Goal: Task Accomplishment & Management: Manage account settings

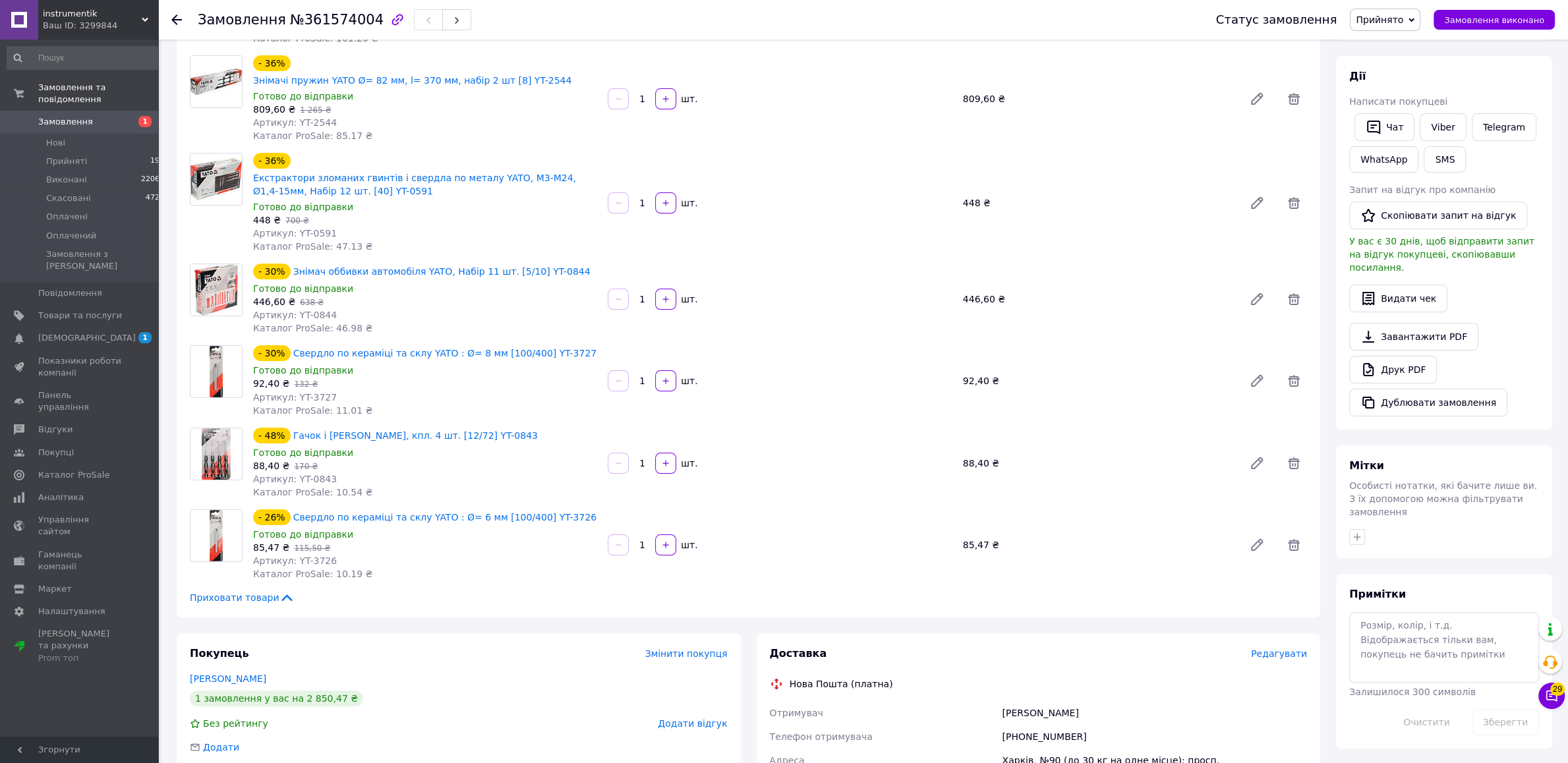
scroll to position [484, 0]
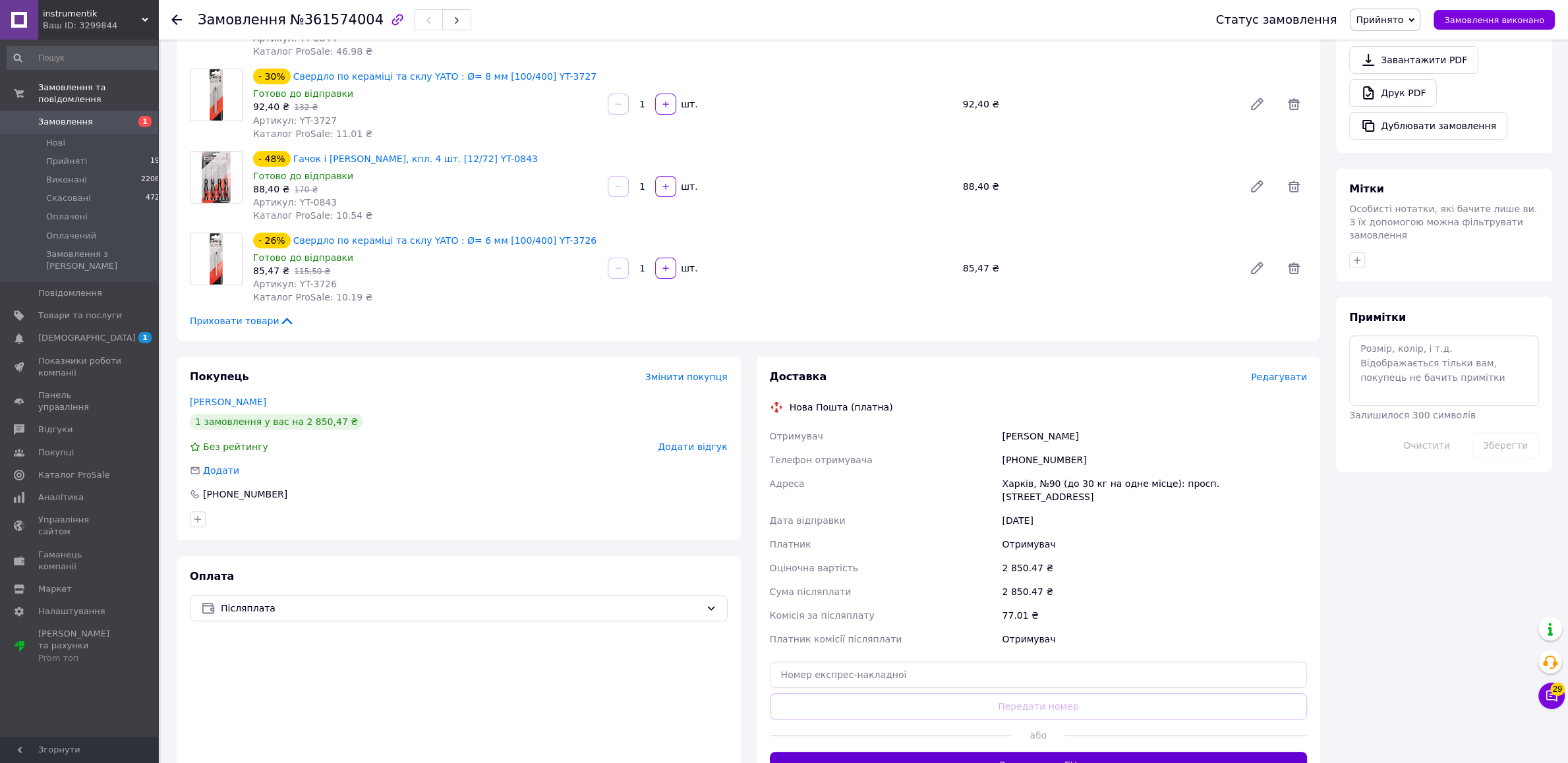
click at [1027, 752] on button "Згенерувати ЕН" at bounding box center [1039, 765] width 538 height 26
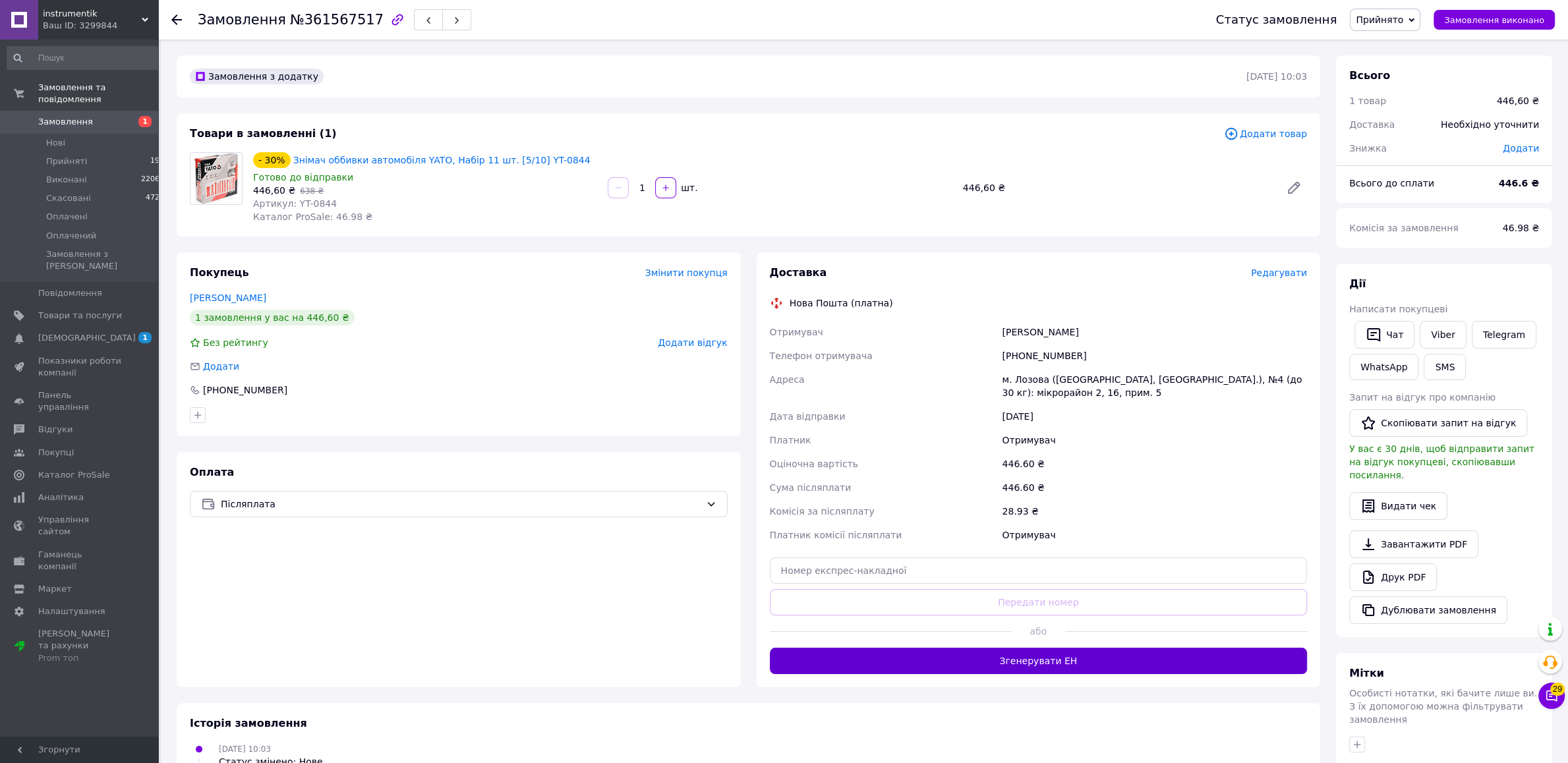
click at [1086, 674] on button "Згенерувати ЕН" at bounding box center [1039, 661] width 538 height 26
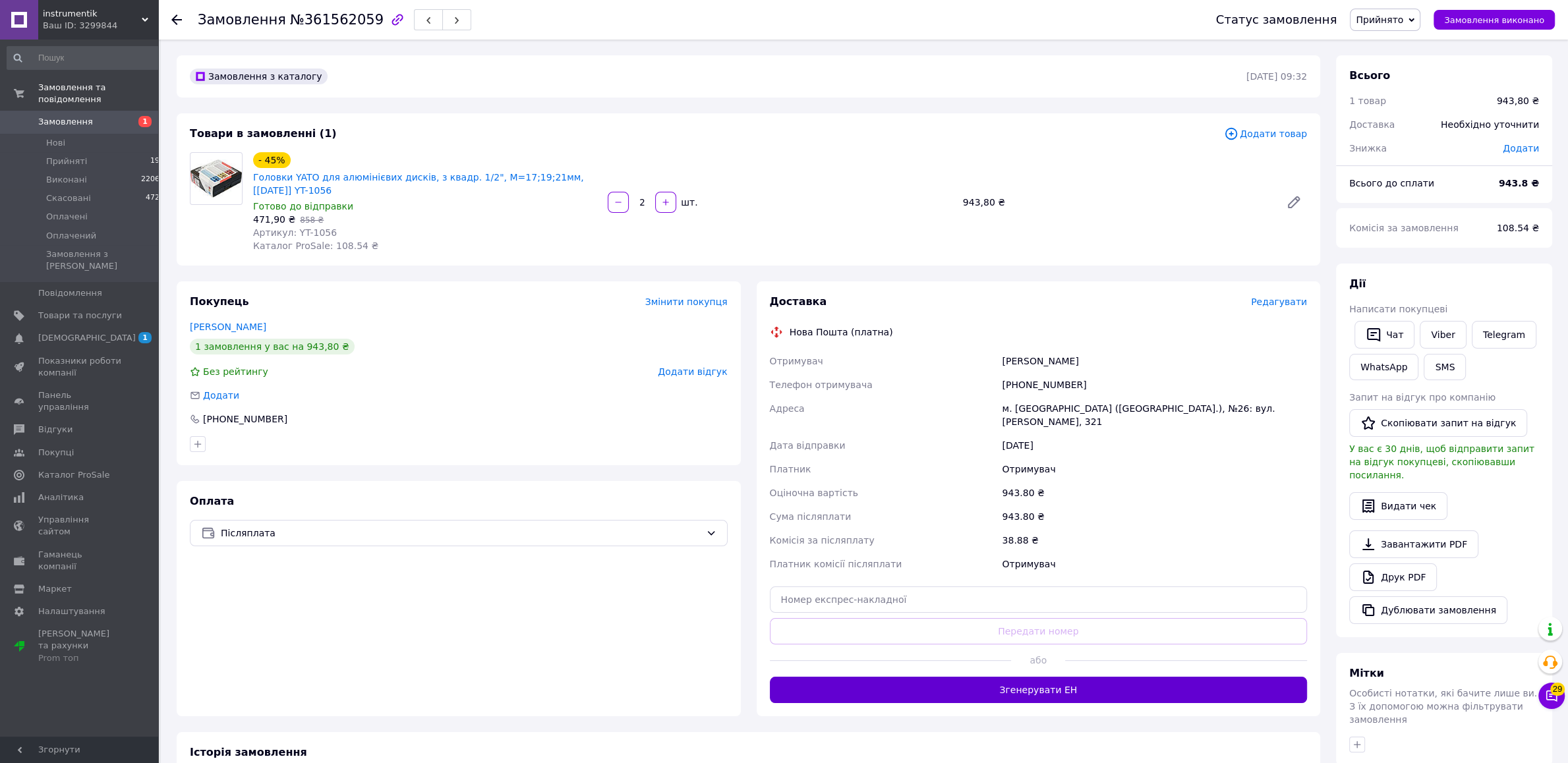
click at [1074, 677] on button "Згенерувати ЕН" at bounding box center [1039, 690] width 538 height 26
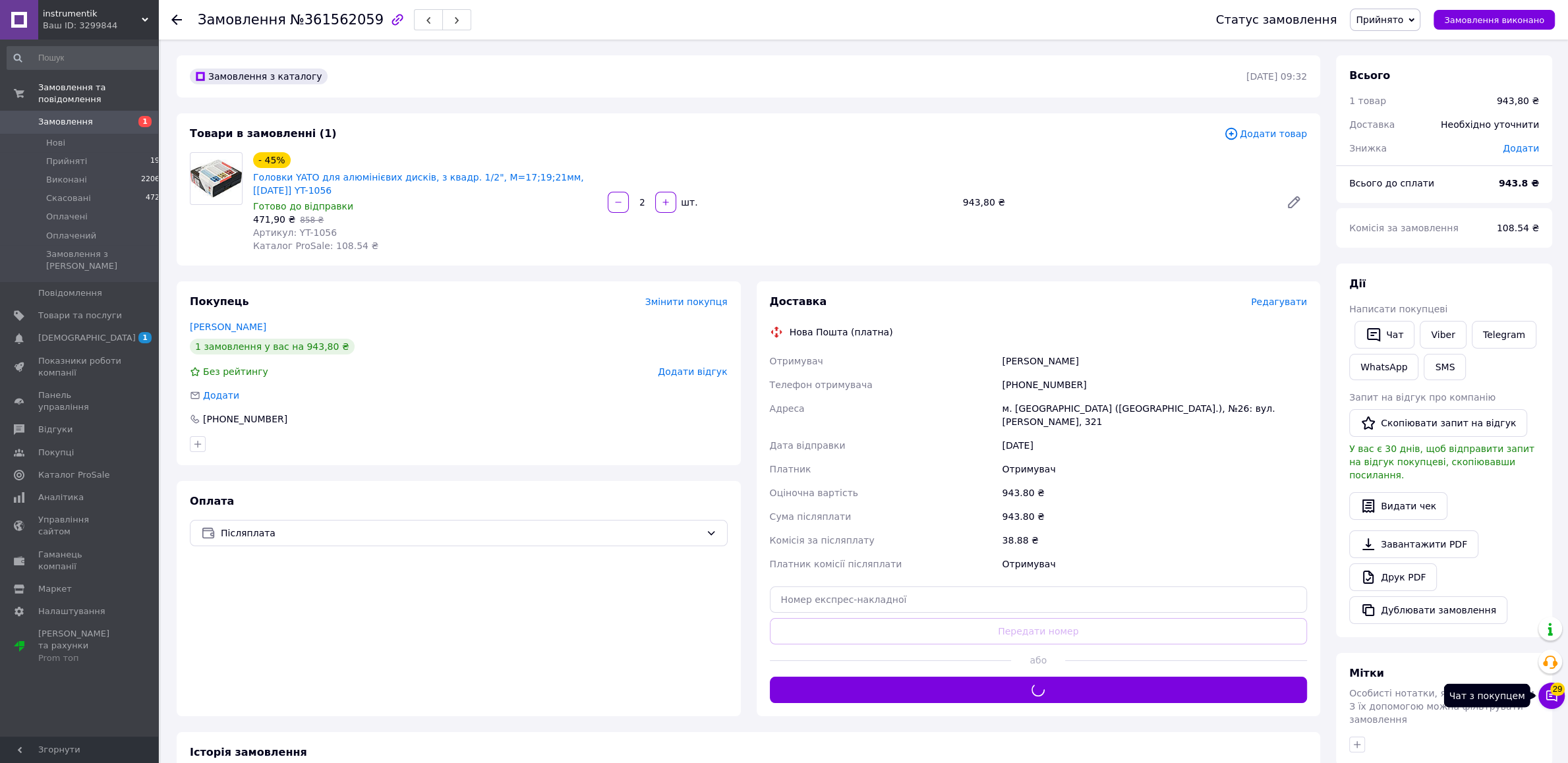
click at [1552, 694] on icon at bounding box center [1551, 695] width 13 height 13
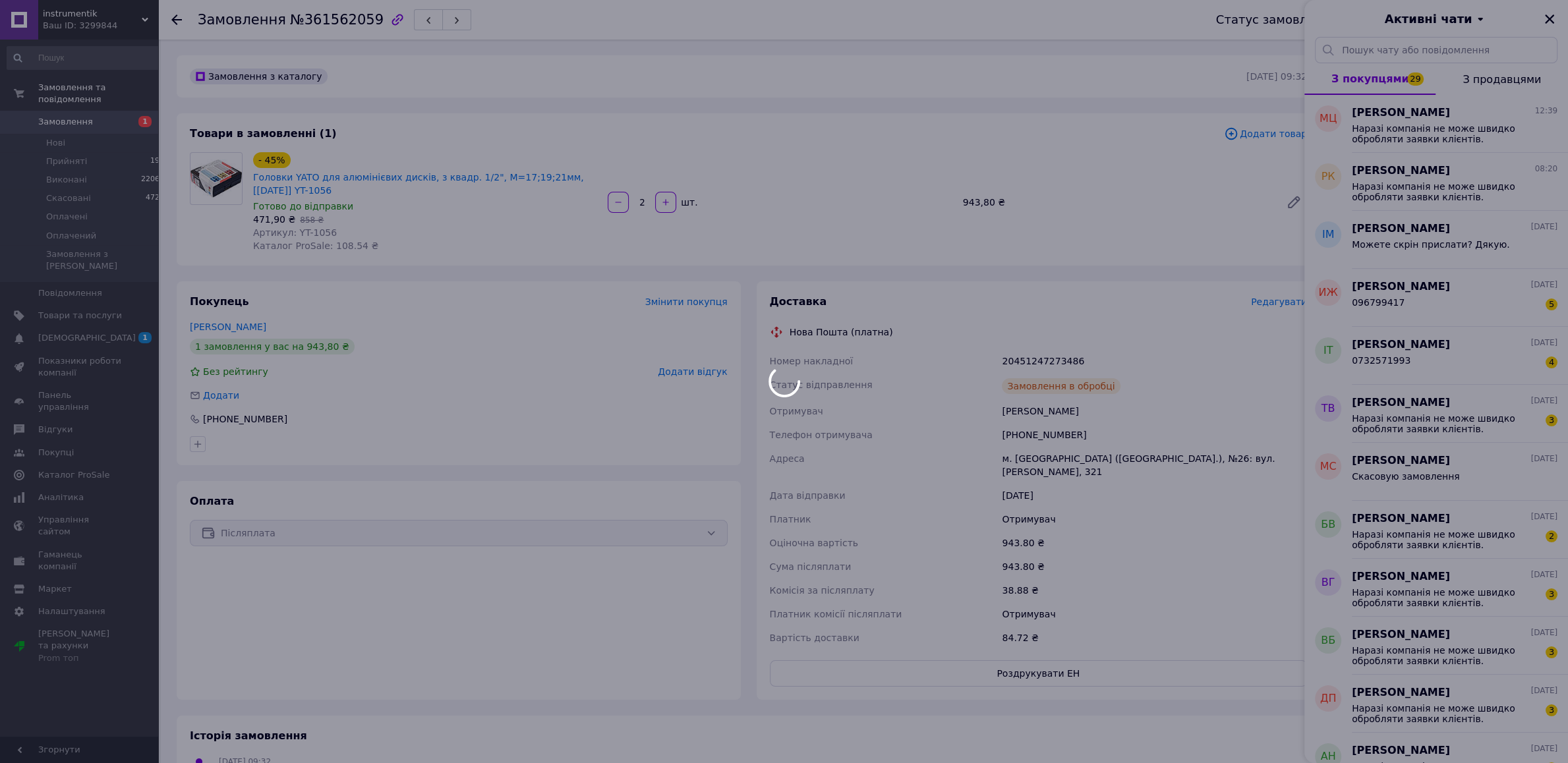
click at [1551, 12] on div at bounding box center [784, 382] width 1568 height 763
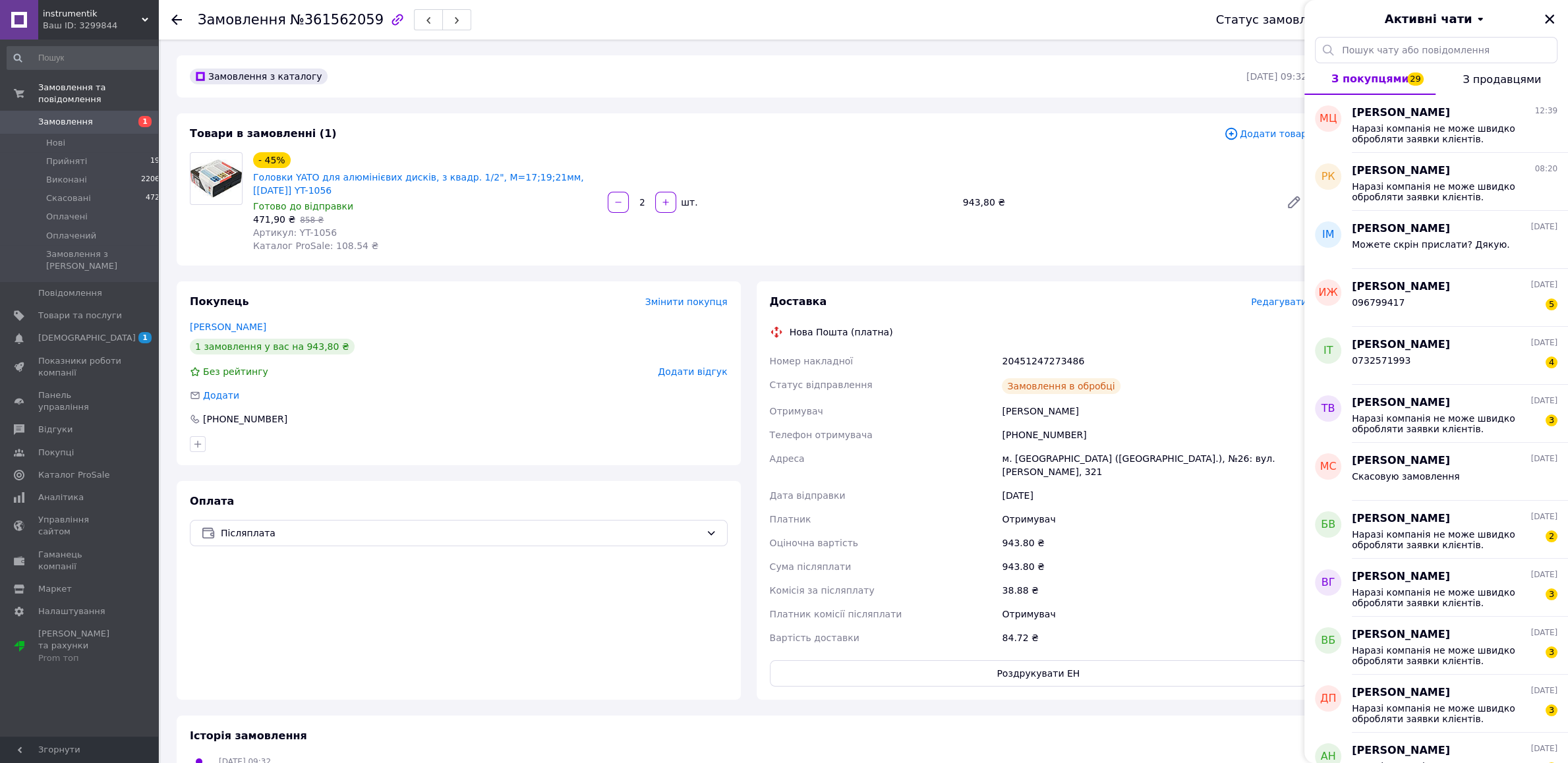
click at [1551, 20] on icon "Закрити" at bounding box center [1549, 19] width 10 height 10
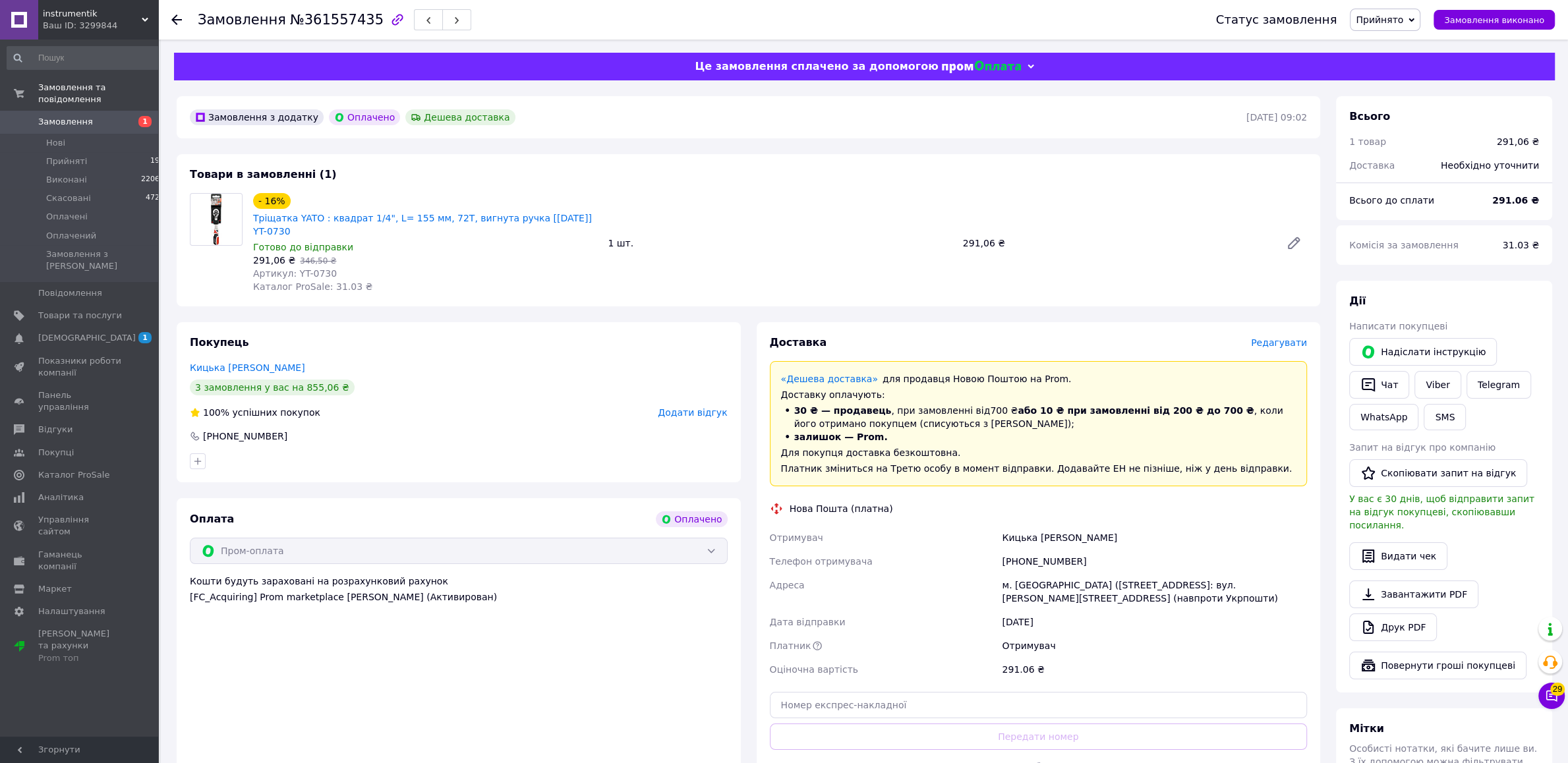
scroll to position [208, 0]
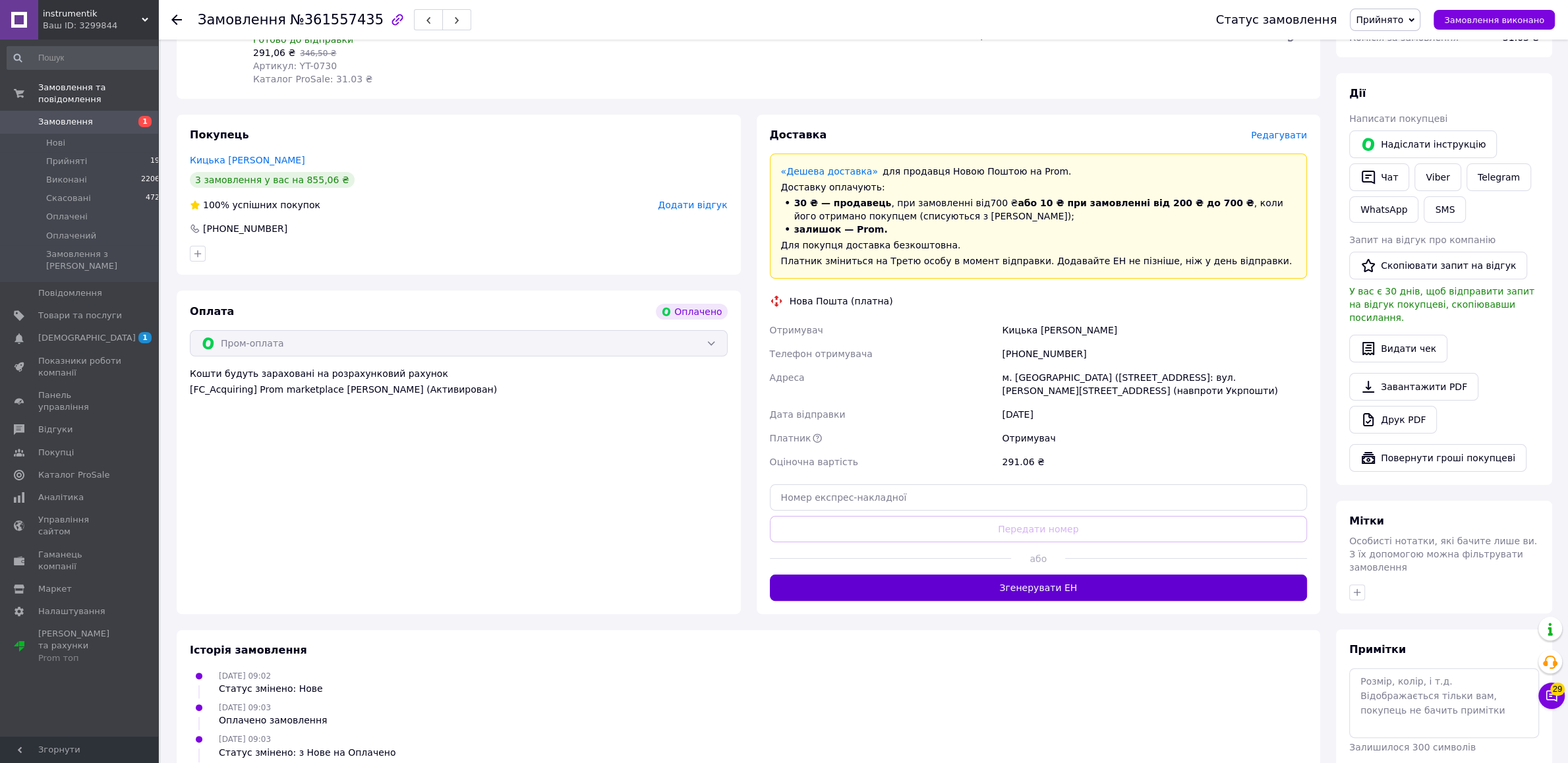
click at [922, 575] on button "Згенерувати ЕН" at bounding box center [1039, 588] width 538 height 26
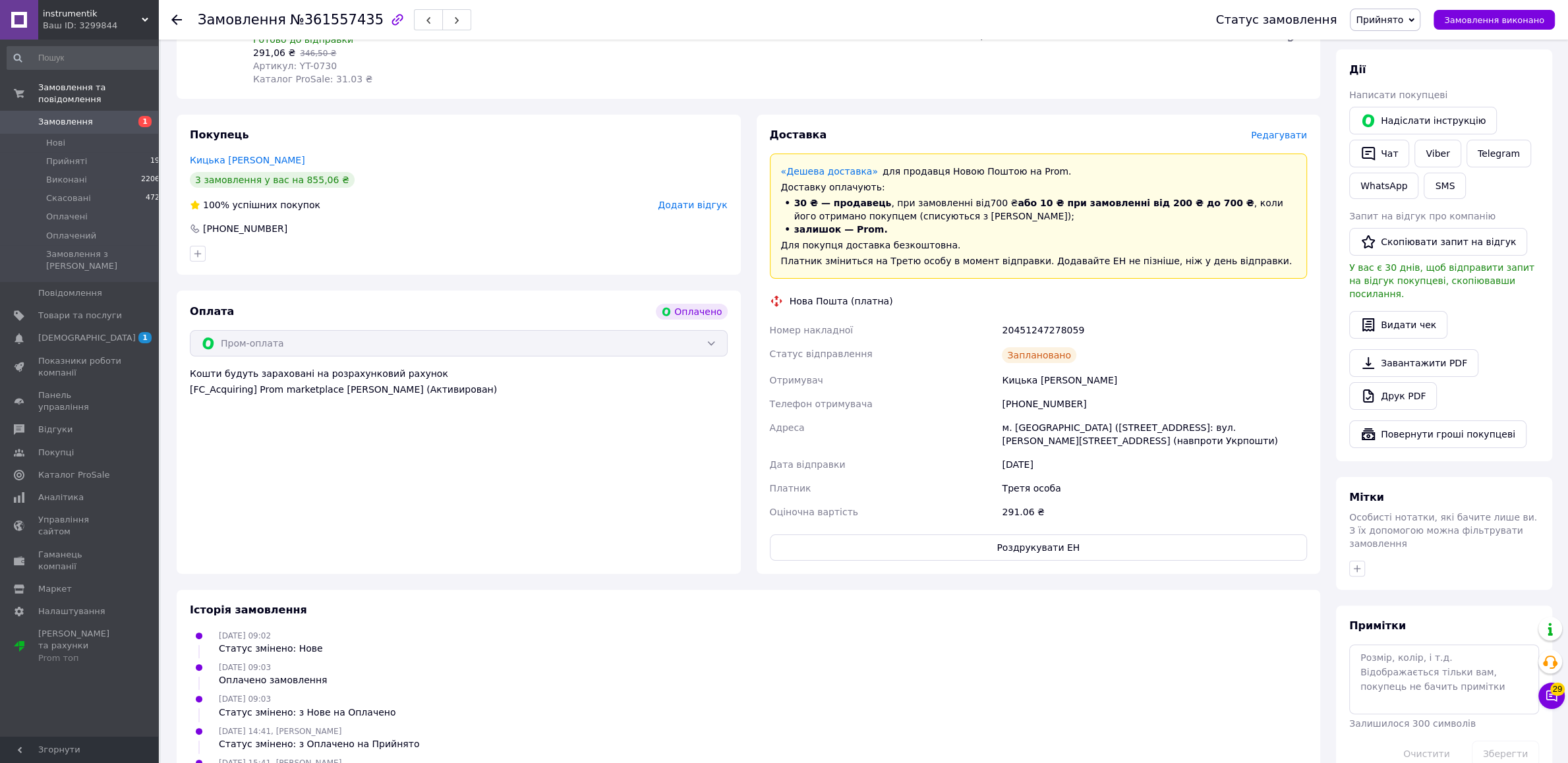
scroll to position [0, 0]
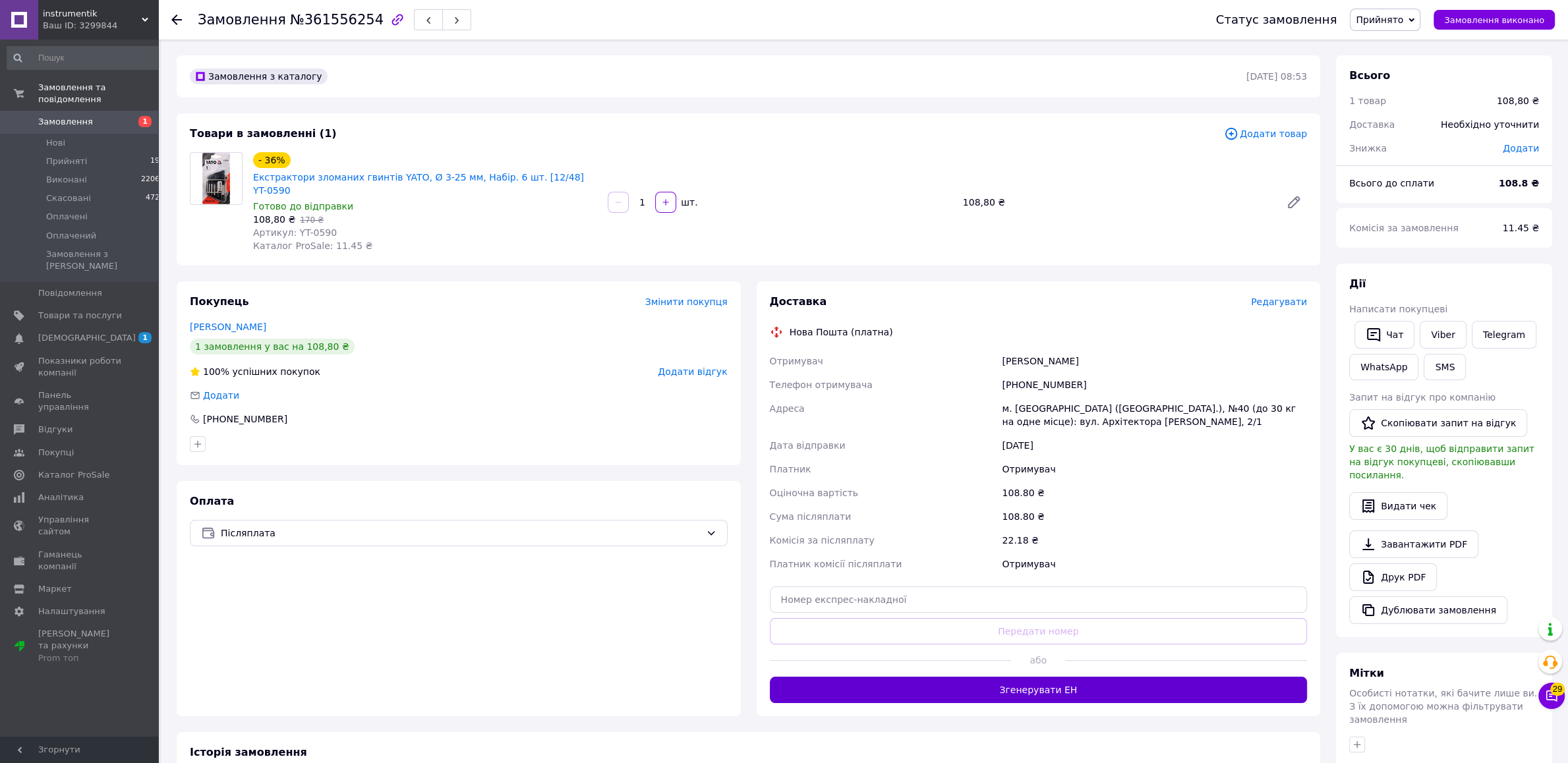
click at [994, 677] on button "Згенерувати ЕН" at bounding box center [1039, 690] width 538 height 26
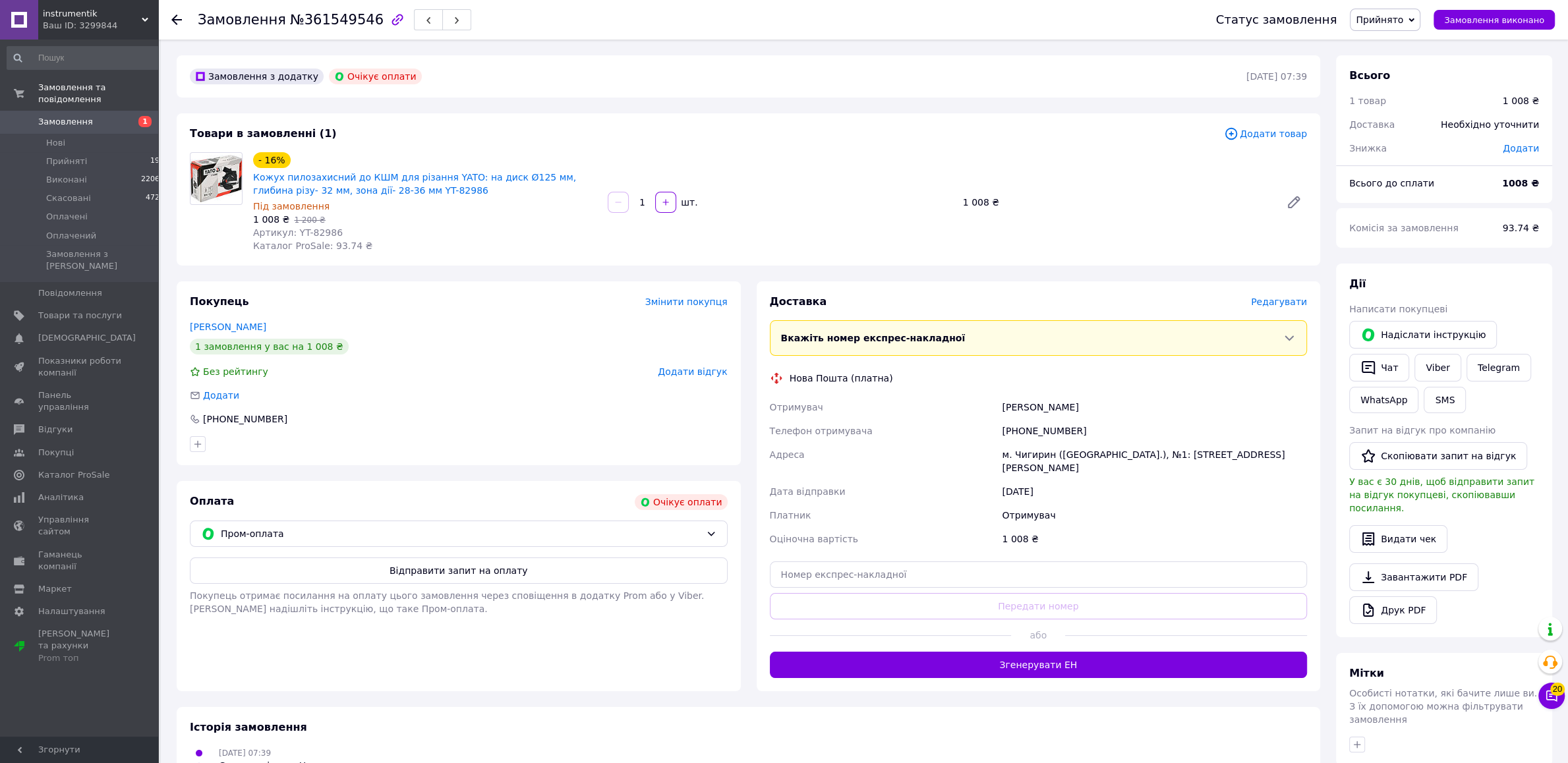
click at [701, 376] on span "Додати відгук" at bounding box center [692, 371] width 69 height 10
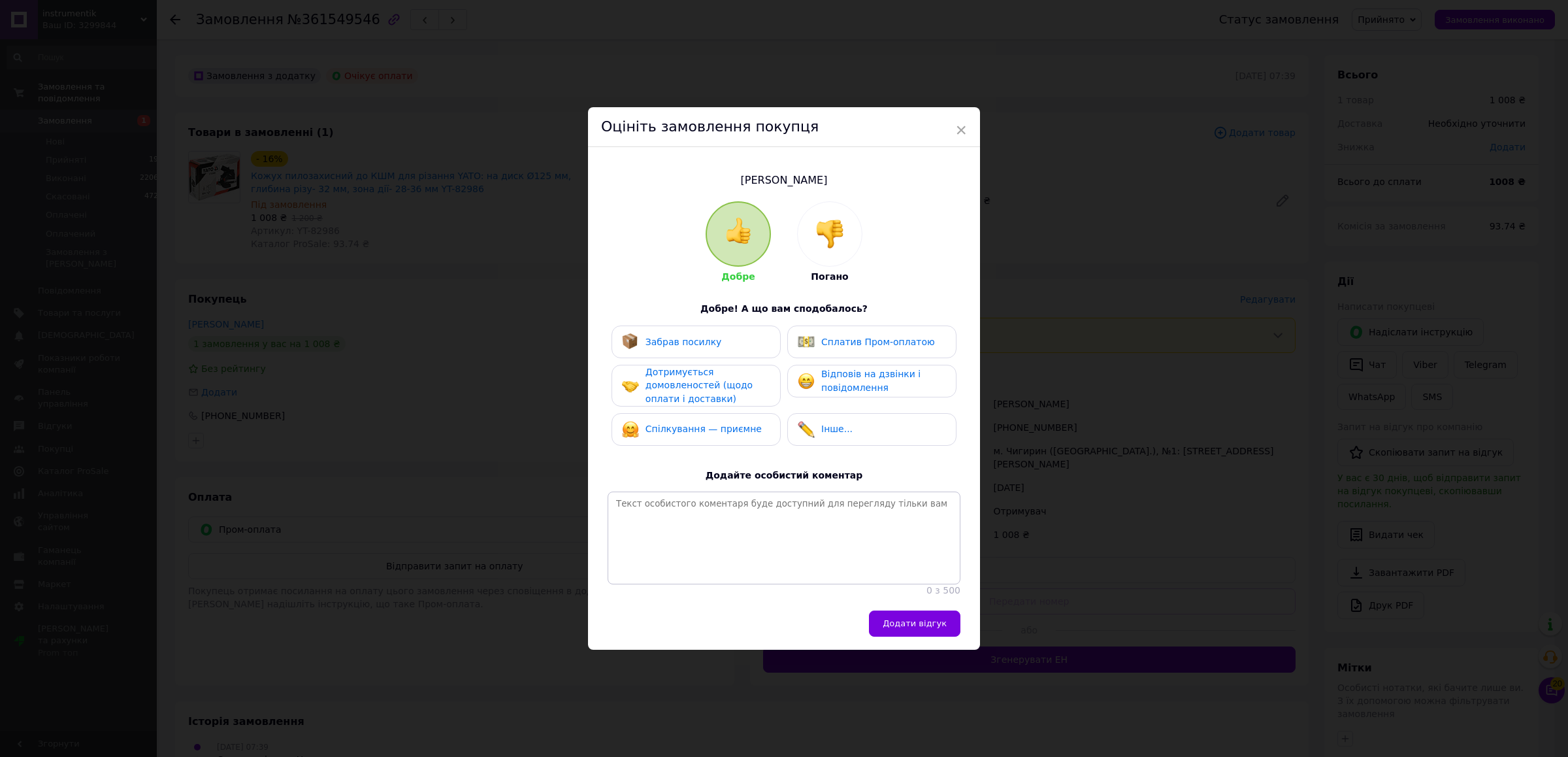
click at [833, 202] on div at bounding box center [830, 234] width 64 height 64
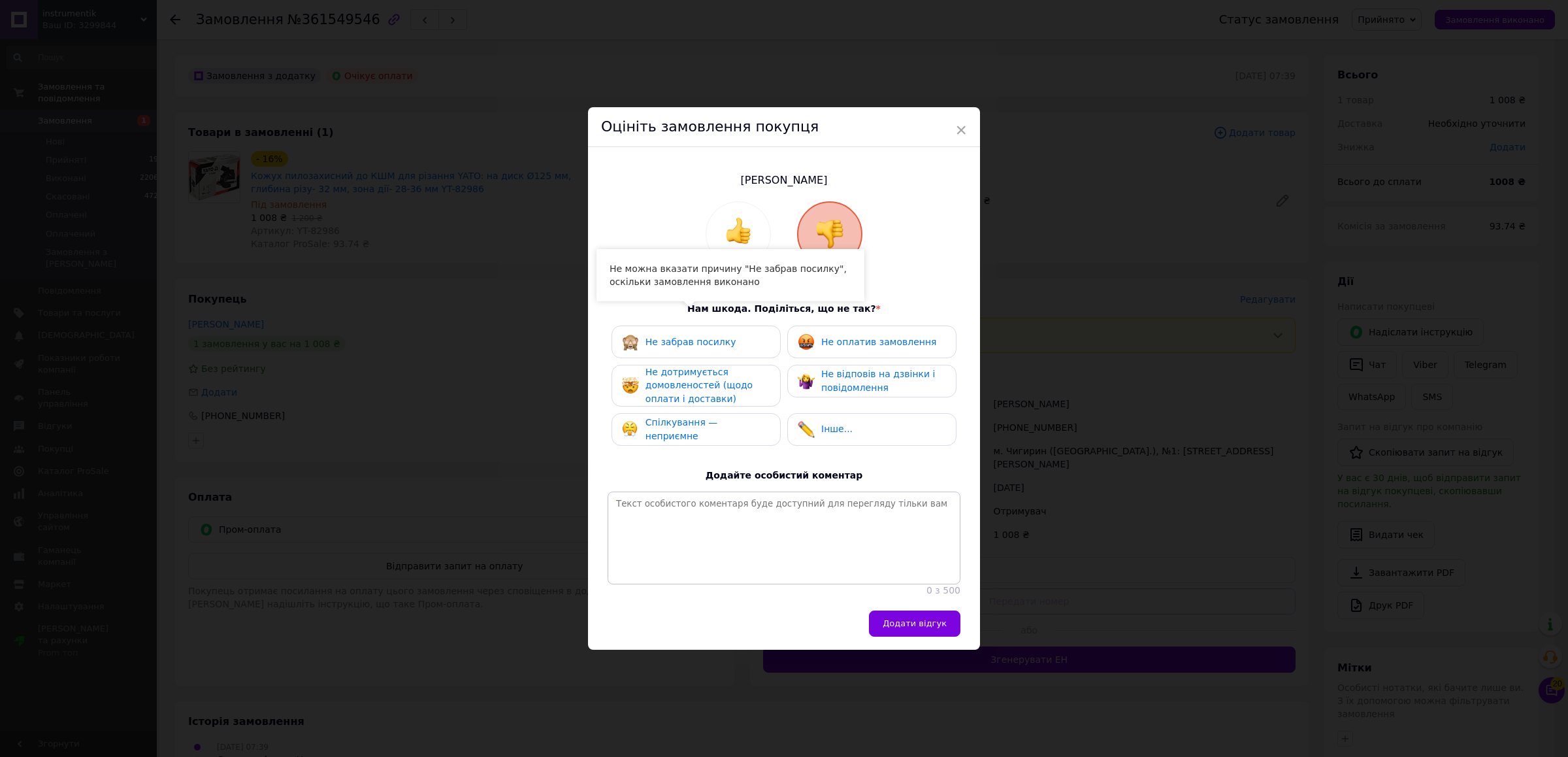
click at [721, 333] on div "Не забрав посилку" at bounding box center [696, 342] width 148 height 17
click at [814, 333] on div "Не оплатив замовлення" at bounding box center [871, 342] width 169 height 33
click at [757, 369] on div "Не дотримується домовленостей (щодо оплати і доставки)" at bounding box center [707, 385] width 124 height 41
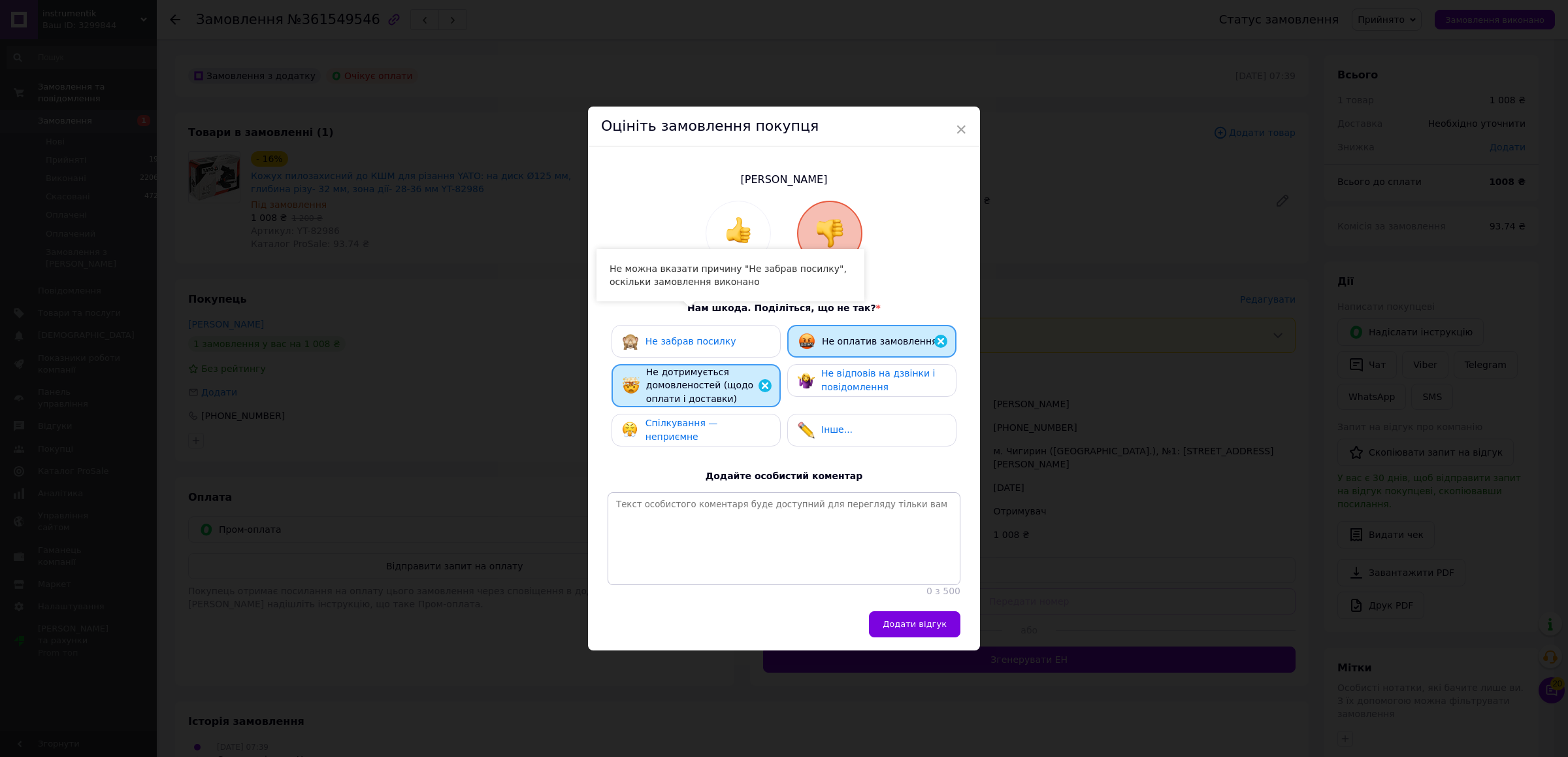
click at [760, 378] on img at bounding box center [765, 385] width 16 height 16
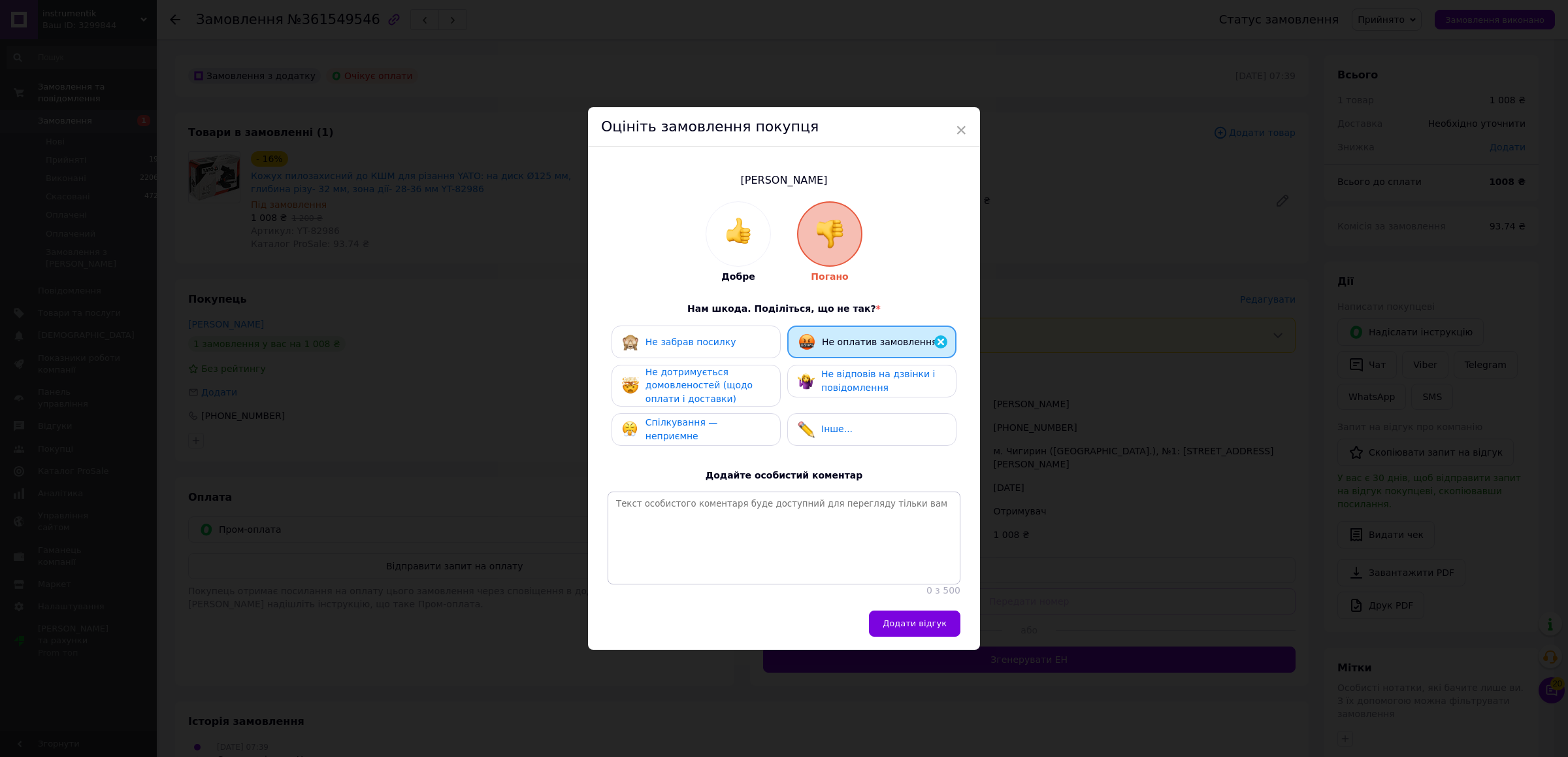
click at [773, 368] on div "Не дотримується домовленостей (щодо оплати і доставки)" at bounding box center [696, 385] width 169 height 42
click at [861, 368] on span "Не відповів на дзвінки і повідомлення" at bounding box center [878, 380] width 113 height 24
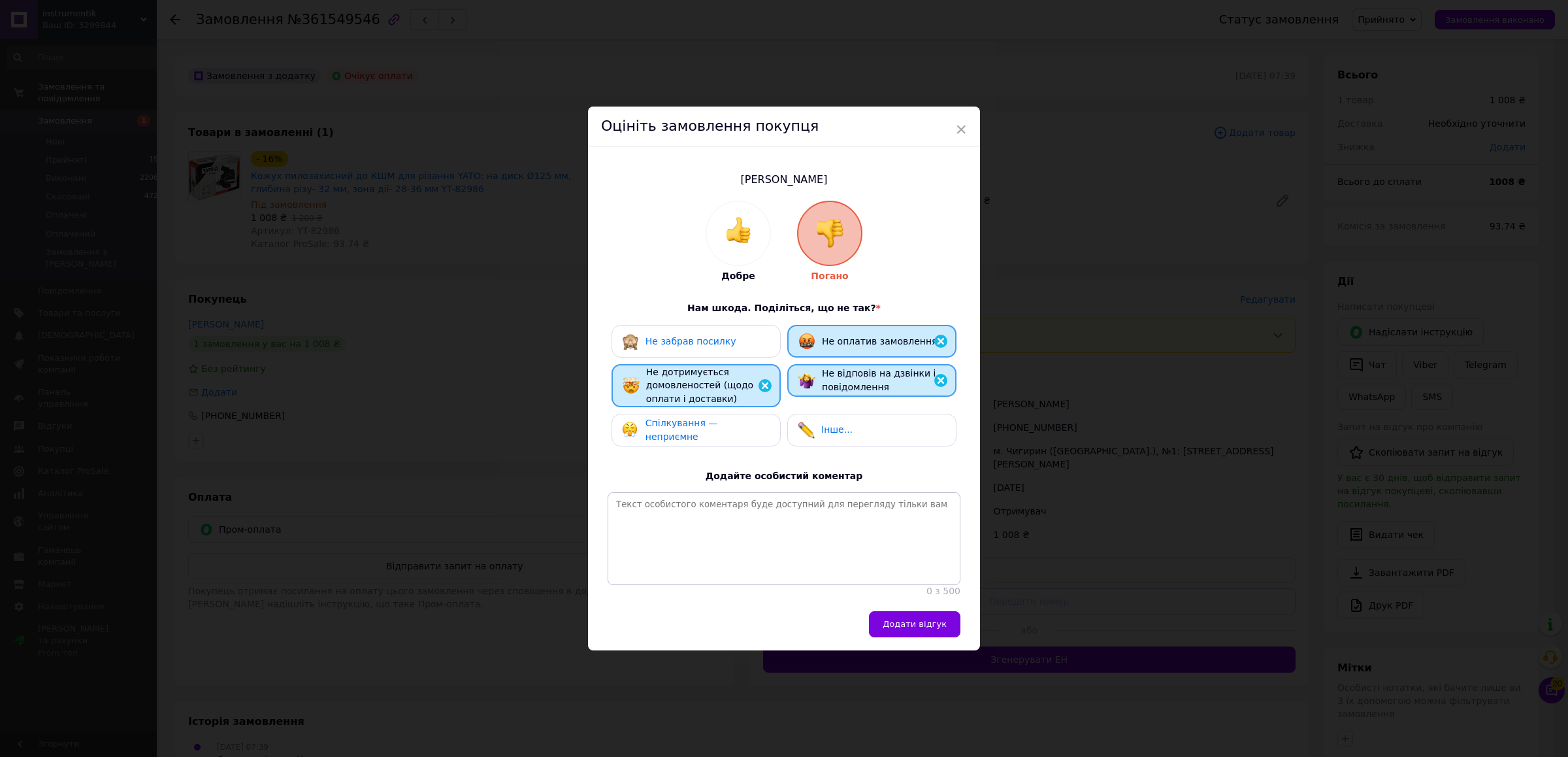
click at [683, 417] on span "Спілкування — неприємне" at bounding box center [682, 430] width 73 height 24
click at [912, 629] on span "Додати відгук" at bounding box center [915, 623] width 64 height 10
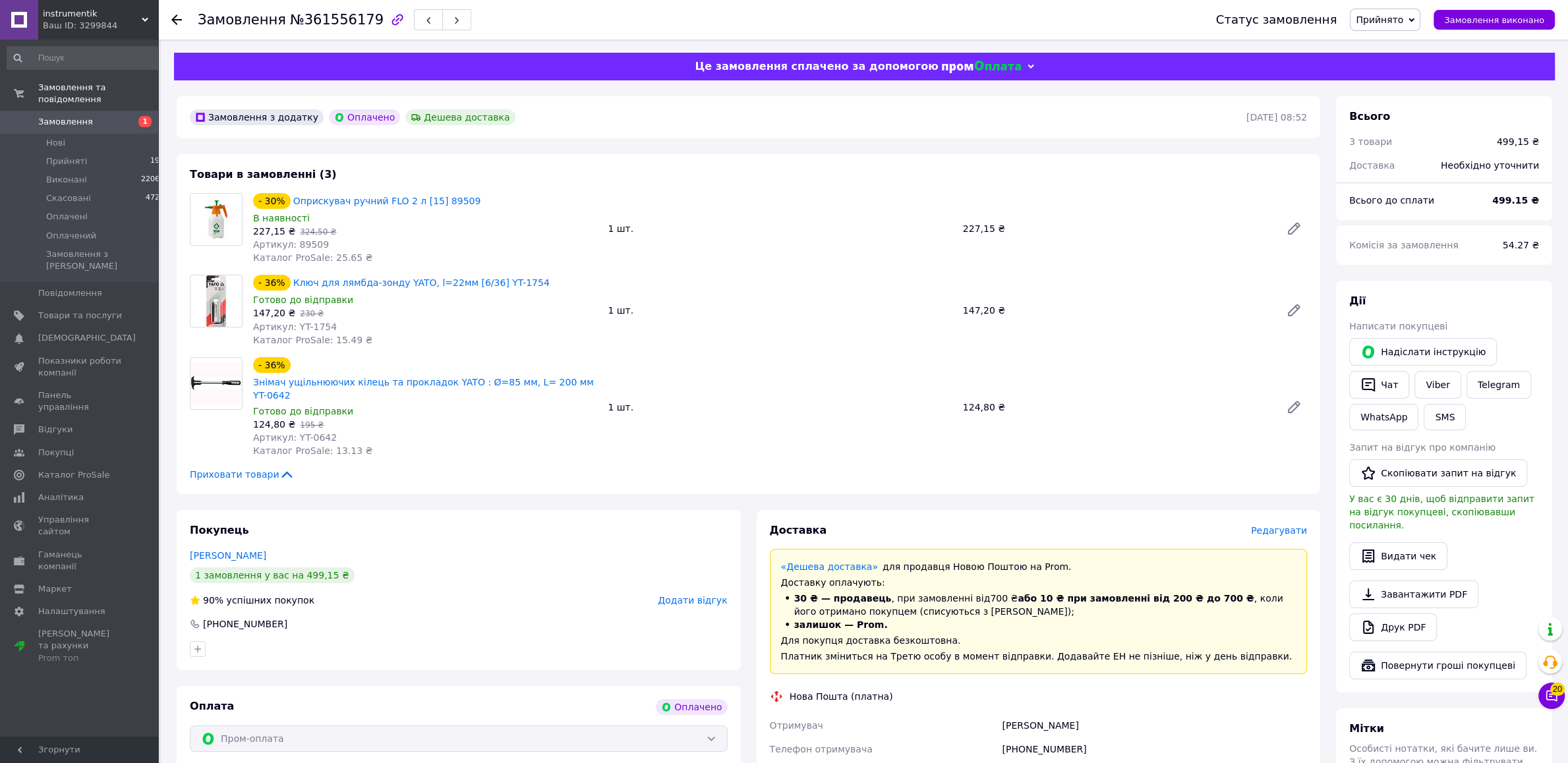
scroll to position [277, 0]
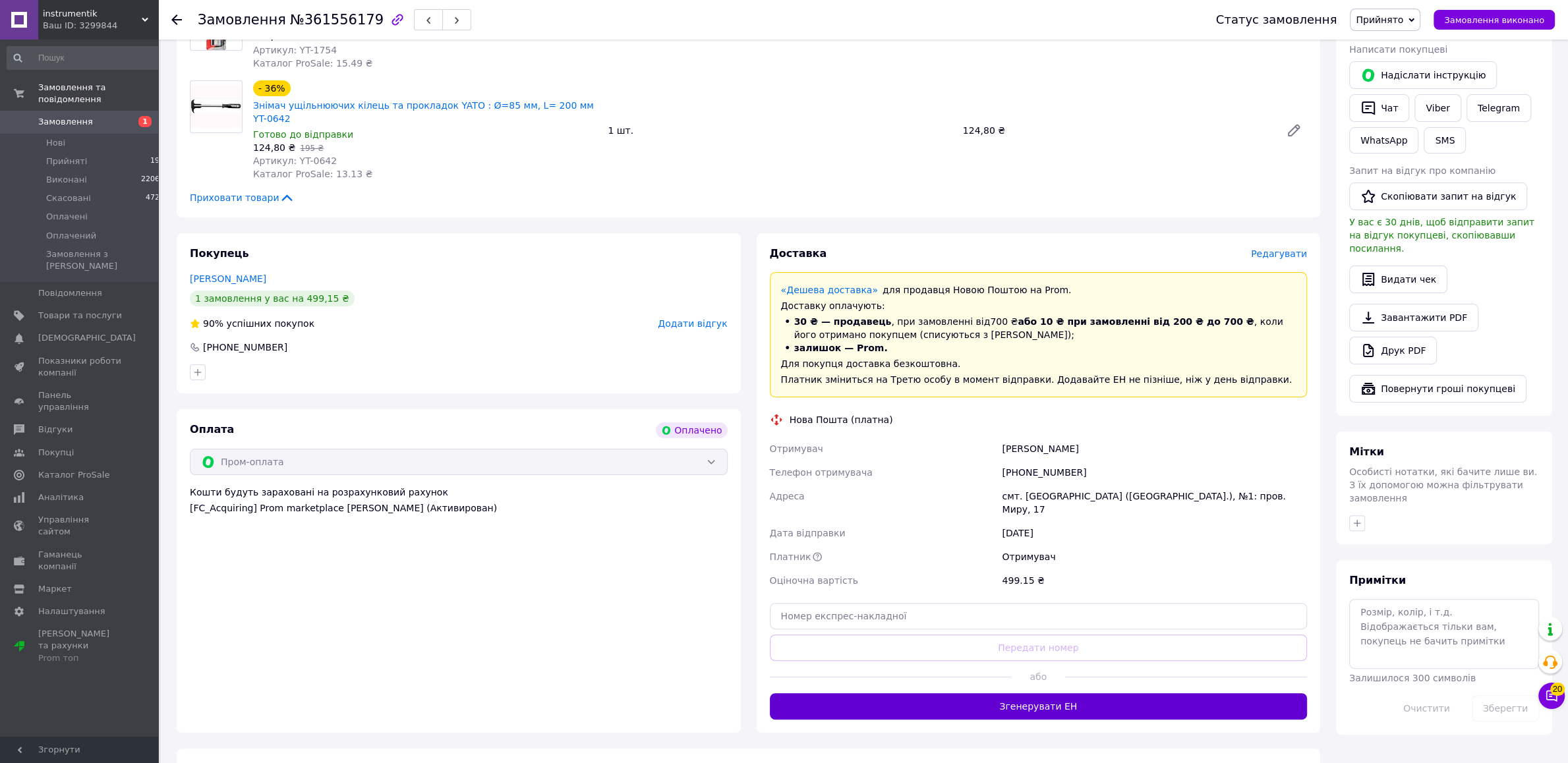
click at [1035, 693] on button "Згенерувати ЕН" at bounding box center [1039, 706] width 538 height 26
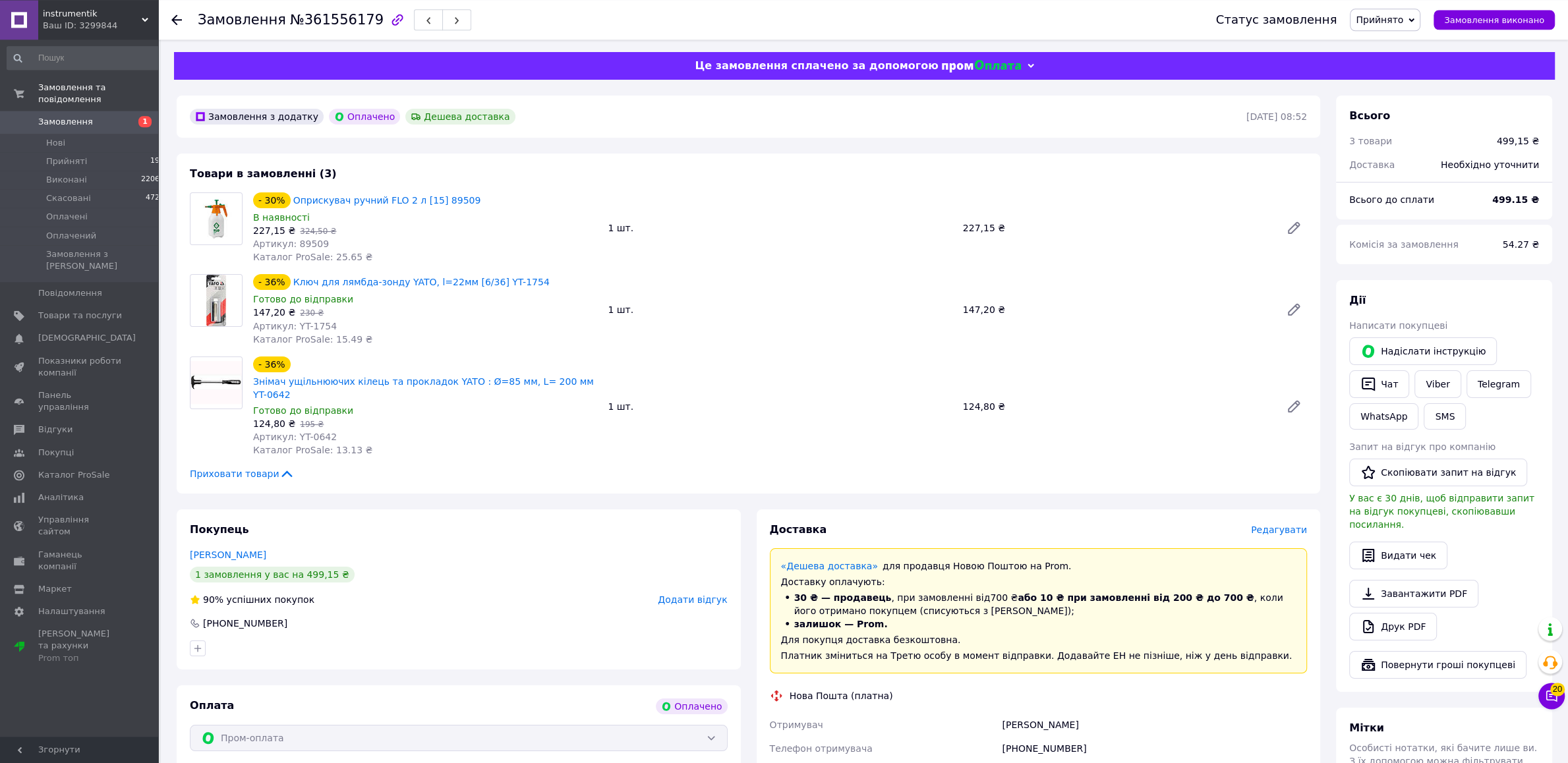
scroll to position [0, 0]
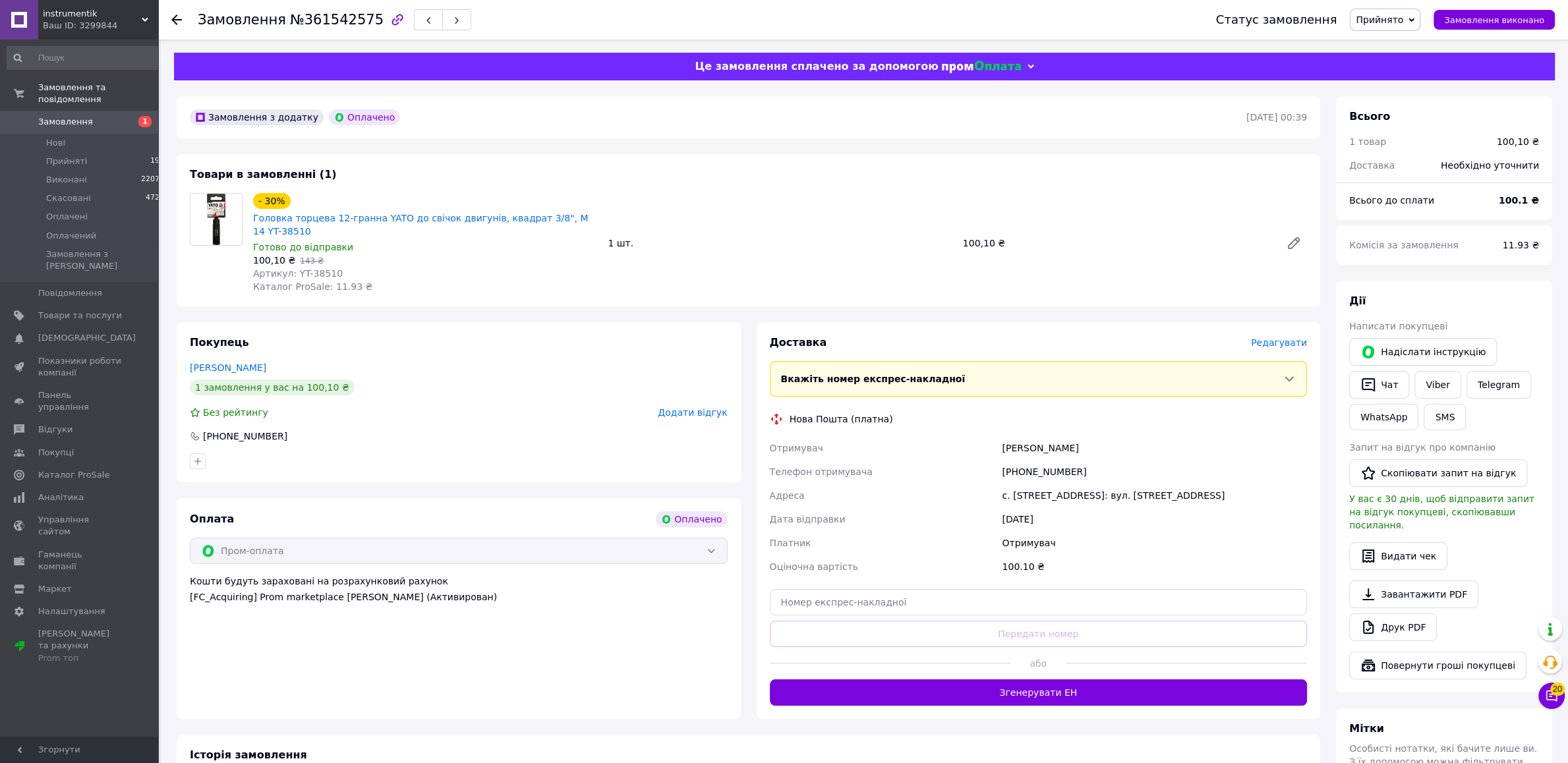
click at [1288, 337] on span "Редагувати" at bounding box center [1279, 342] width 56 height 10
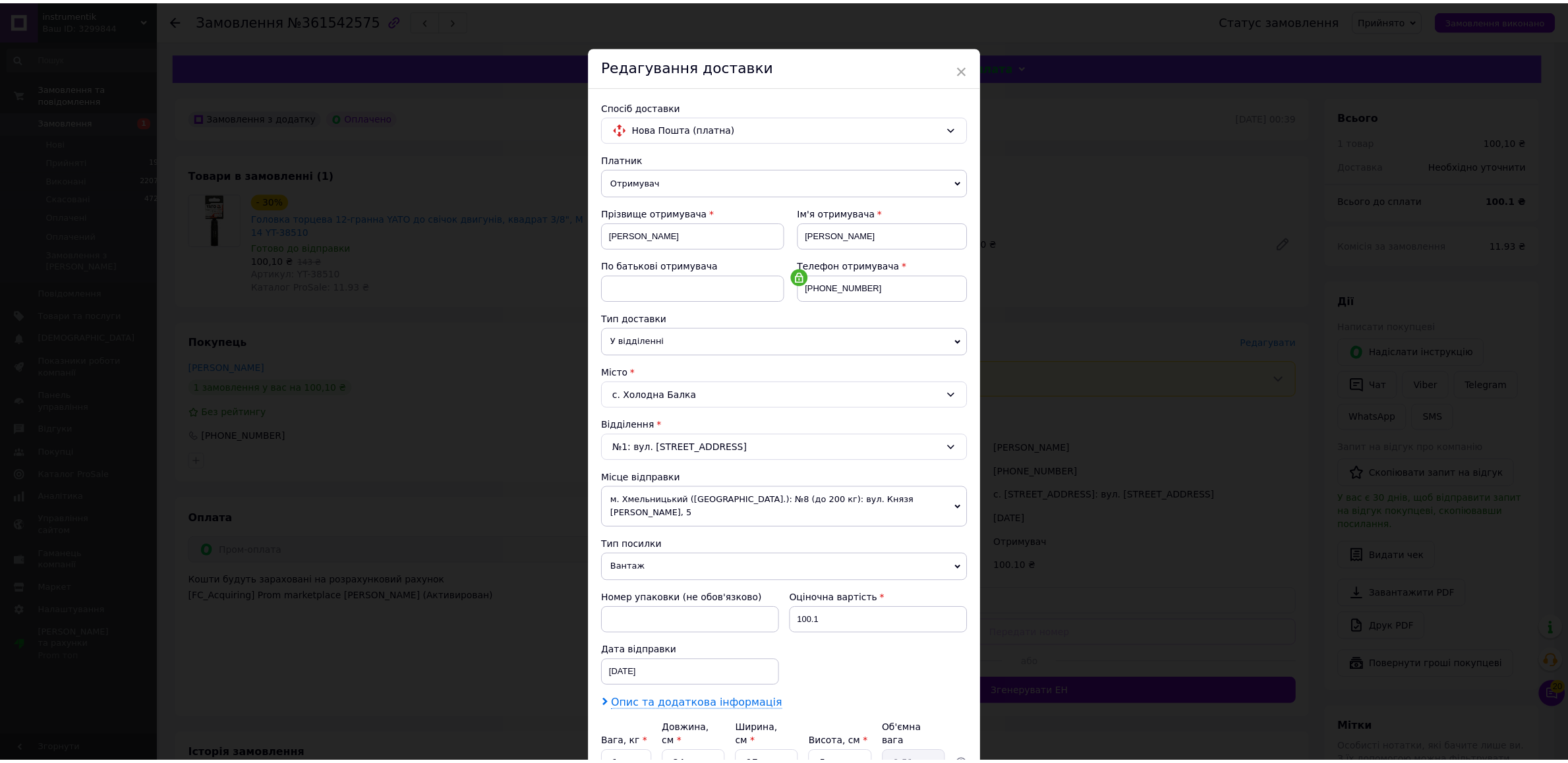
scroll to position [130, 0]
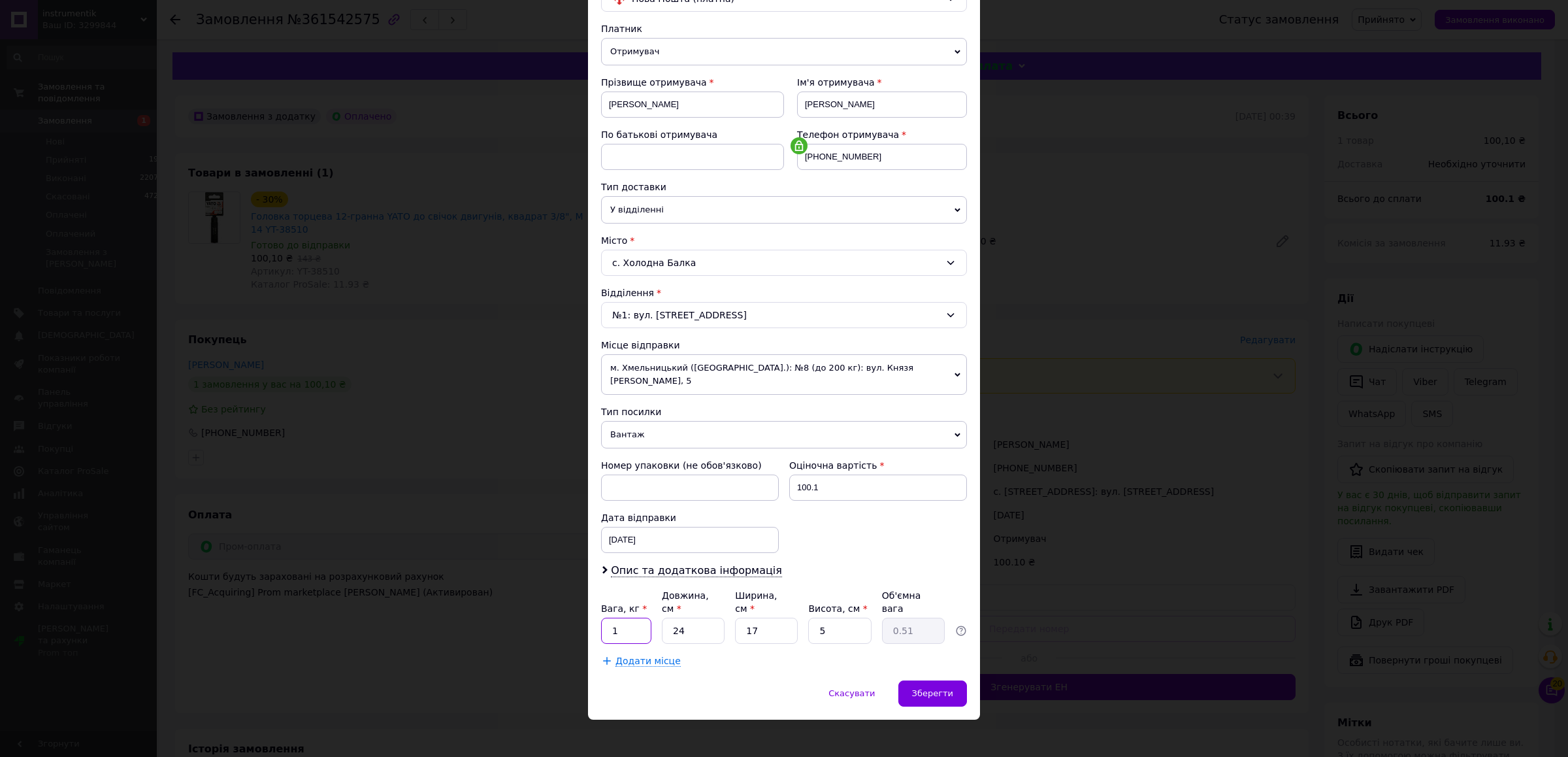
click at [621, 618] on input "1" at bounding box center [626, 631] width 50 height 26
click at [623, 618] on input "1" at bounding box center [626, 631] width 50 height 26
type input "0"
type input "0.5"
click at [813, 620] on input "5" at bounding box center [839, 631] width 62 height 26
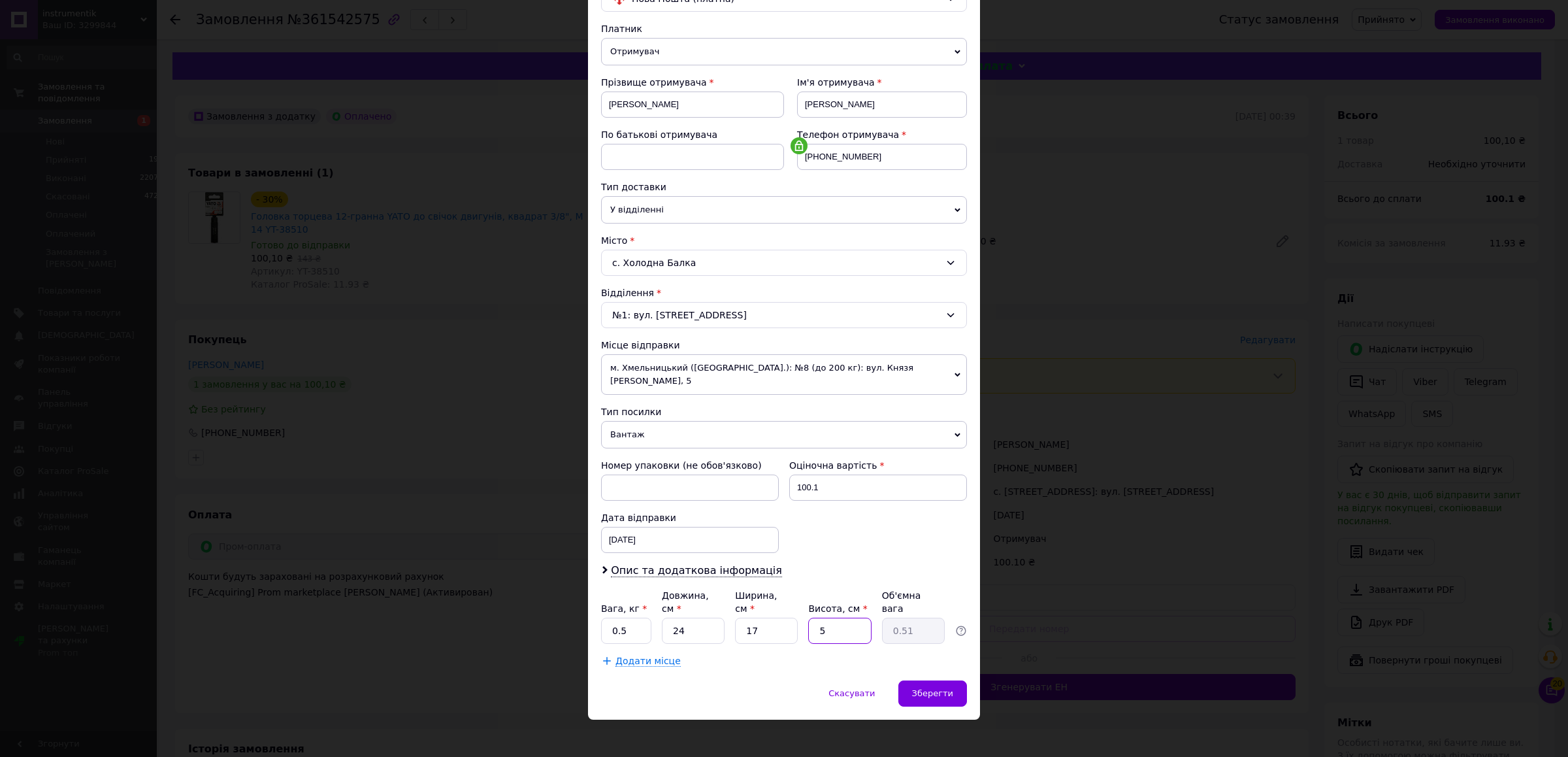
click at [813, 620] on input "5" at bounding box center [839, 631] width 62 height 26
type input "4"
type input "0.41"
type input "4"
click at [914, 680] on div "Зберегти" at bounding box center [932, 693] width 68 height 26
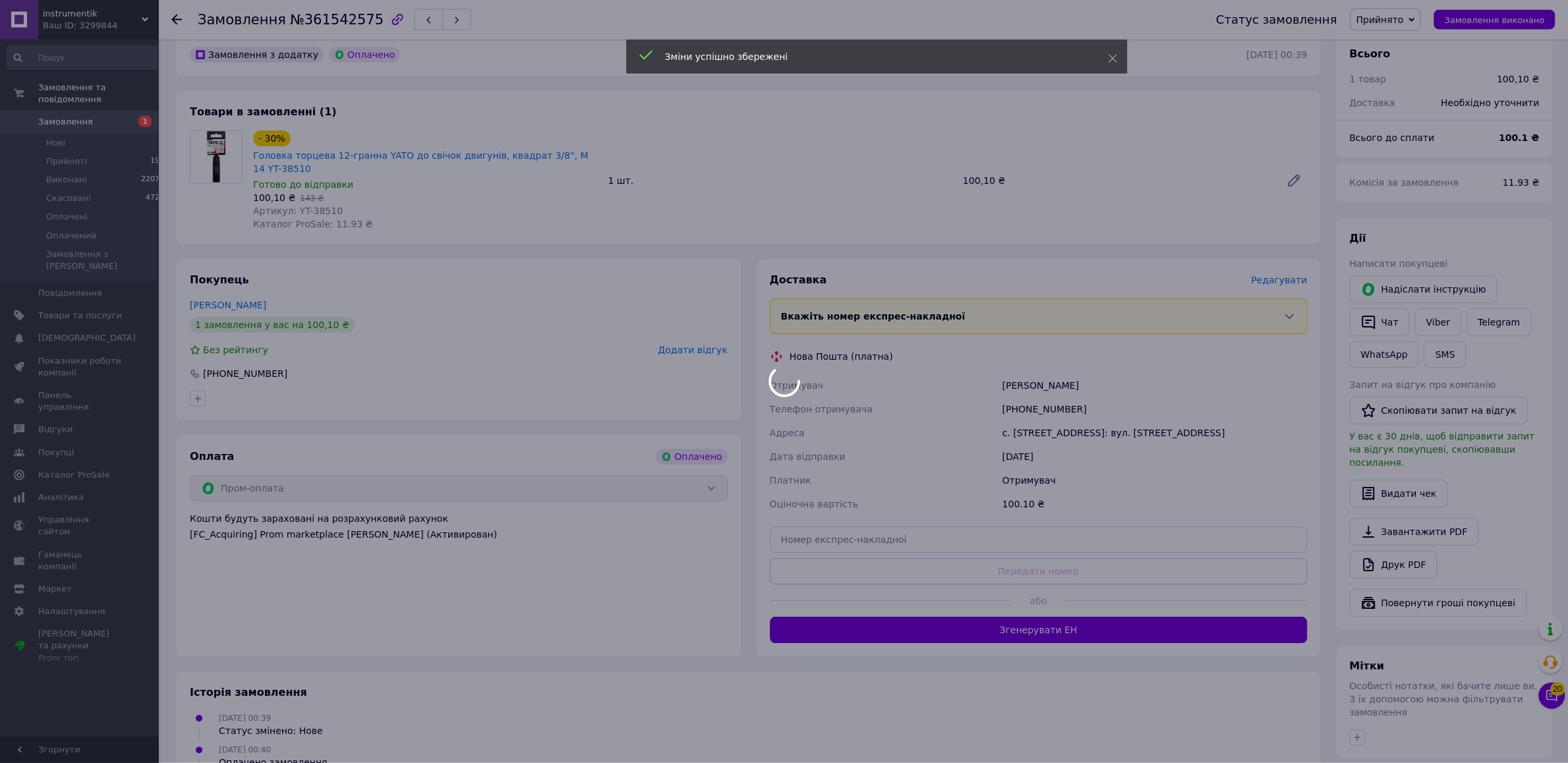
scroll to position [69, 0]
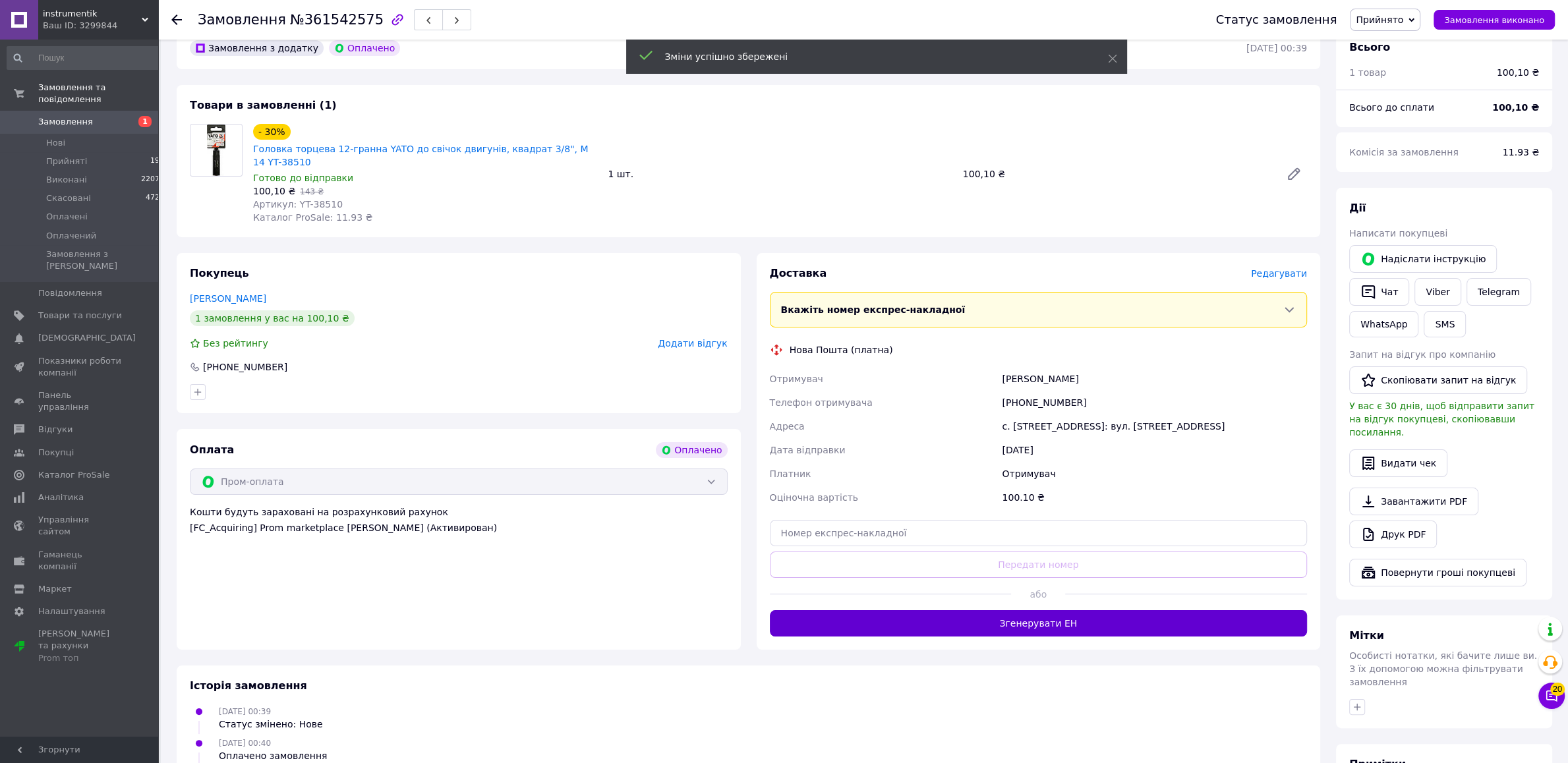
click at [932, 613] on button "Згенерувати ЕН" at bounding box center [1039, 623] width 538 height 26
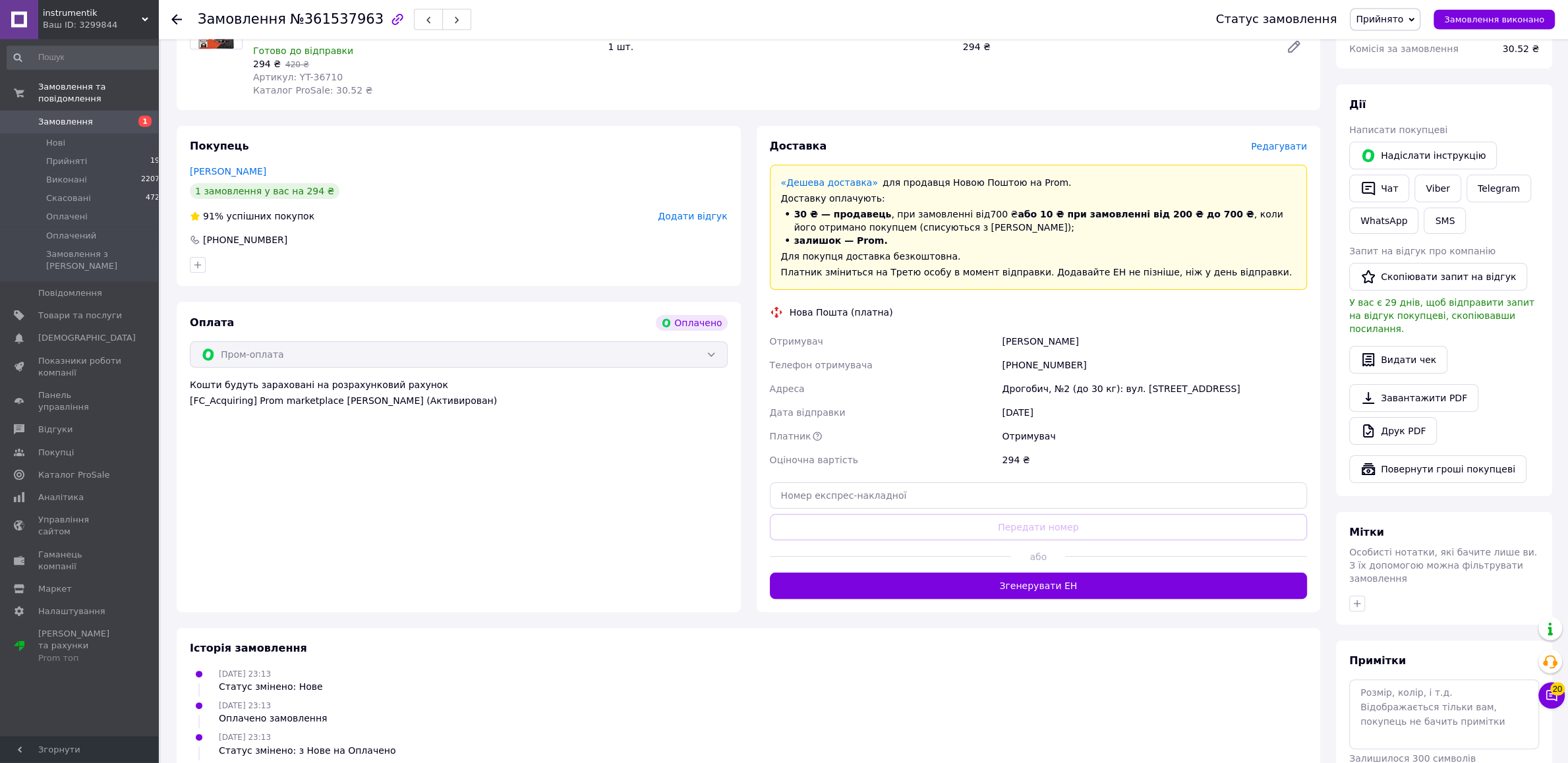
scroll to position [208, 0]
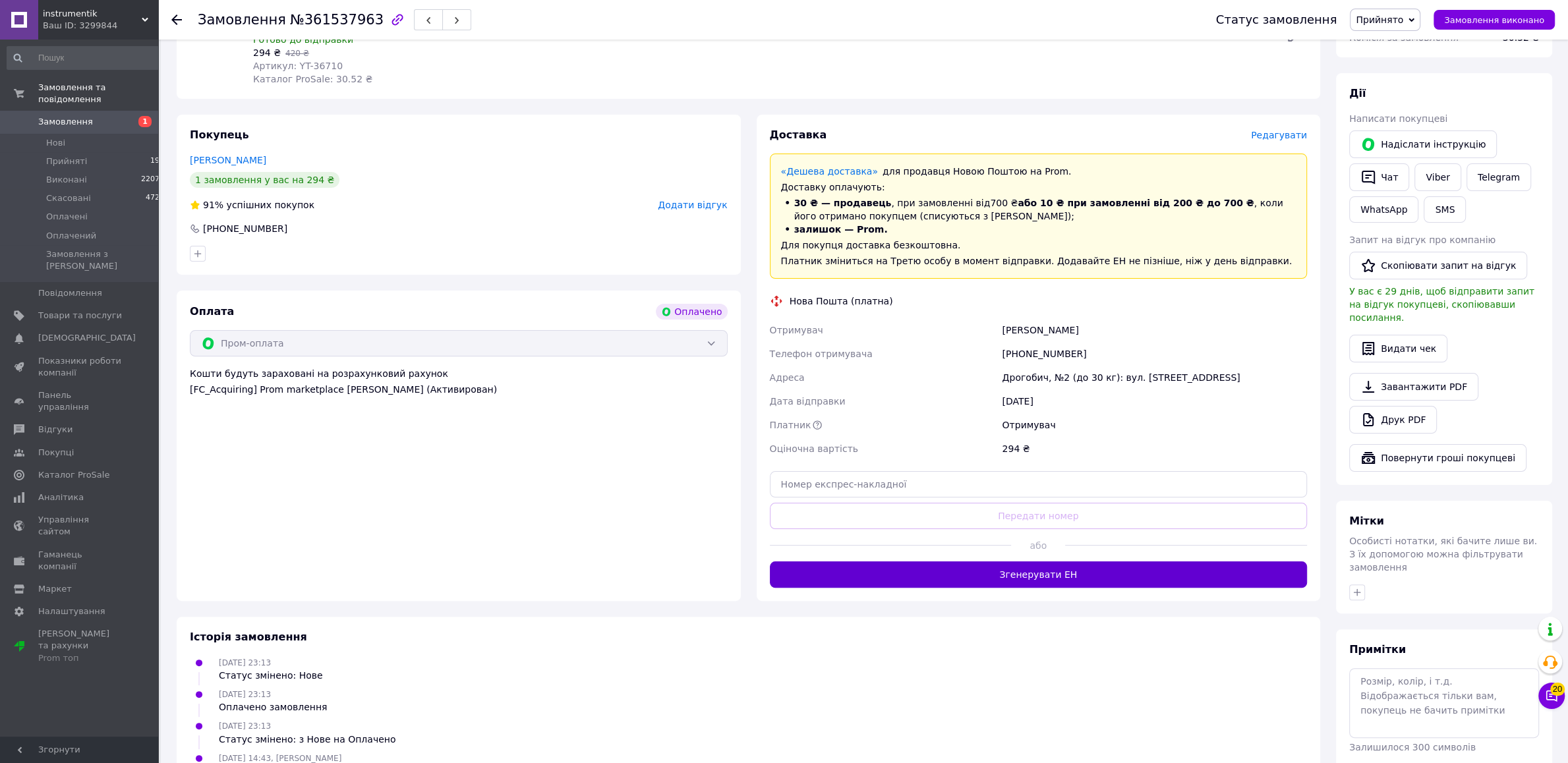
click at [969, 570] on button "Згенерувати ЕН" at bounding box center [1039, 574] width 538 height 26
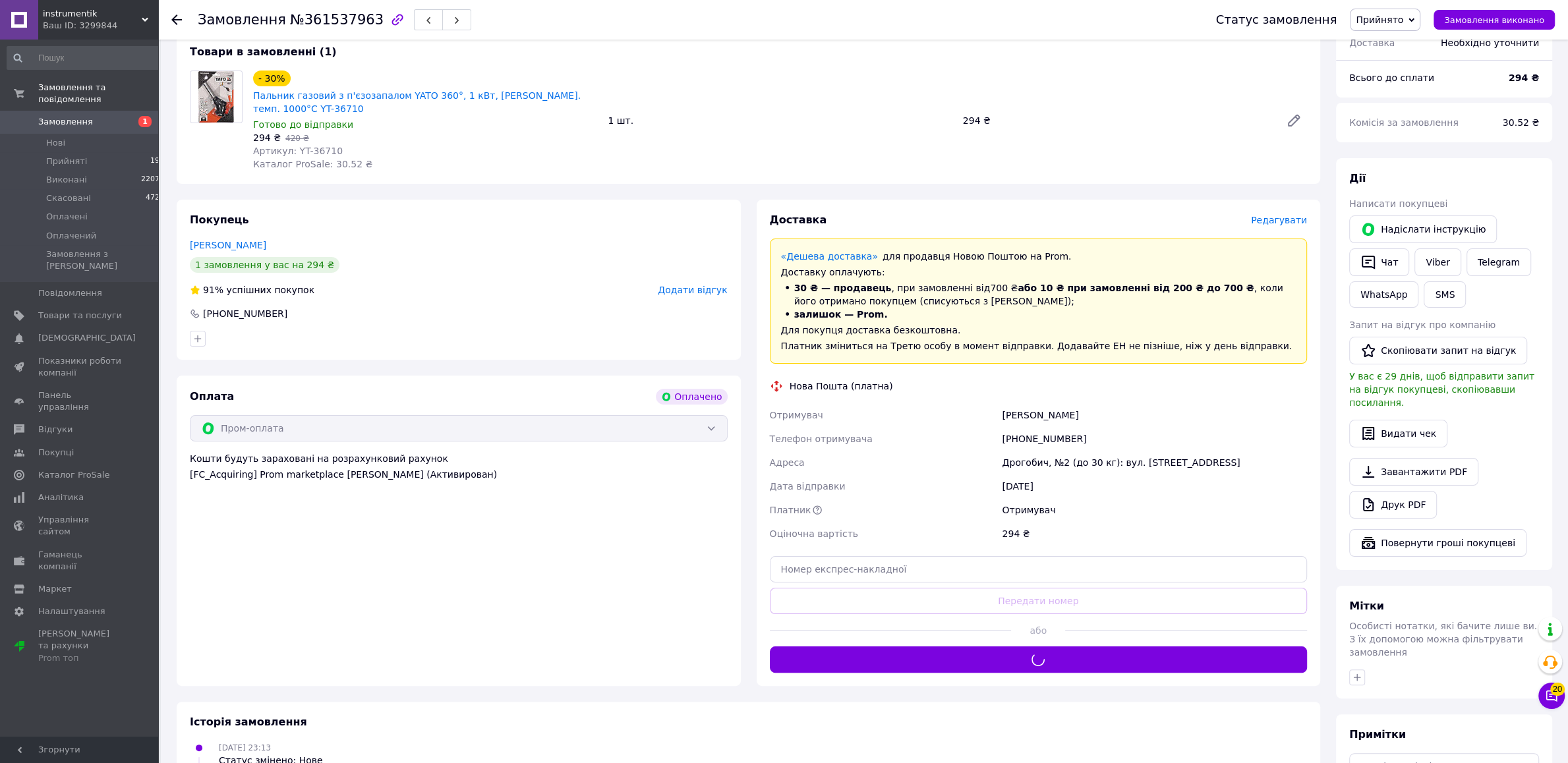
scroll to position [69, 0]
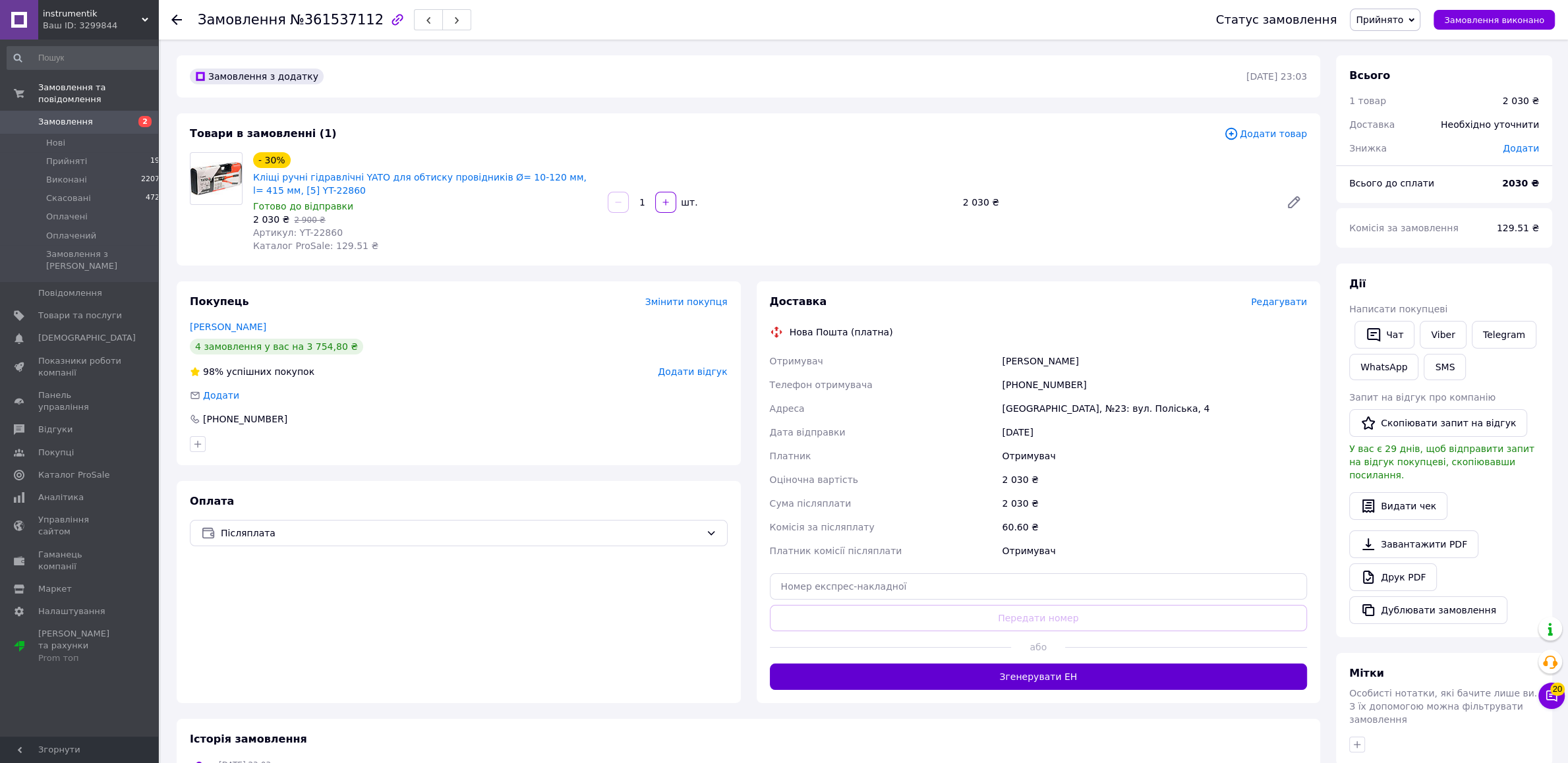
click at [1095, 685] on button "Згенерувати ЕН" at bounding box center [1039, 677] width 538 height 26
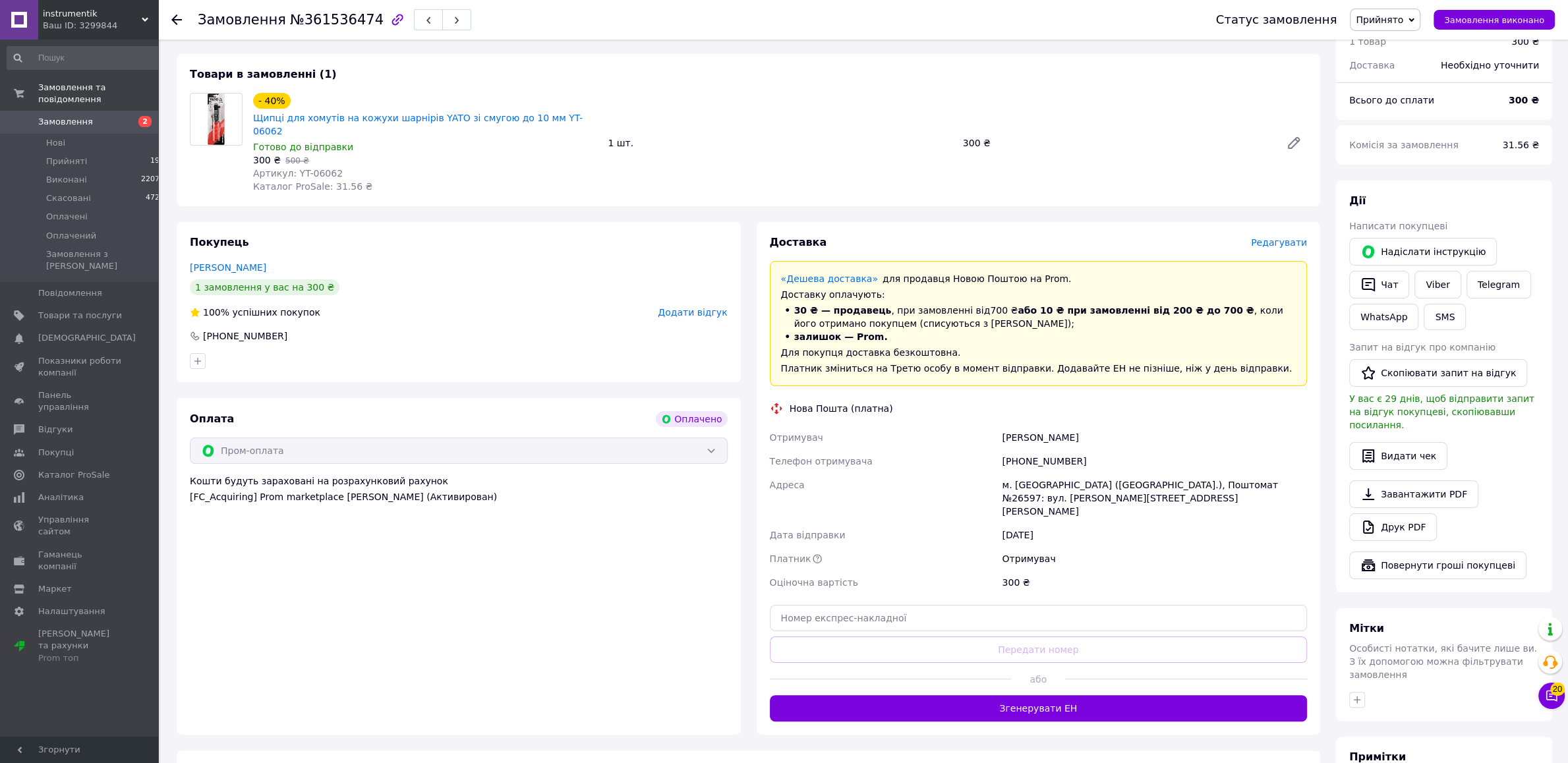
scroll to position [208, 0]
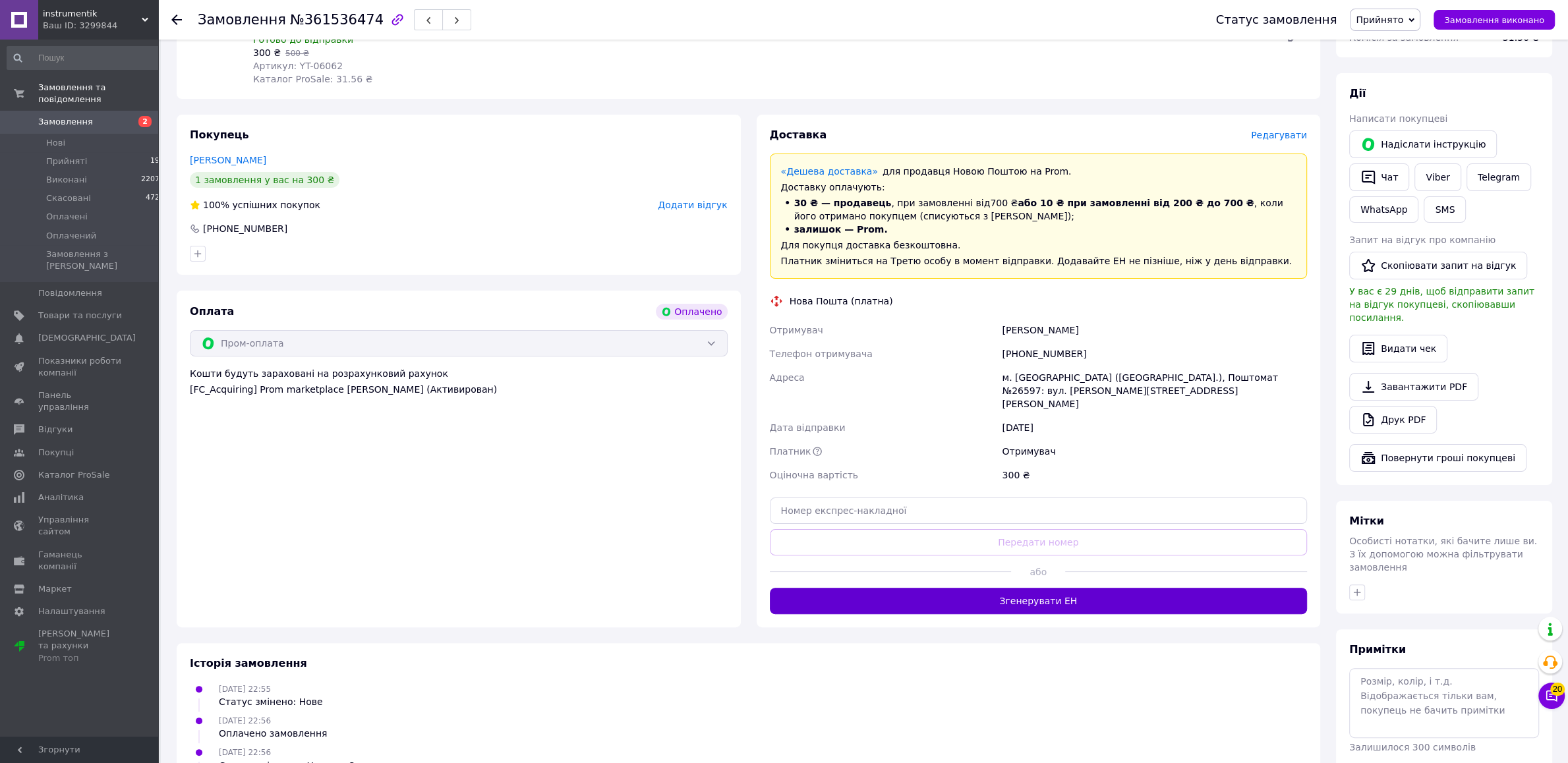
click at [1008, 588] on button "Згенерувати ЕН" at bounding box center [1039, 601] width 538 height 26
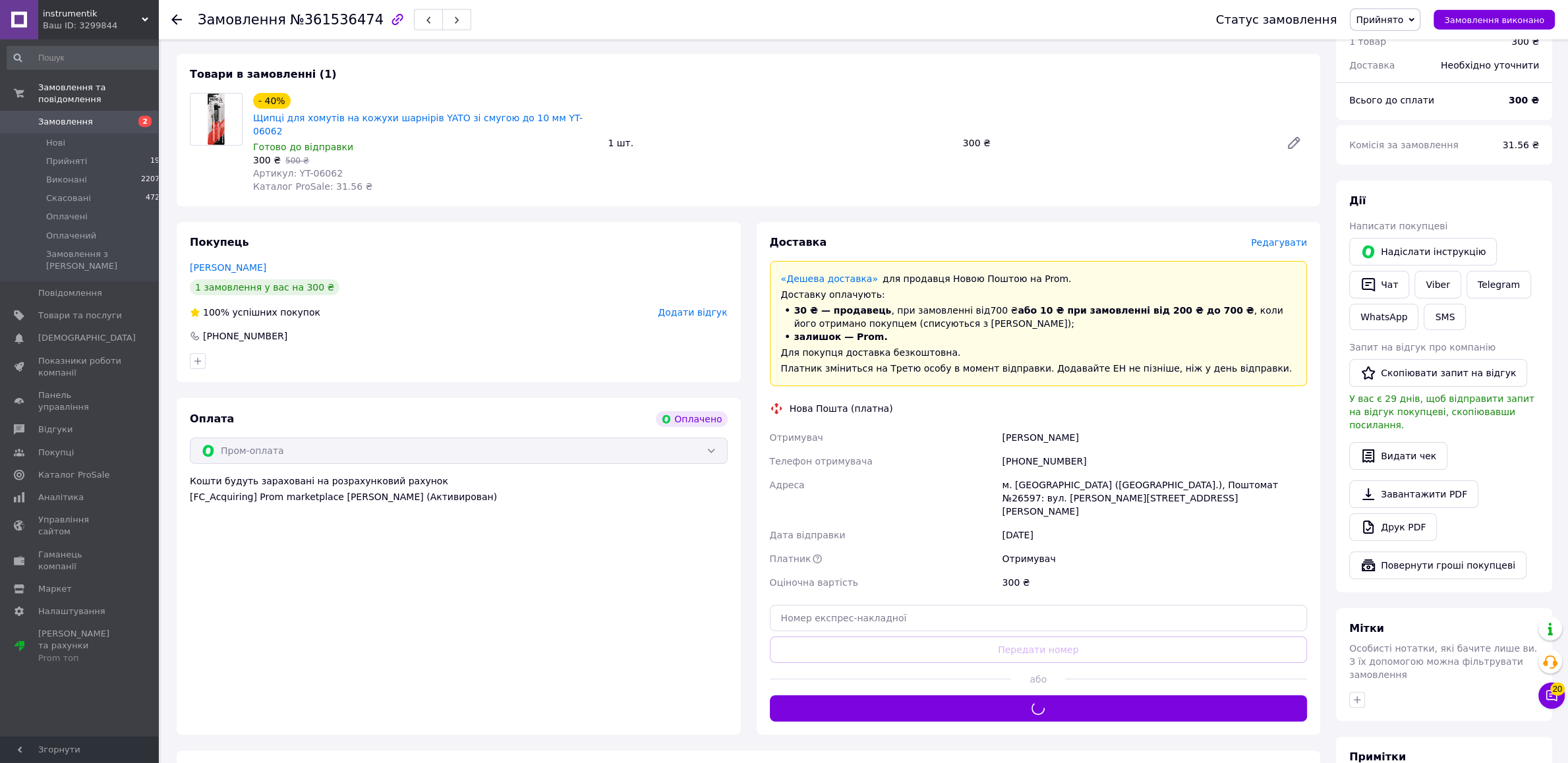
scroll to position [69, 0]
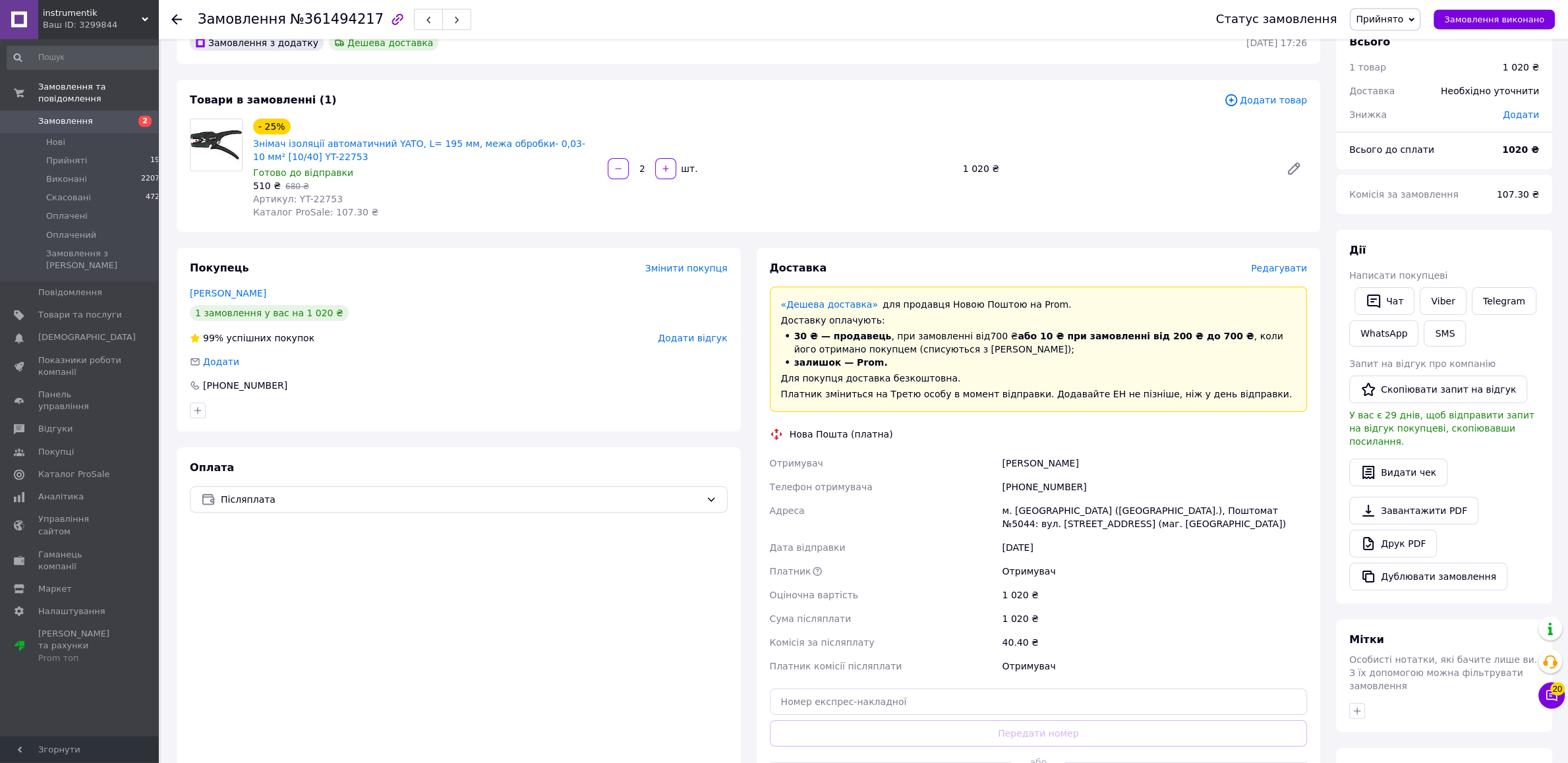
scroll to position [138, 0]
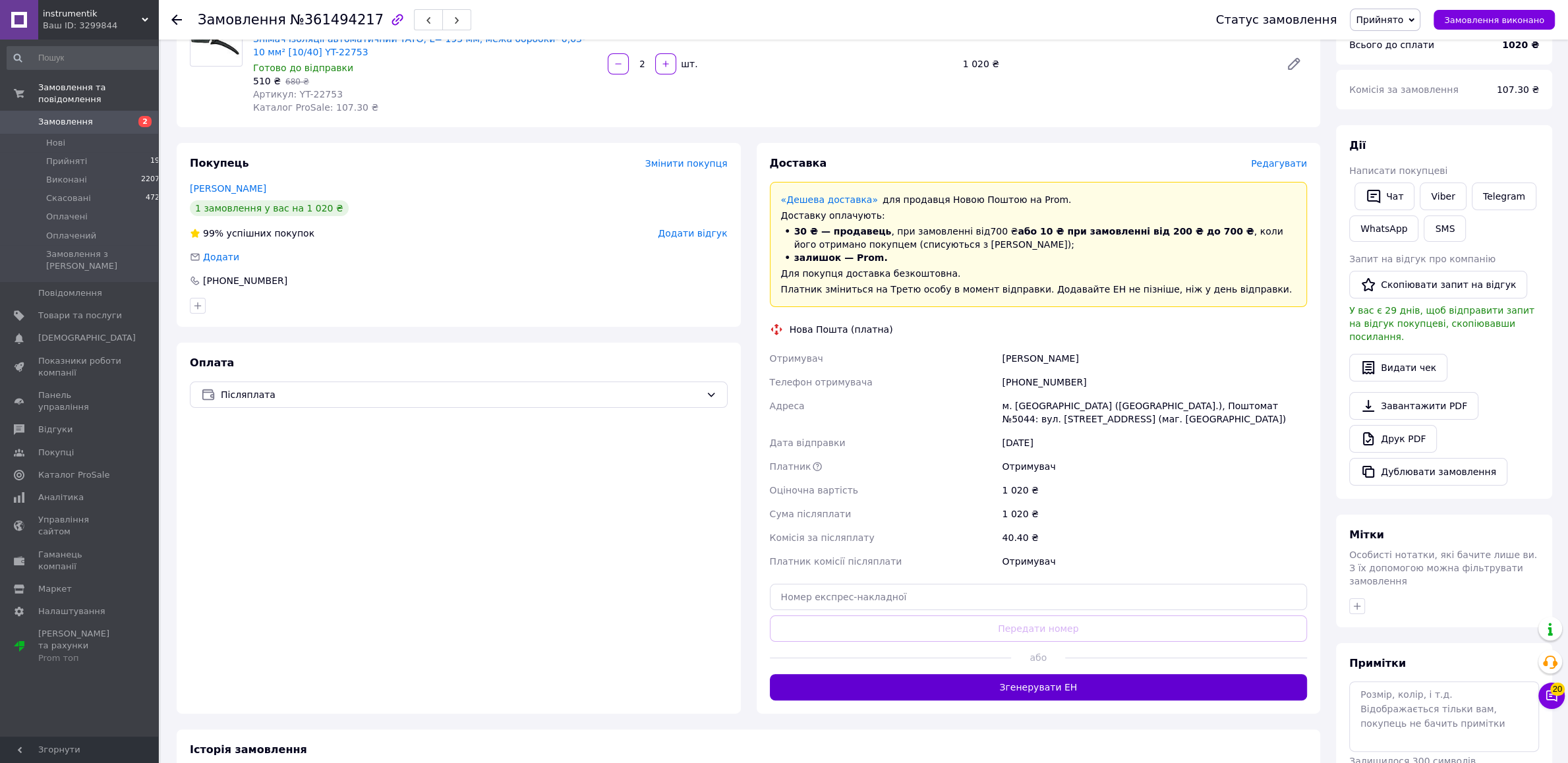
click at [995, 691] on button "Згенерувати ЕН" at bounding box center [1039, 687] width 538 height 26
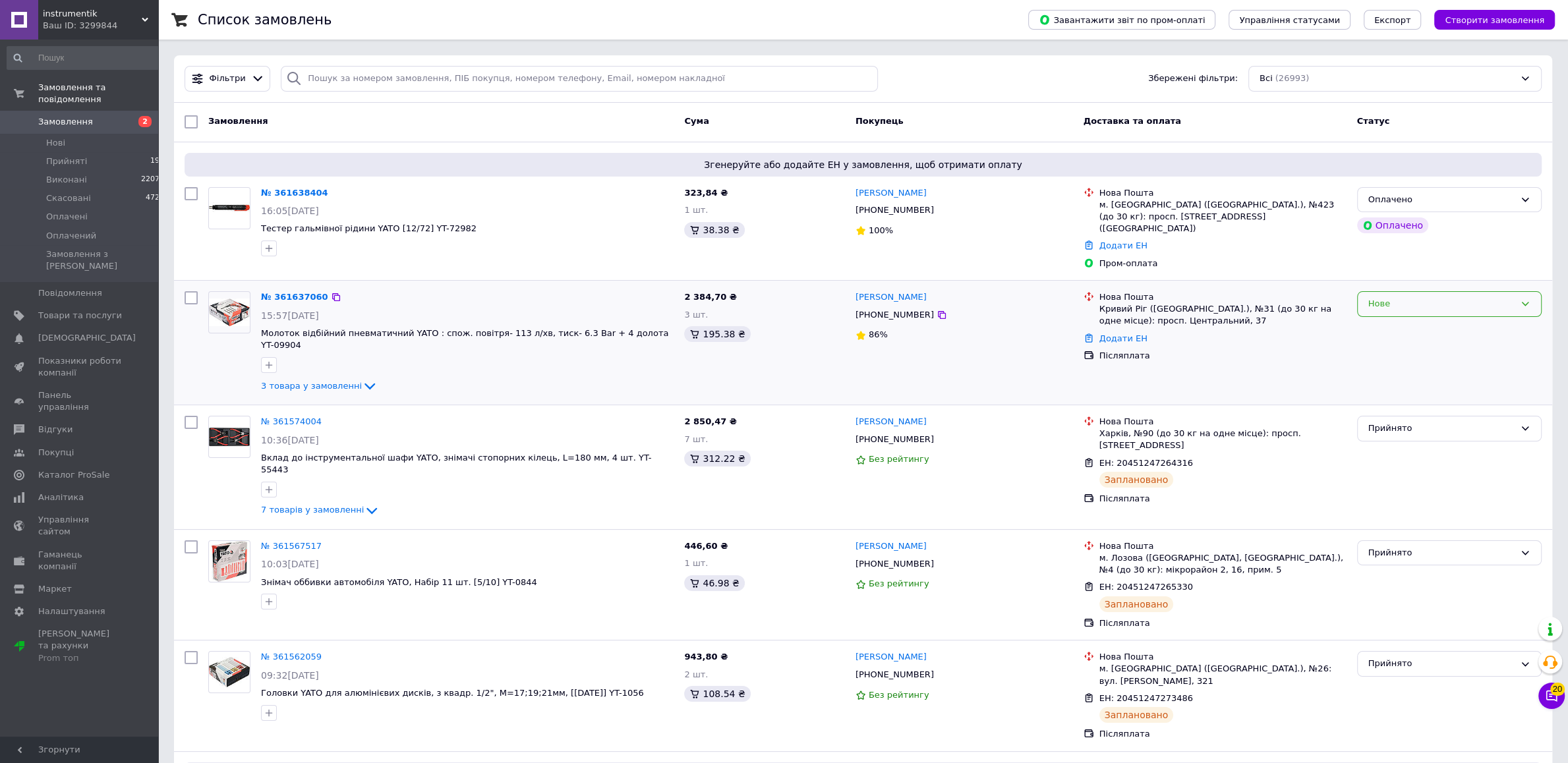
click at [1450, 299] on div "Нове" at bounding box center [1440, 304] width 146 height 14
click at [1422, 320] on li "Прийнято" at bounding box center [1449, 332] width 183 height 24
click at [362, 378] on icon at bounding box center [370, 386] width 16 height 16
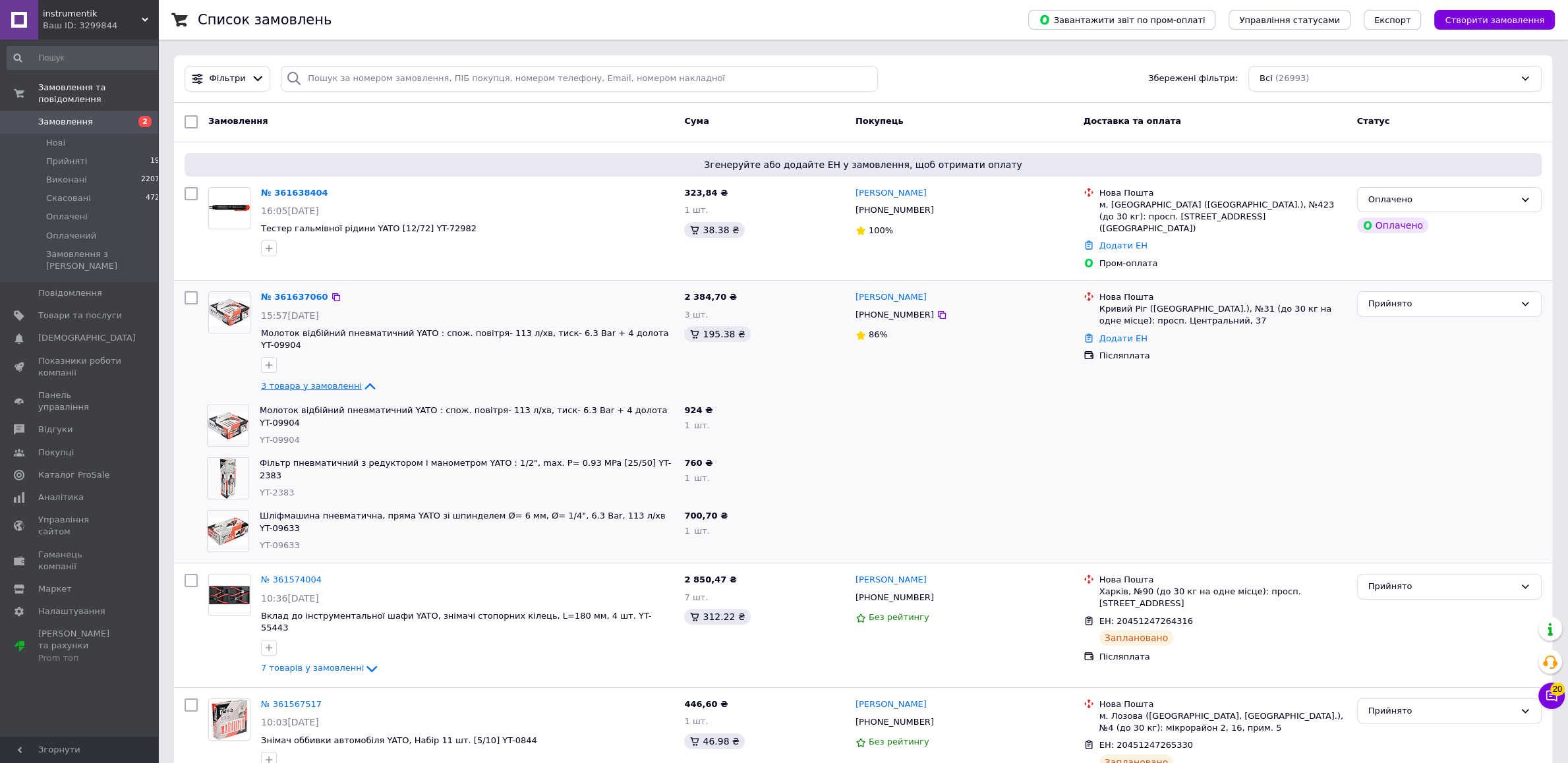
click at [362, 378] on icon at bounding box center [370, 386] width 16 height 16
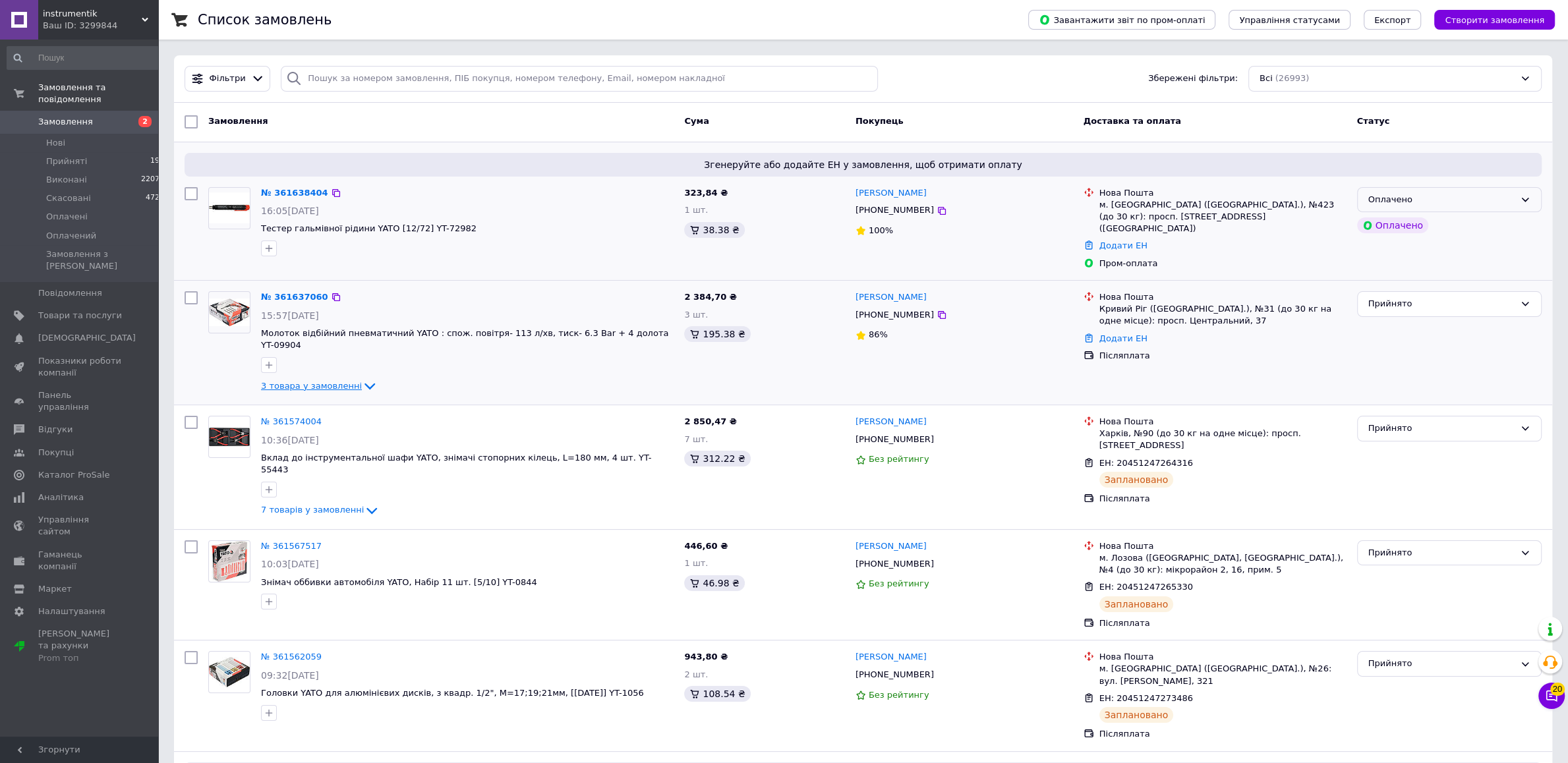
click at [1475, 203] on div "Оплачено" at bounding box center [1440, 200] width 146 height 14
click at [1450, 230] on li "Прийнято" at bounding box center [1449, 227] width 183 height 24
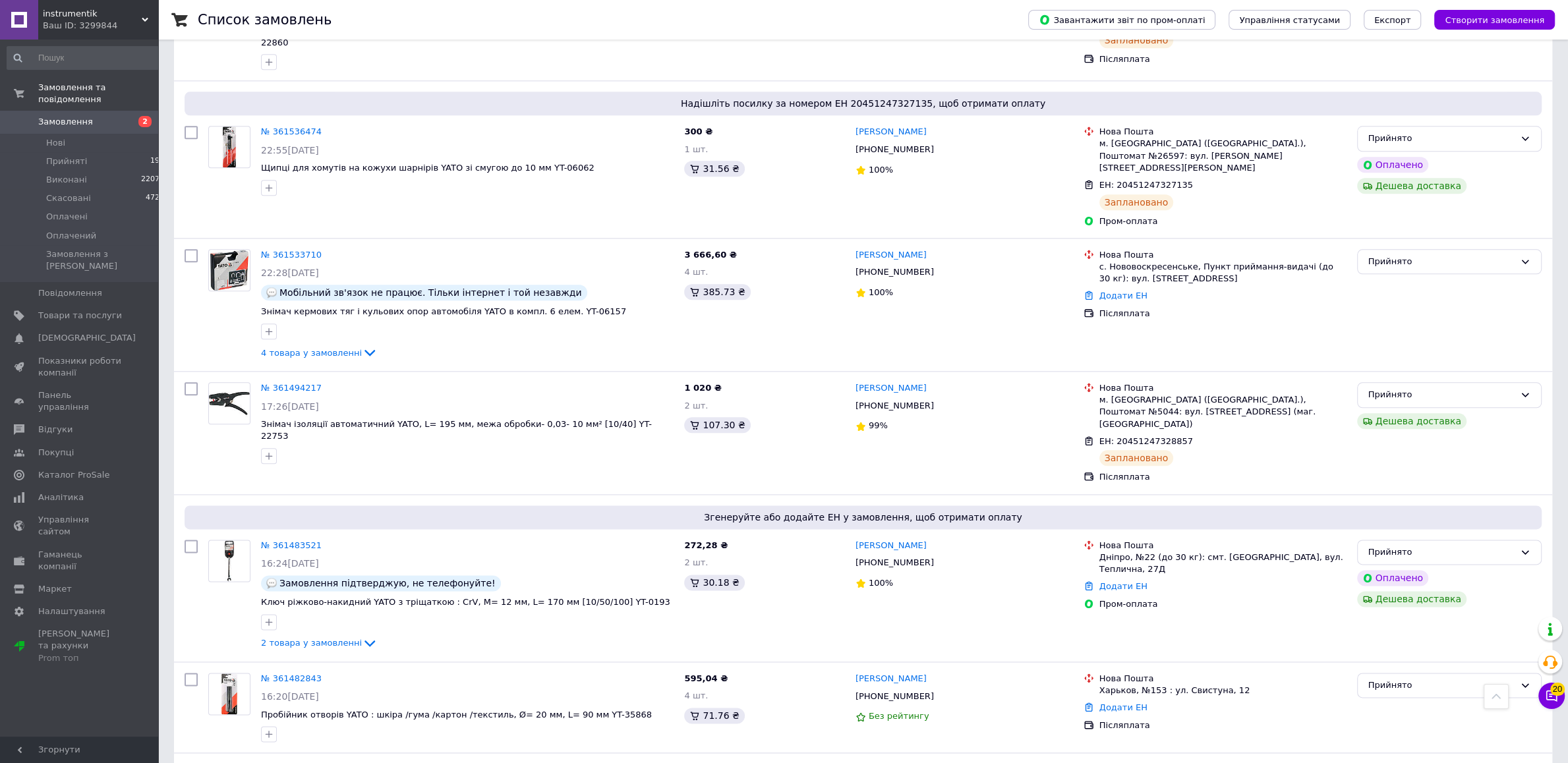
scroll to position [1660, 0]
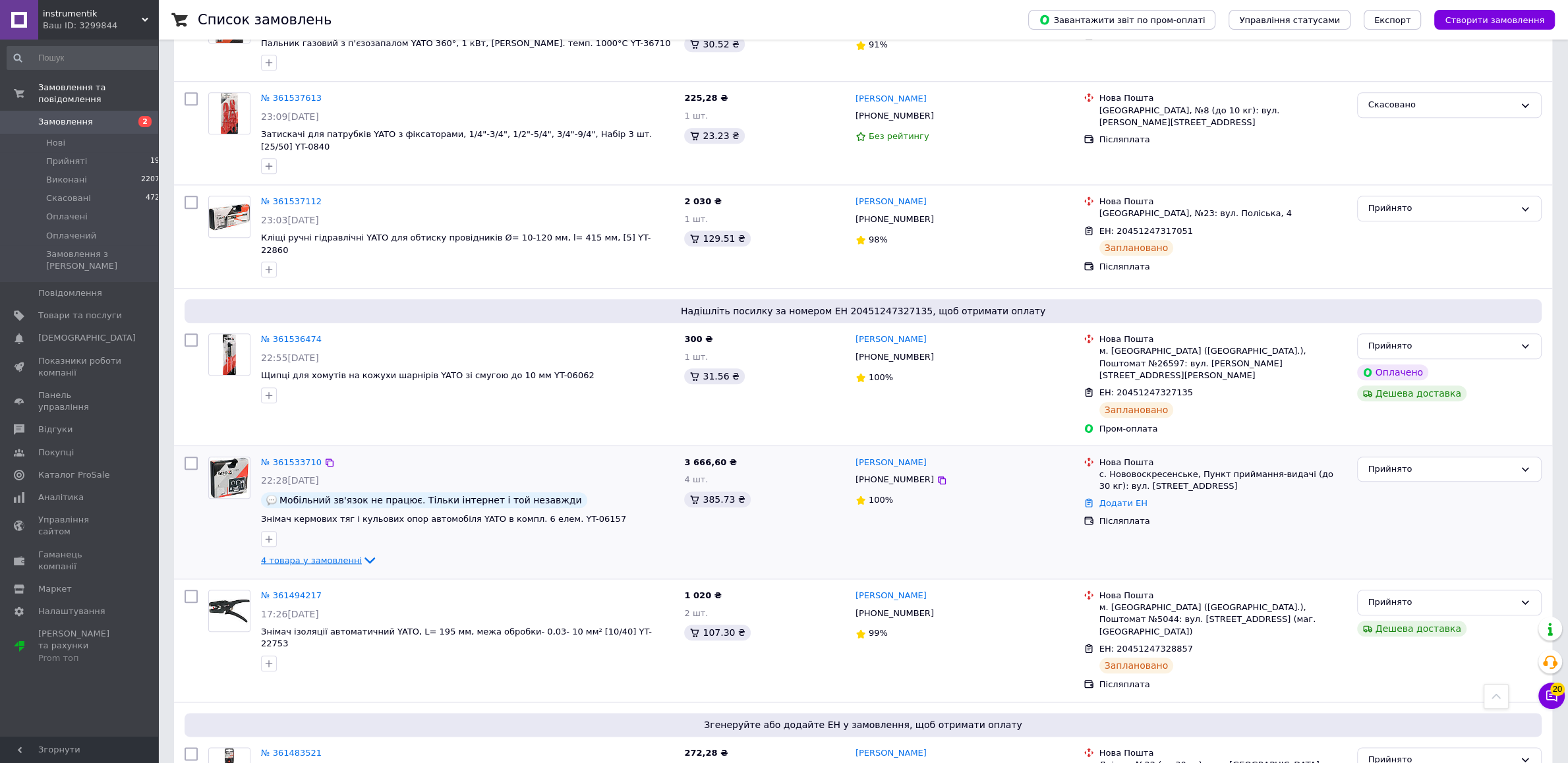
click at [364, 557] on icon at bounding box center [370, 560] width 10 height 7
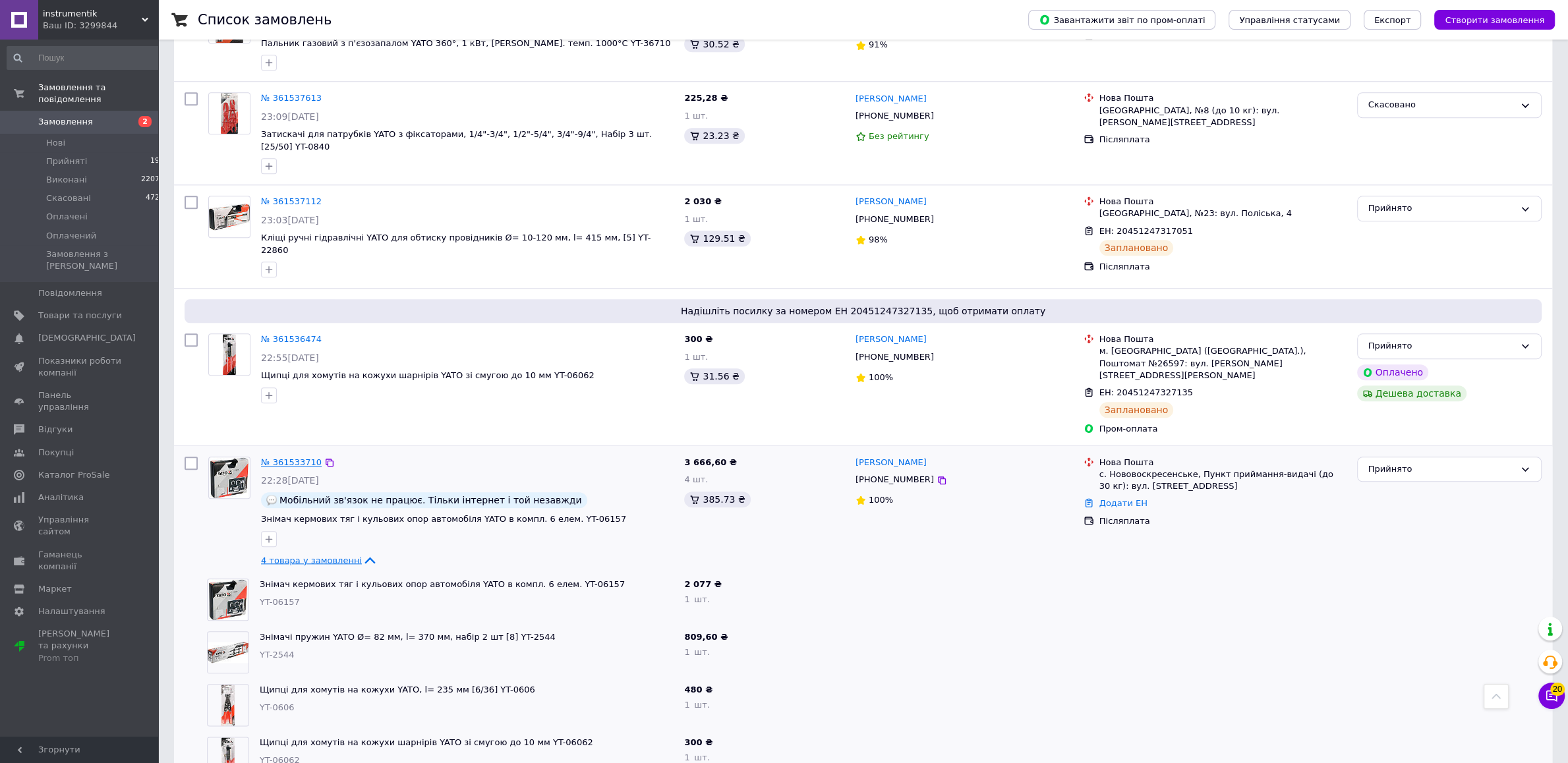
click at [282, 457] on link "№ 361533710" at bounding box center [291, 462] width 60 height 10
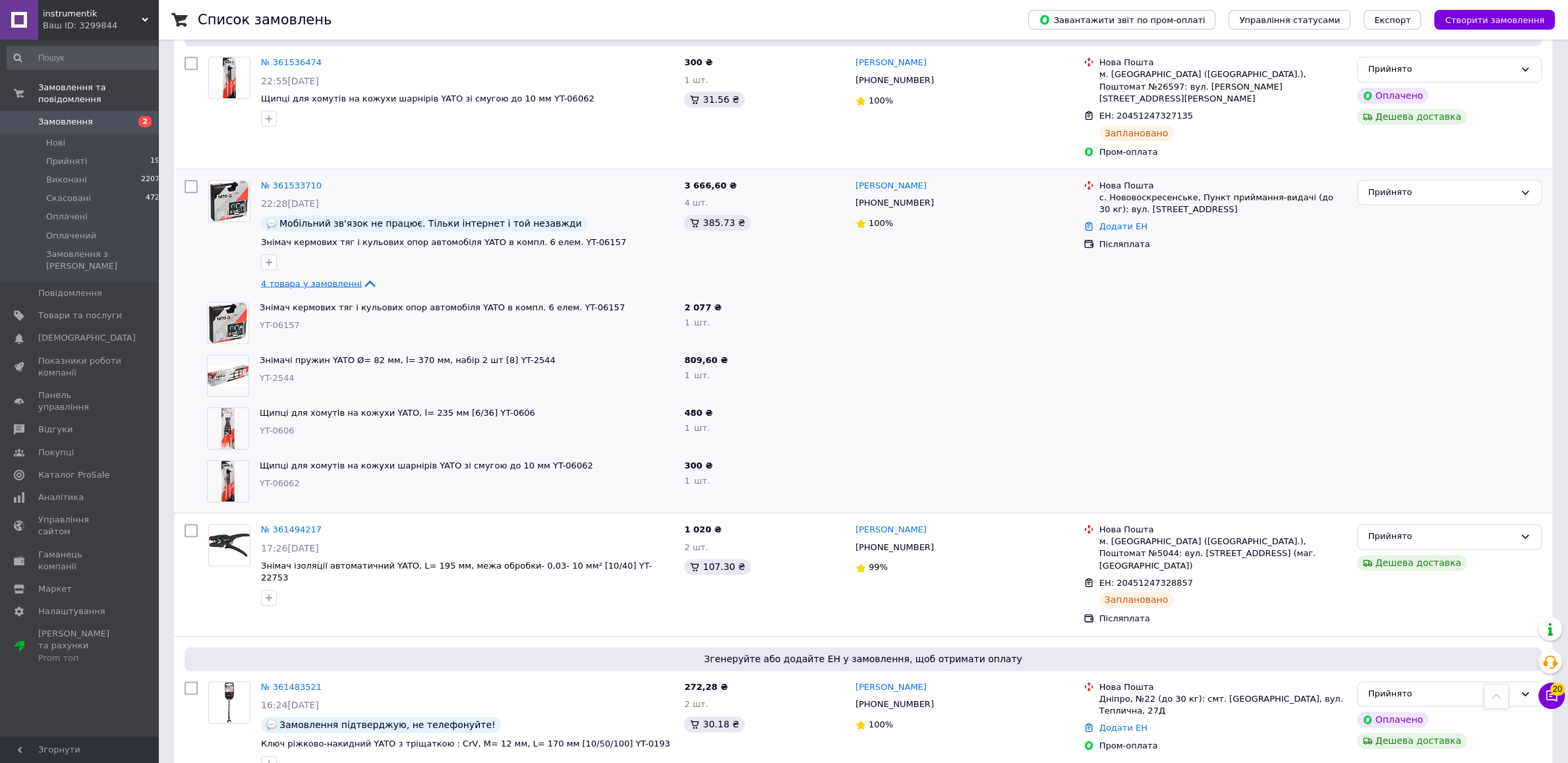
scroll to position [2282, 0]
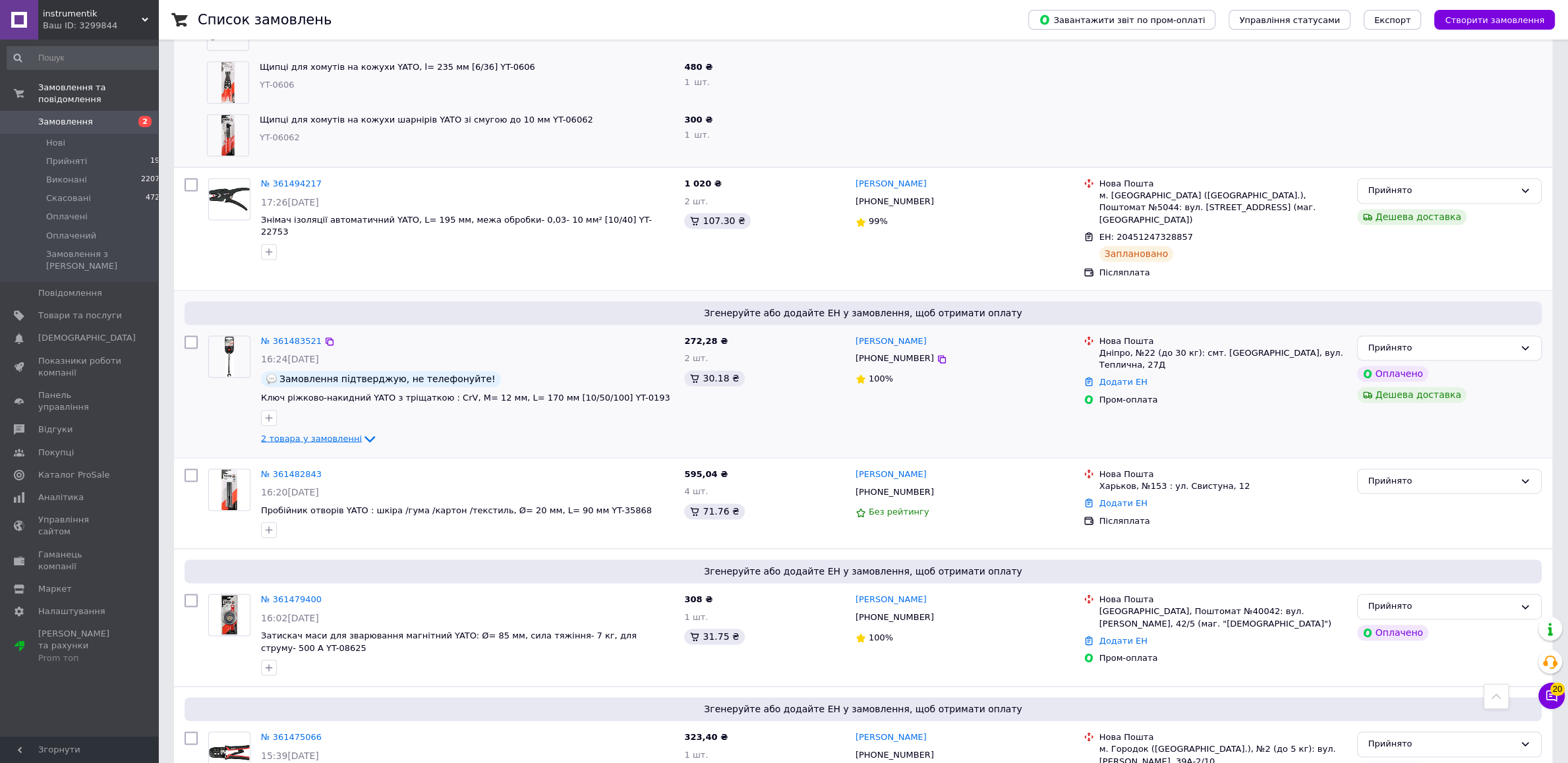
click at [334, 433] on span "2 товара у замовленні" at bounding box center [311, 437] width 100 height 10
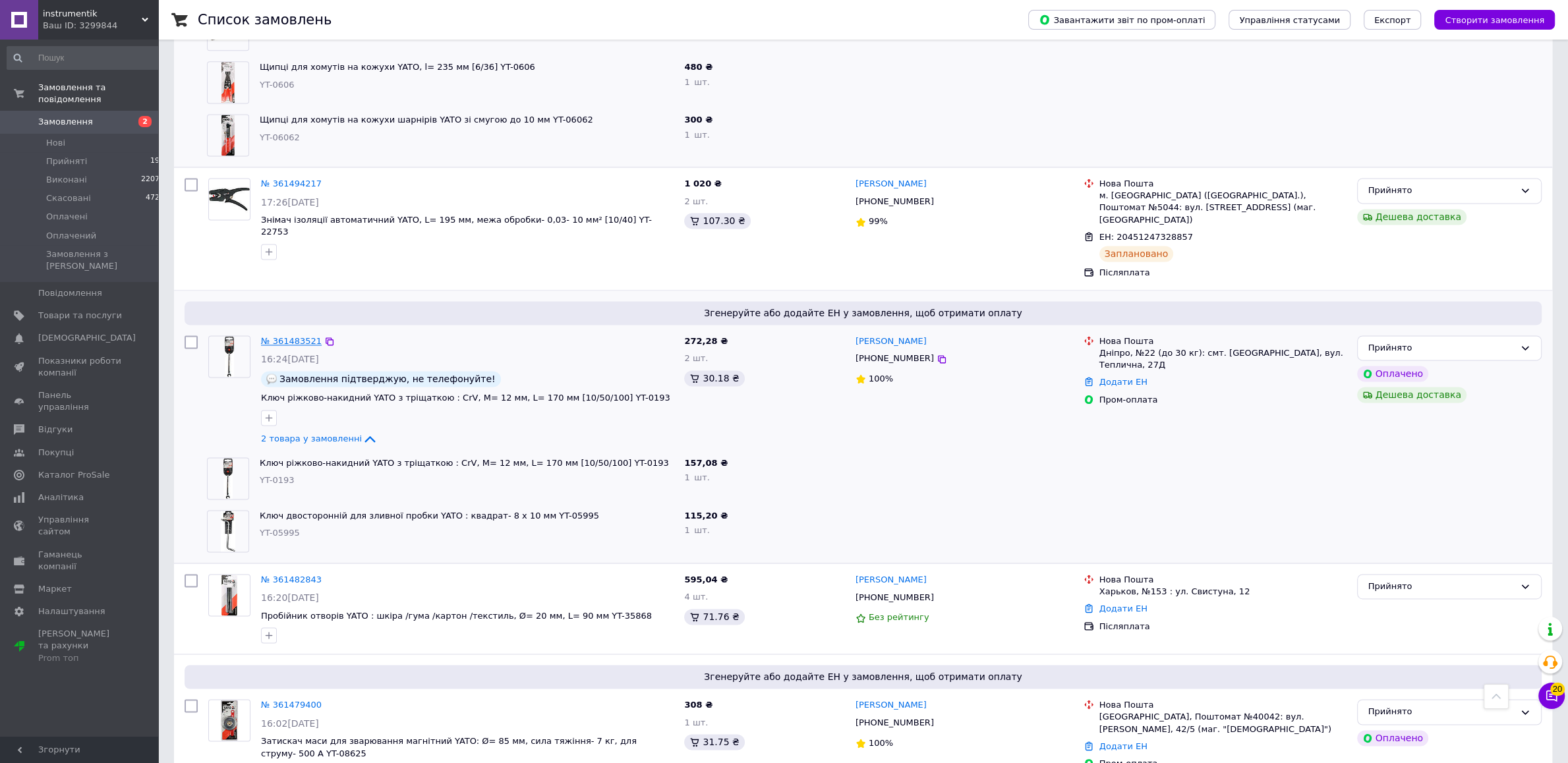
click at [286, 336] on link "№ 361483521" at bounding box center [291, 340] width 60 height 10
click at [364, 436] on icon at bounding box center [370, 439] width 10 height 7
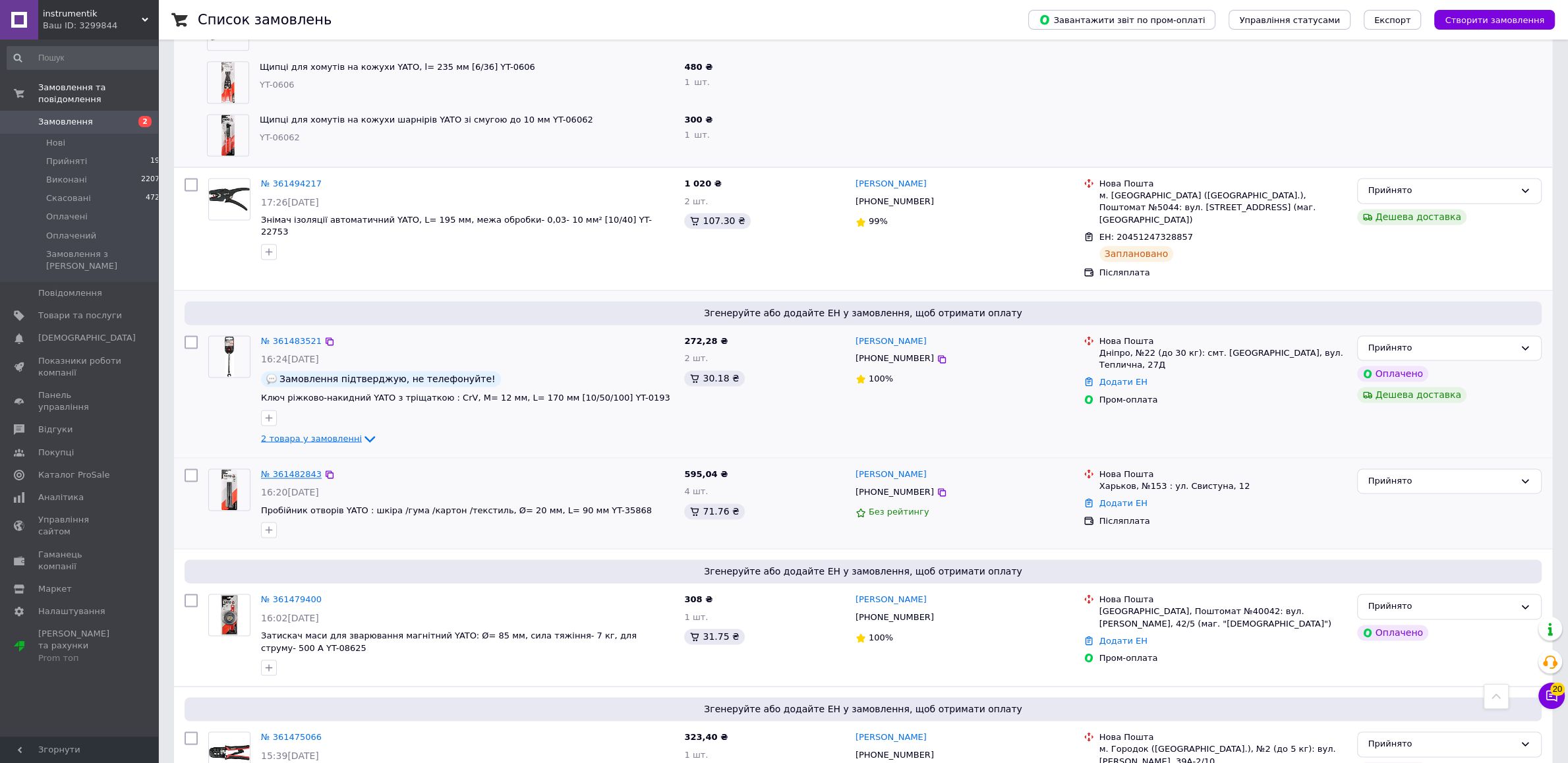
click at [293, 469] on link "№ 361482843" at bounding box center [291, 473] width 60 height 10
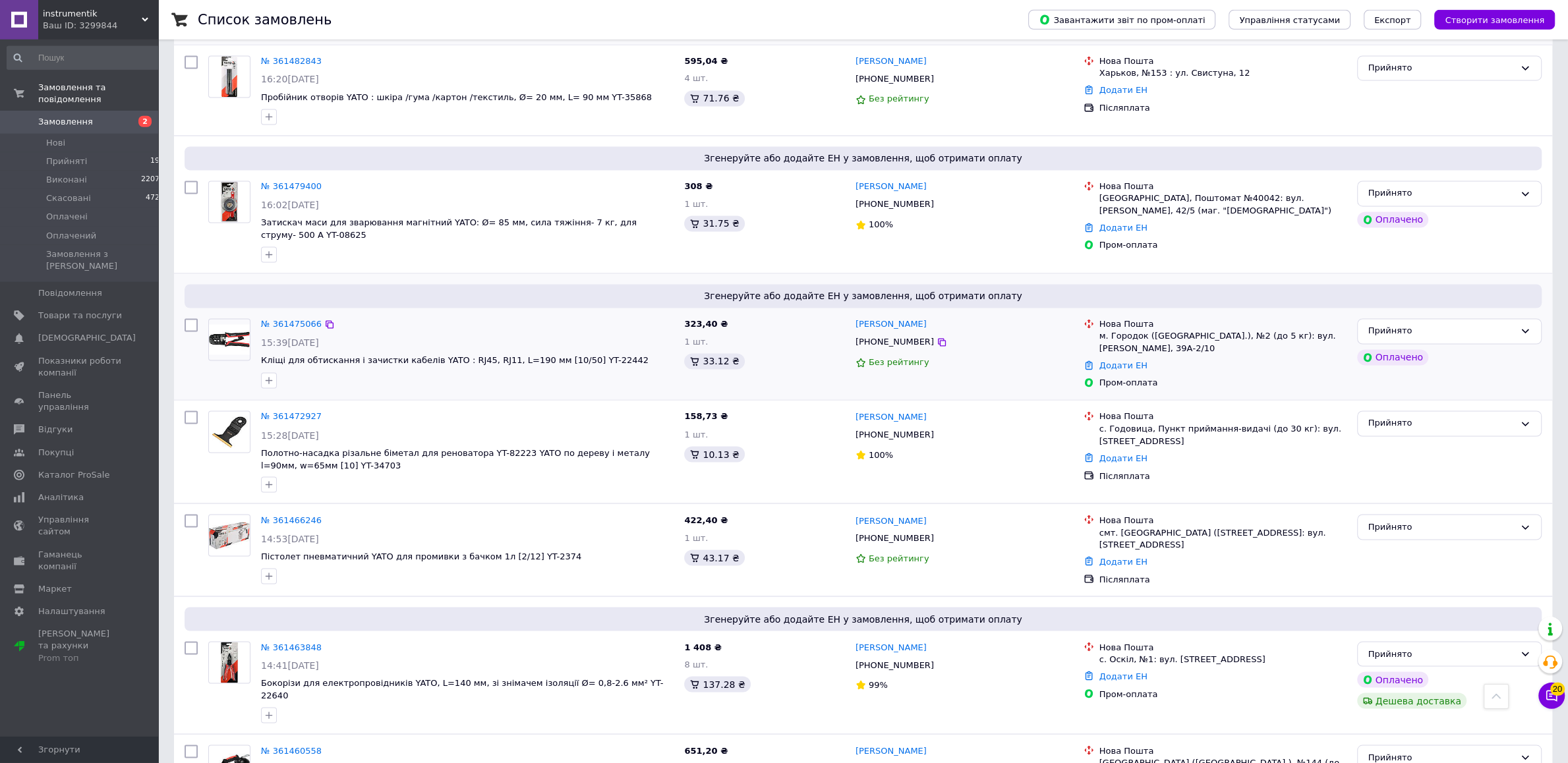
scroll to position [2697, 0]
click at [283, 179] on link "№ 361479400" at bounding box center [291, 183] width 60 height 10
click at [276, 317] on link "№ 361475066" at bounding box center [291, 321] width 60 height 10
click at [293, 512] on link "№ 361466246" at bounding box center [291, 517] width 60 height 10
click at [288, 743] on link "№ 361460558" at bounding box center [291, 747] width 60 height 10
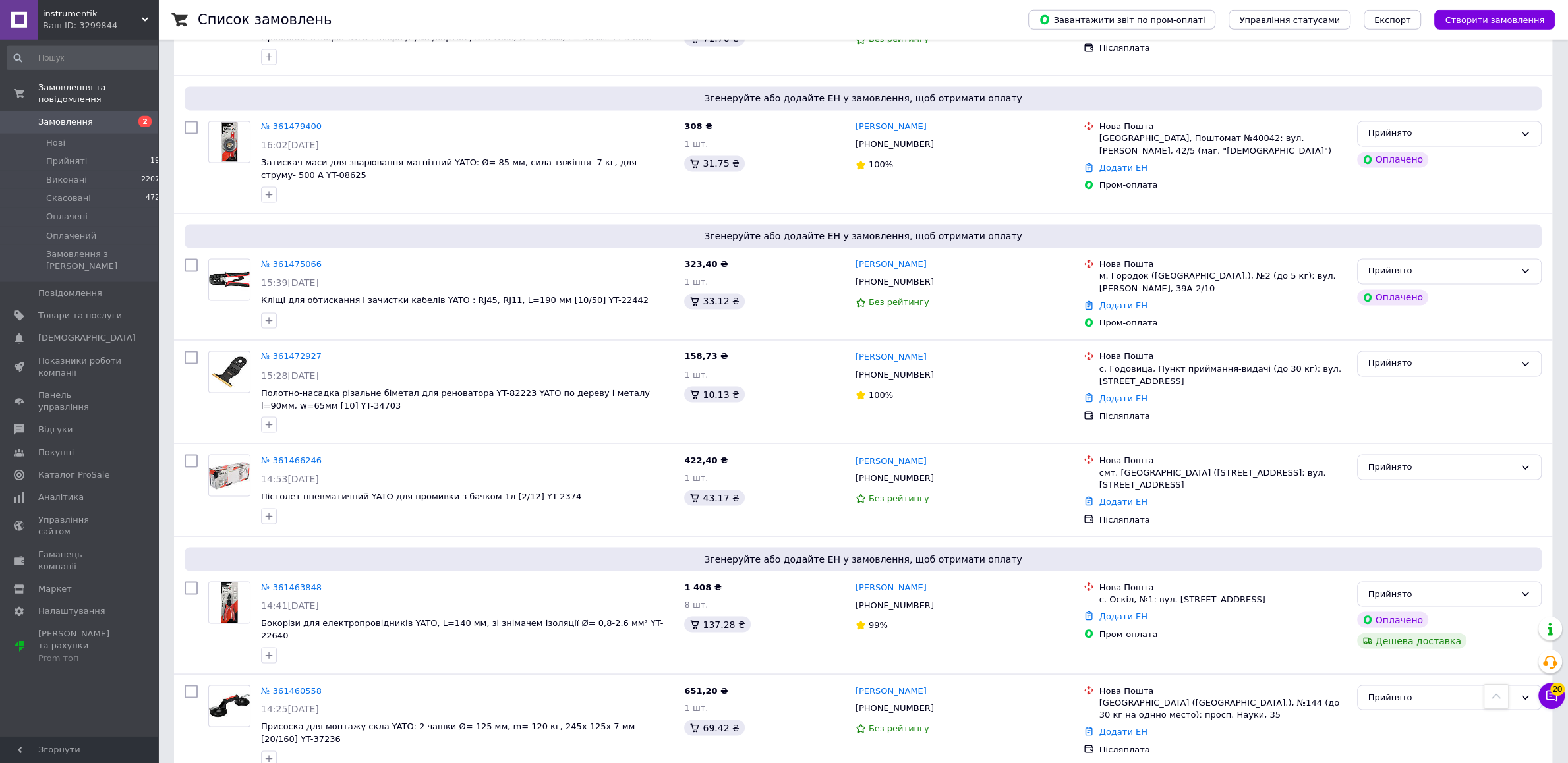
scroll to position [2766, 0]
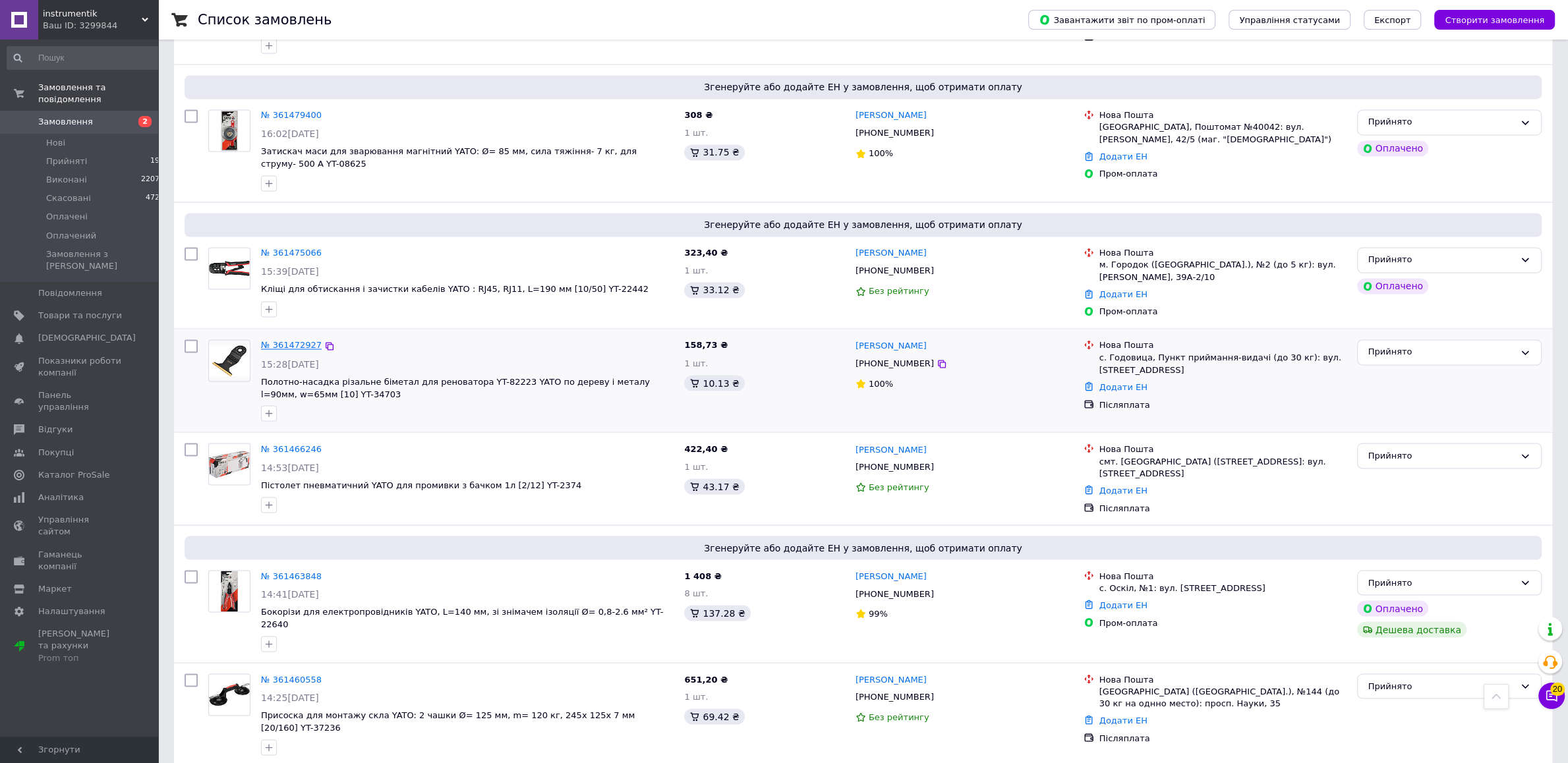
click at [294, 340] on link "№ 361472927" at bounding box center [291, 344] width 60 height 10
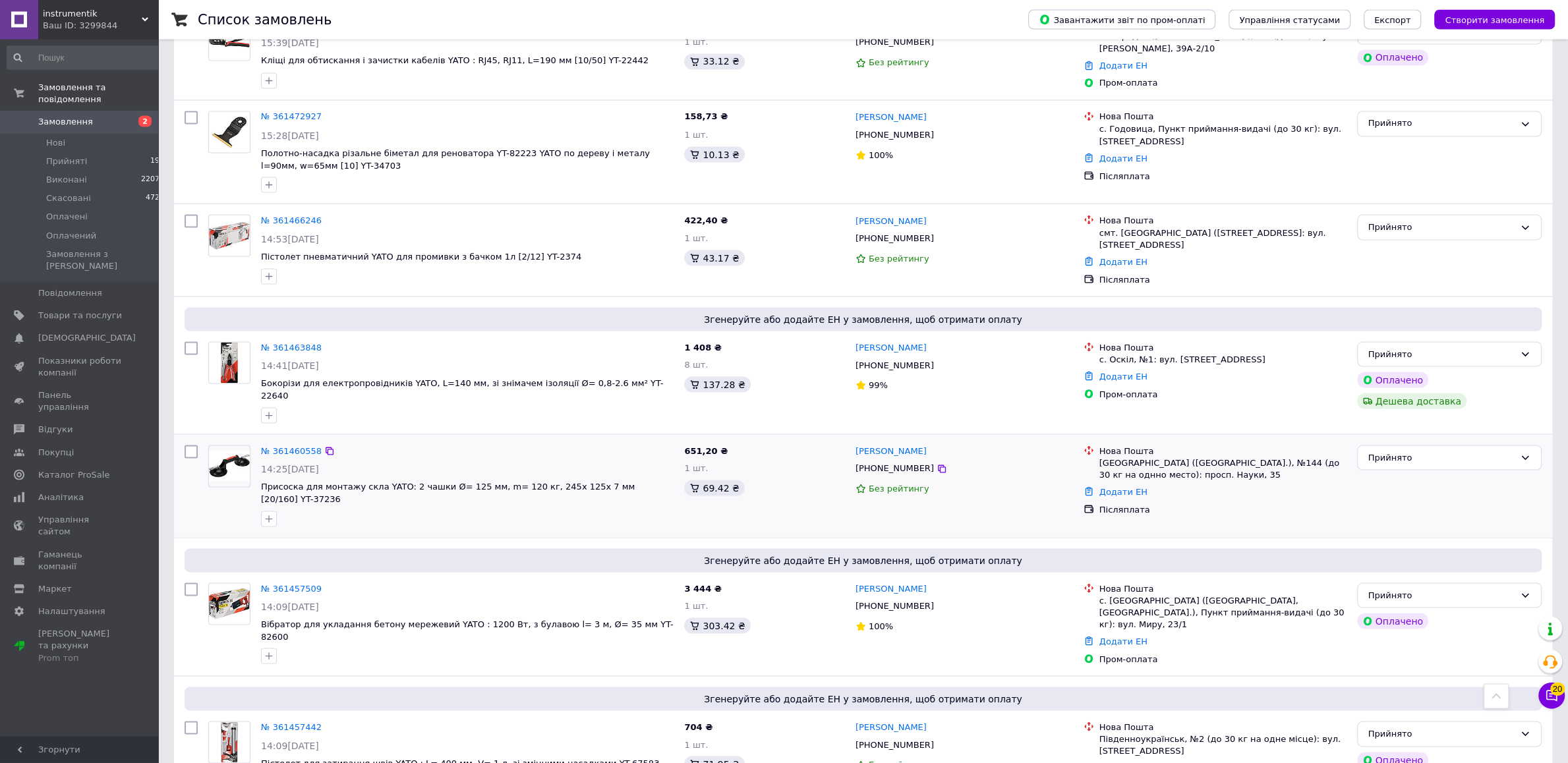
scroll to position [3042, 0]
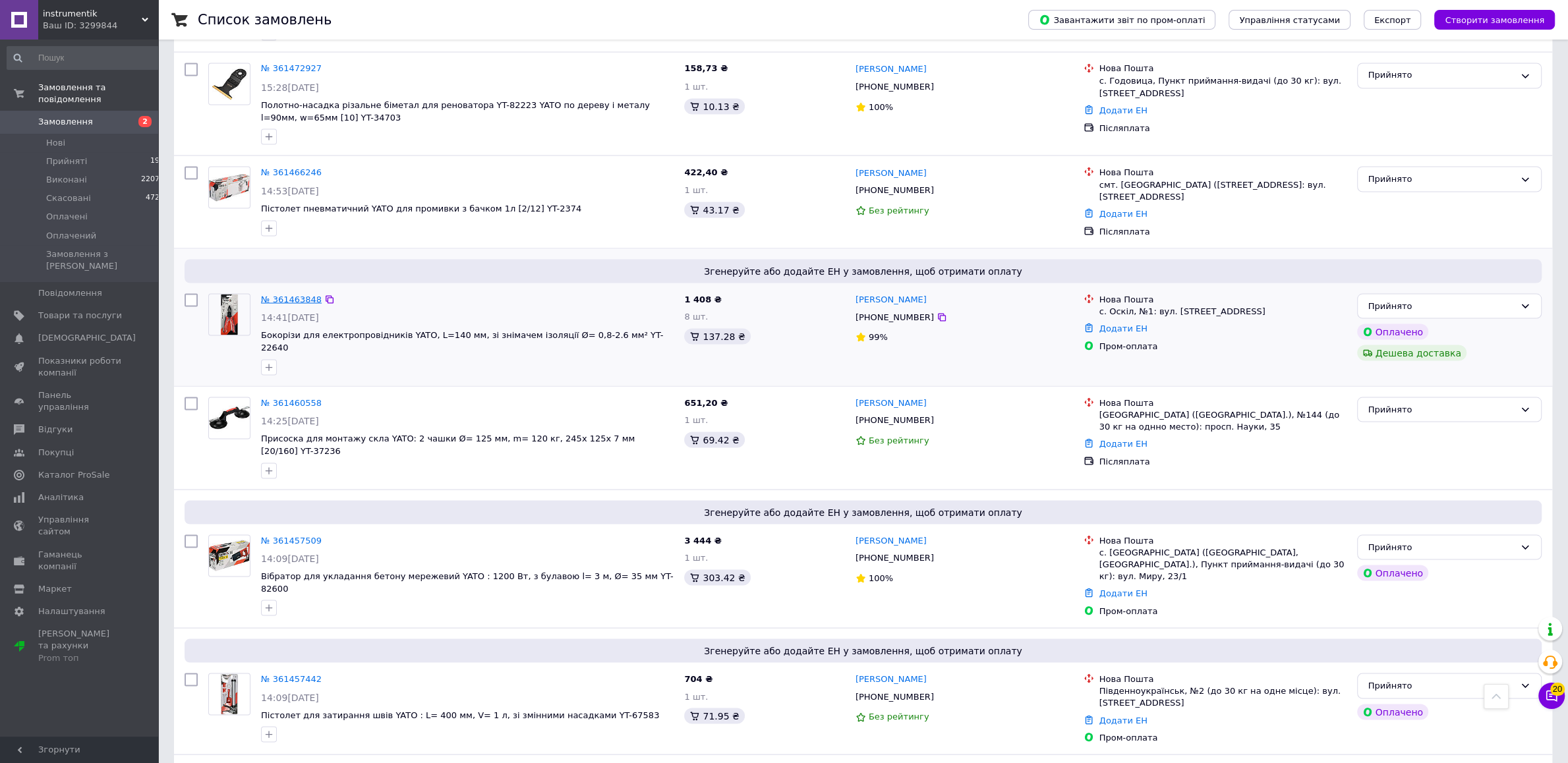
click at [302, 293] on link "№ 361463848" at bounding box center [291, 298] width 60 height 10
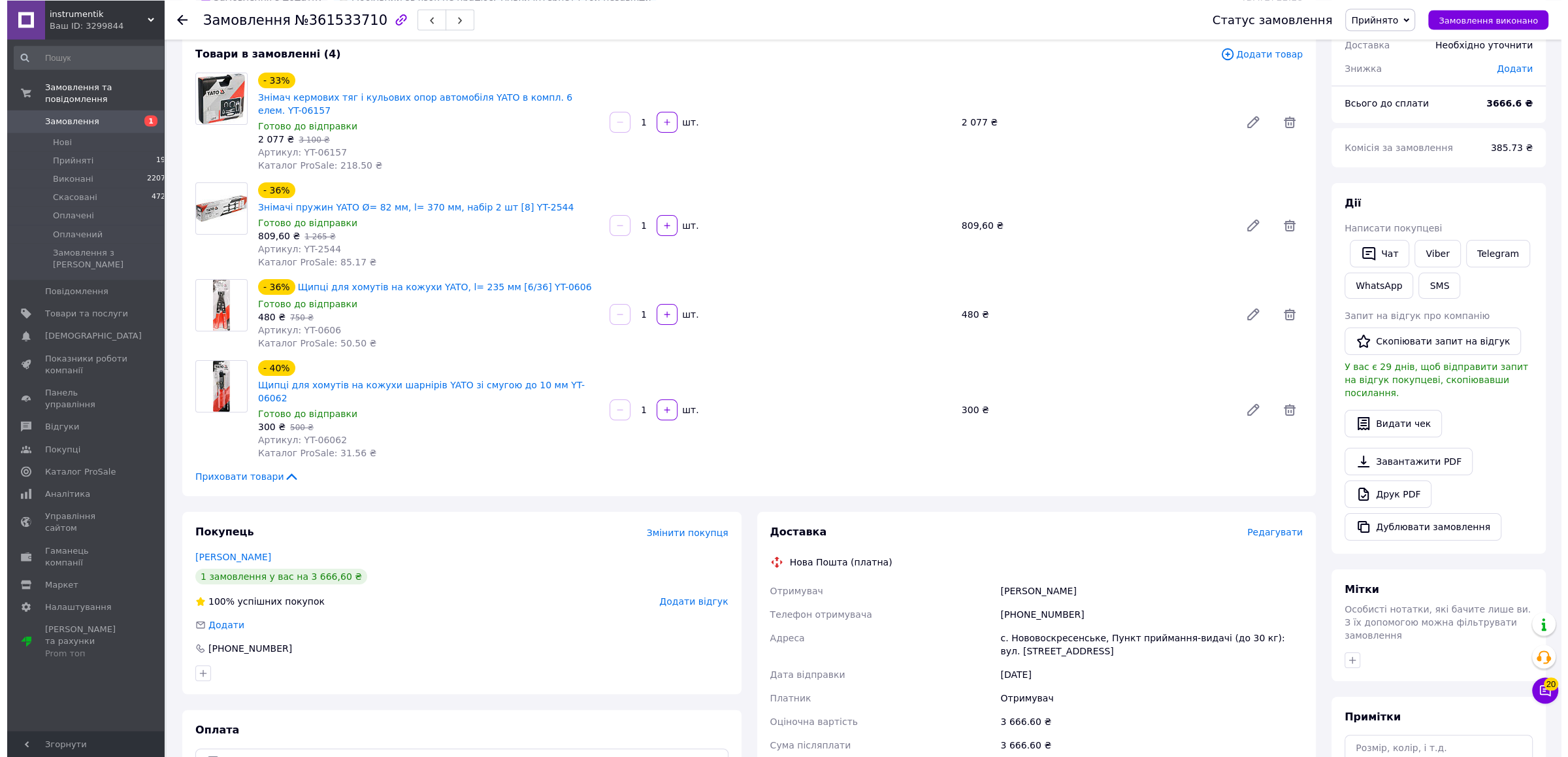
scroll to position [68, 0]
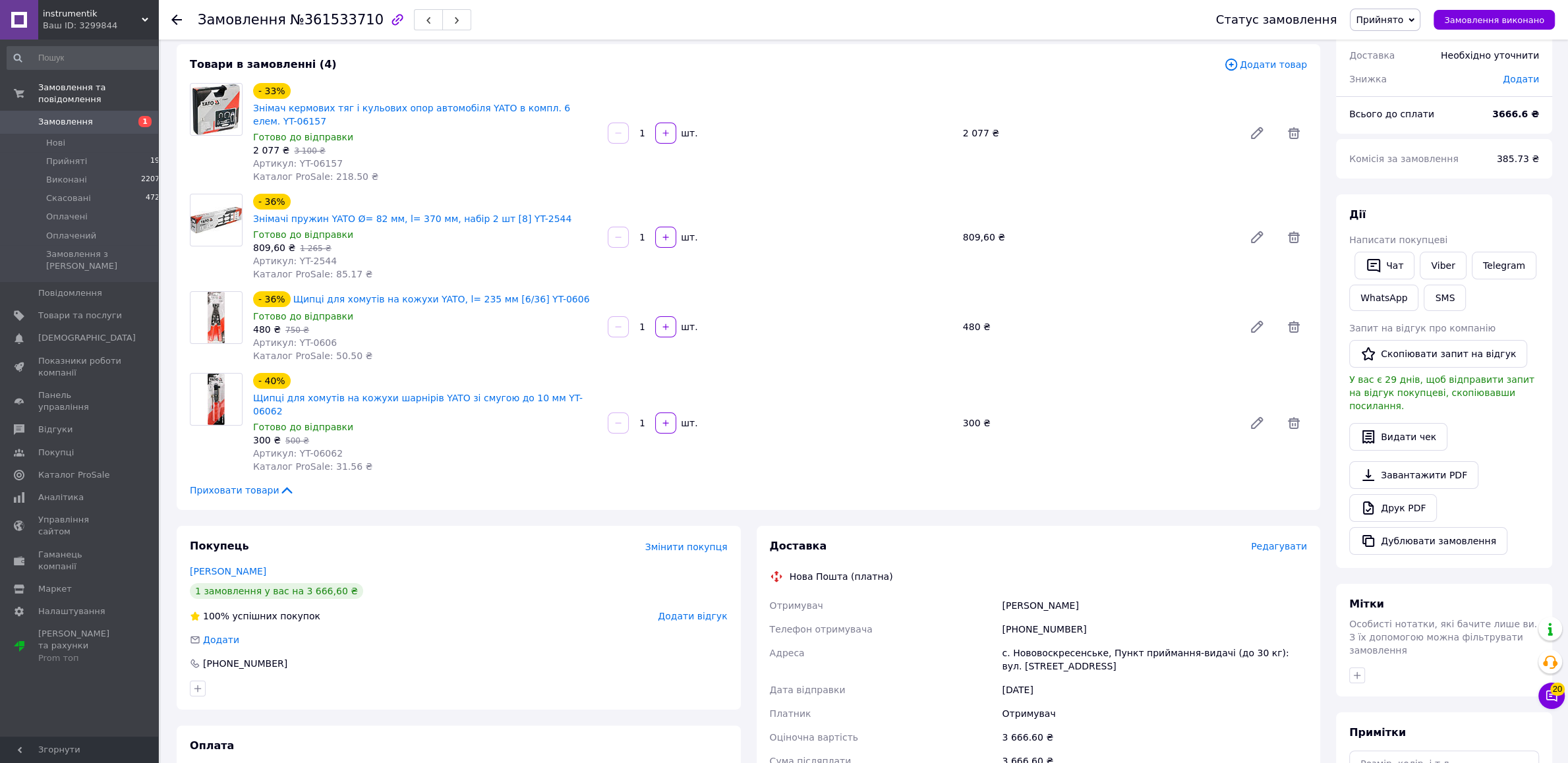
click at [1281, 540] on span "Редагувати" at bounding box center [1279, 546] width 56 height 10
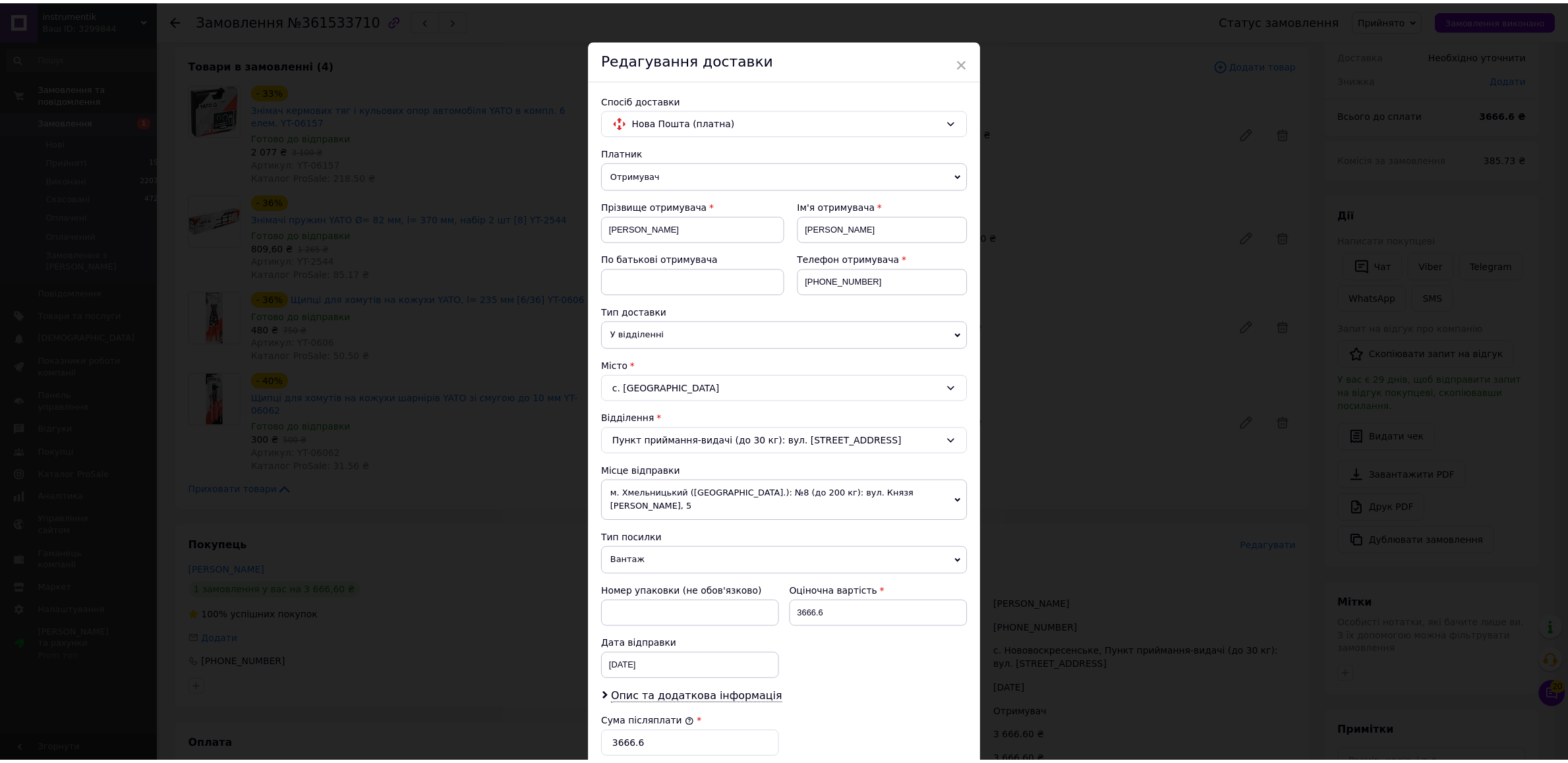
scroll to position [0, 0]
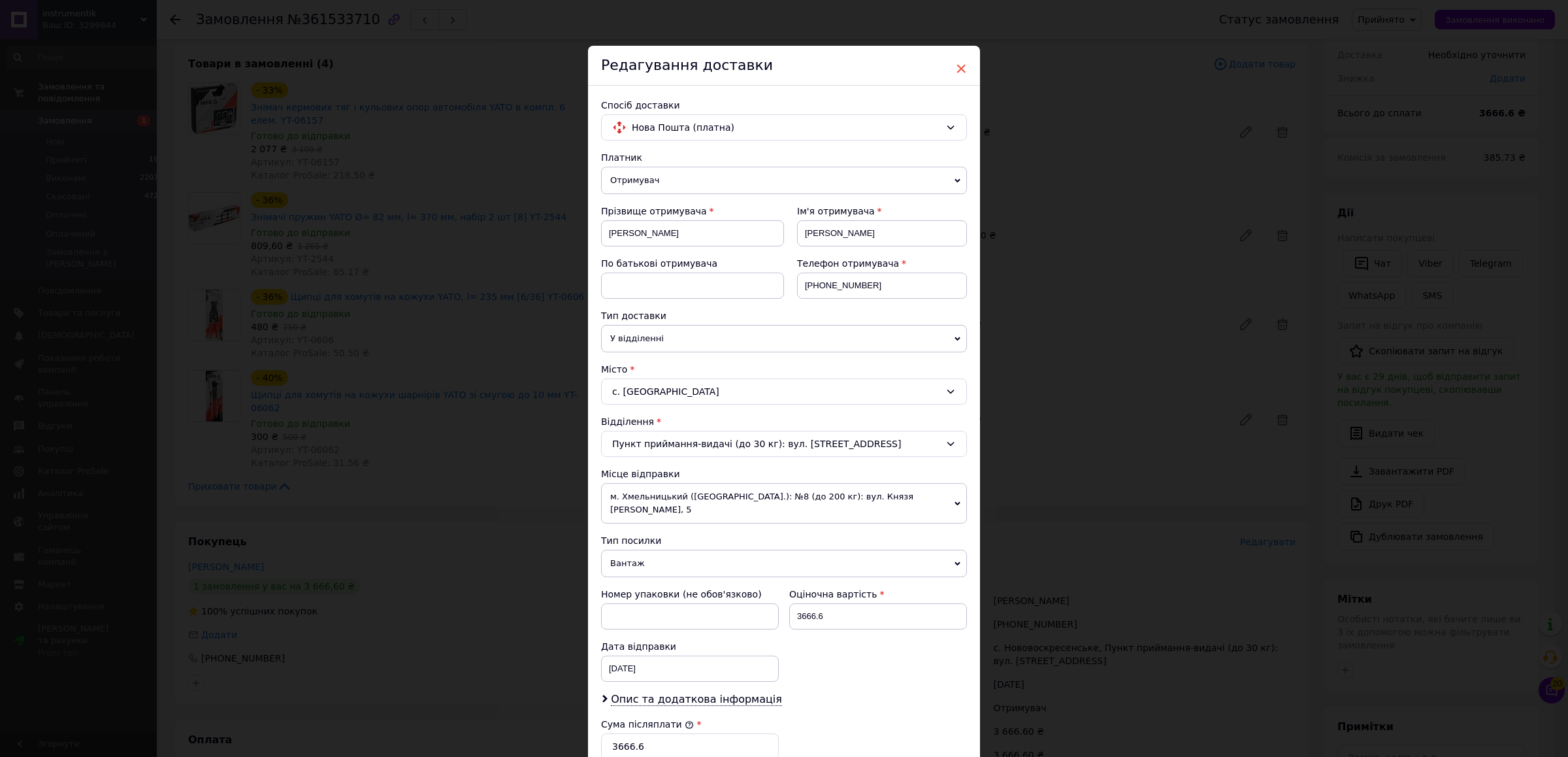
click at [956, 68] on span "×" at bounding box center [962, 68] width 12 height 23
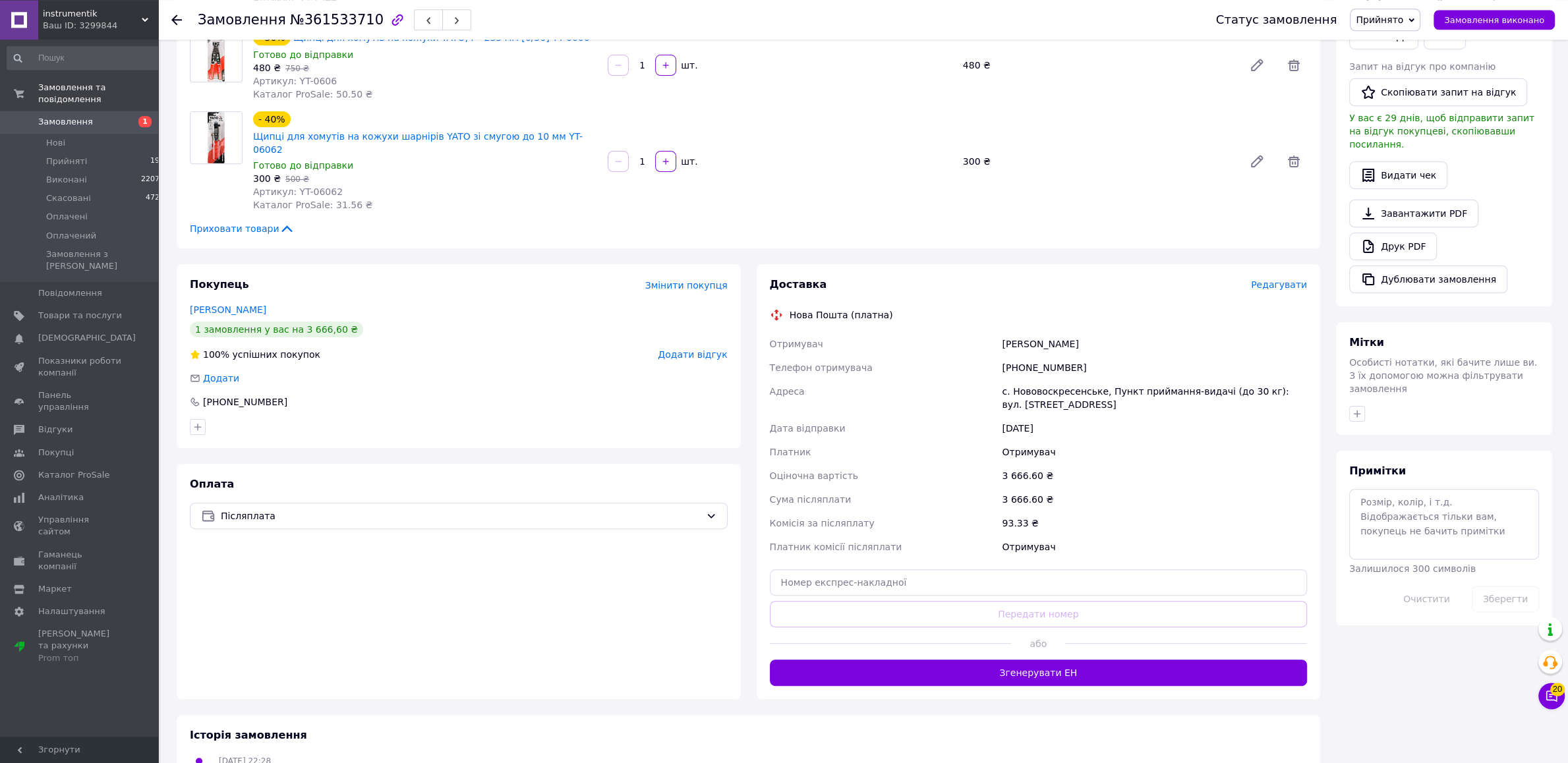
scroll to position [368, 0]
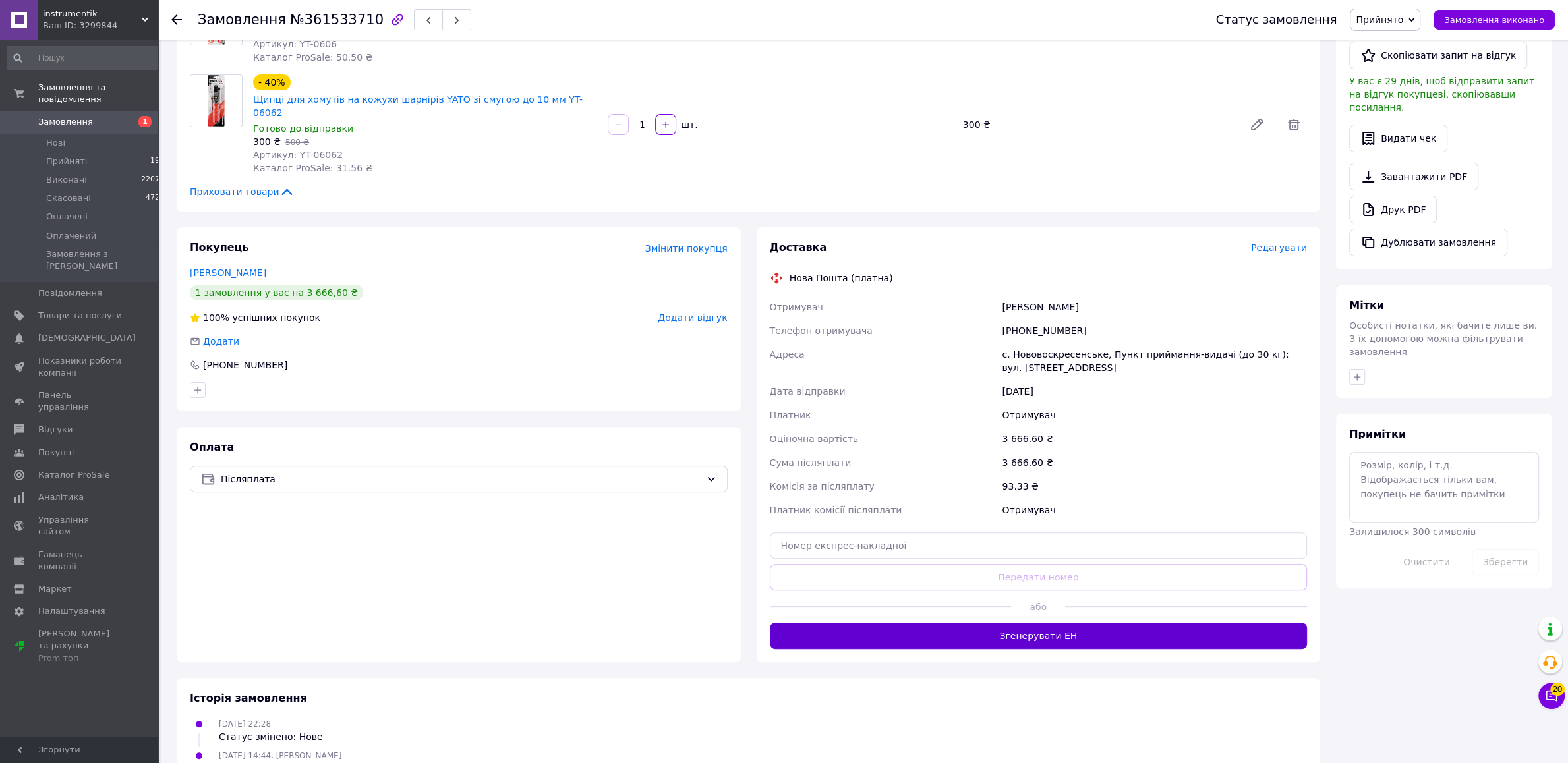
click at [991, 622] on button "Згенерувати ЕН" at bounding box center [1039, 636] width 538 height 26
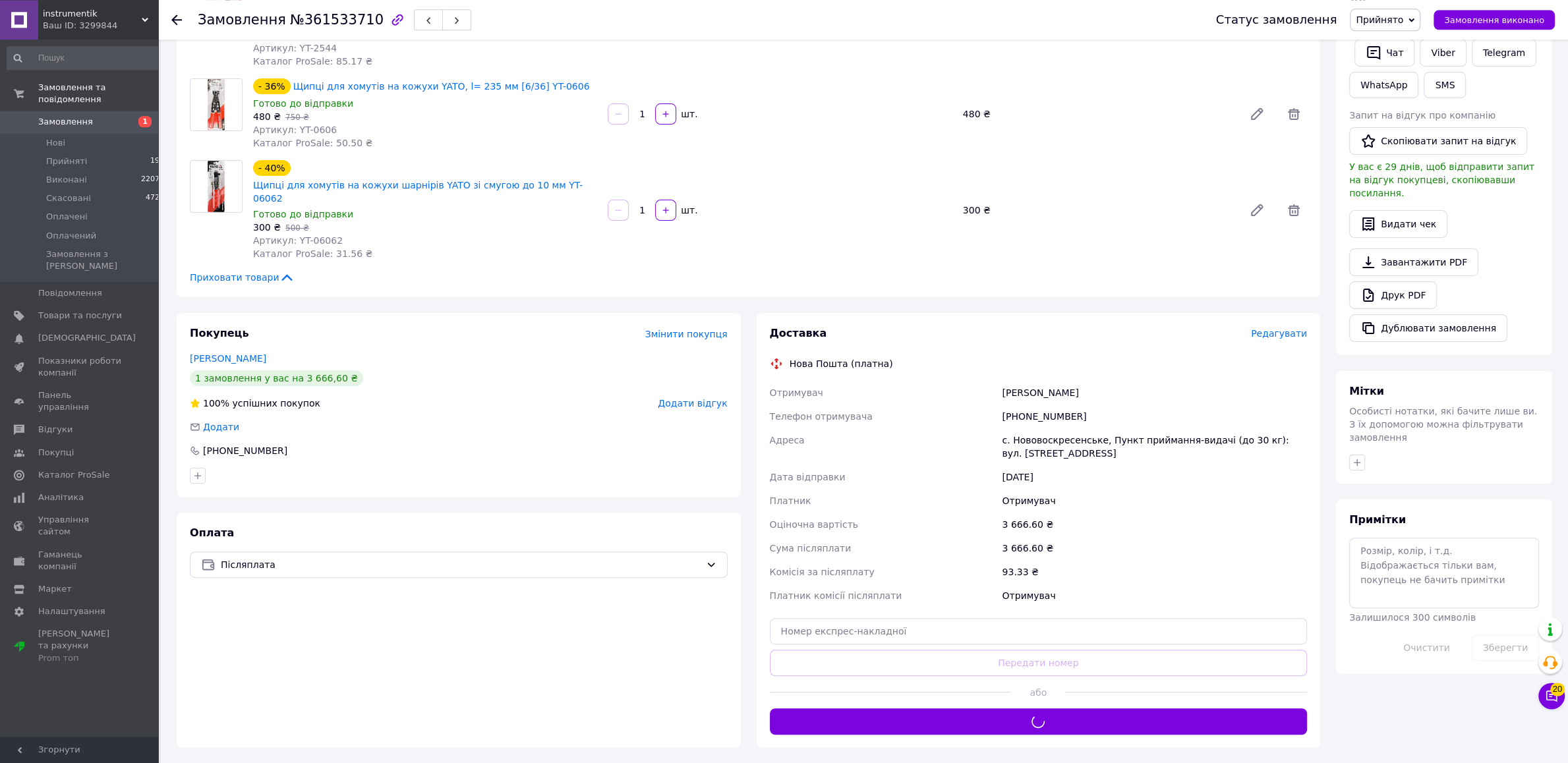
scroll to position [346, 0]
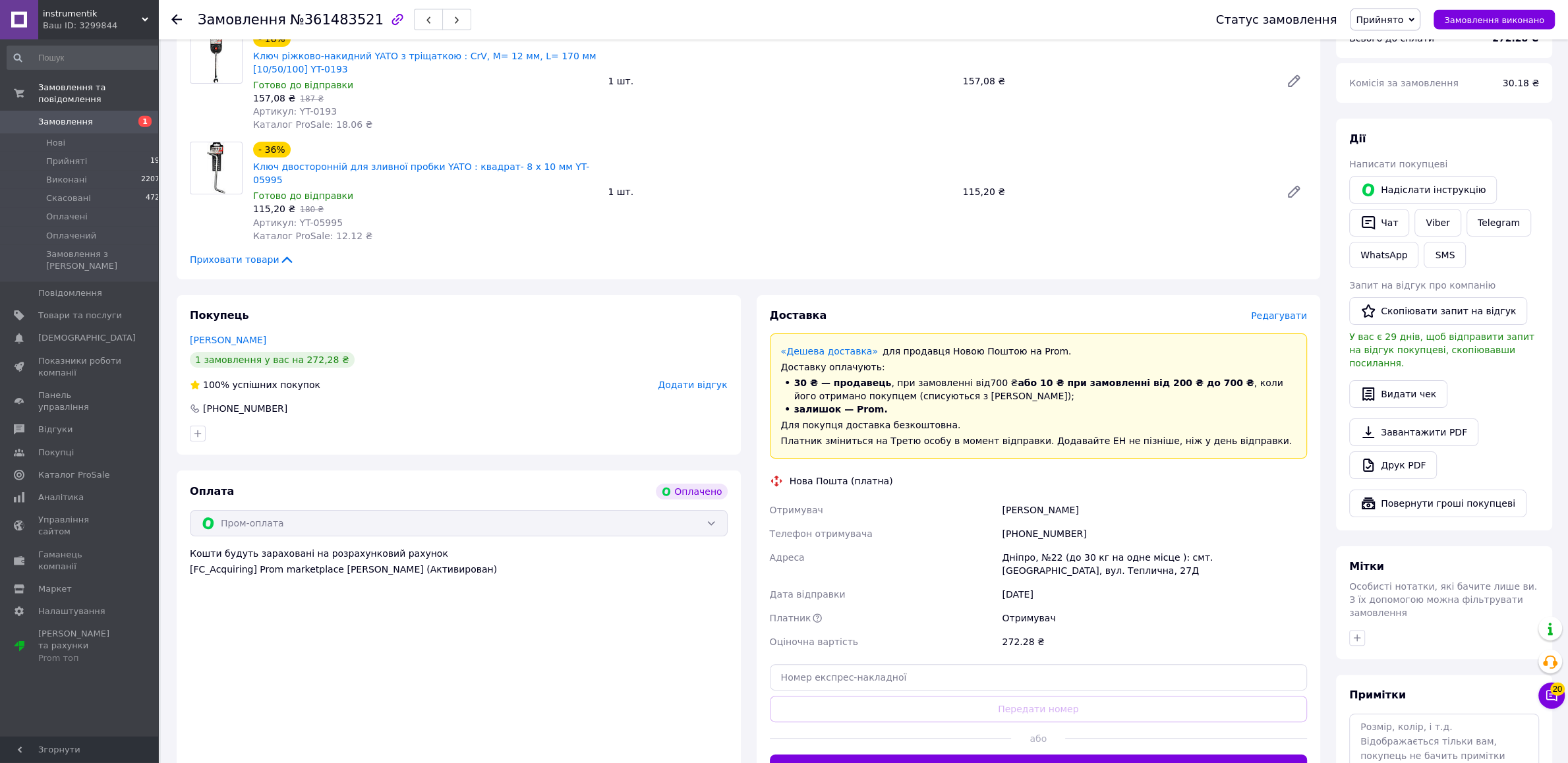
scroll to position [277, 0]
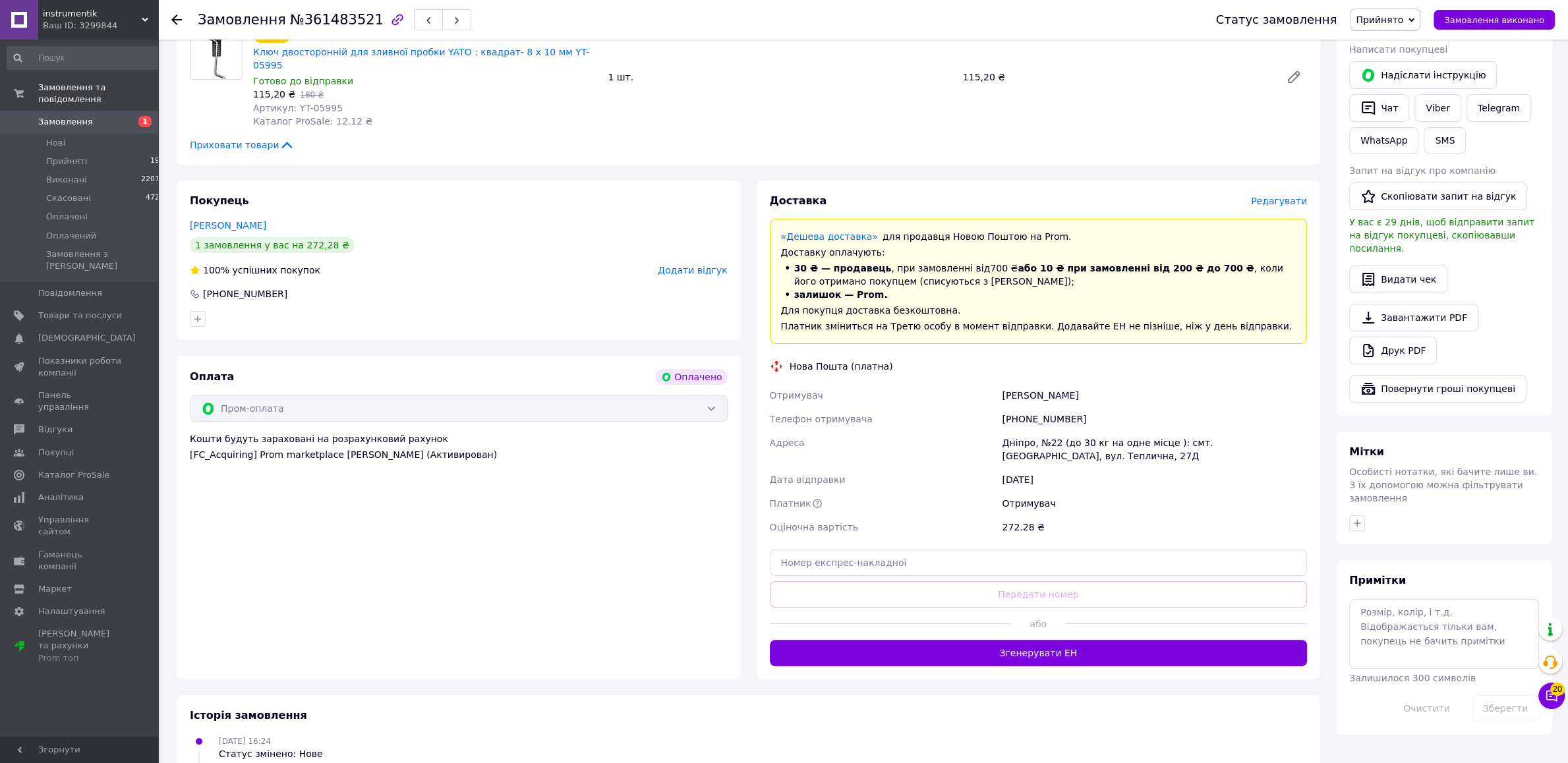
click at [1032, 659] on div "Доставка Редагувати «Дешева доставка»   для продавця Новою Поштою на Prom. Дост…" at bounding box center [1039, 430] width 564 height 499
drag, startPoint x: 1037, startPoint y: 643, endPoint x: 1040, endPoint y: 650, distance: 7.6
click at [1037, 643] on button "Згенерувати ЕН" at bounding box center [1039, 652] width 538 height 26
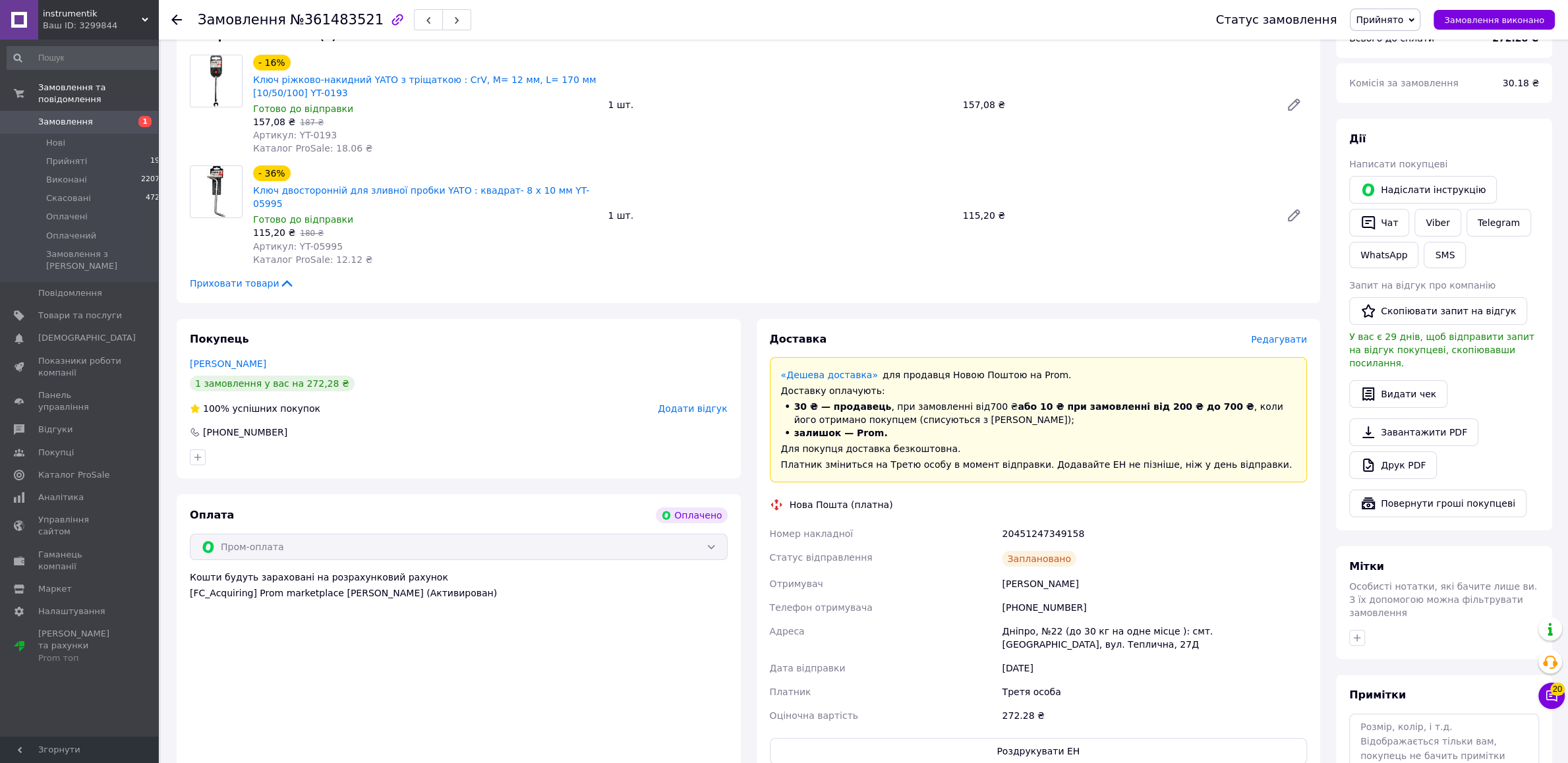
scroll to position [0, 0]
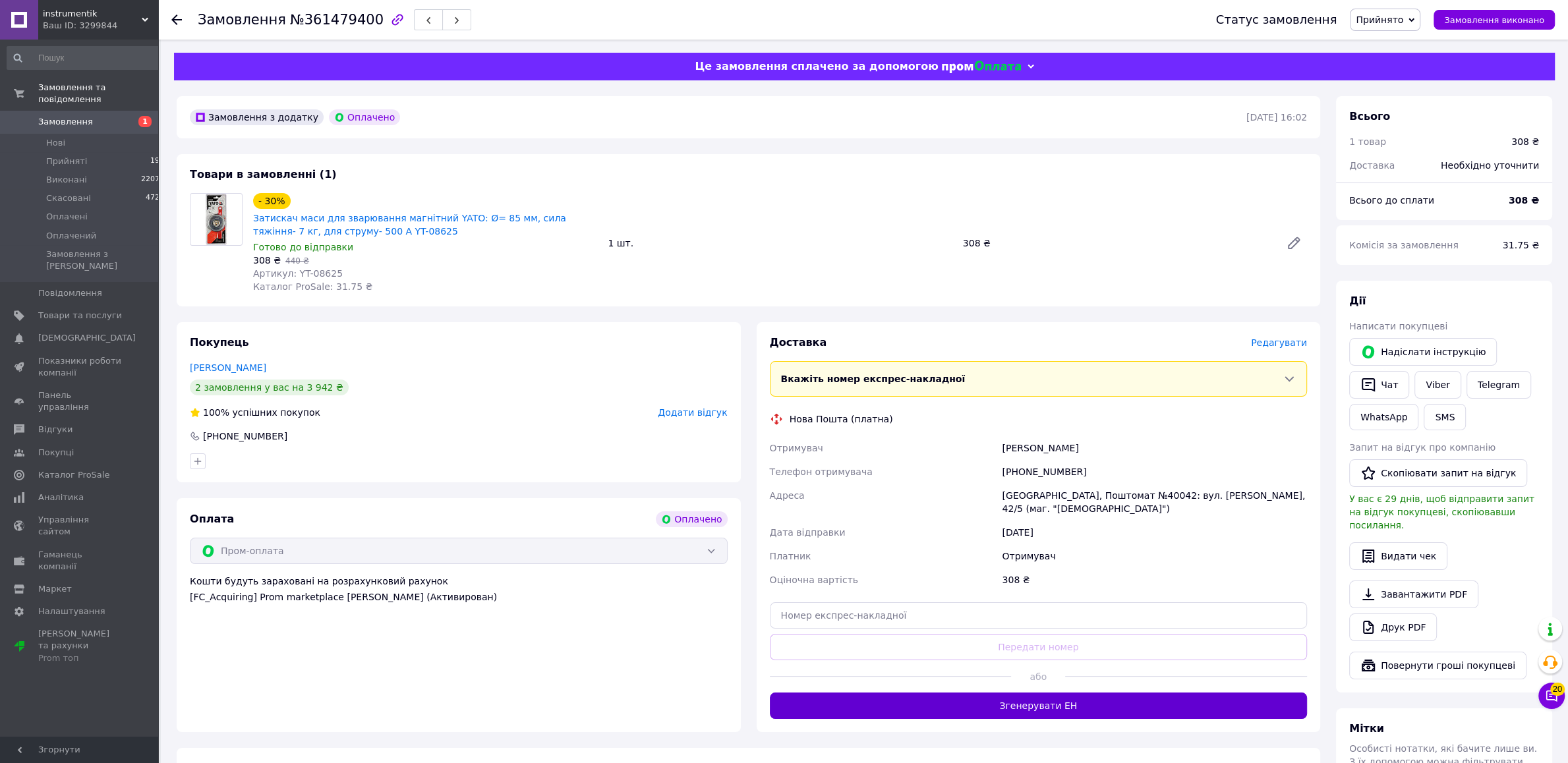
click at [1019, 695] on button "Згенерувати ЕН" at bounding box center [1039, 705] width 538 height 26
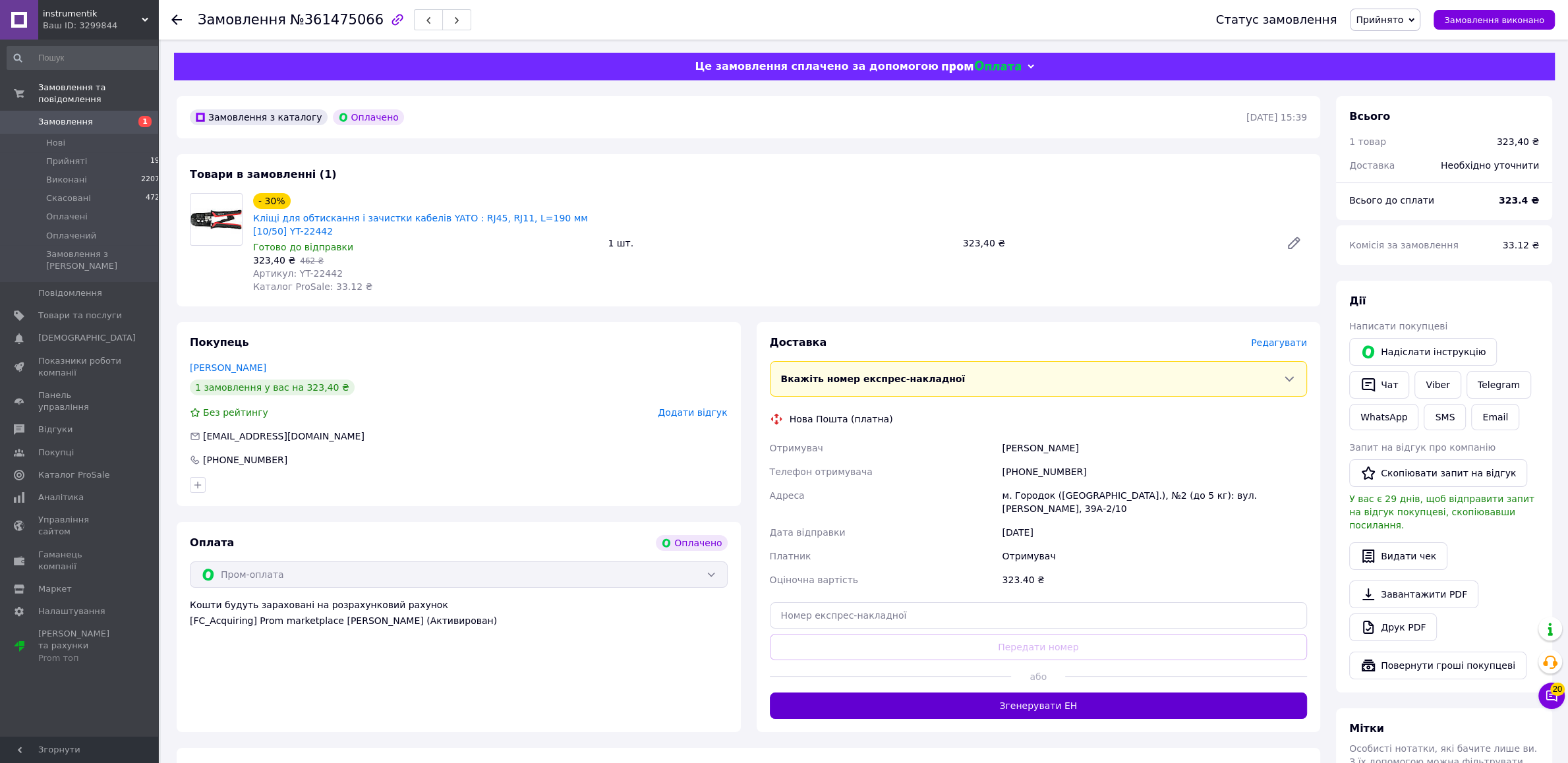
click at [977, 692] on button "Згенерувати ЕН" at bounding box center [1039, 705] width 538 height 26
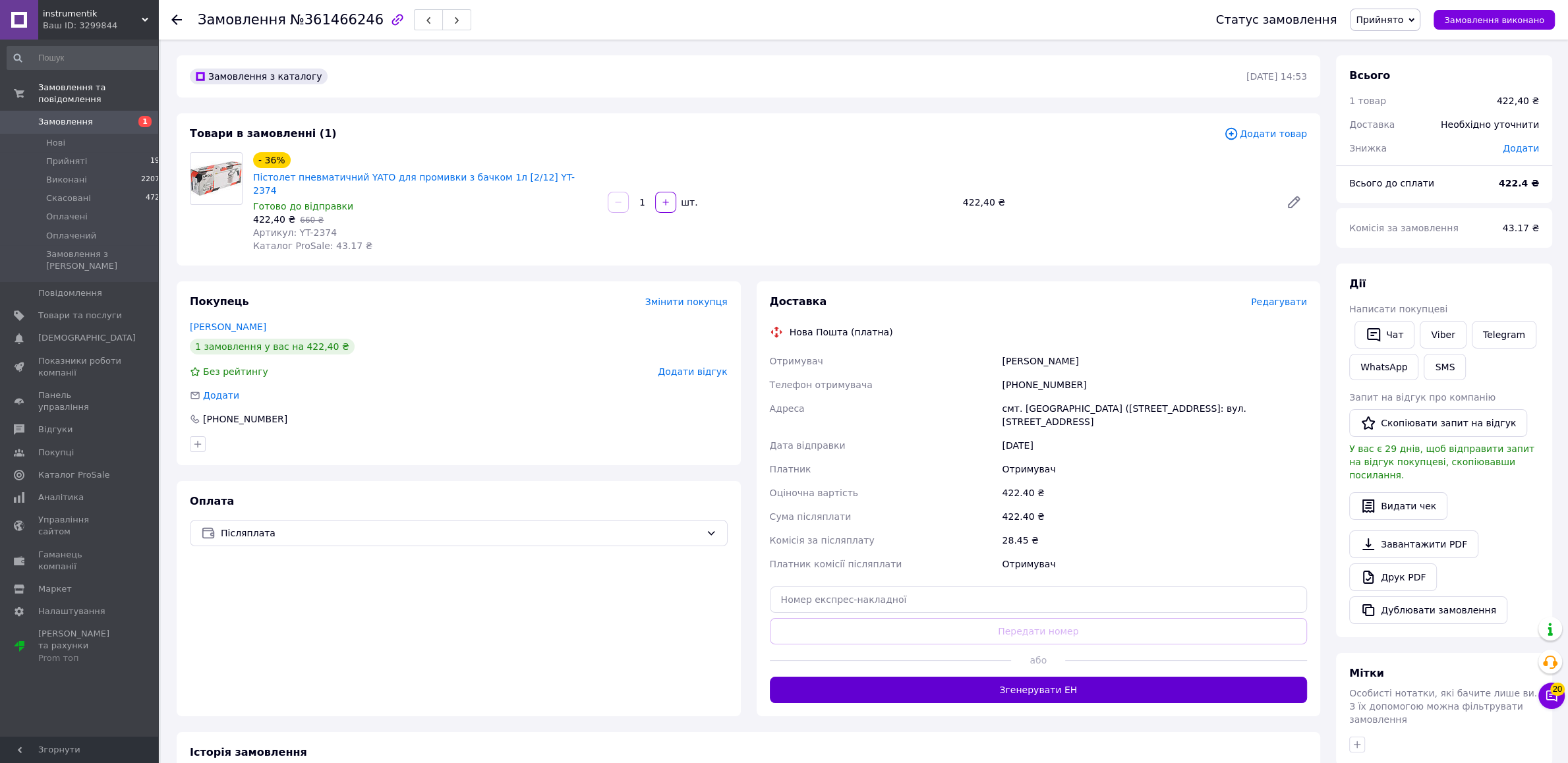
click at [1039, 677] on button "Згенерувати ЕН" at bounding box center [1039, 690] width 538 height 26
click at [1024, 687] on button "Згенерувати ЕН" at bounding box center [1039, 690] width 538 height 26
click at [1083, 685] on button "Згенерувати ЕН" at bounding box center [1039, 690] width 538 height 26
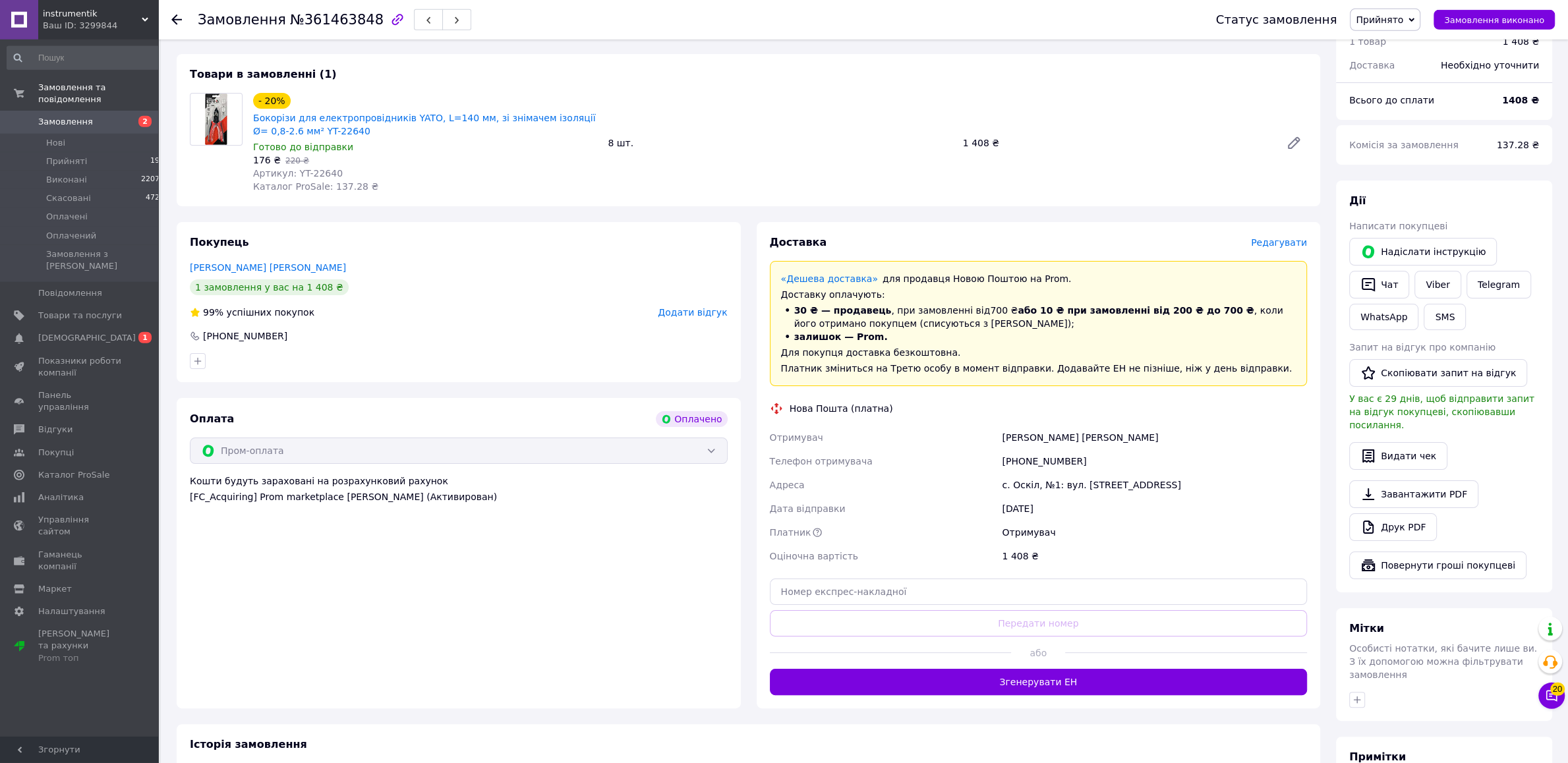
scroll to position [208, 0]
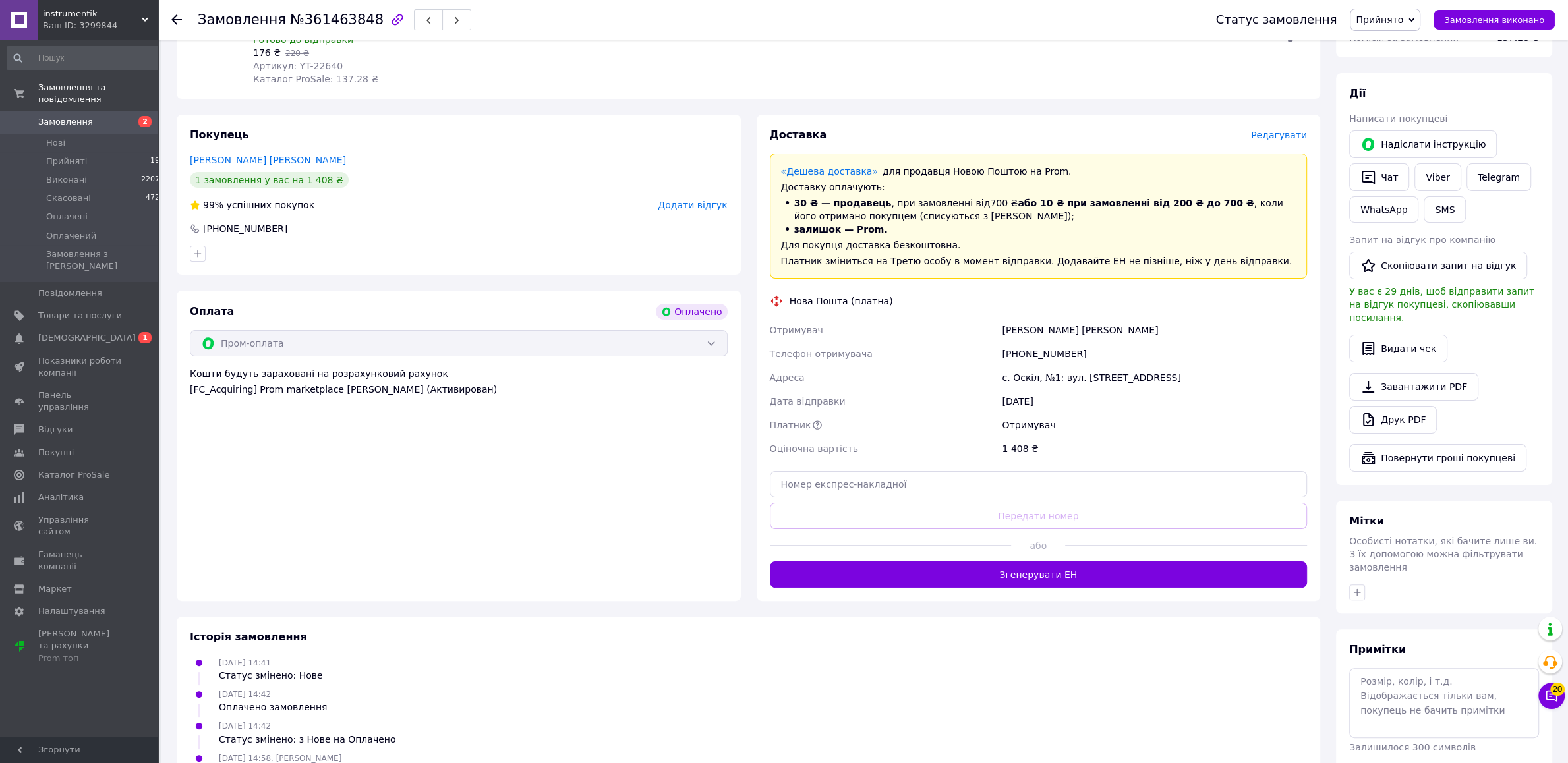
click at [1052, 599] on div "Доставка Редагувати «Дешева доставка»   для продавця [GEOGRAPHIC_DATA] на Prom.…" at bounding box center [1039, 357] width 564 height 486
click at [1046, 591] on div "Доставка Редагувати «Дешева доставка»   для продавця [GEOGRAPHIC_DATA] на Prom.…" at bounding box center [1039, 357] width 564 height 486
click at [1044, 574] on button "Згенерувати ЕН" at bounding box center [1039, 574] width 538 height 26
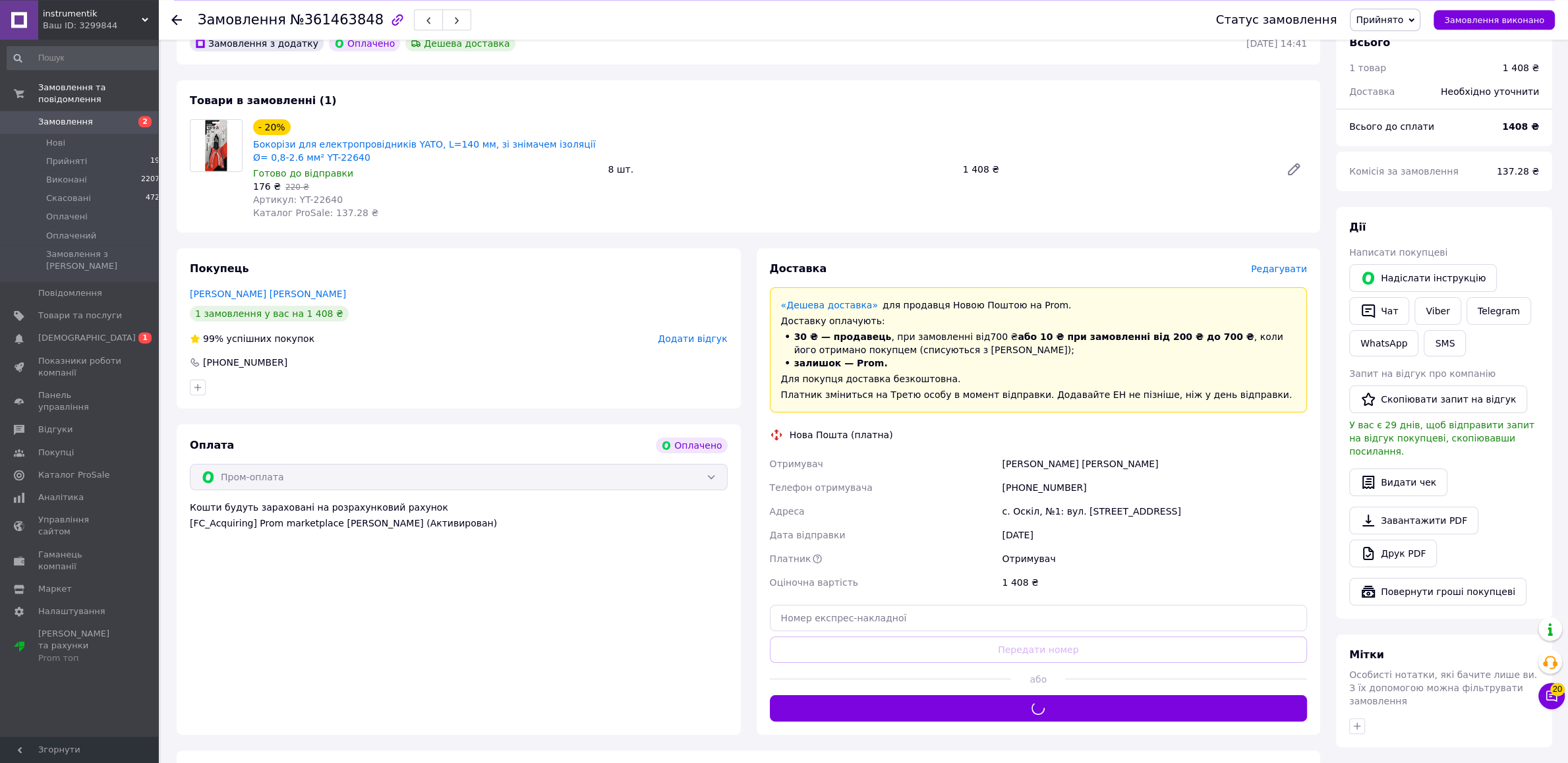
scroll to position [69, 0]
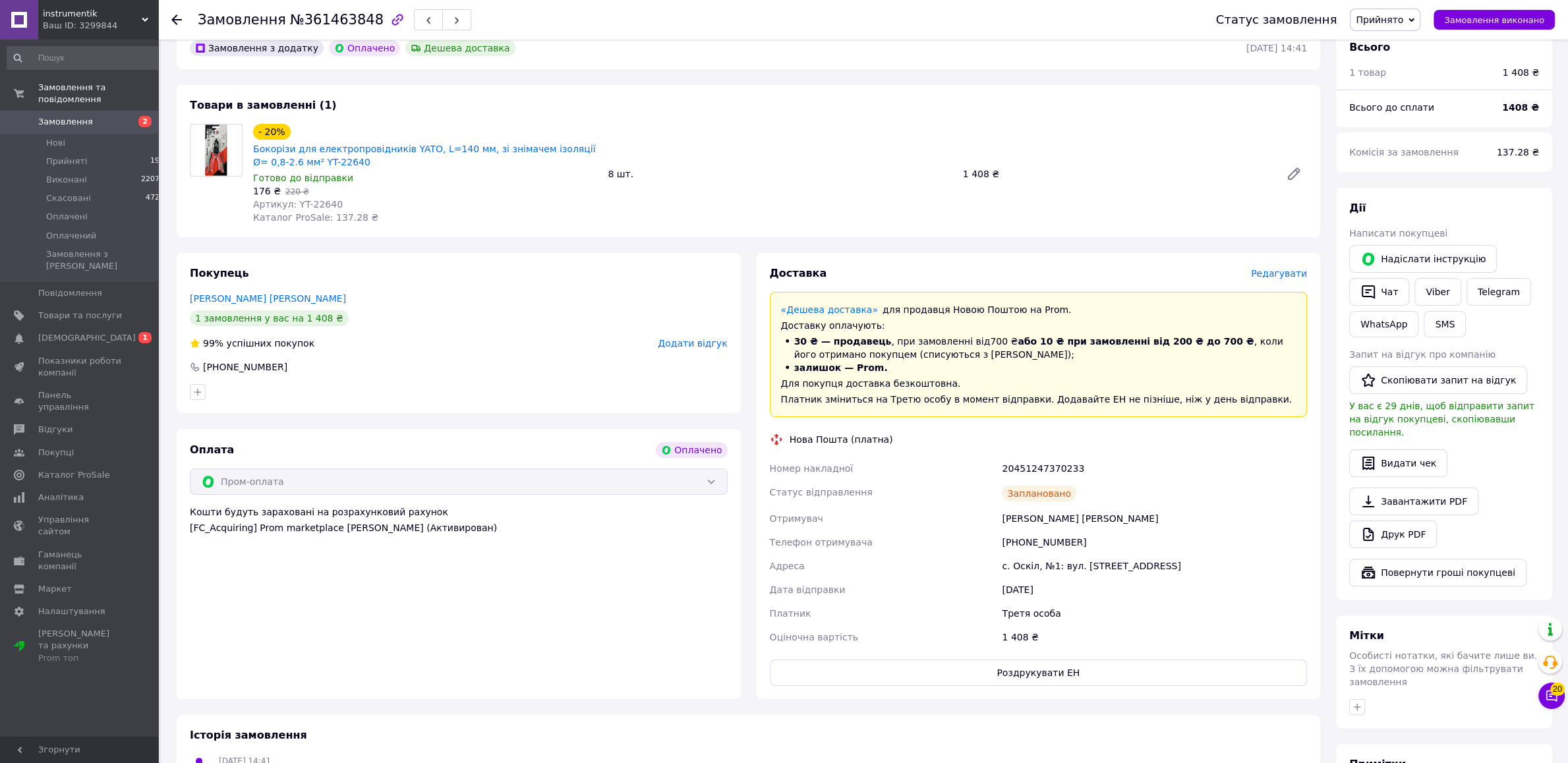
click at [56, 116] on span "Замовлення" at bounding box center [66, 122] width 55 height 12
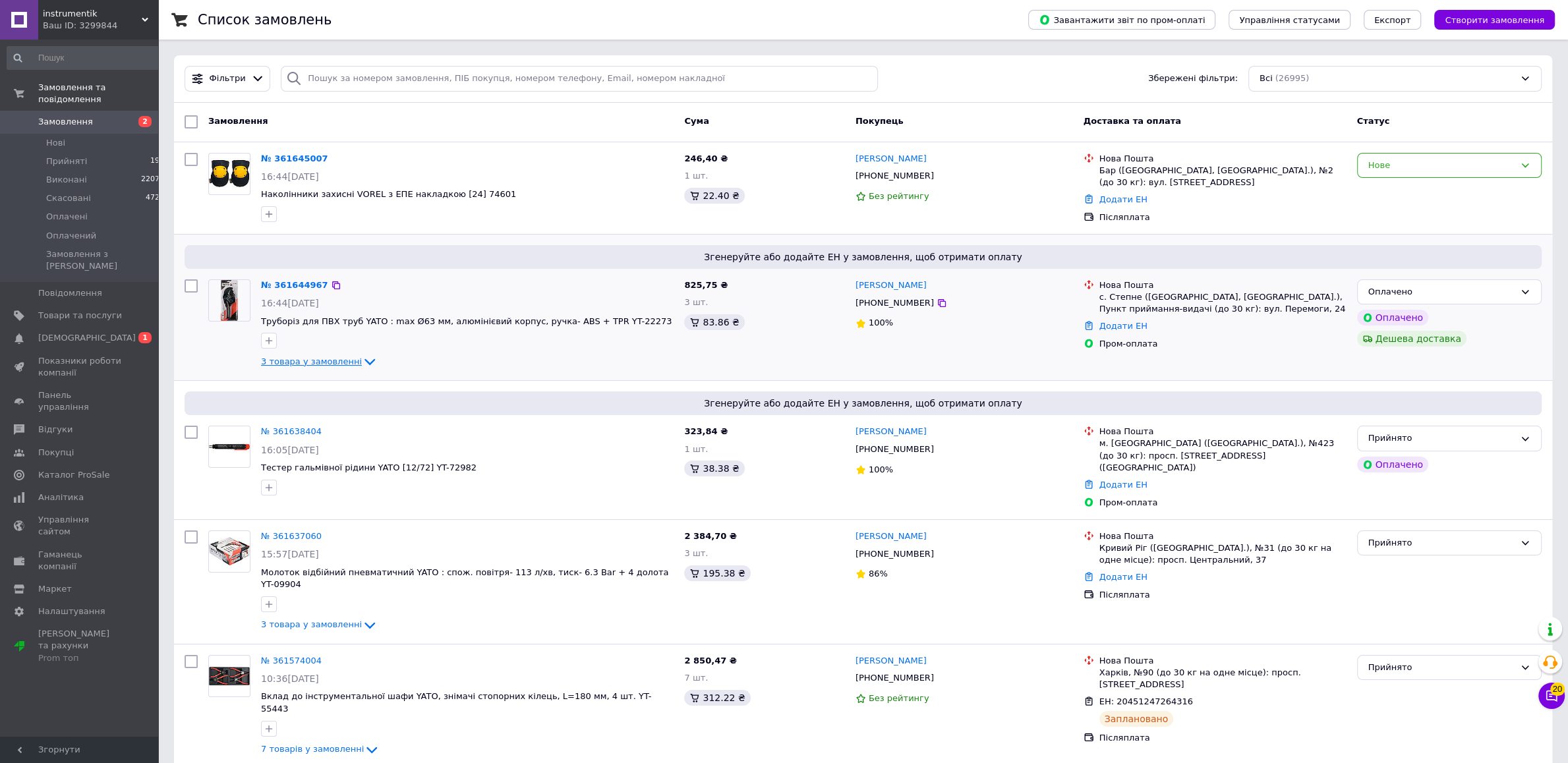
click at [362, 361] on icon at bounding box center [370, 361] width 16 height 16
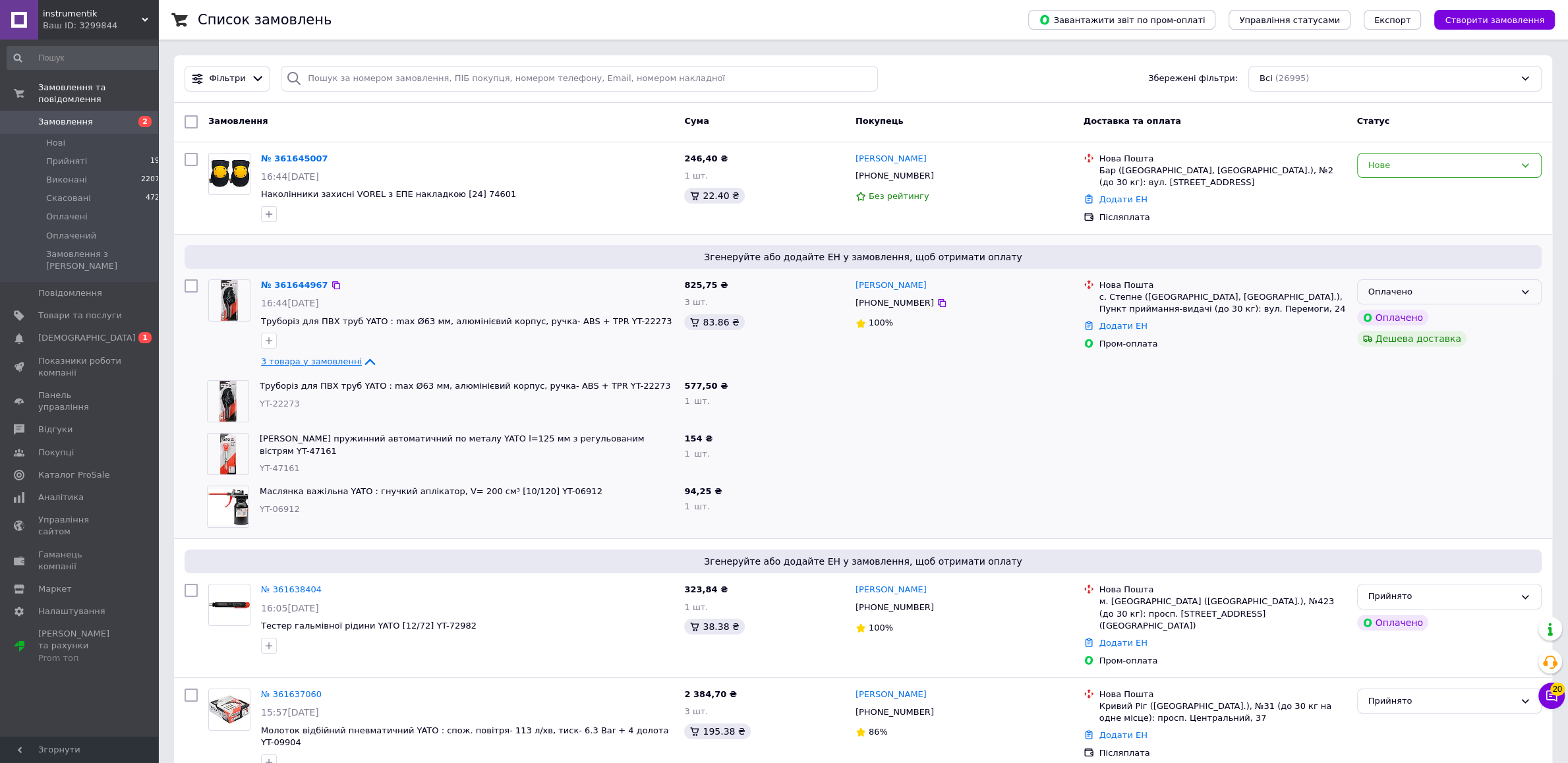
click at [1467, 296] on div "Оплачено" at bounding box center [1440, 292] width 146 height 14
click at [1437, 322] on li "Прийнято" at bounding box center [1449, 320] width 183 height 24
click at [1482, 171] on div "Нове" at bounding box center [1440, 166] width 146 height 14
click at [1463, 193] on li "Прийнято" at bounding box center [1449, 193] width 183 height 24
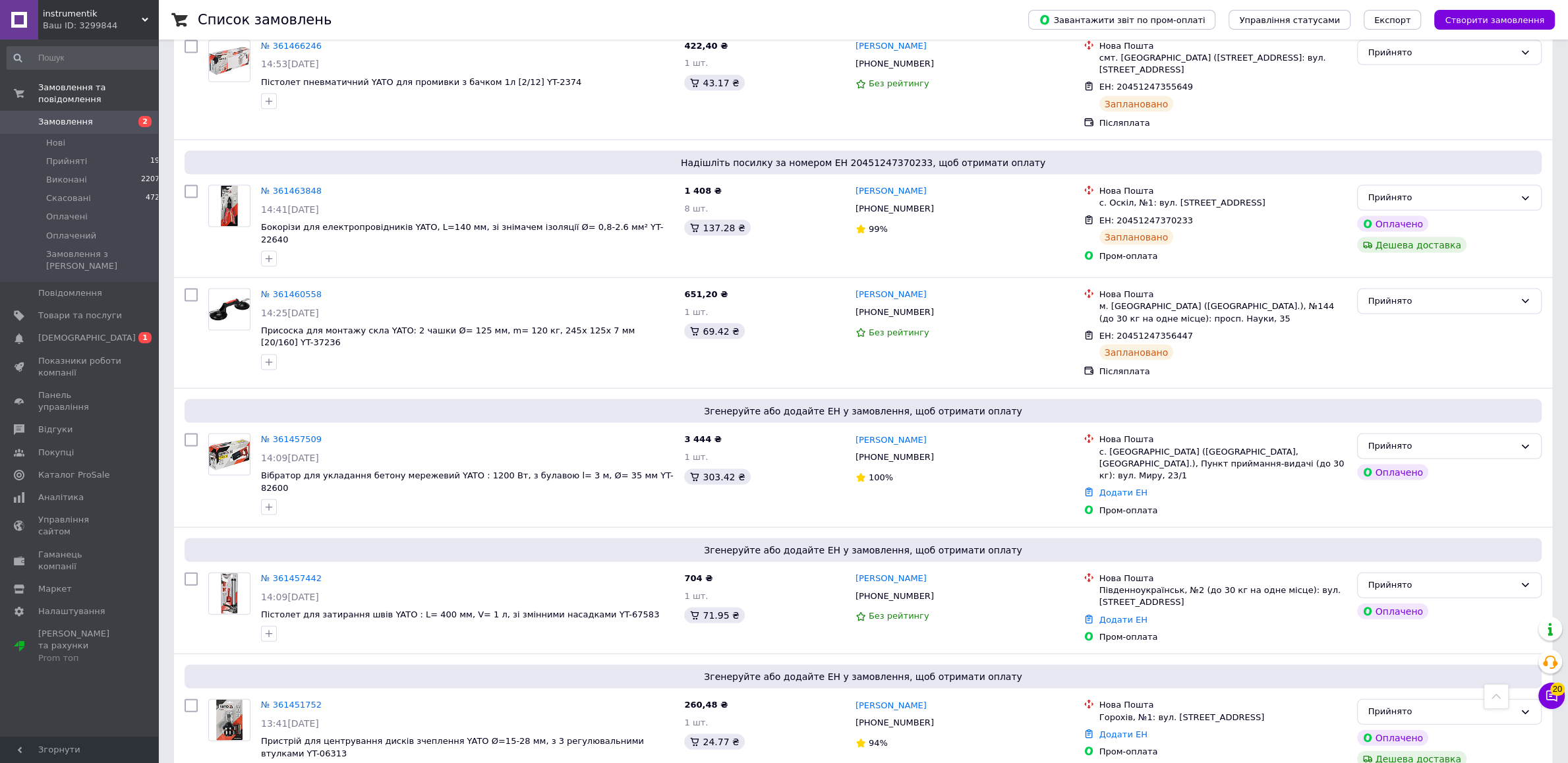
scroll to position [3527, 0]
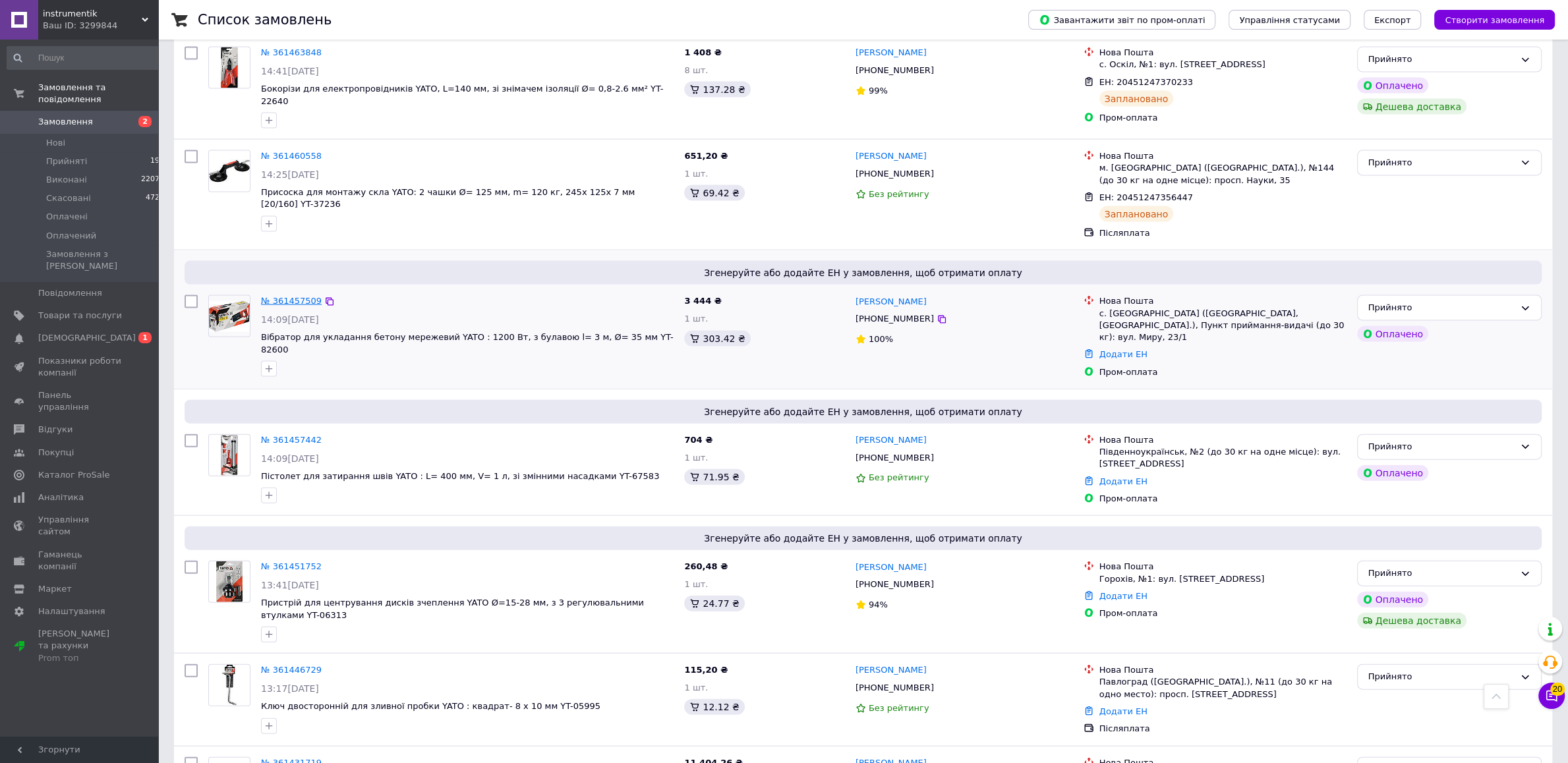
click at [283, 296] on link "№ 361457509" at bounding box center [291, 300] width 60 height 10
click at [289, 435] on link "№ 361457442" at bounding box center [291, 439] width 60 height 10
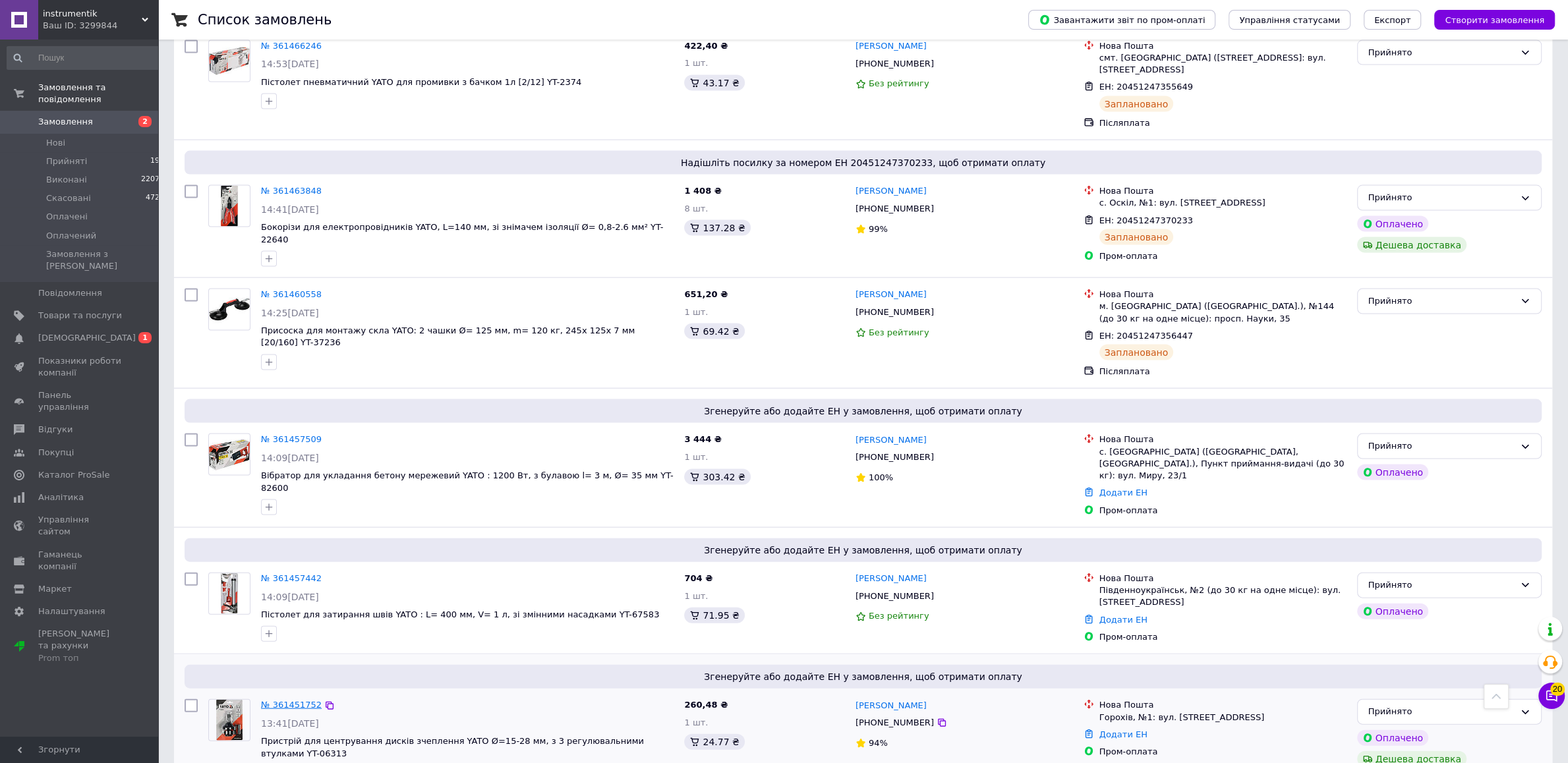
scroll to position [3665, 0]
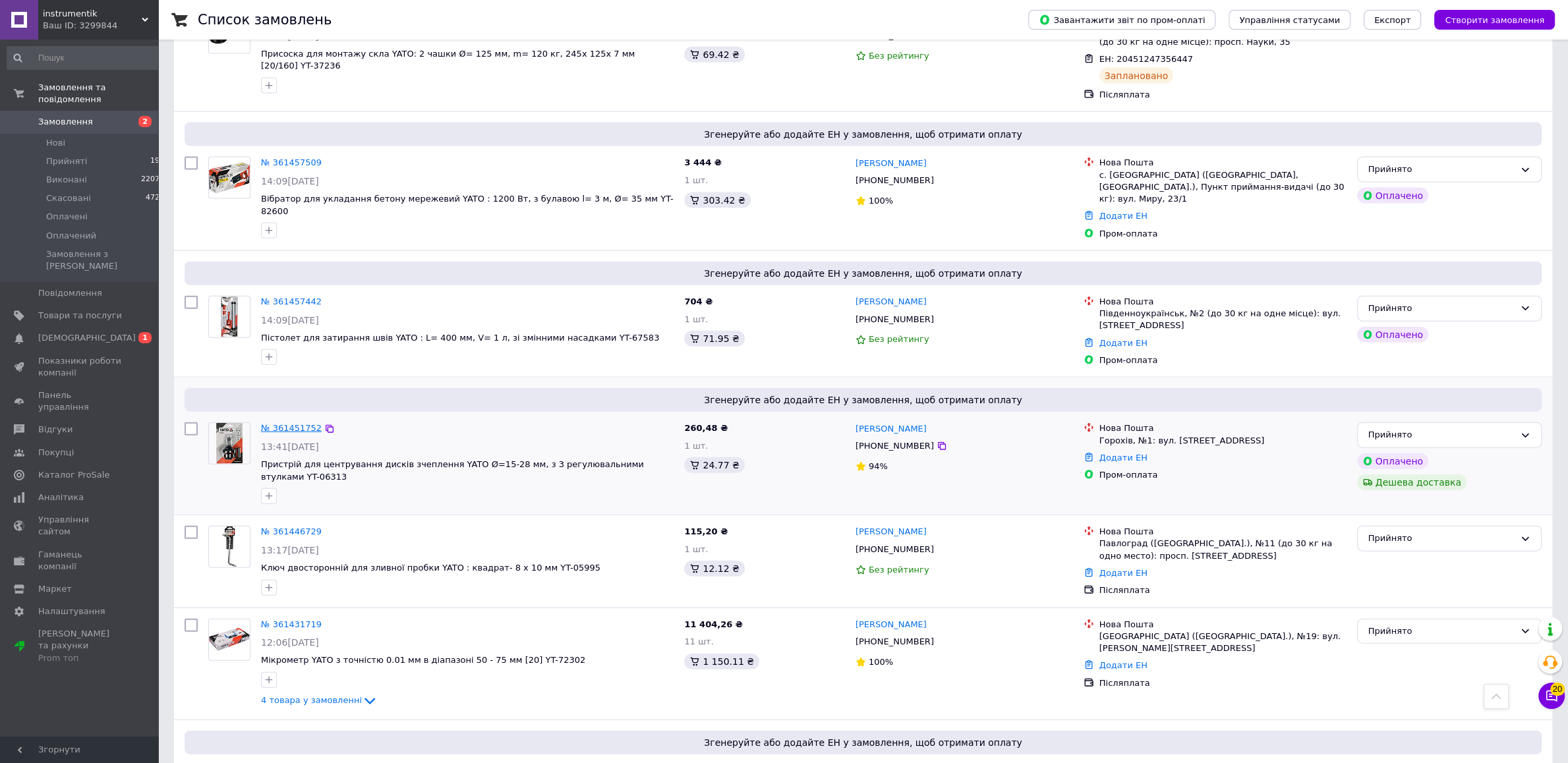
click at [294, 423] on link "№ 361451752" at bounding box center [291, 427] width 60 height 10
click at [296, 526] on link "№ 361446729" at bounding box center [291, 531] width 60 height 10
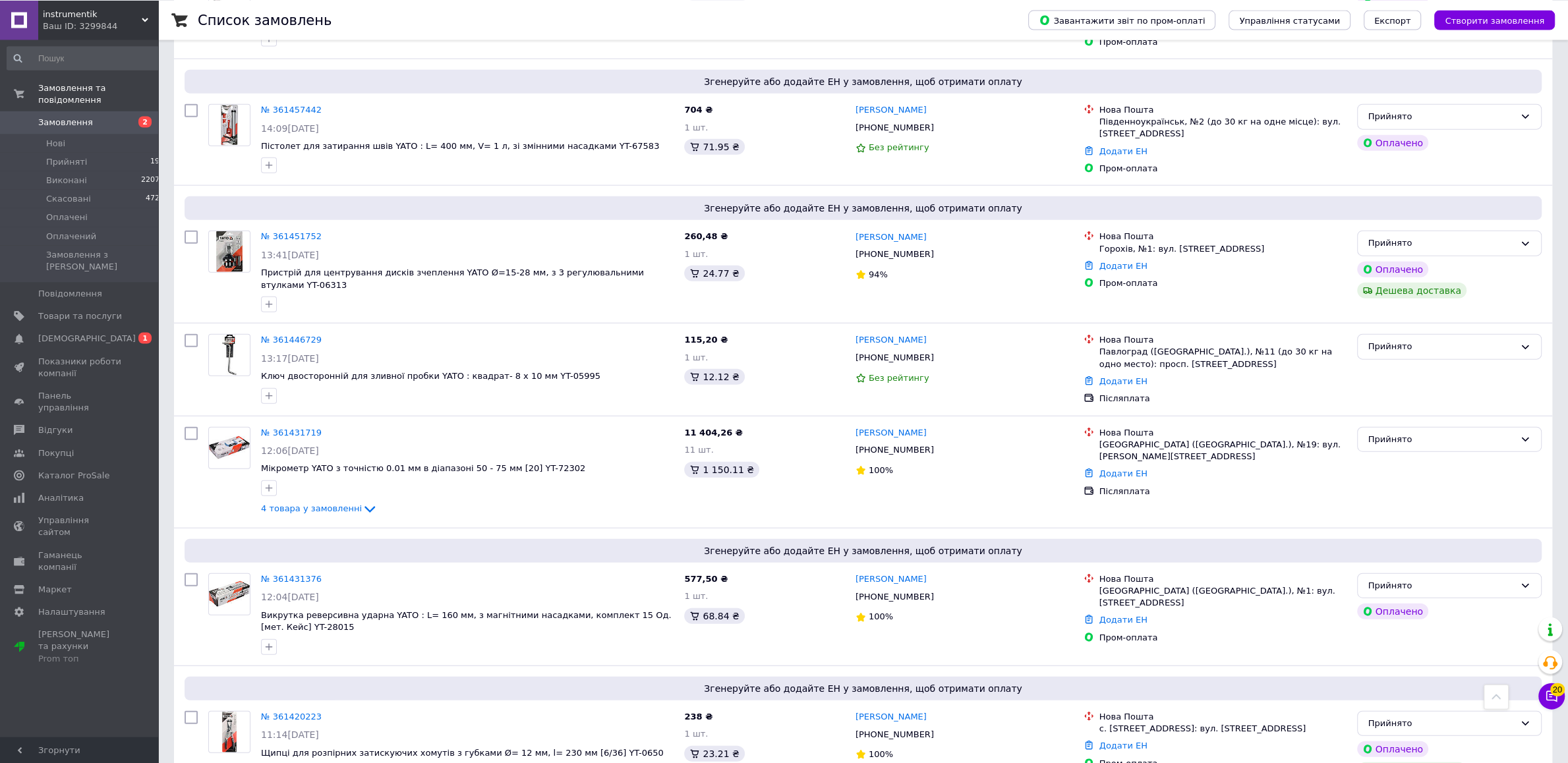
scroll to position [3734, 0]
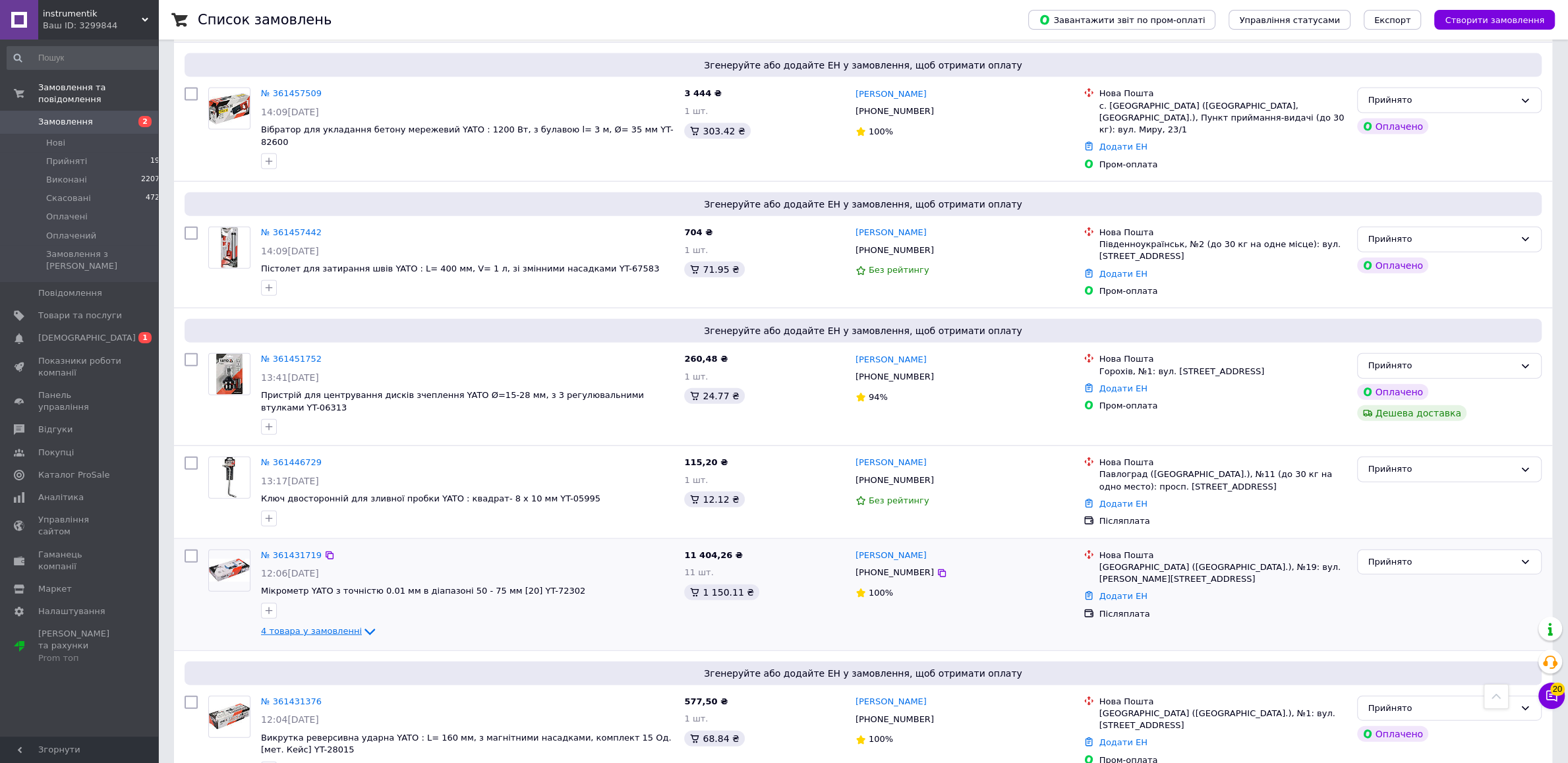
click at [364, 629] on icon at bounding box center [370, 632] width 10 height 7
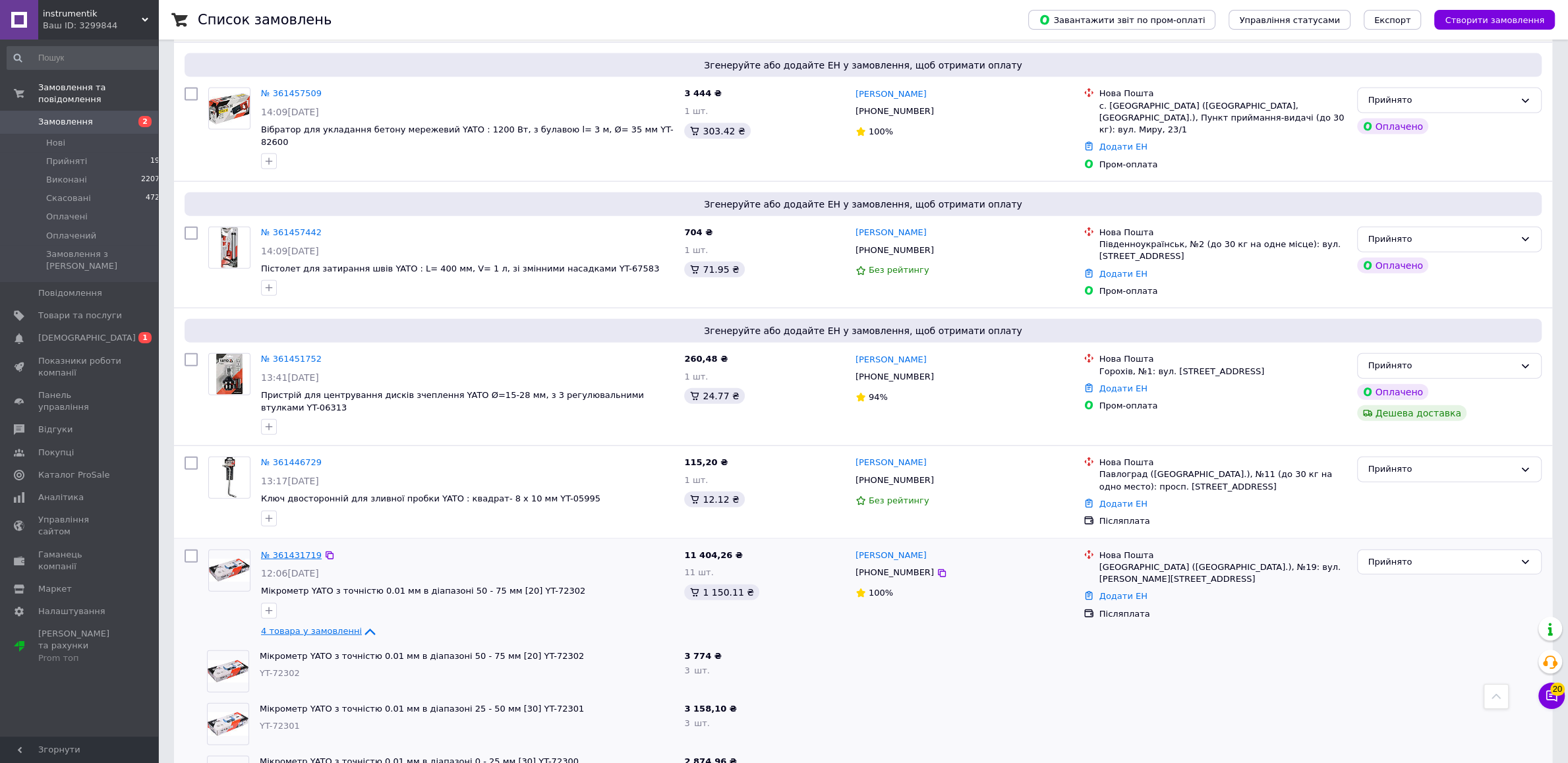
click at [301, 550] on link "№ 361431719" at bounding box center [291, 554] width 60 height 10
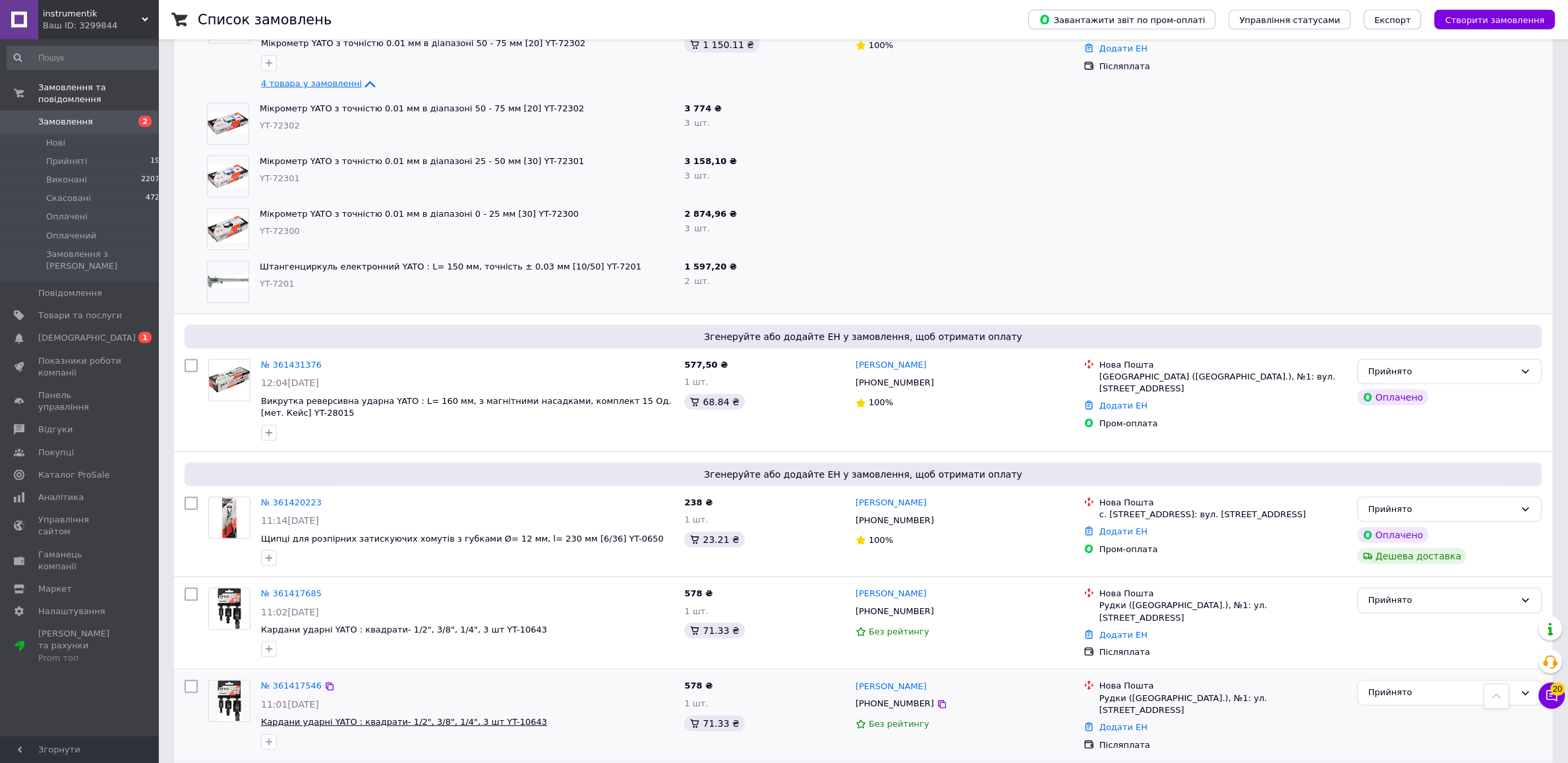
scroll to position [4287, 0]
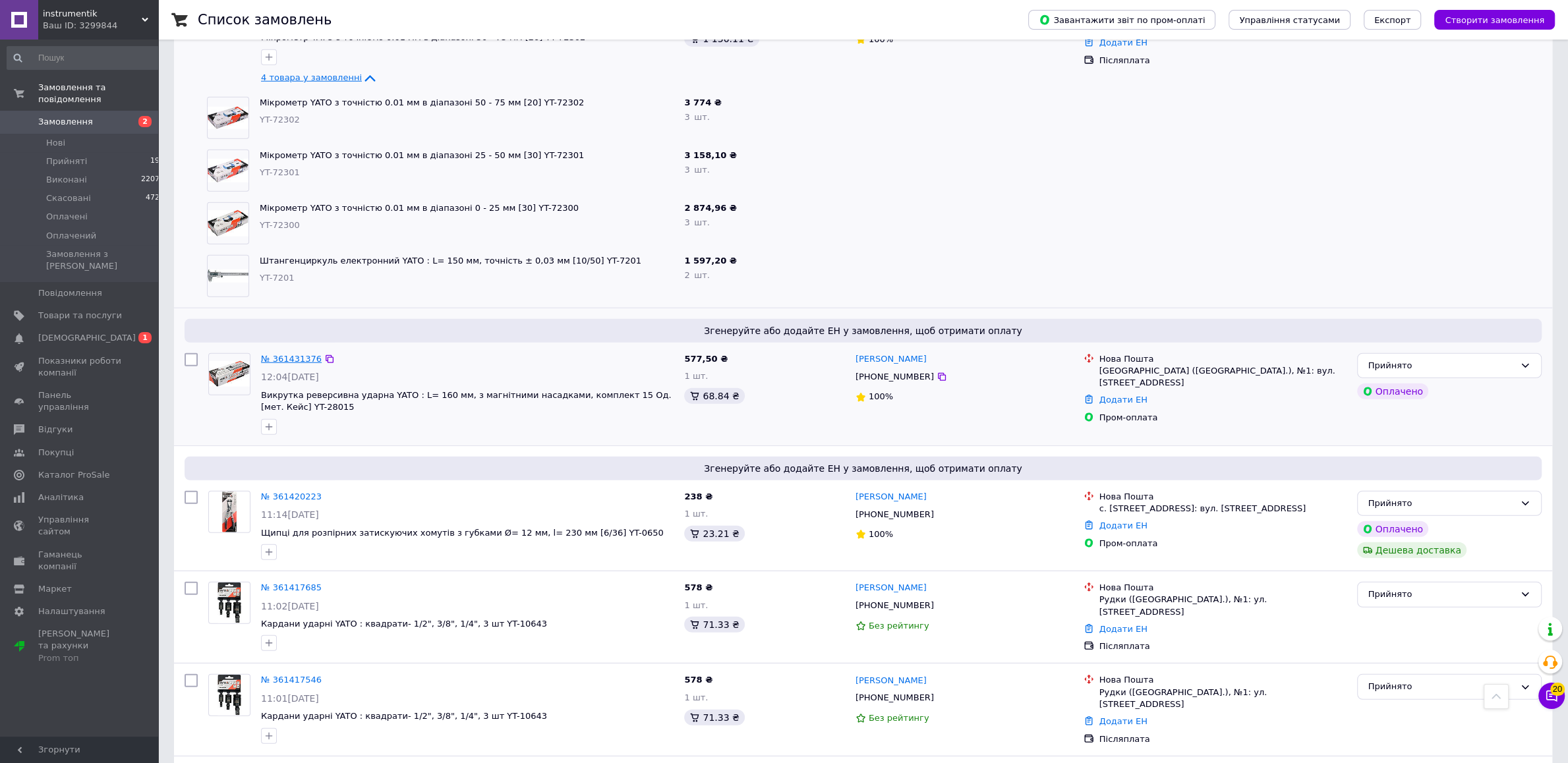
click at [284, 354] on link "№ 361431376" at bounding box center [291, 358] width 60 height 10
click at [267, 491] on link "№ 361420223" at bounding box center [291, 496] width 60 height 10
click at [66, 116] on span "Замовлення" at bounding box center [66, 122] width 55 height 12
click at [71, 116] on span "Замовлення" at bounding box center [66, 122] width 55 height 12
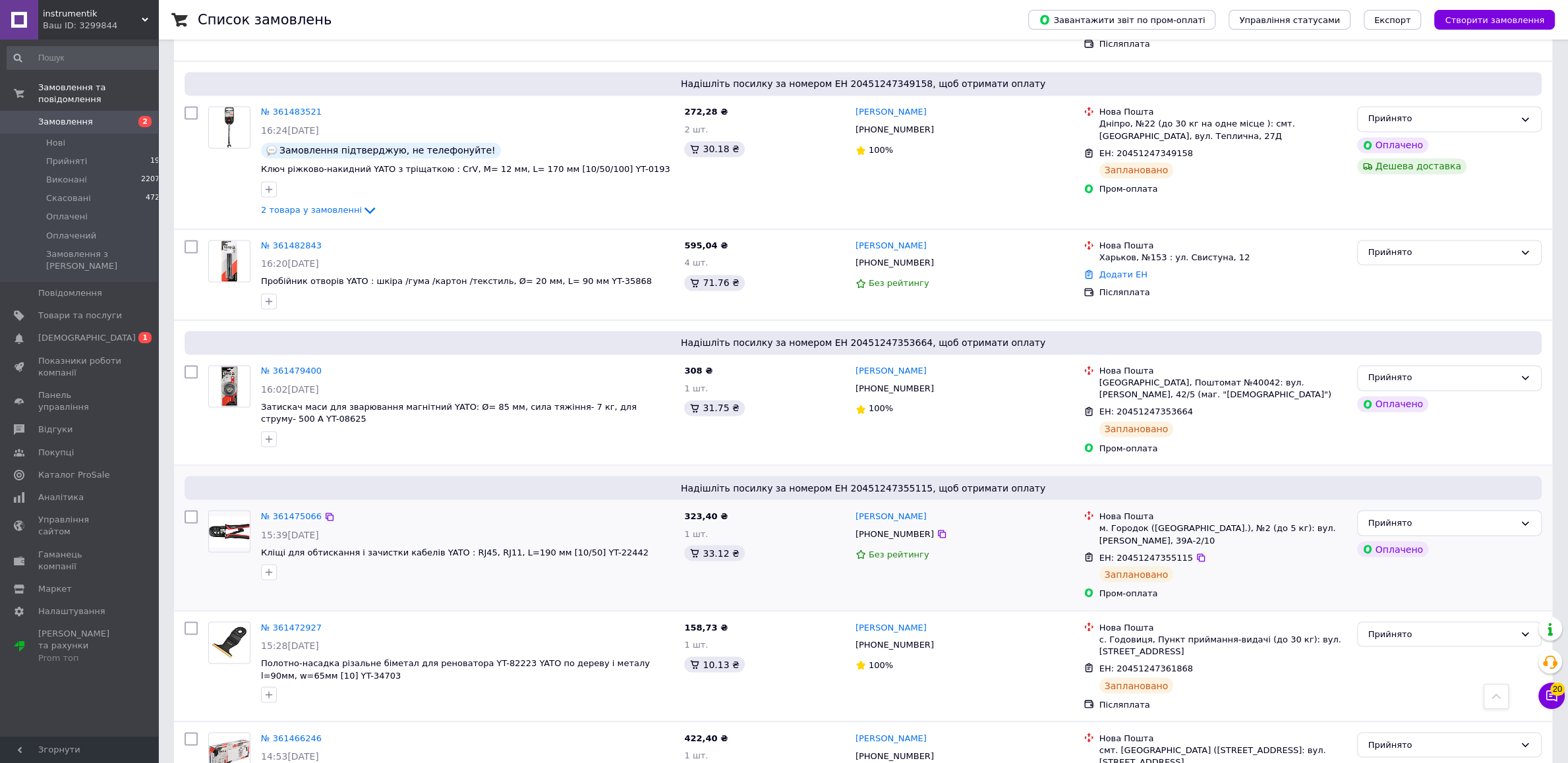
scroll to position [2143, 0]
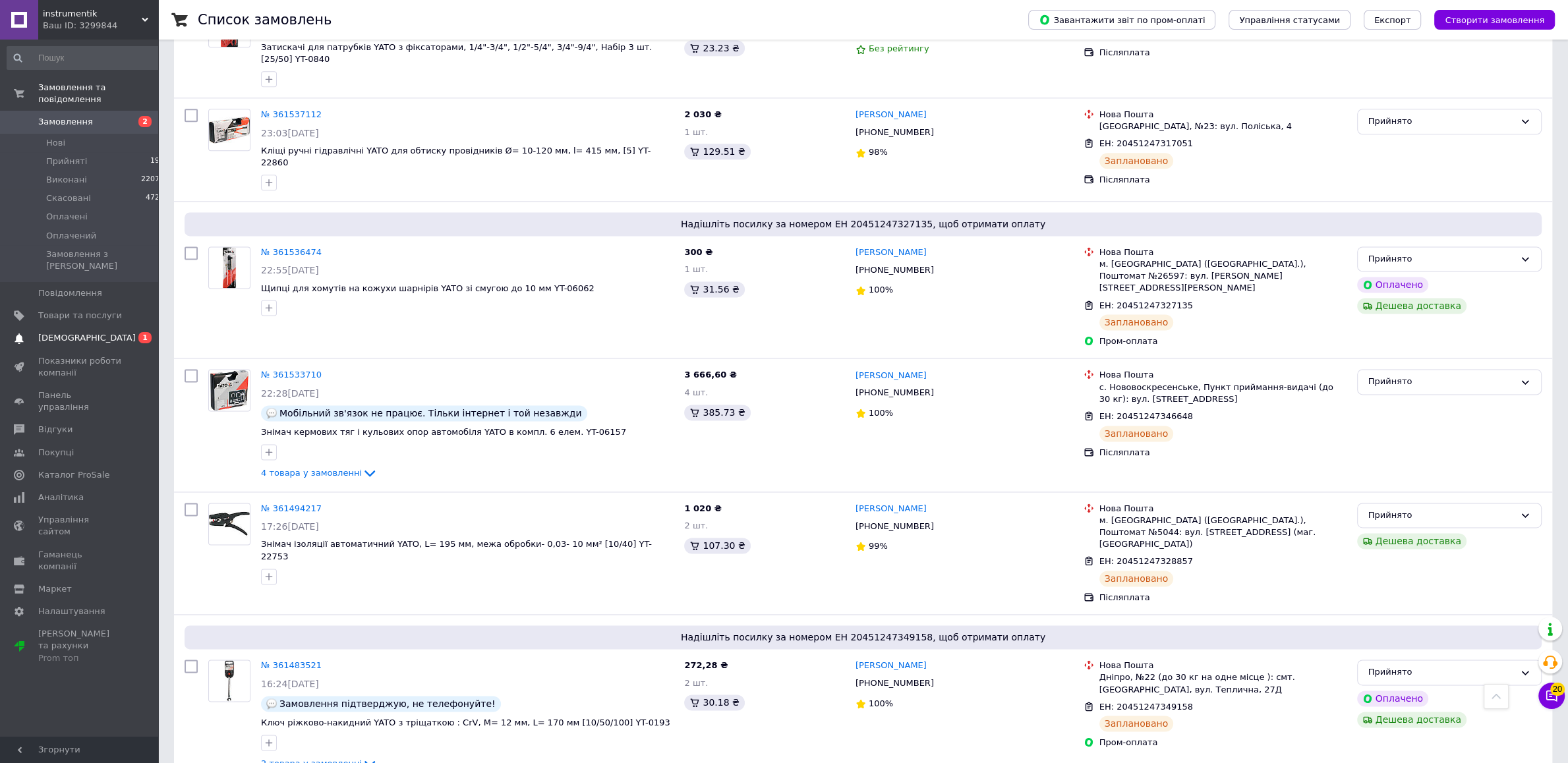
click at [65, 332] on span "[DEMOGRAPHIC_DATA]" at bounding box center [87, 338] width 98 height 12
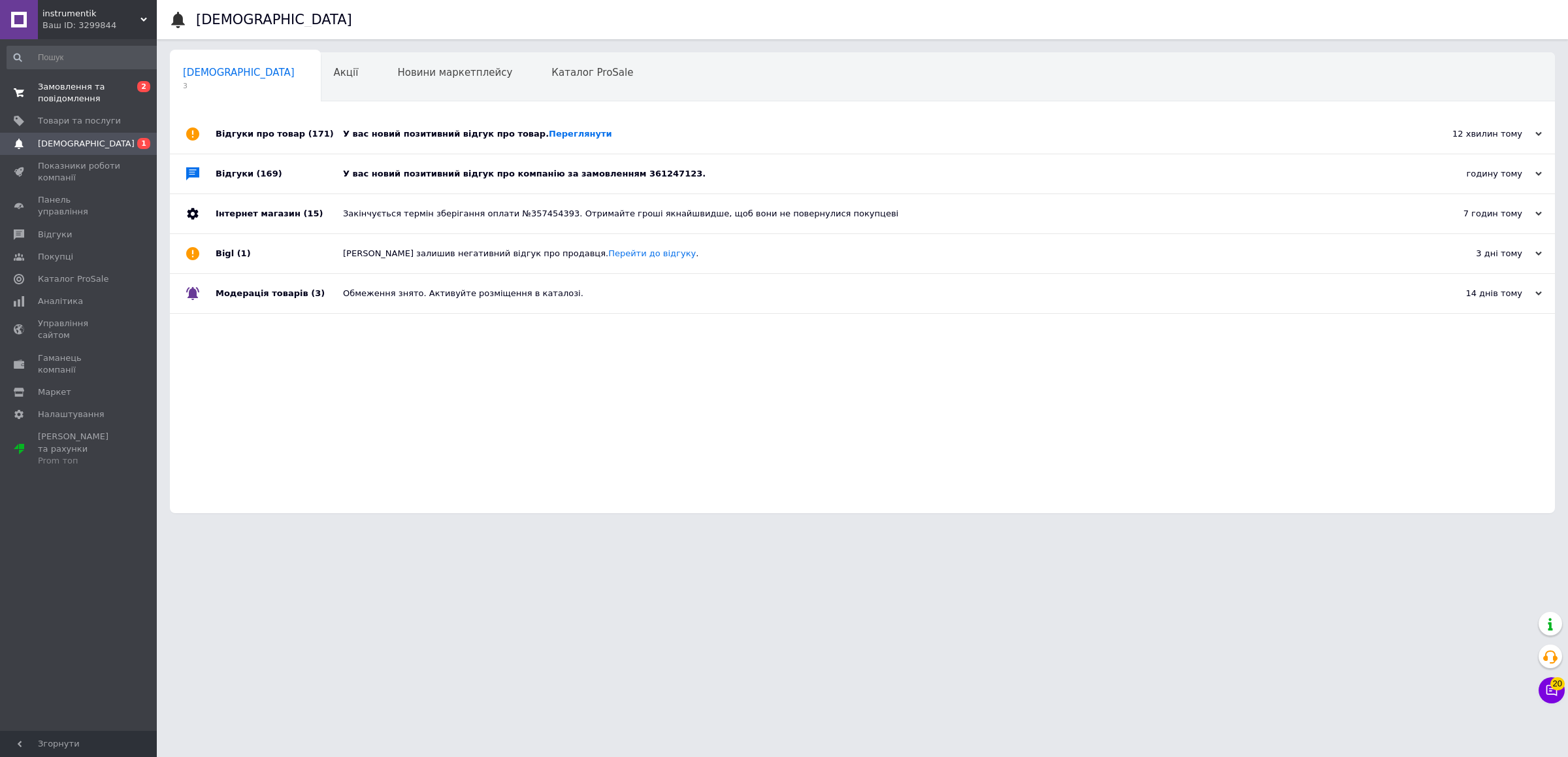
click at [75, 94] on span "Замовлення та повідомлення" at bounding box center [80, 93] width 83 height 23
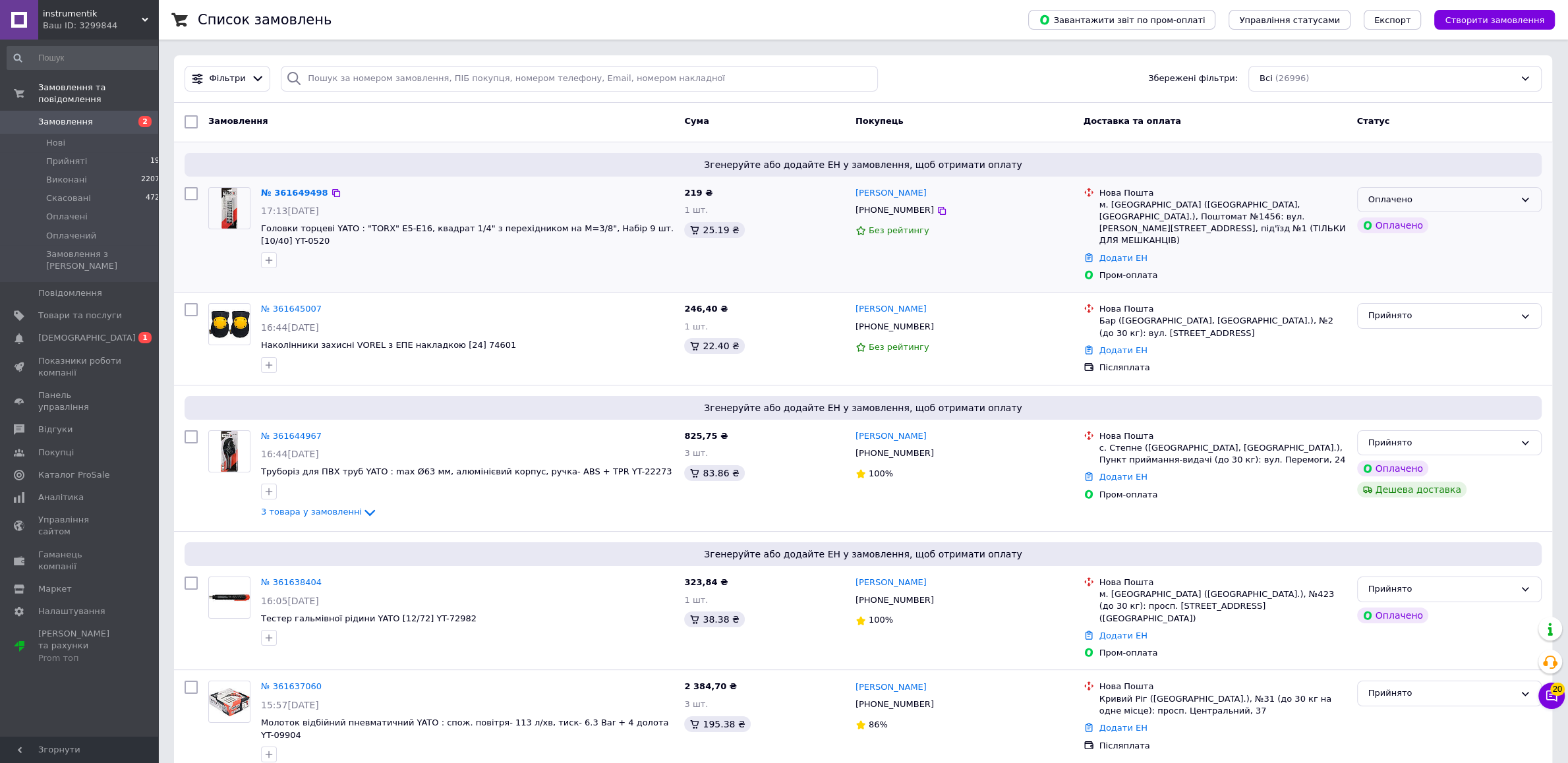
click at [1465, 197] on div "Оплачено" at bounding box center [1440, 200] width 146 height 14
click at [1433, 228] on li "Прийнято" at bounding box center [1449, 227] width 183 height 24
click at [1555, 696] on icon at bounding box center [1551, 695] width 13 height 13
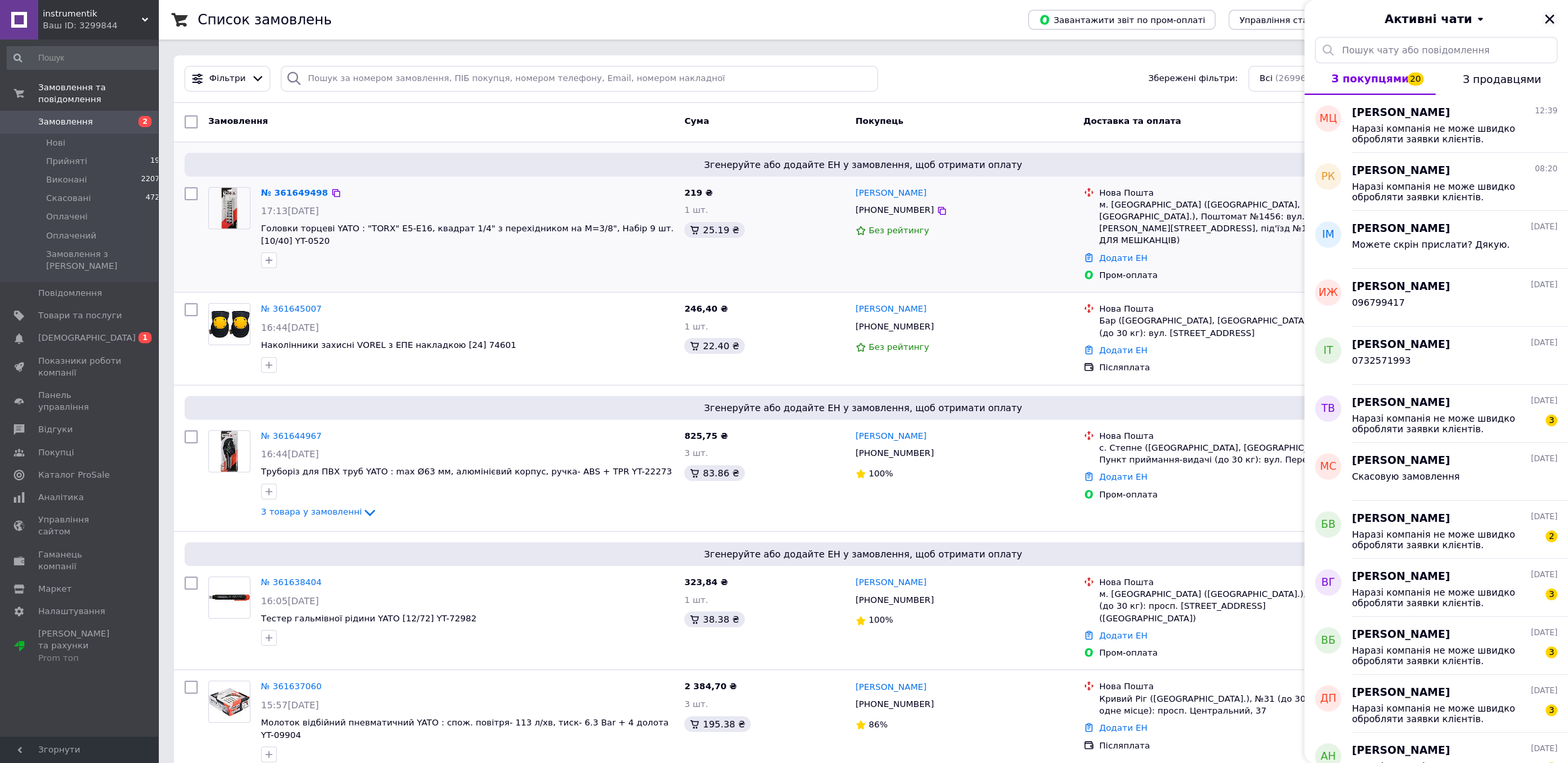
click at [1552, 23] on icon "Закрити" at bounding box center [1549, 19] width 10 height 10
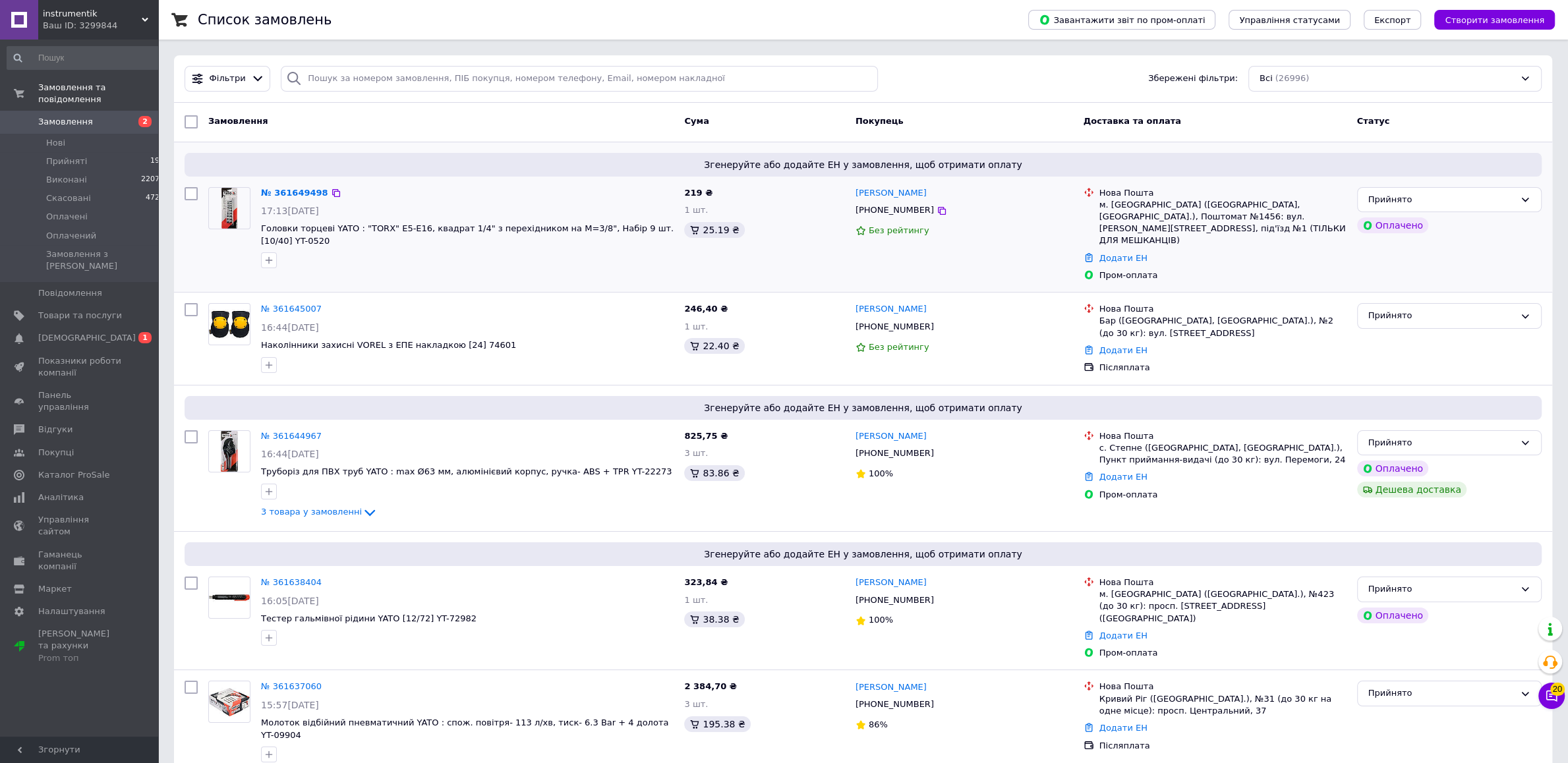
click at [66, 116] on span "Замовлення" at bounding box center [66, 122] width 55 height 12
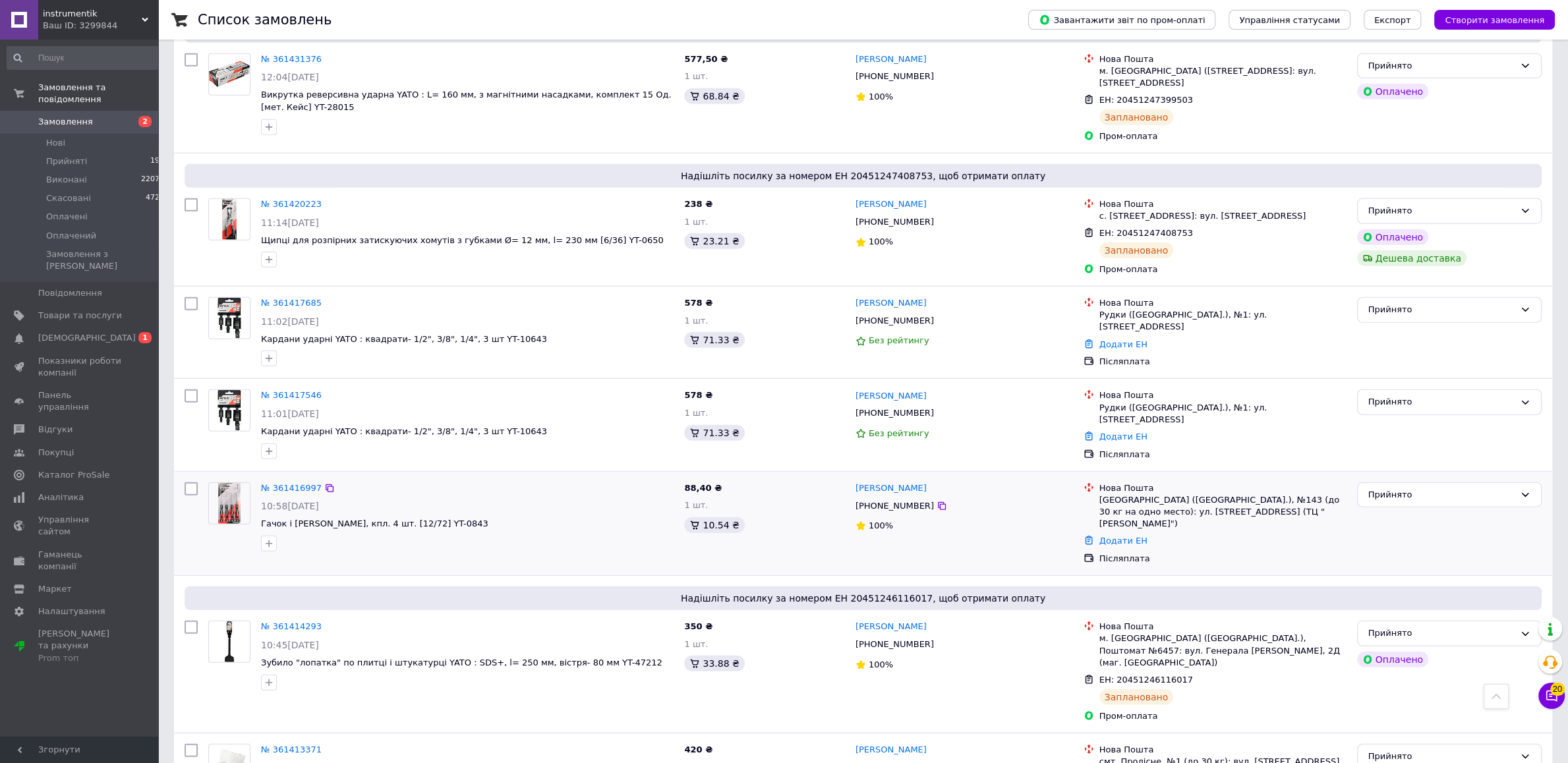
scroll to position [4425, 0]
click at [605, 476] on div "№ 361416997 10:58, 11.09.2025 Гачок і шило YATO, кпл. 4 шт. [12/72] YT-0843" at bounding box center [467, 515] width 423 height 79
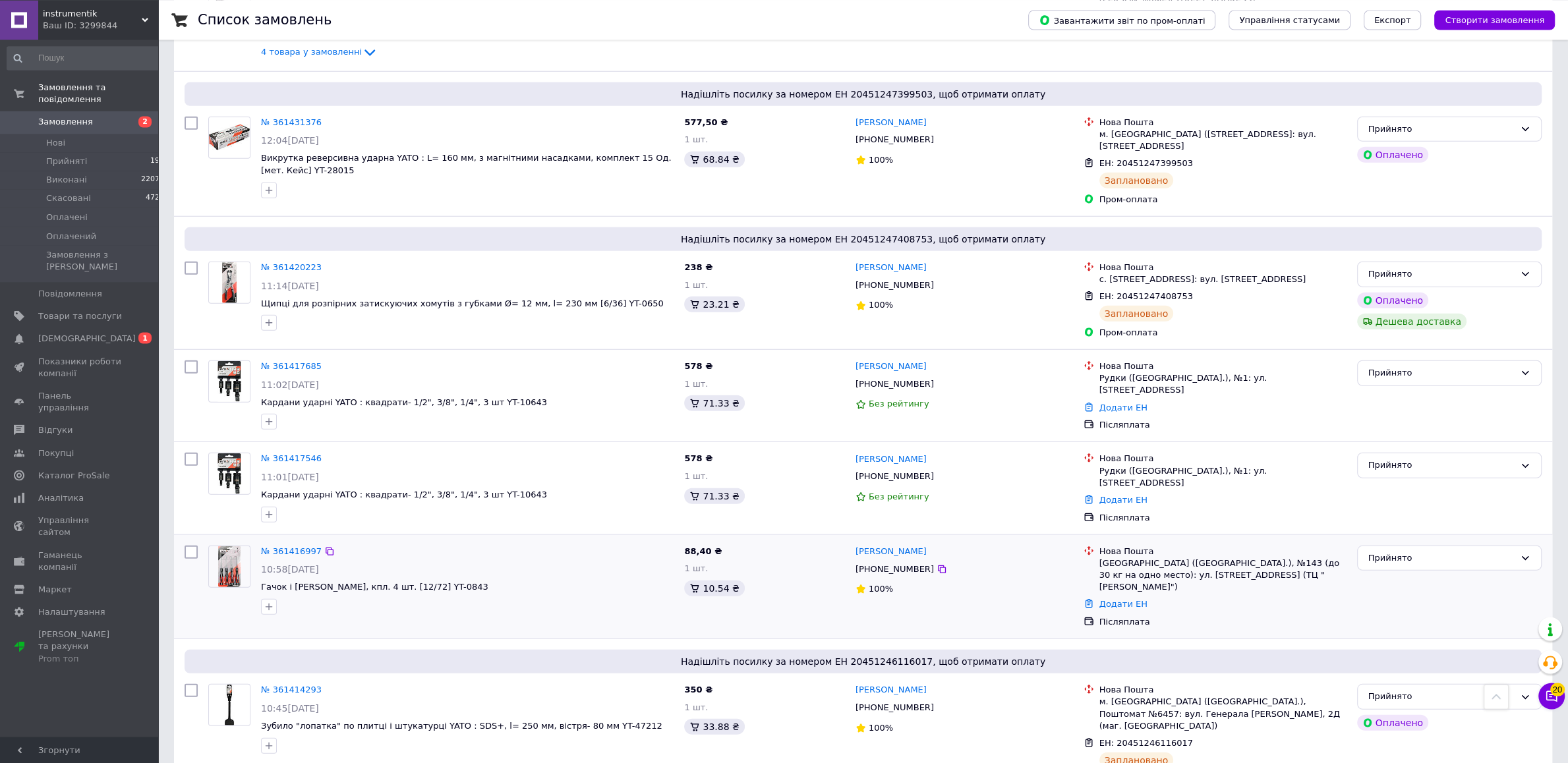
scroll to position [4356, 0]
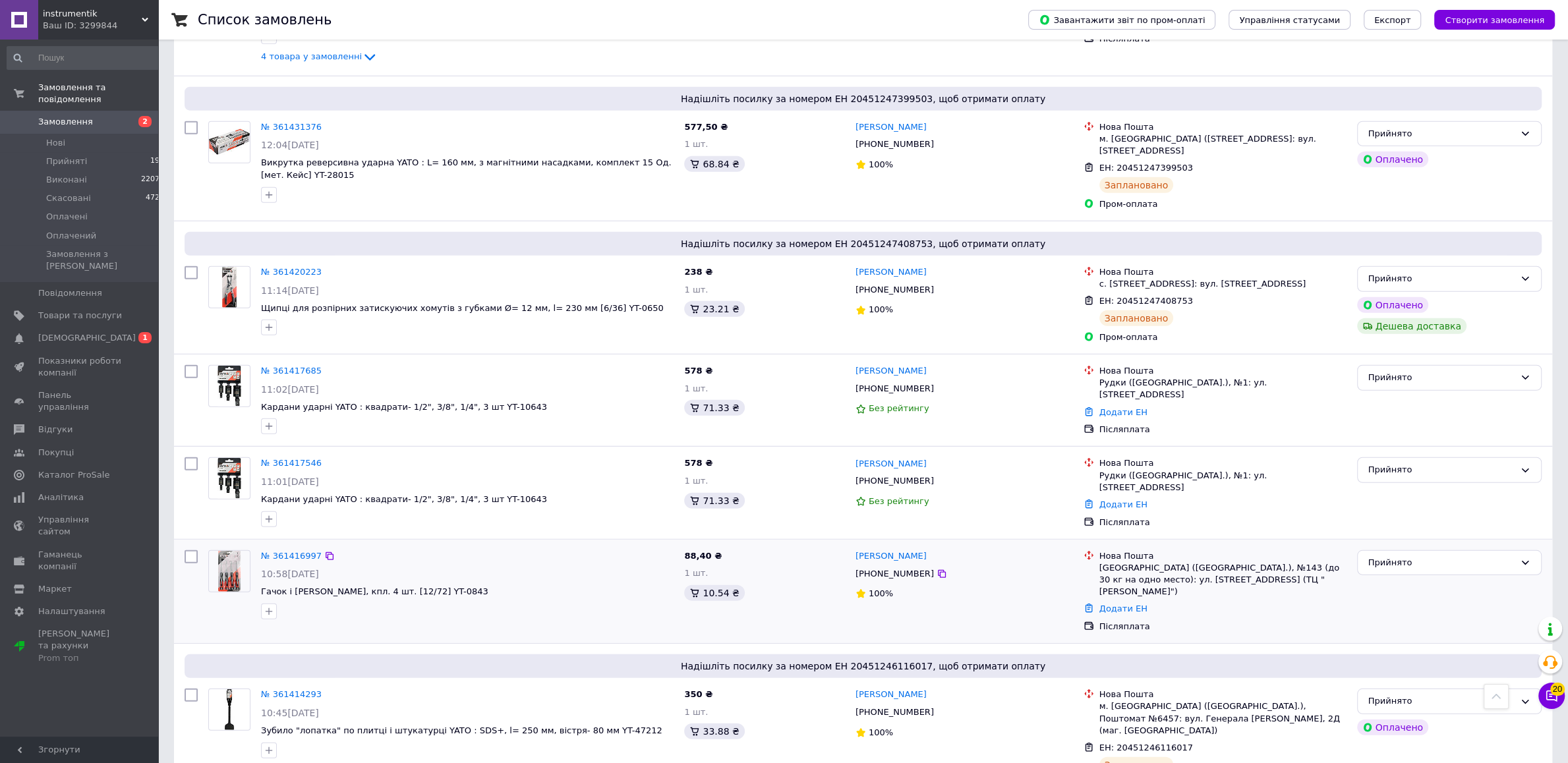
click at [599, 586] on span "Гачок і [PERSON_NAME], кпл. 4 шт. [12/72] YT-0843" at bounding box center [467, 592] width 412 height 12
click at [274, 363] on div "№ 361417685" at bounding box center [291, 370] width 63 height 15
click at [274, 366] on link "№ 361417685" at bounding box center [291, 370] width 60 height 10
click at [104, 116] on span "Замовлення" at bounding box center [80, 122] width 84 height 12
click at [72, 116] on span "Замовлення" at bounding box center [66, 122] width 55 height 12
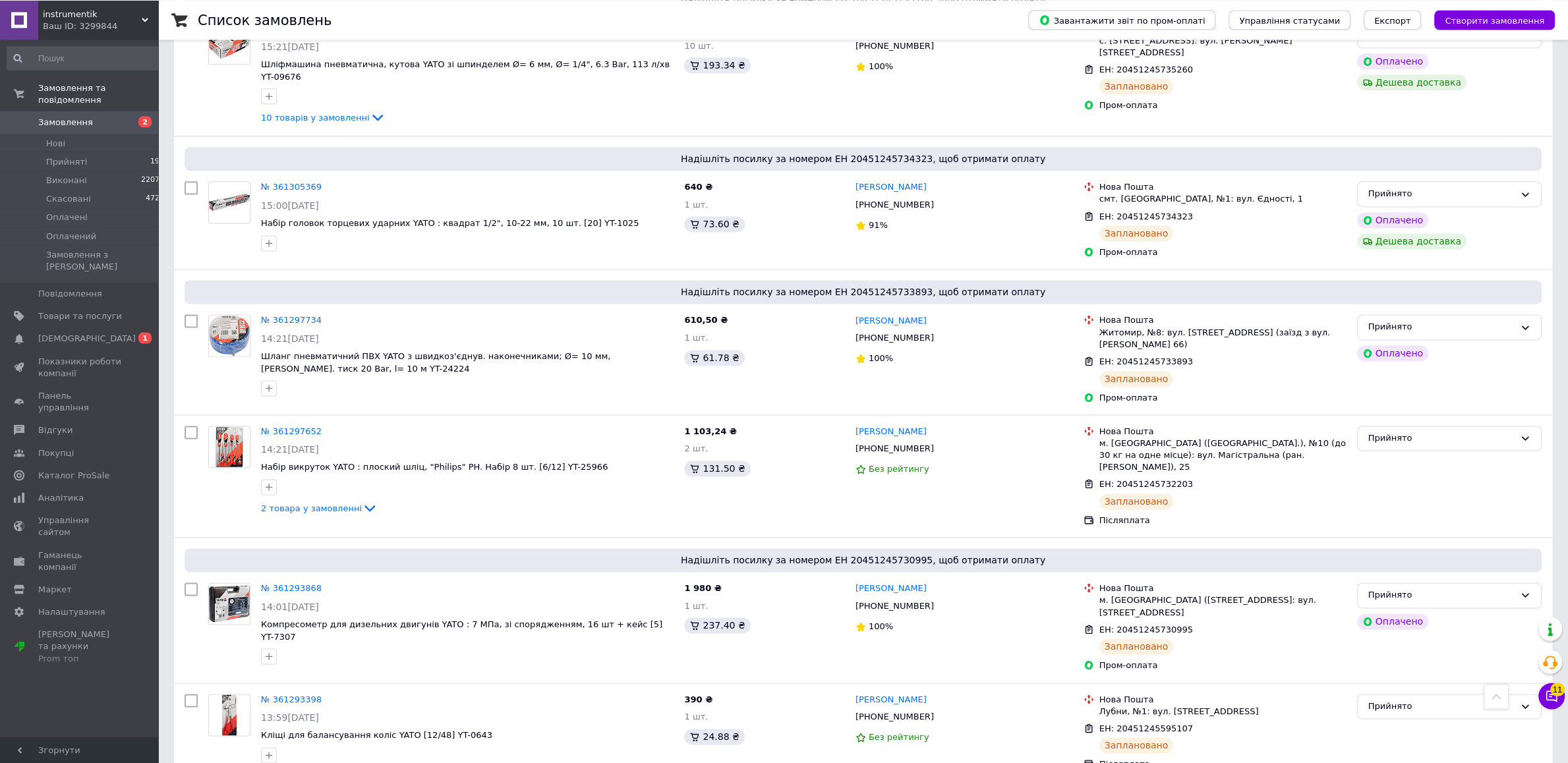
scroll to position [8436, 0]
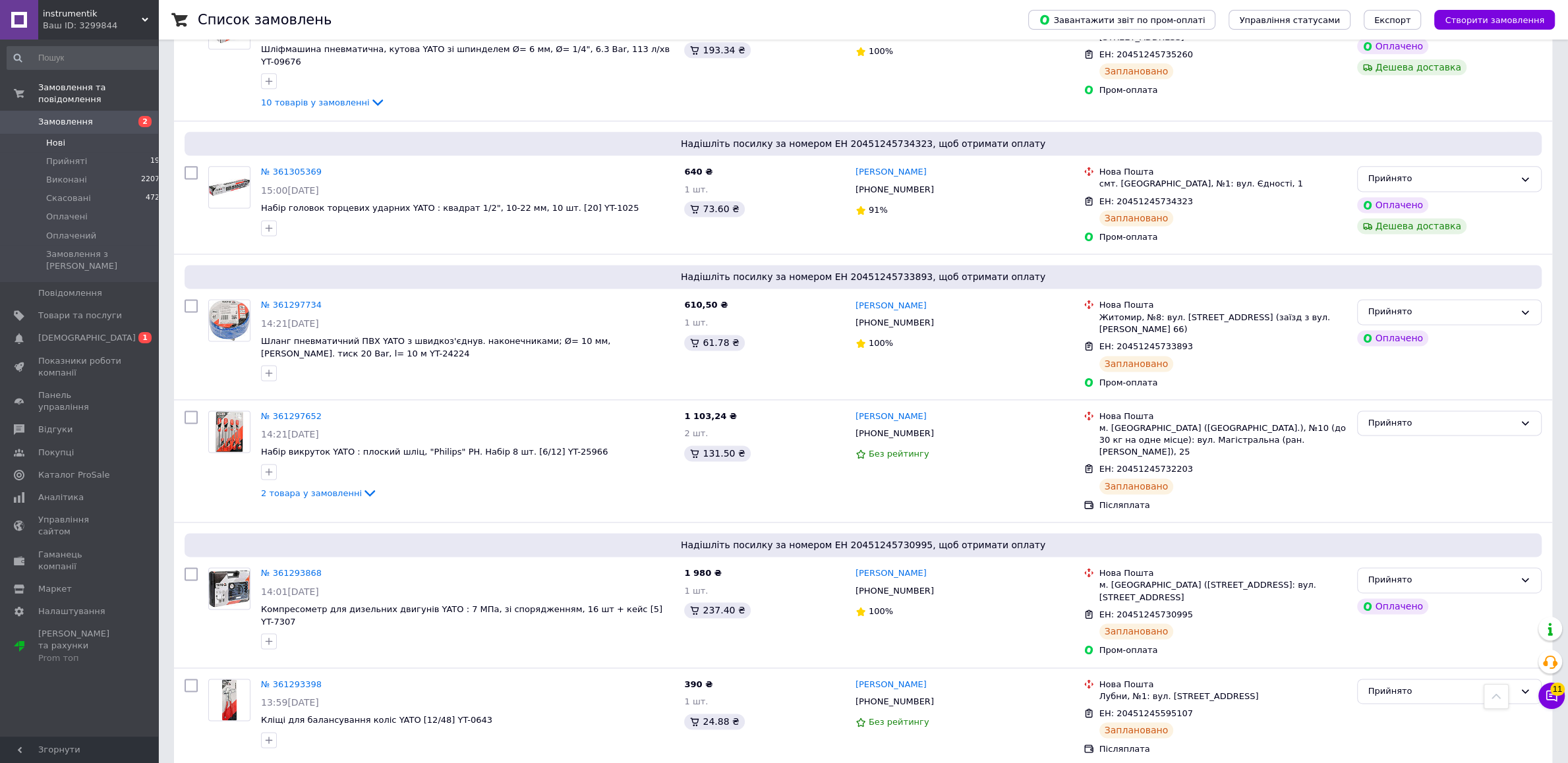
drag, startPoint x: 62, startPoint y: 105, endPoint x: 85, endPoint y: 127, distance: 31.8
click at [63, 116] on span "Замовлення" at bounding box center [66, 122] width 55 height 12
click at [1239, 743] on div "Післяплата" at bounding box center [1222, 749] width 247 height 12
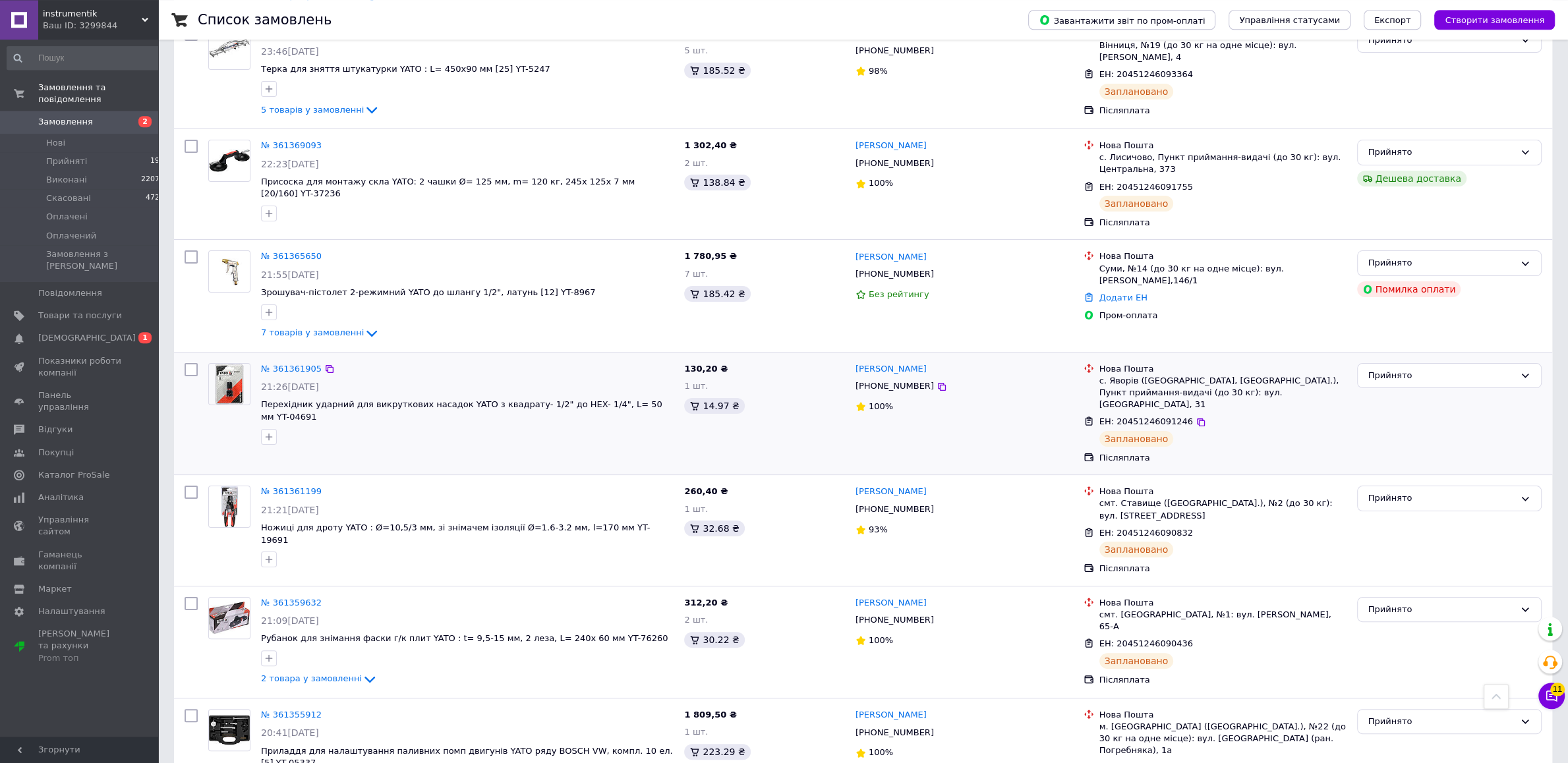
scroll to position [6293, 0]
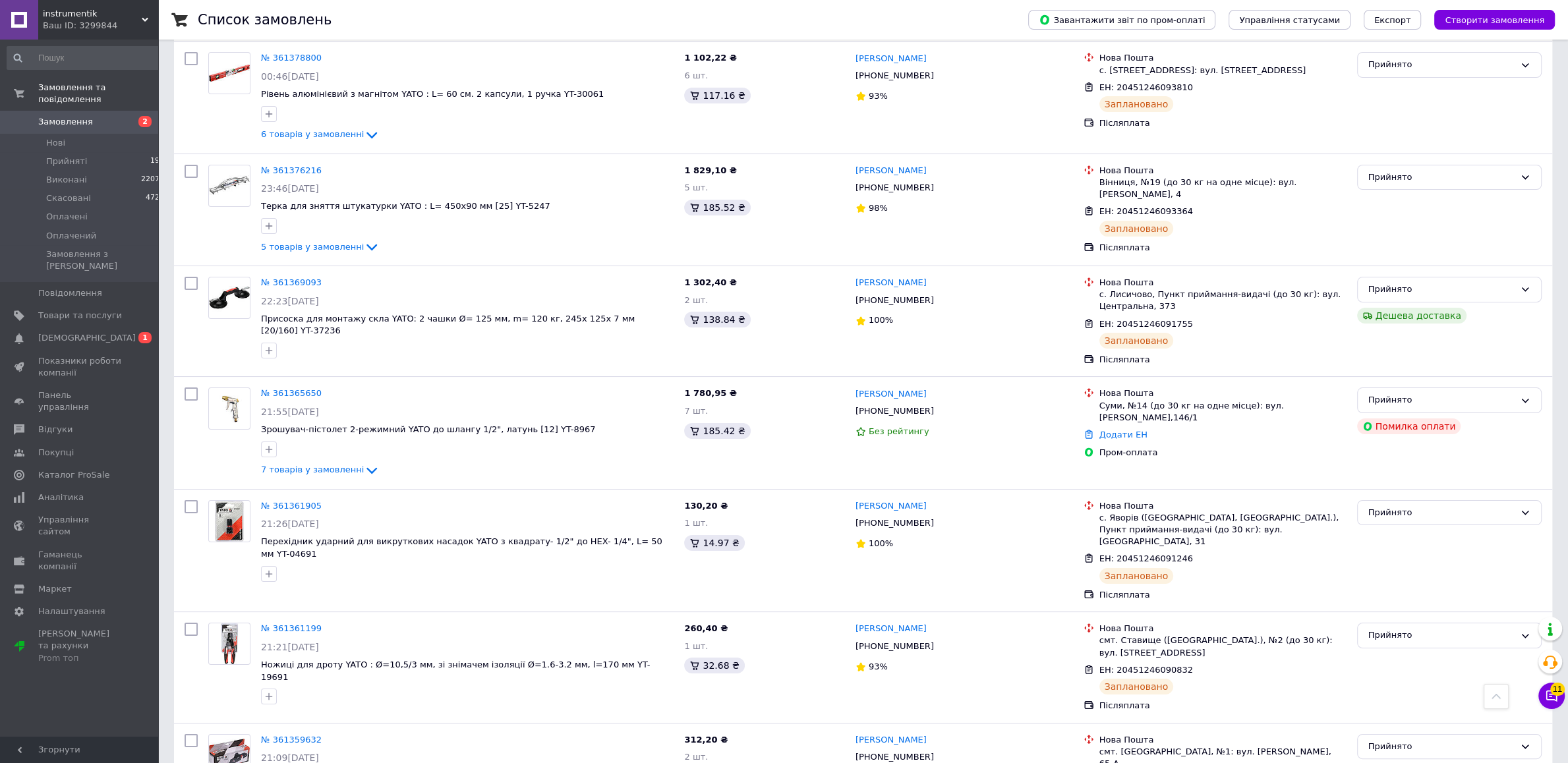
click at [98, 116] on span "Замовлення" at bounding box center [80, 122] width 84 height 12
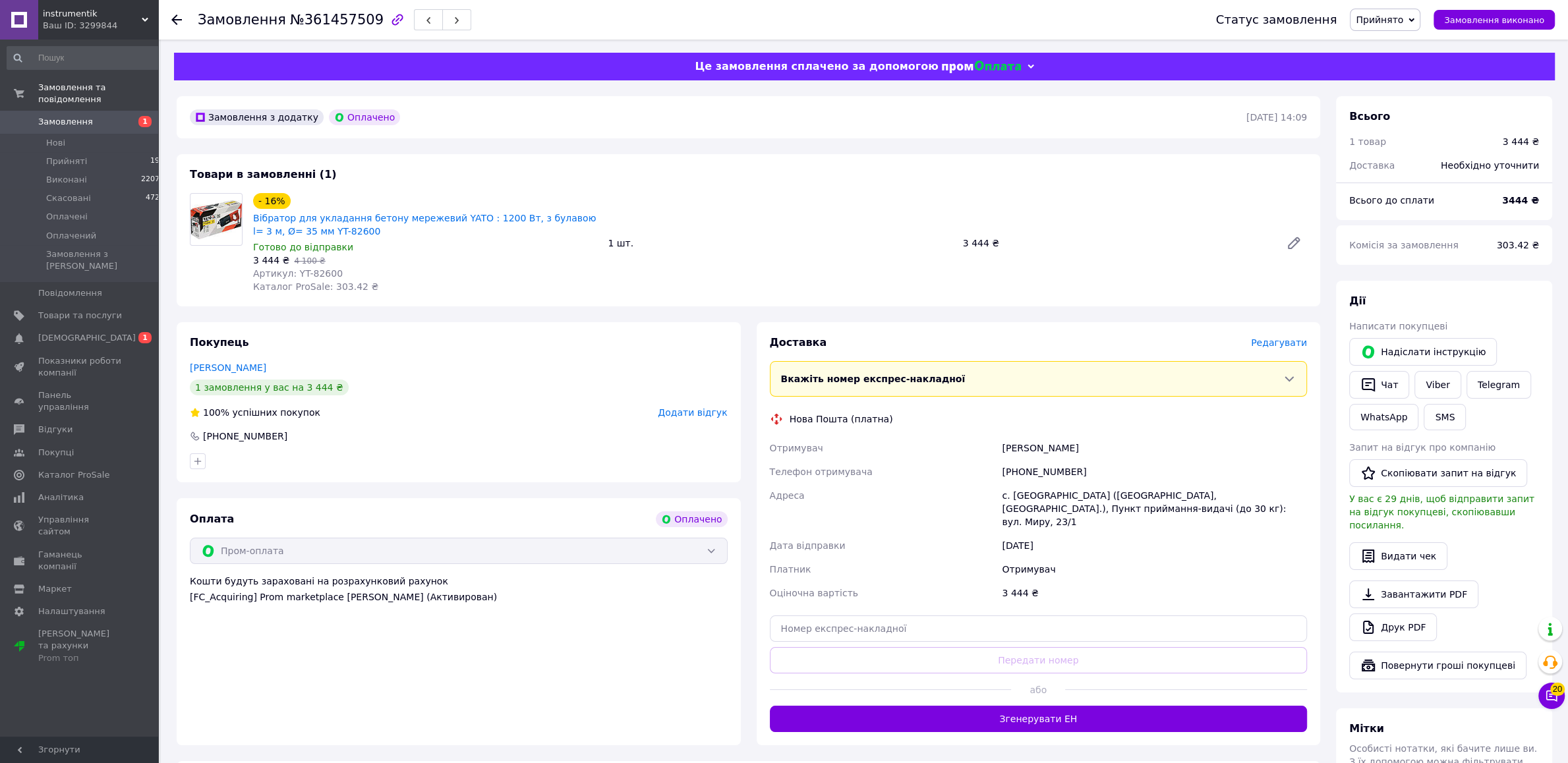
click at [1286, 343] on span "Редагувати" at bounding box center [1279, 342] width 56 height 10
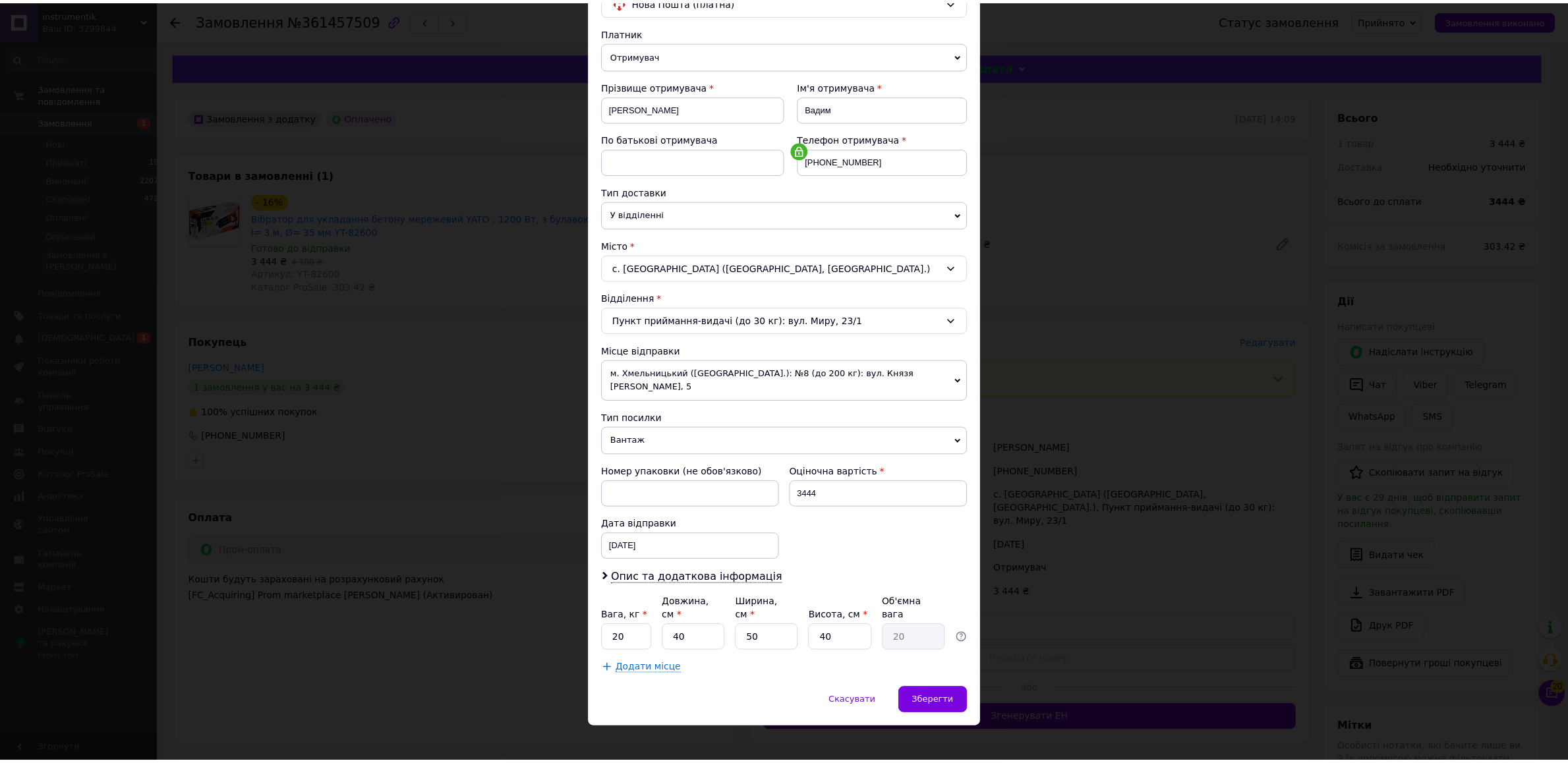
scroll to position [130, 0]
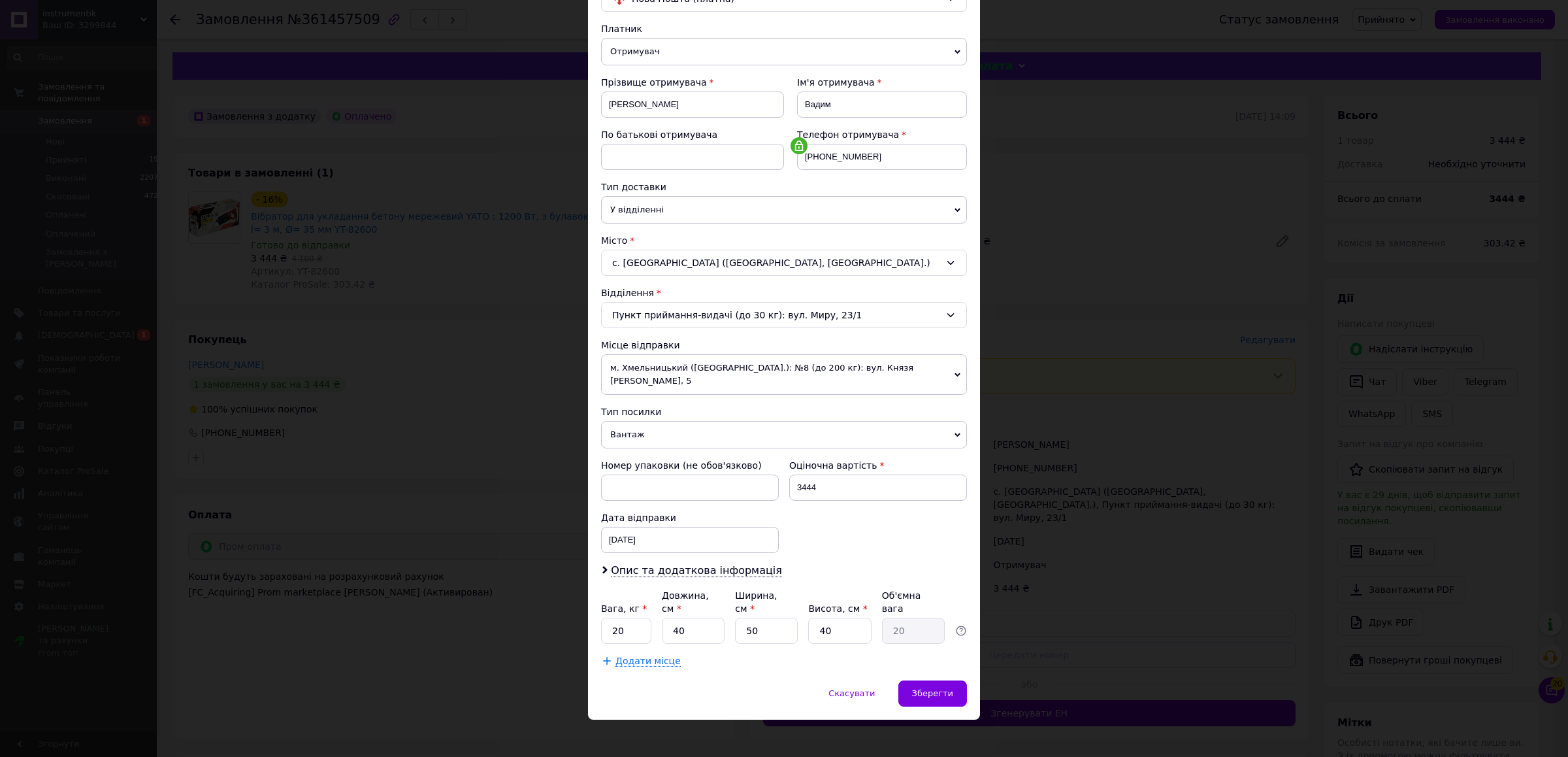
click at [626, 656] on span "Додати місце" at bounding box center [648, 661] width 65 height 11
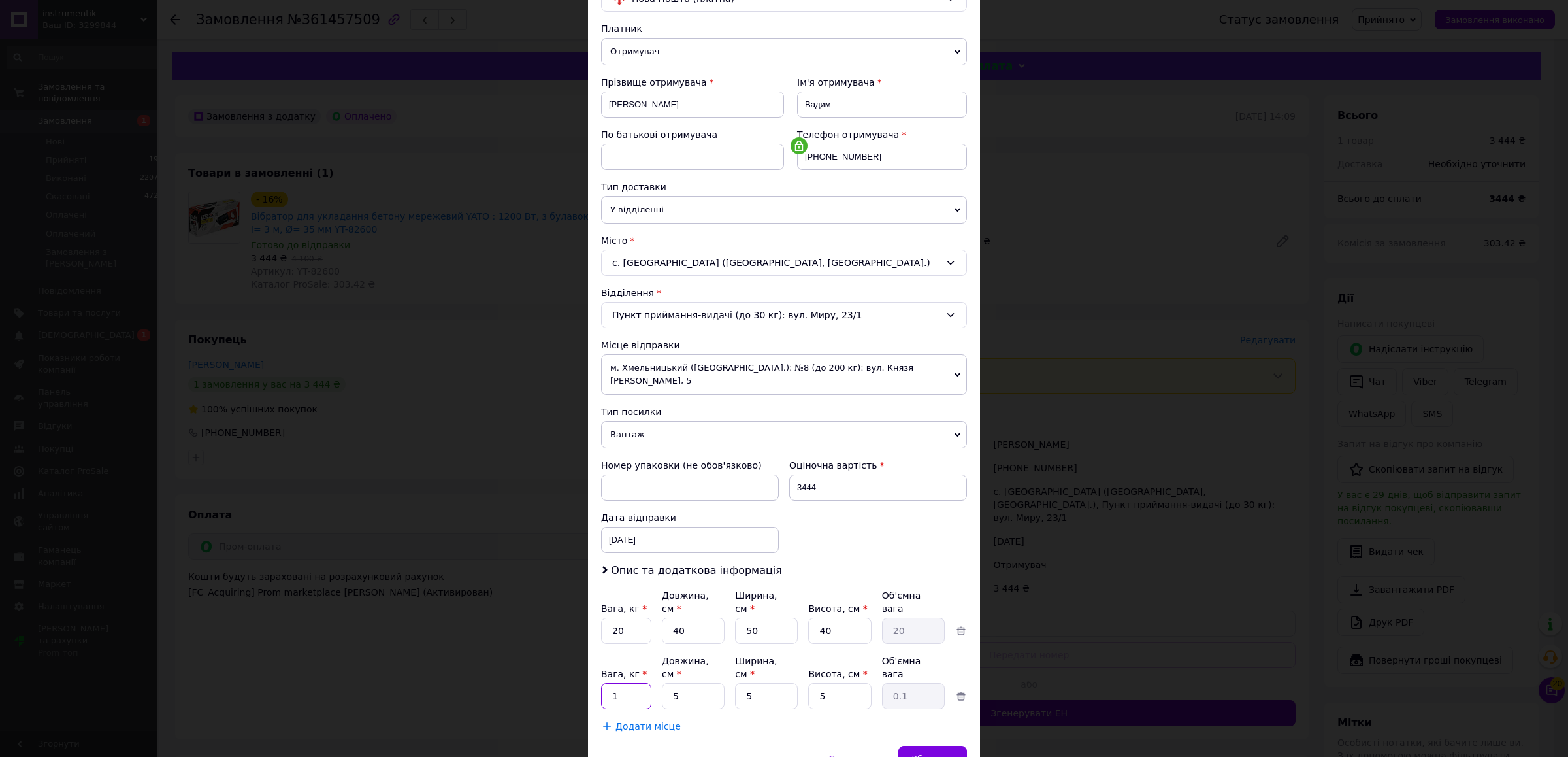
drag, startPoint x: 626, startPoint y: 679, endPoint x: 587, endPoint y: 670, distance: 40.0
click at [601, 683] on input "1" at bounding box center [626, 696] width 50 height 26
drag, startPoint x: 617, startPoint y: 615, endPoint x: 599, endPoint y: 610, distance: 18.7
click at [601, 618] on input "20" at bounding box center [626, 631] width 50 height 26
type input "5"
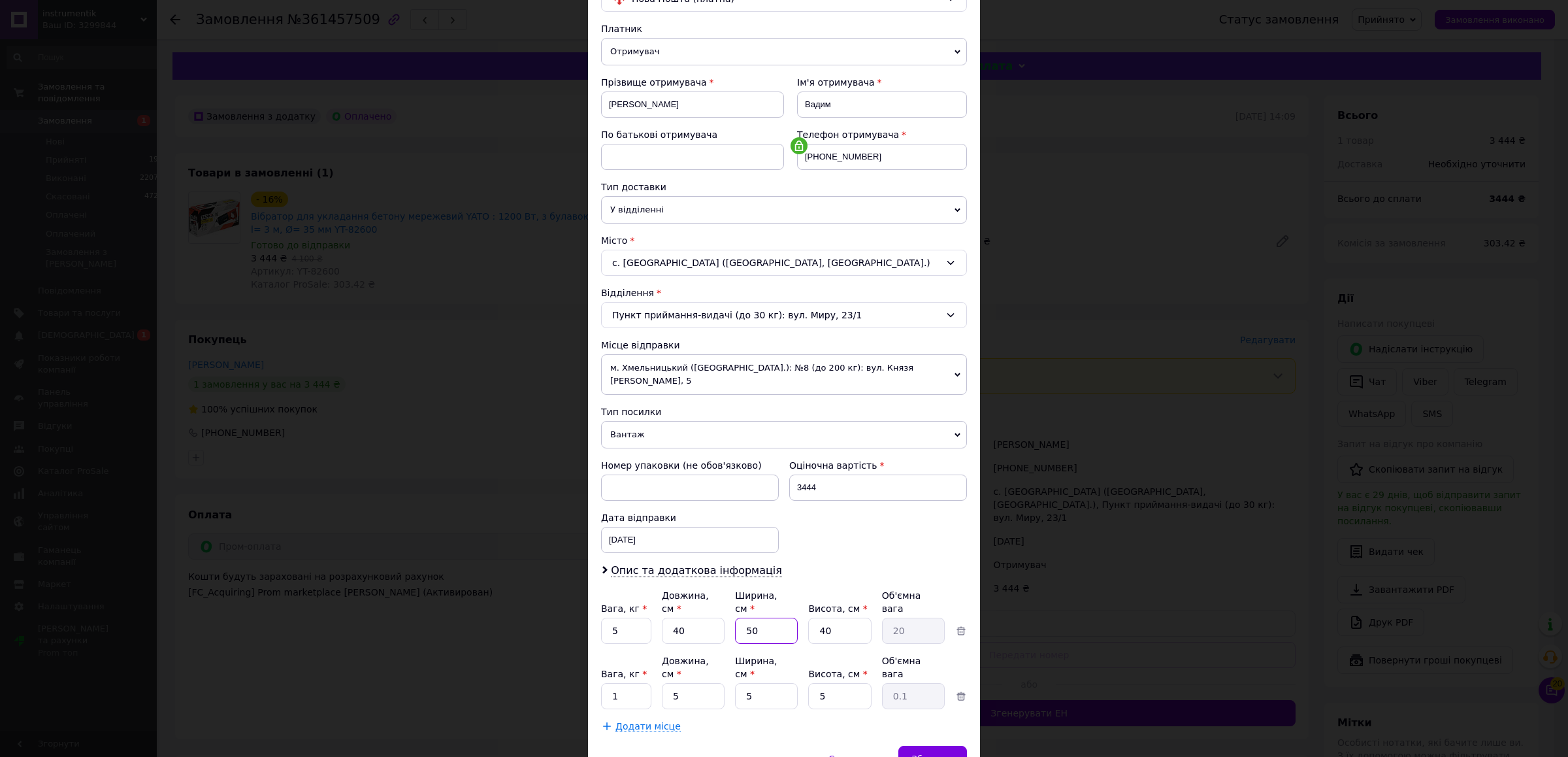
drag, startPoint x: 748, startPoint y: 616, endPoint x: 733, endPoint y: 616, distance: 15.0
click at [735, 618] on input "50" at bounding box center [767, 631] width 62 height 26
type input "2"
type input "0.8"
type input "20"
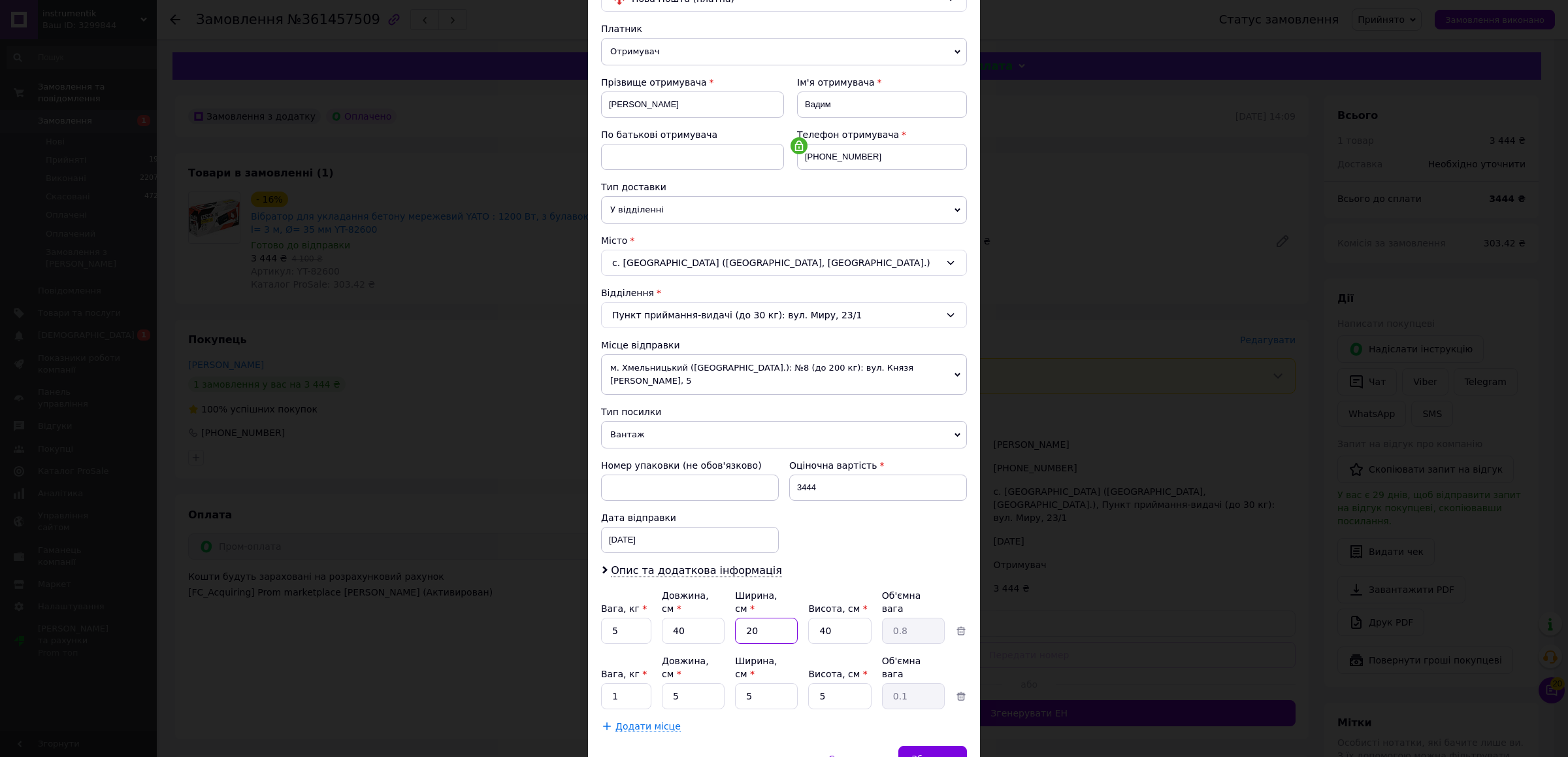
type input "8"
type input "20"
drag, startPoint x: 837, startPoint y: 620, endPoint x: 807, endPoint y: 616, distance: 30.3
click at [808, 618] on input "40" at bounding box center [839, 631] width 62 height 26
type input "5"
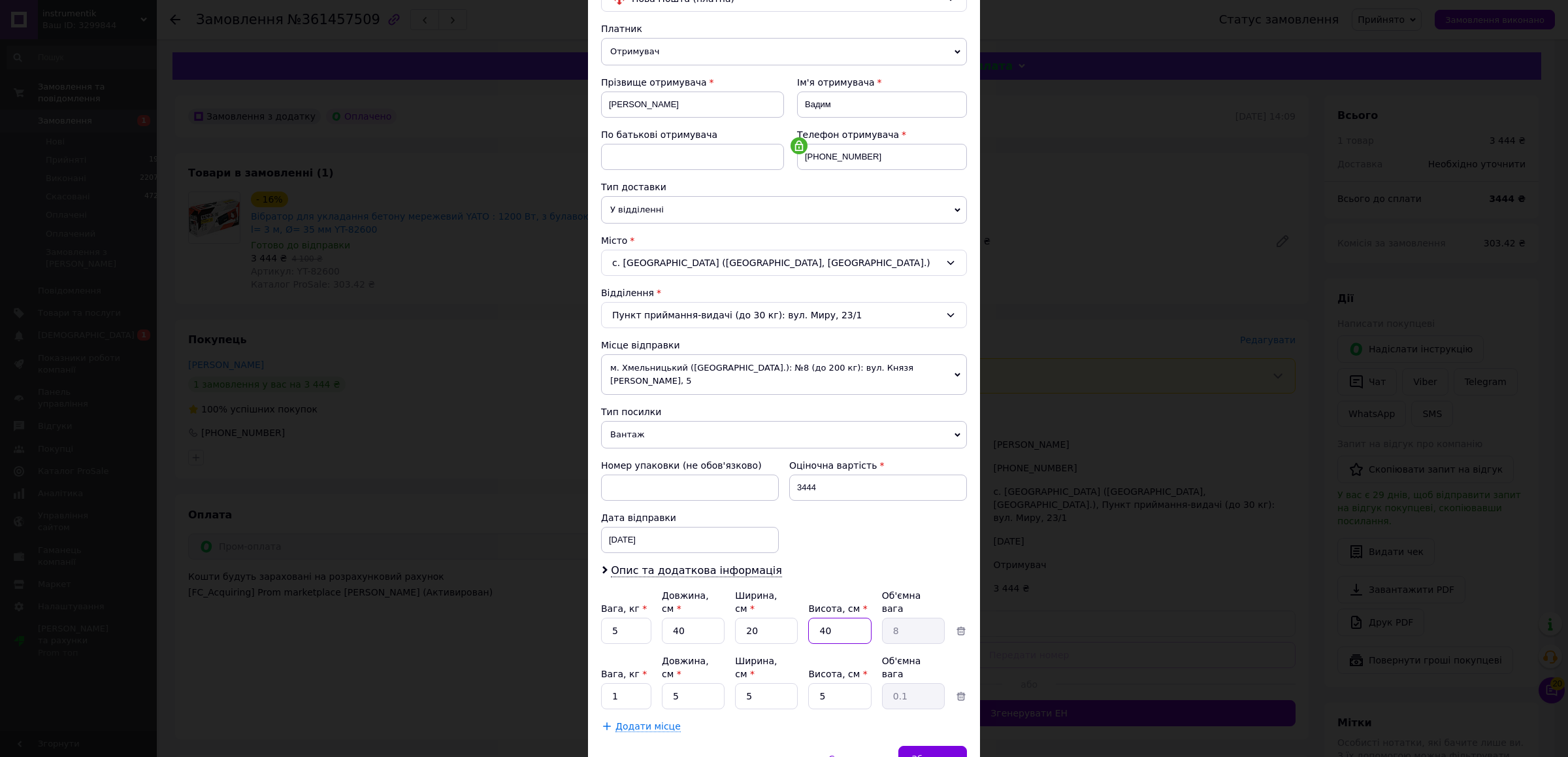
type input "1"
drag, startPoint x: 837, startPoint y: 626, endPoint x: 789, endPoint y: 613, distance: 49.7
click at [808, 618] on input "5" at bounding box center [839, 631] width 62 height 26
type input "1"
type input "0.2"
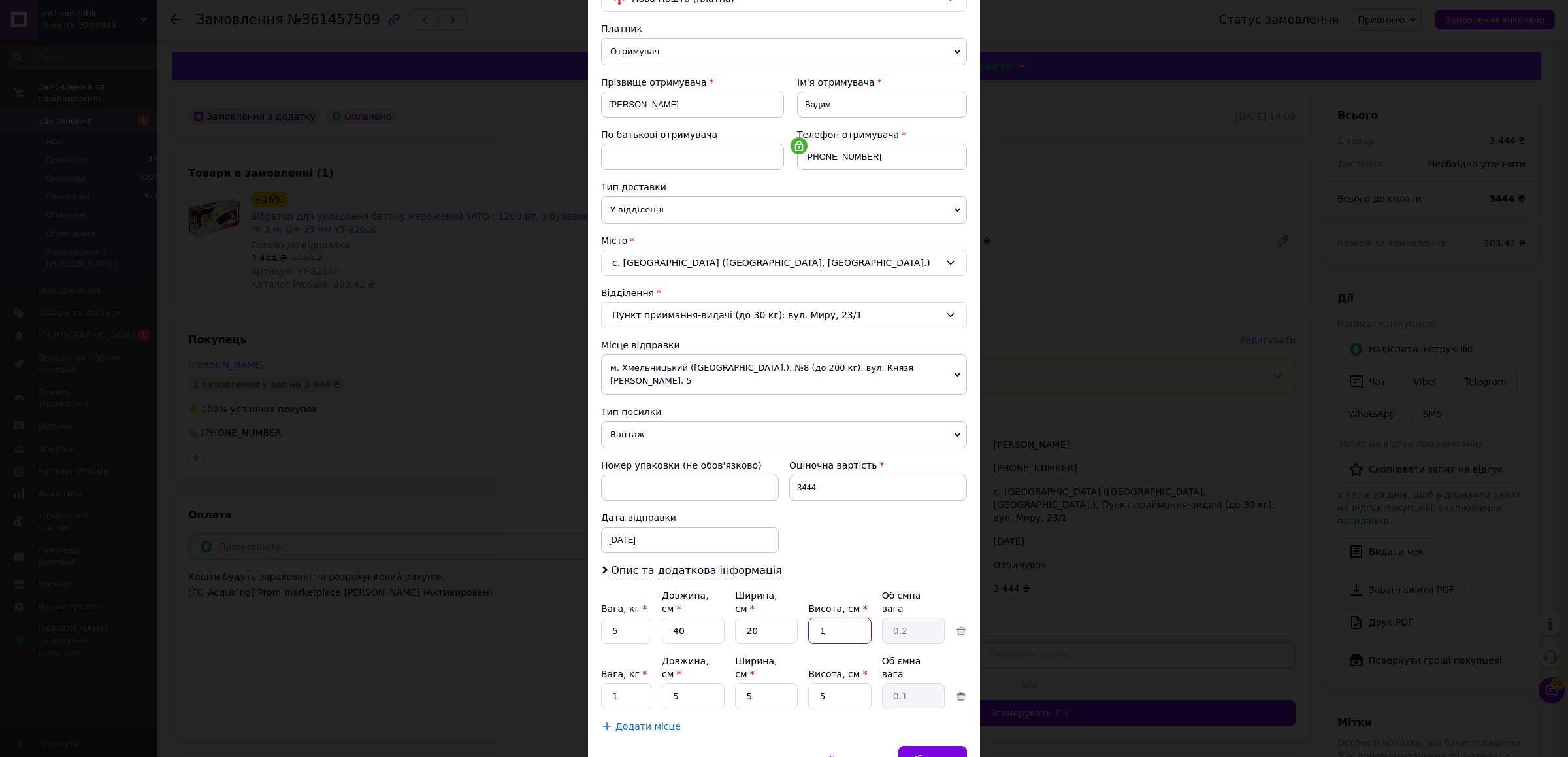
type input "10"
type input "2"
drag, startPoint x: 832, startPoint y: 617, endPoint x: 802, endPoint y: 617, distance: 30.0
click at [808, 618] on input "10" at bounding box center [839, 631] width 62 height 26
type input "1"
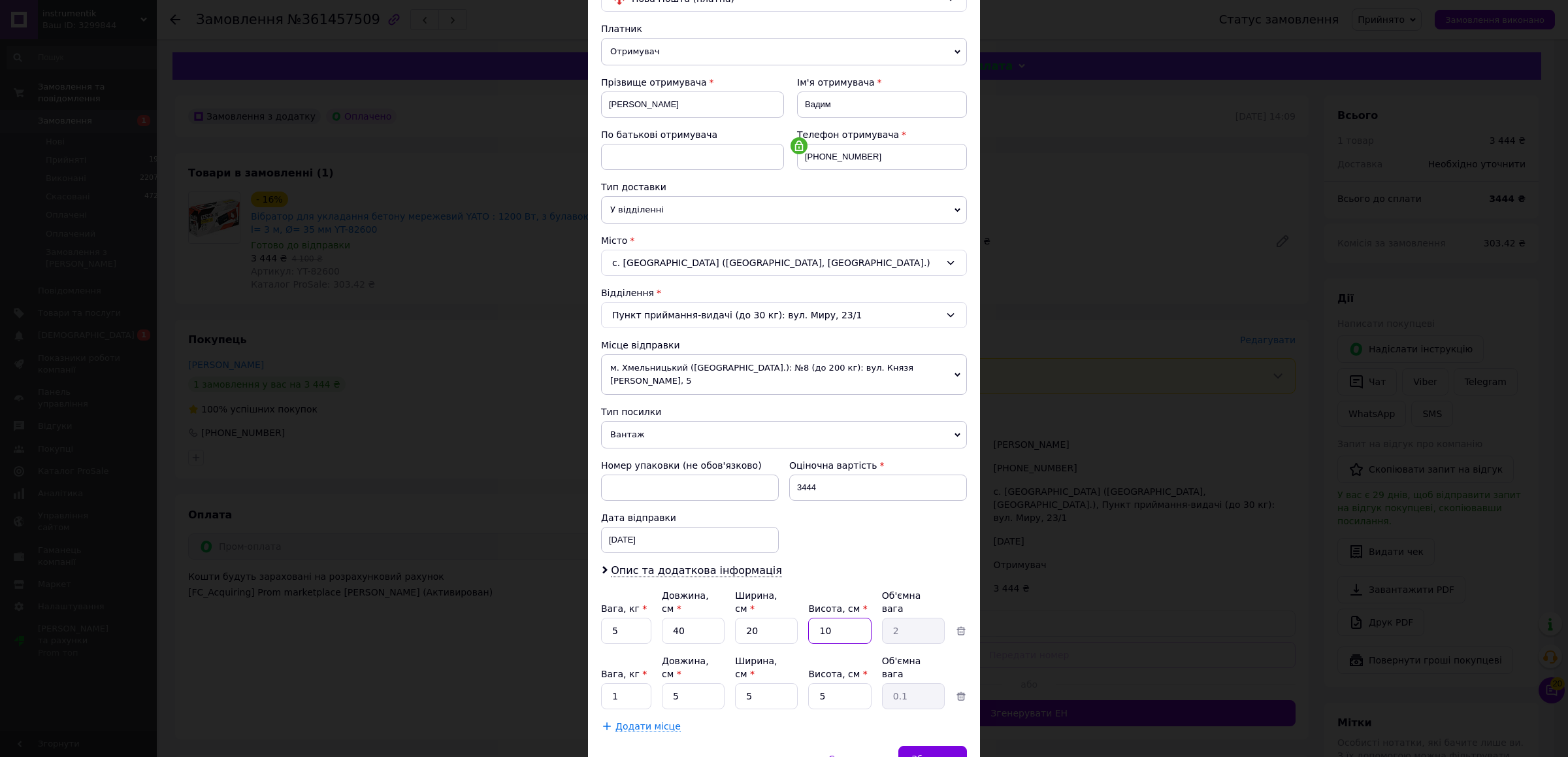
type input "0.2"
type input "13"
type input "2.6"
drag, startPoint x: 829, startPoint y: 629, endPoint x: 804, endPoint y: 626, distance: 25.2
click at [808, 626] on input "13" at bounding box center [839, 631] width 62 height 26
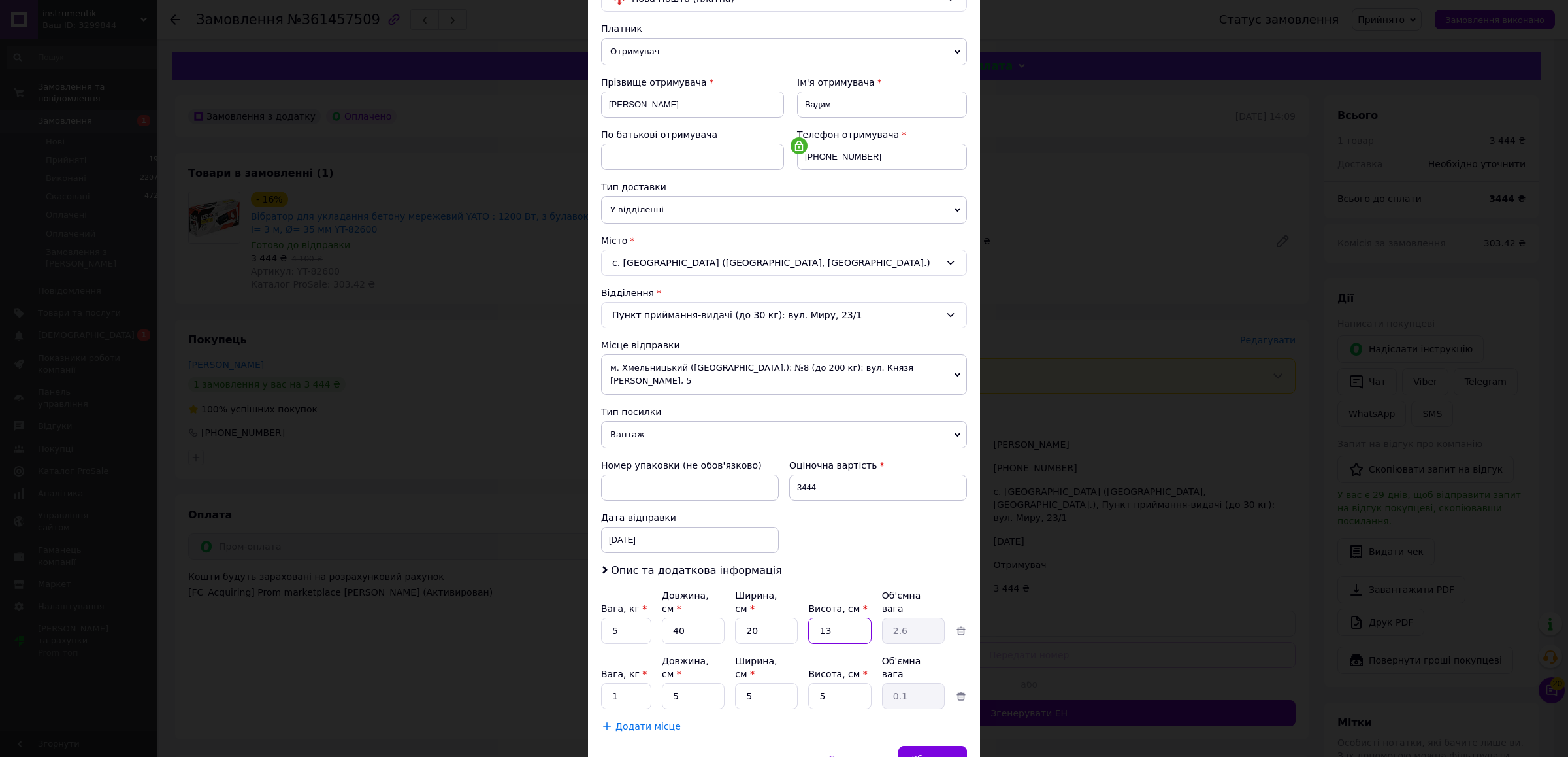
type input "1"
type input "0.2"
type input "15"
type input "3"
type input "15"
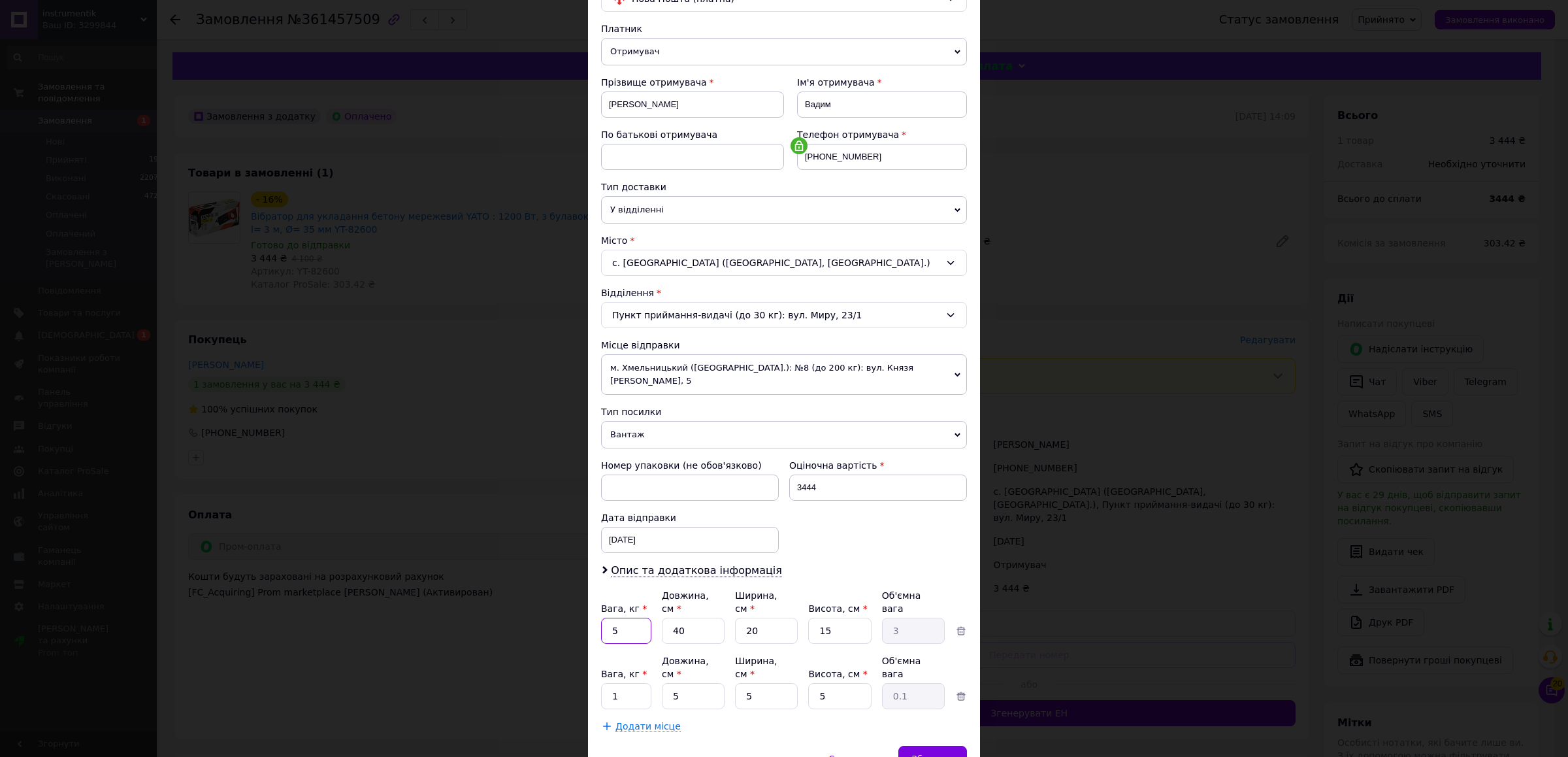
drag, startPoint x: 617, startPoint y: 617, endPoint x: 586, endPoint y: 617, distance: 31.0
click at [601, 618] on input "5" at bounding box center [626, 631] width 50 height 26
type input "3"
drag, startPoint x: 685, startPoint y: 617, endPoint x: 661, endPoint y: 615, distance: 24.1
click at [662, 618] on input "40" at bounding box center [693, 631] width 62 height 26
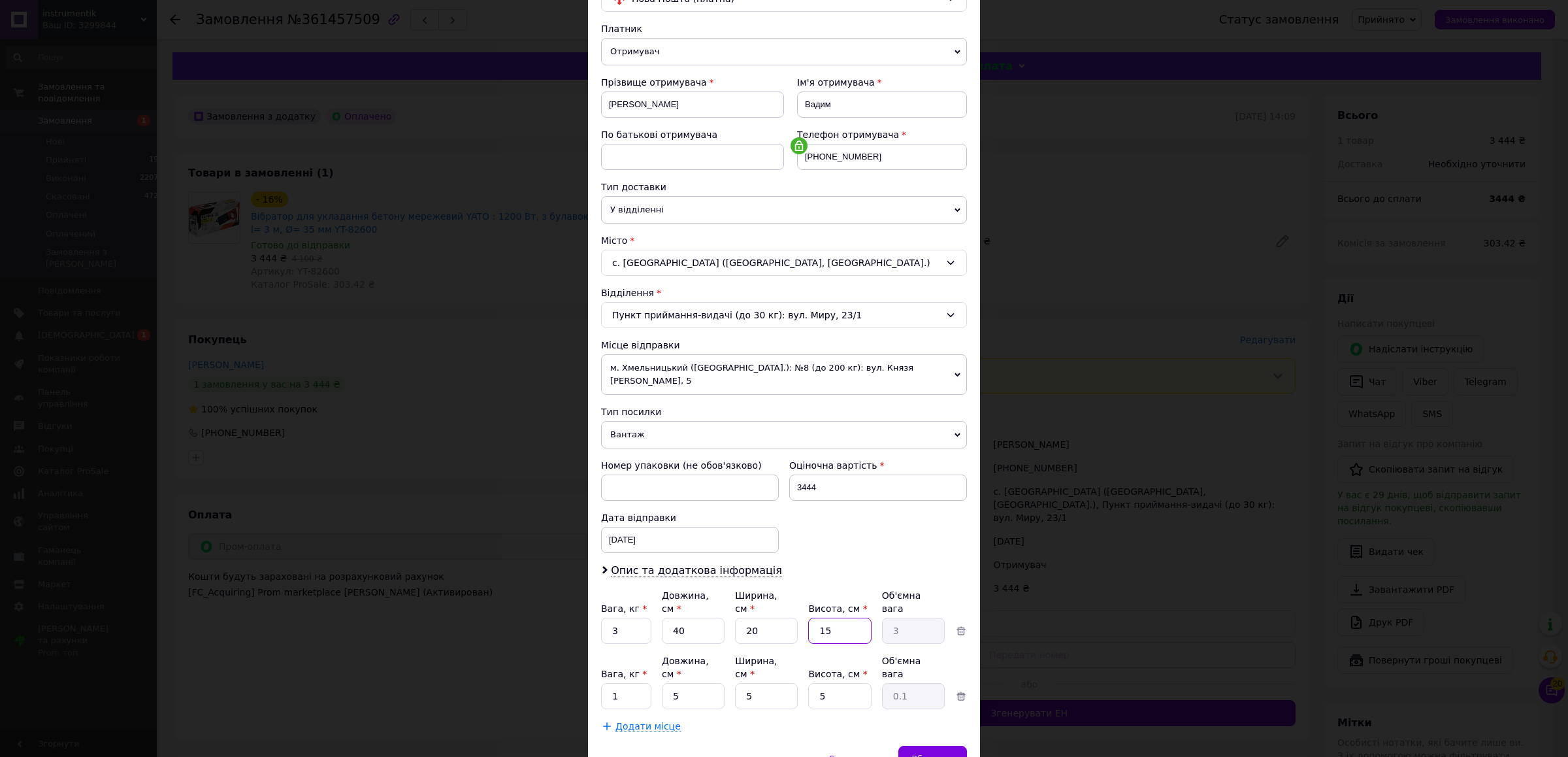
drag, startPoint x: 837, startPoint y: 618, endPoint x: 802, endPoint y: 614, distance: 35.2
click at [808, 618] on input "15" at bounding box center [839, 631] width 62 height 26
type input "8"
type input "1.6"
drag, startPoint x: 829, startPoint y: 621, endPoint x: 805, endPoint y: 620, distance: 24.0
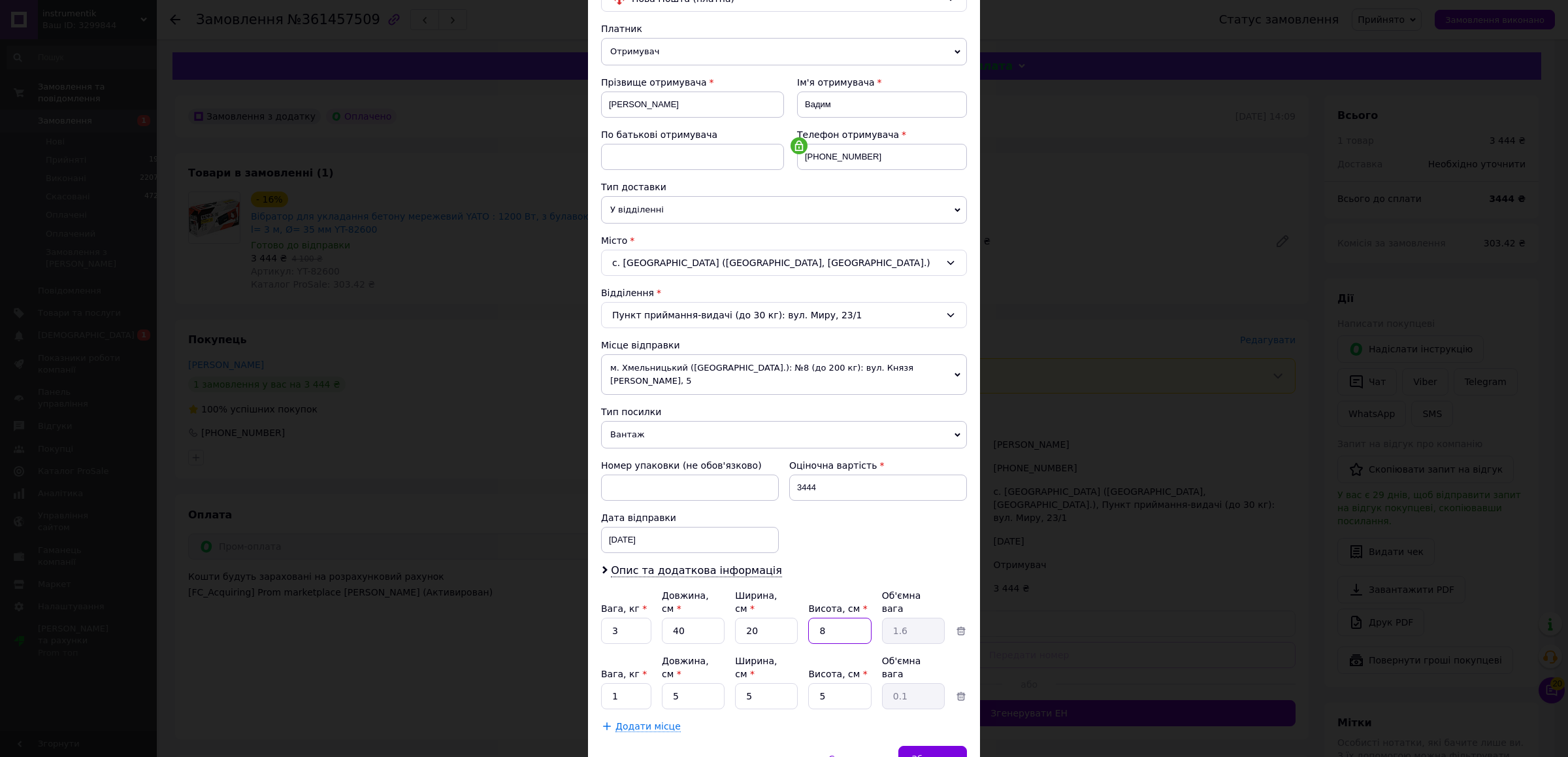
click at [808, 620] on input "8" at bounding box center [839, 631] width 62 height 26
type input "1"
type input "0.2"
type input "10"
type input "2"
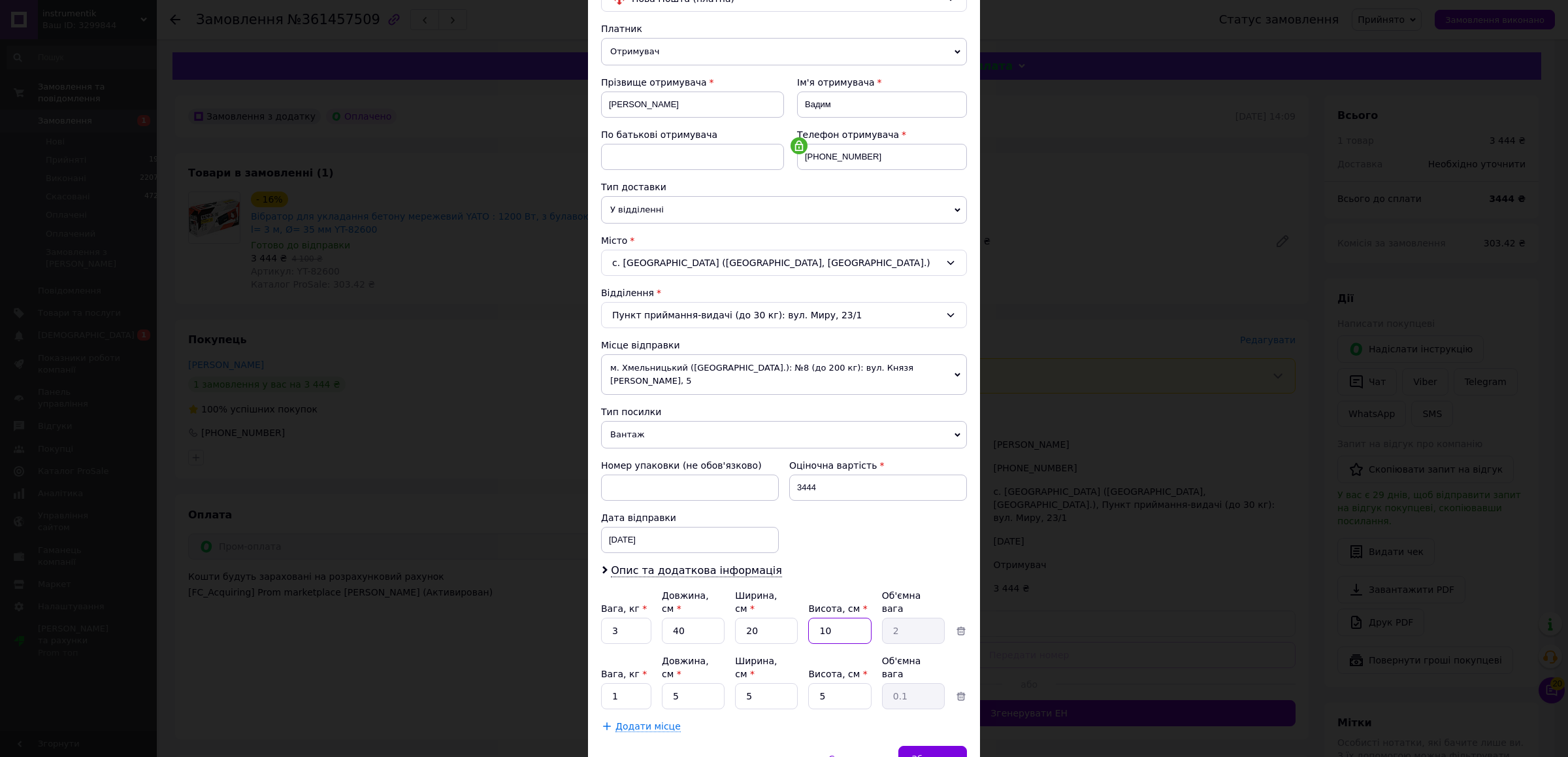
type input "10"
click at [632, 631] on input "3" at bounding box center [626, 631] width 50 height 26
type input "2"
click at [625, 683] on input "1" at bounding box center [626, 696] width 50 height 26
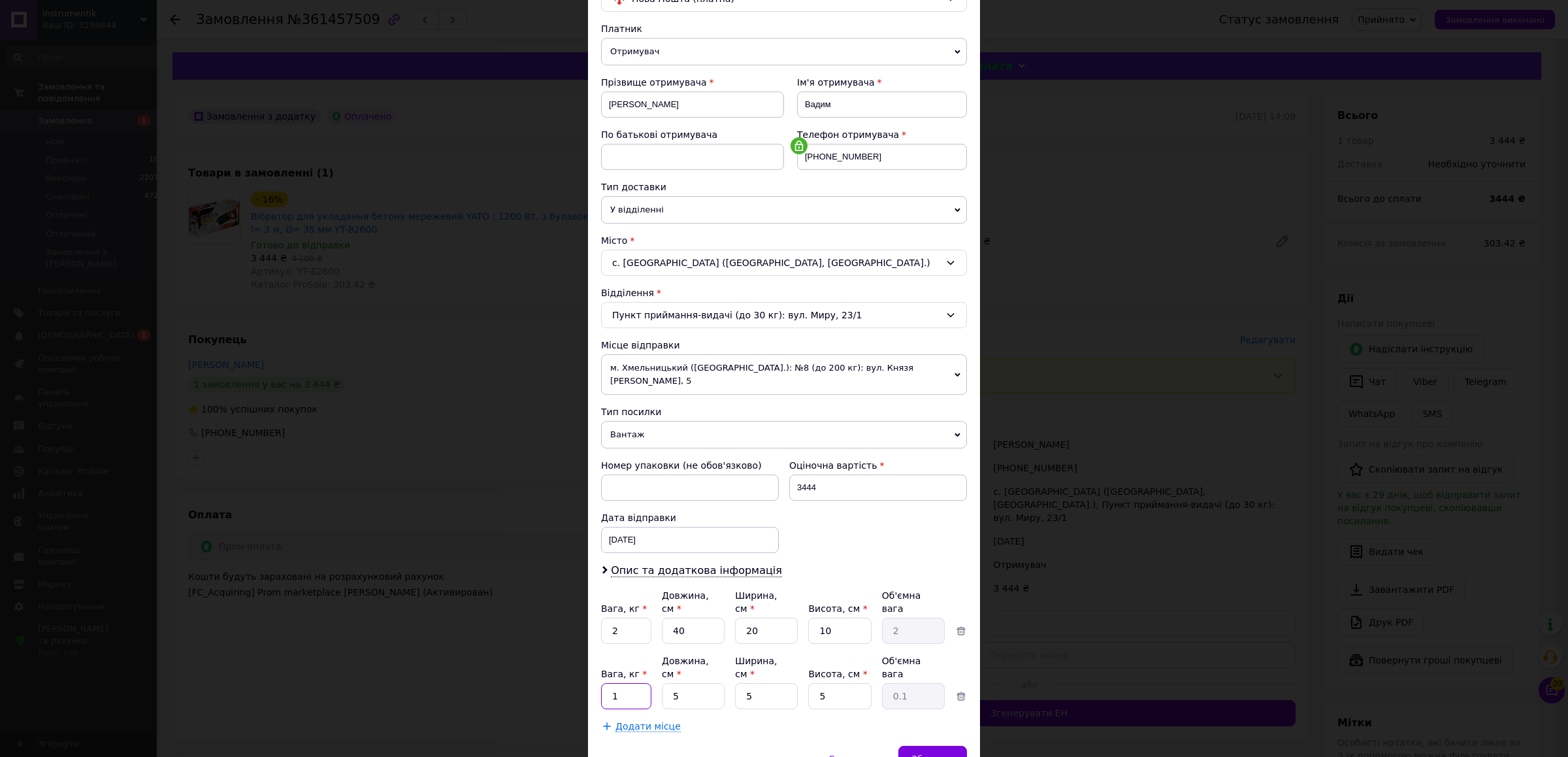
click at [625, 683] on input "1" at bounding box center [626, 696] width 50 height 26
type input "2"
click at [686, 683] on input "5" at bounding box center [693, 696] width 62 height 26
click at [687, 683] on input "5" at bounding box center [693, 696] width 62 height 26
type input "30"
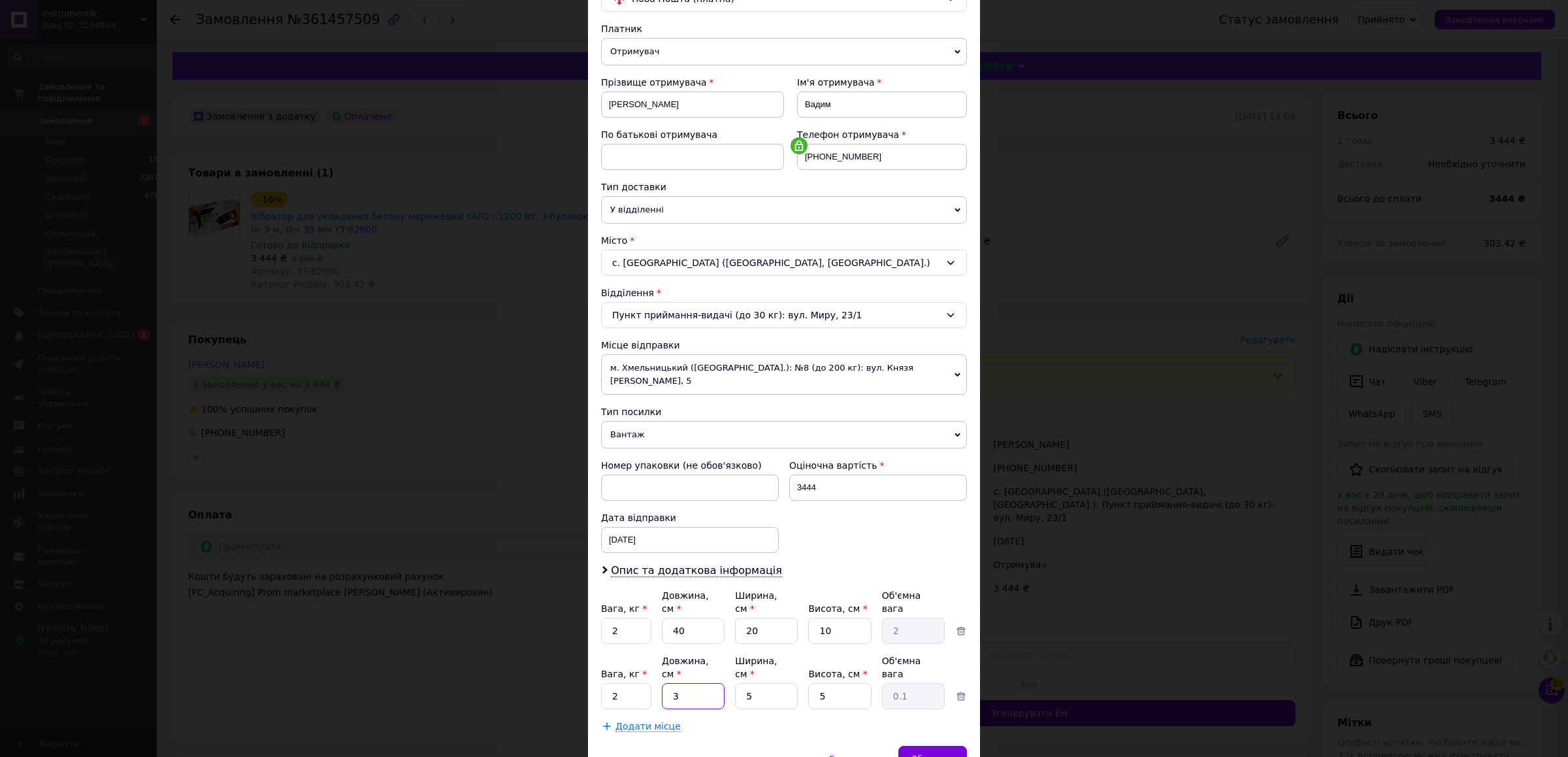
type input "0.19"
type input "30"
drag, startPoint x: 768, startPoint y: 672, endPoint x: 730, endPoint y: 676, distance: 38.2
click at [735, 683] on input "5" at bounding box center [767, 696] width 62 height 26
type input "2"
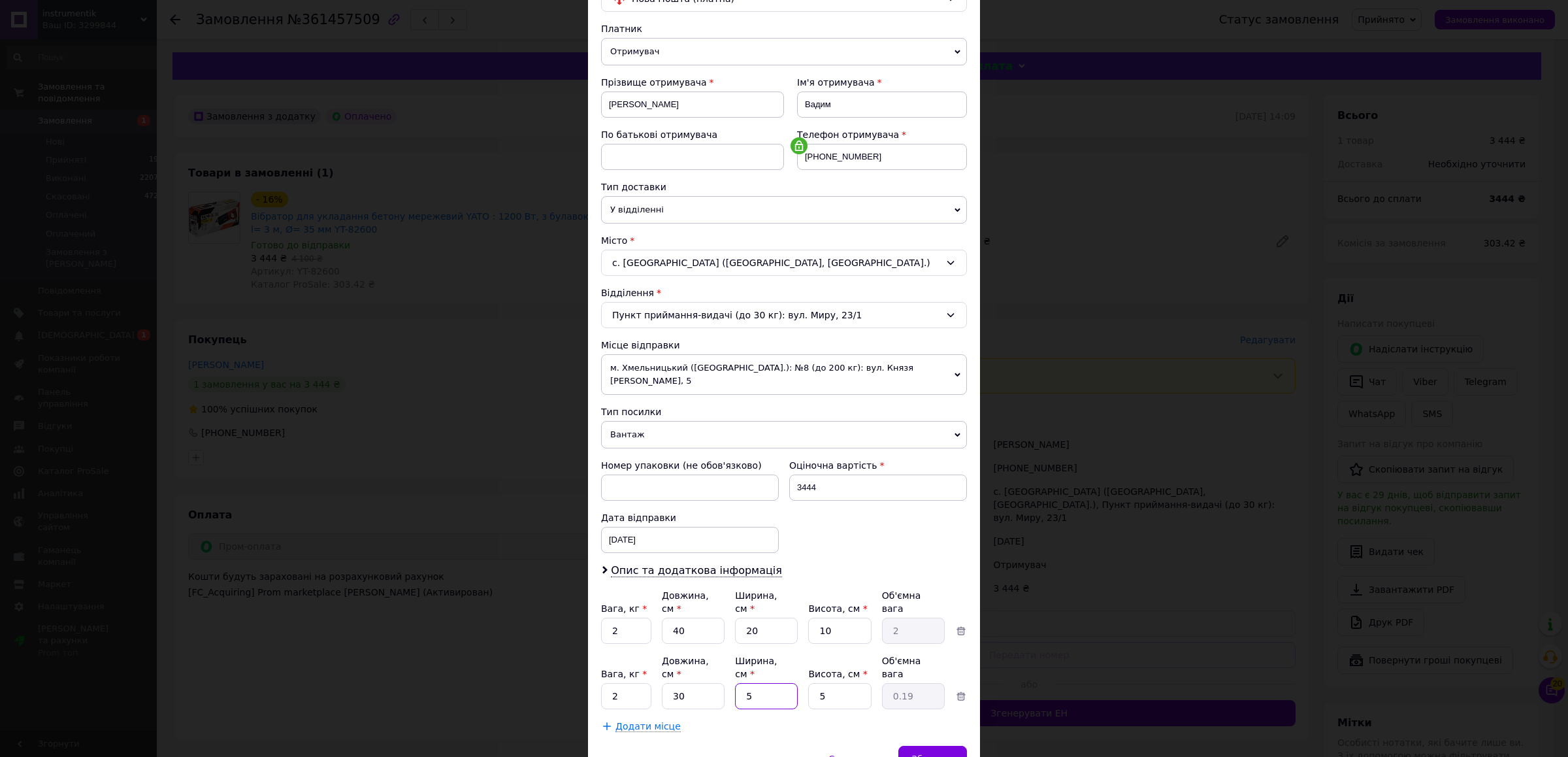
type input "0.1"
type input "20"
type input "0.75"
type input "20"
drag, startPoint x: 837, startPoint y: 675, endPoint x: 800, endPoint y: 675, distance: 37.0
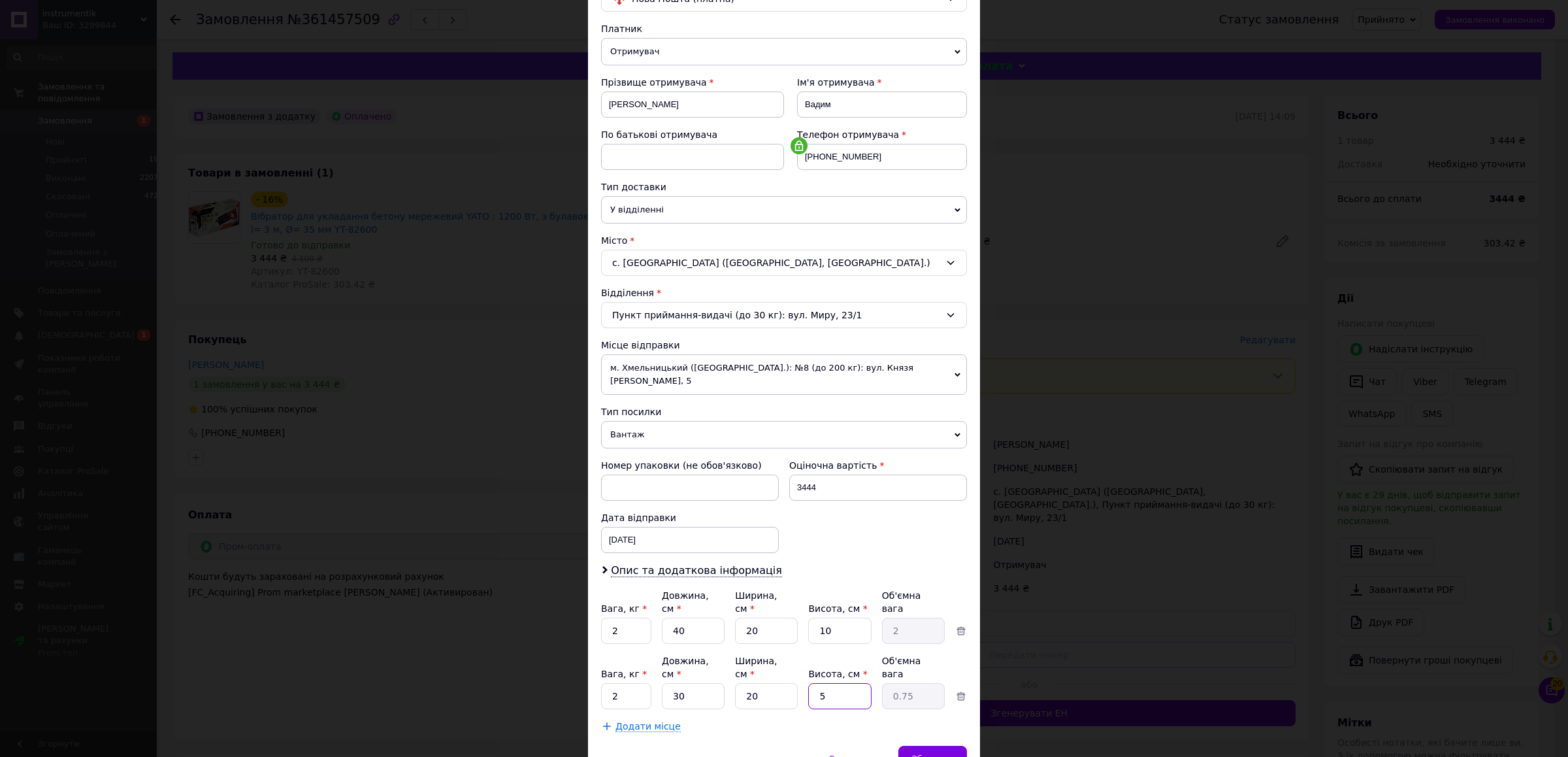
click at [808, 683] on input "5" at bounding box center [839, 696] width 62 height 26
type input "6"
type input "0.9"
click at [826, 683] on input "6" at bounding box center [839, 696] width 62 height 26
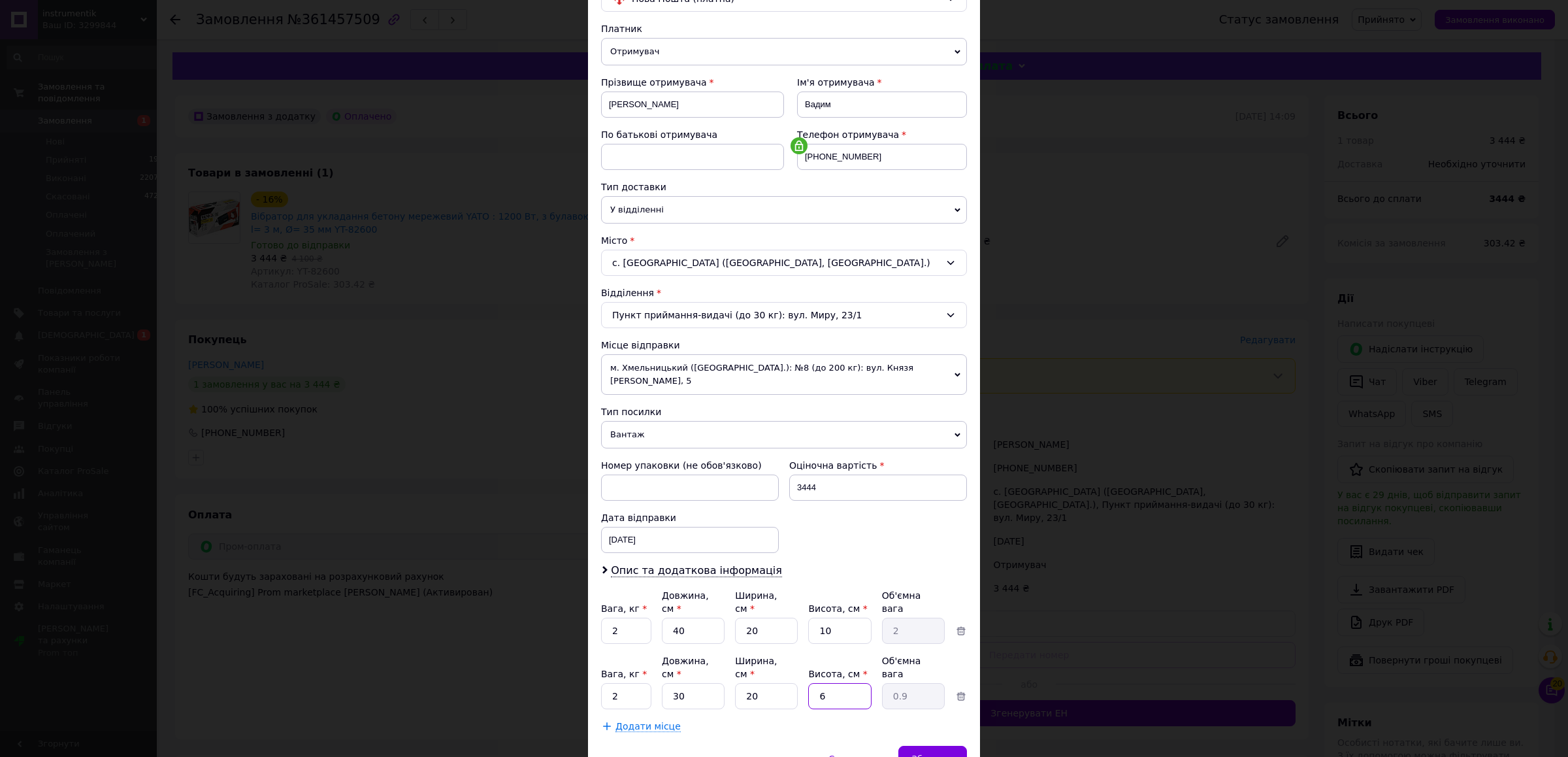
type input "6"
click at [924, 718] on div "Спосіб доставки Нова Пошта (платна) Платник Отримувач Відправник Прізвище отрим…" at bounding box center [784, 351] width 392 height 789
click at [925, 722] on div "Спосіб доставки Нова Пошта (платна) Платник Отримувач Відправник Прізвище отрим…" at bounding box center [784, 351] width 392 height 789
click at [930, 754] on span "Зберегти" at bounding box center [933, 758] width 42 height 10
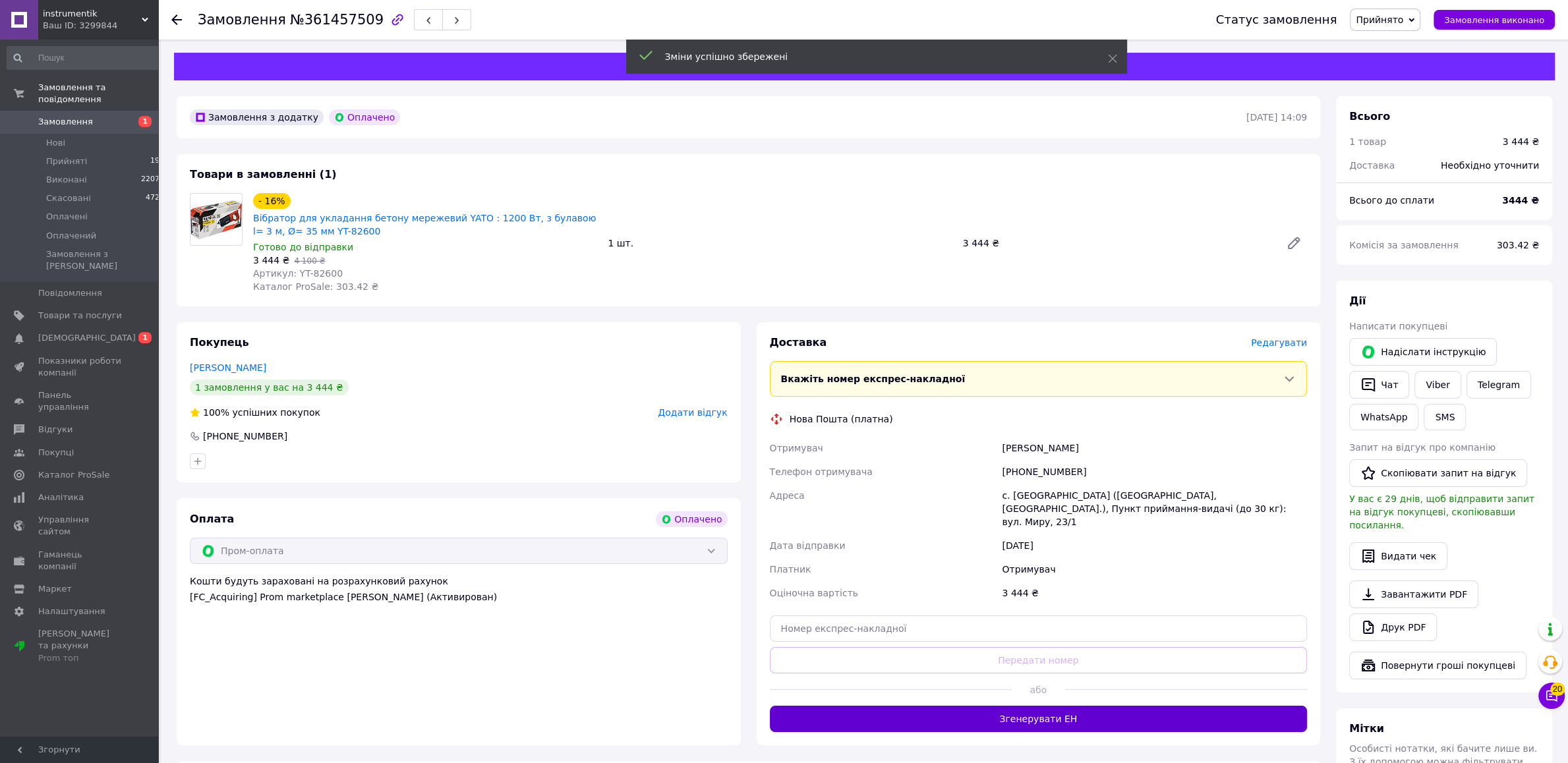
click at [1032, 717] on button "Згенерувати ЕН" at bounding box center [1039, 718] width 538 height 26
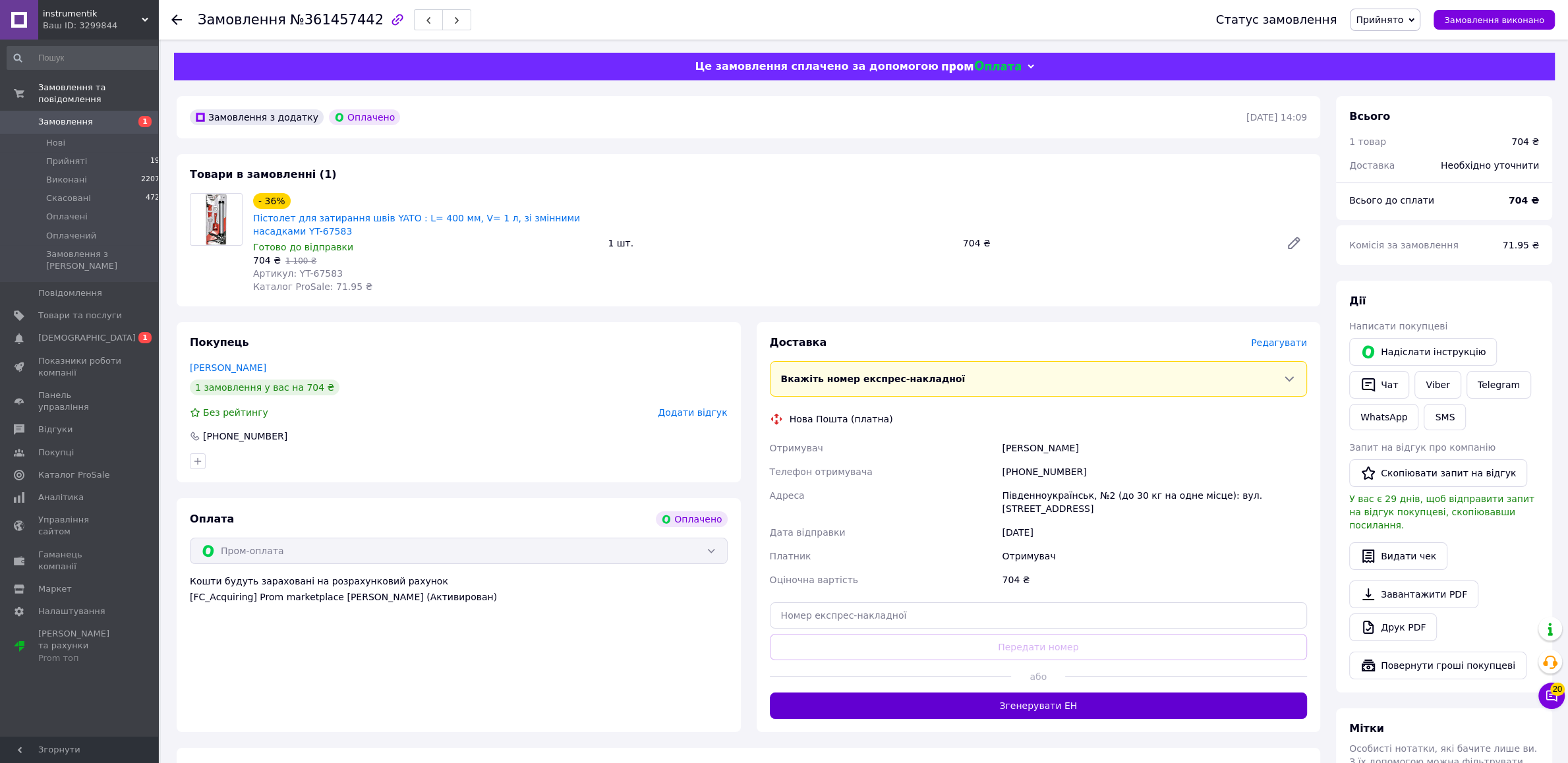
click at [1114, 692] on button "Згенерувати ЕН" at bounding box center [1039, 705] width 538 height 26
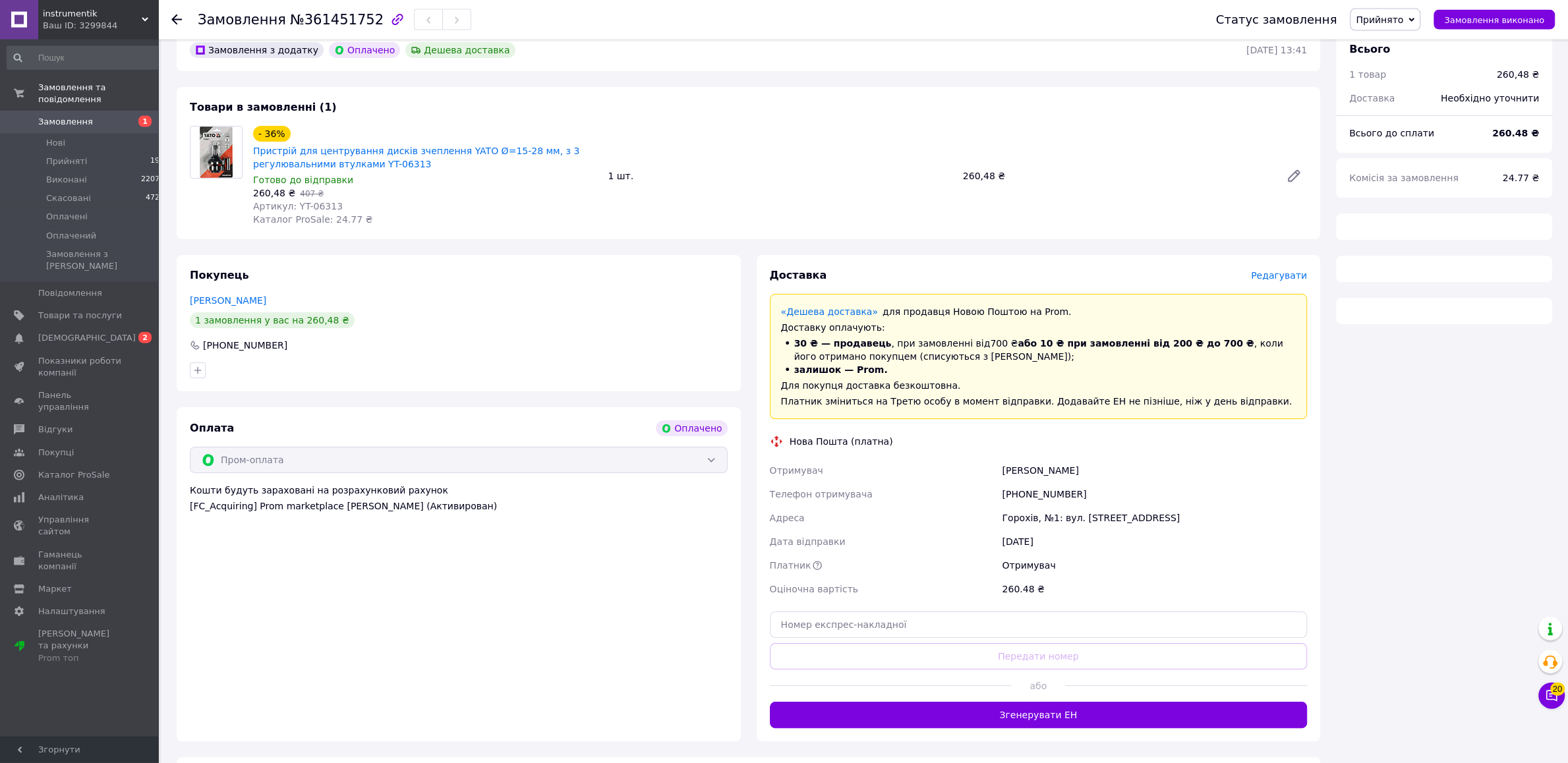
scroll to position [106, 0]
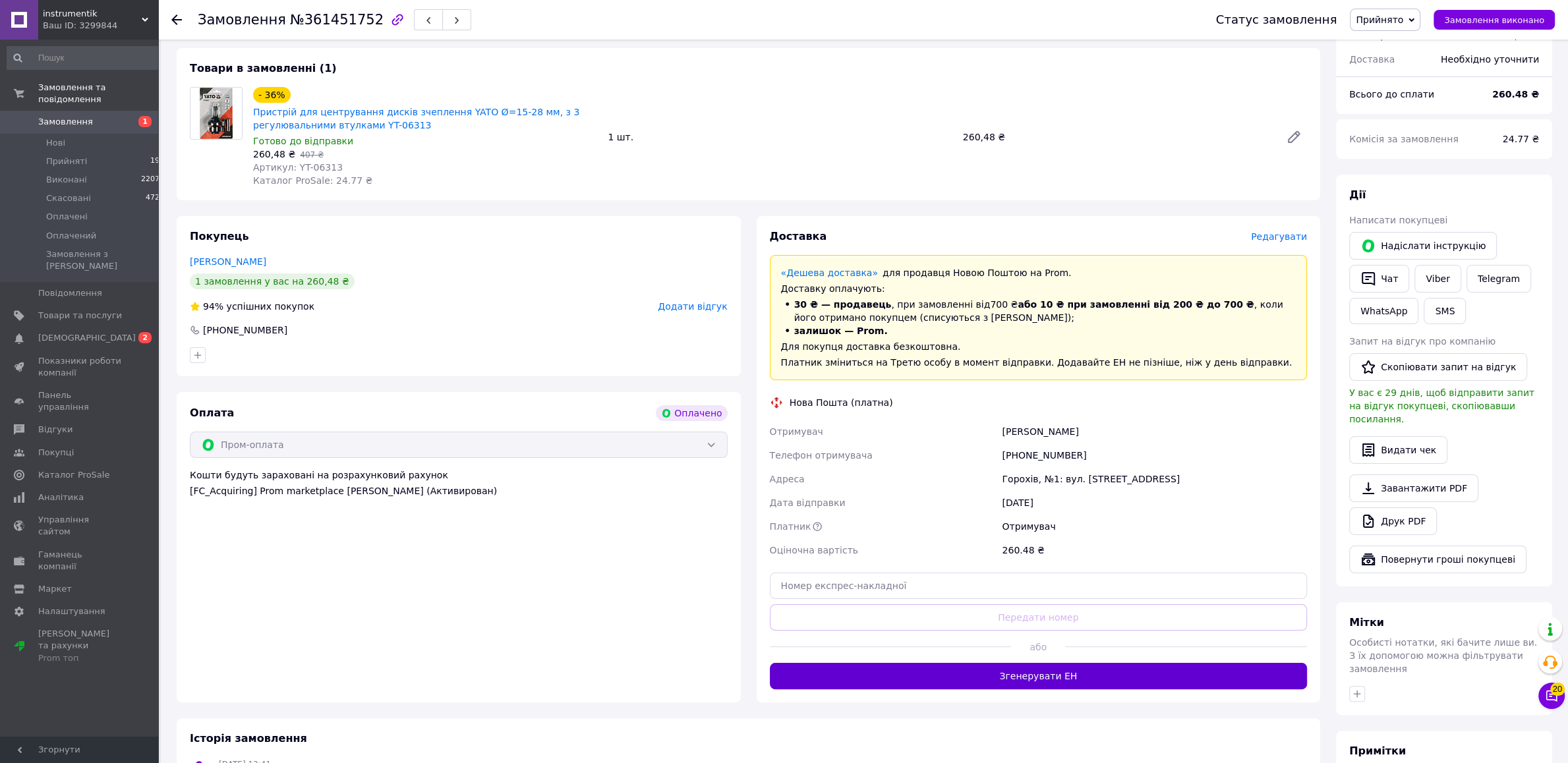
click at [1045, 682] on button "Згенерувати ЕН" at bounding box center [1039, 676] width 538 height 26
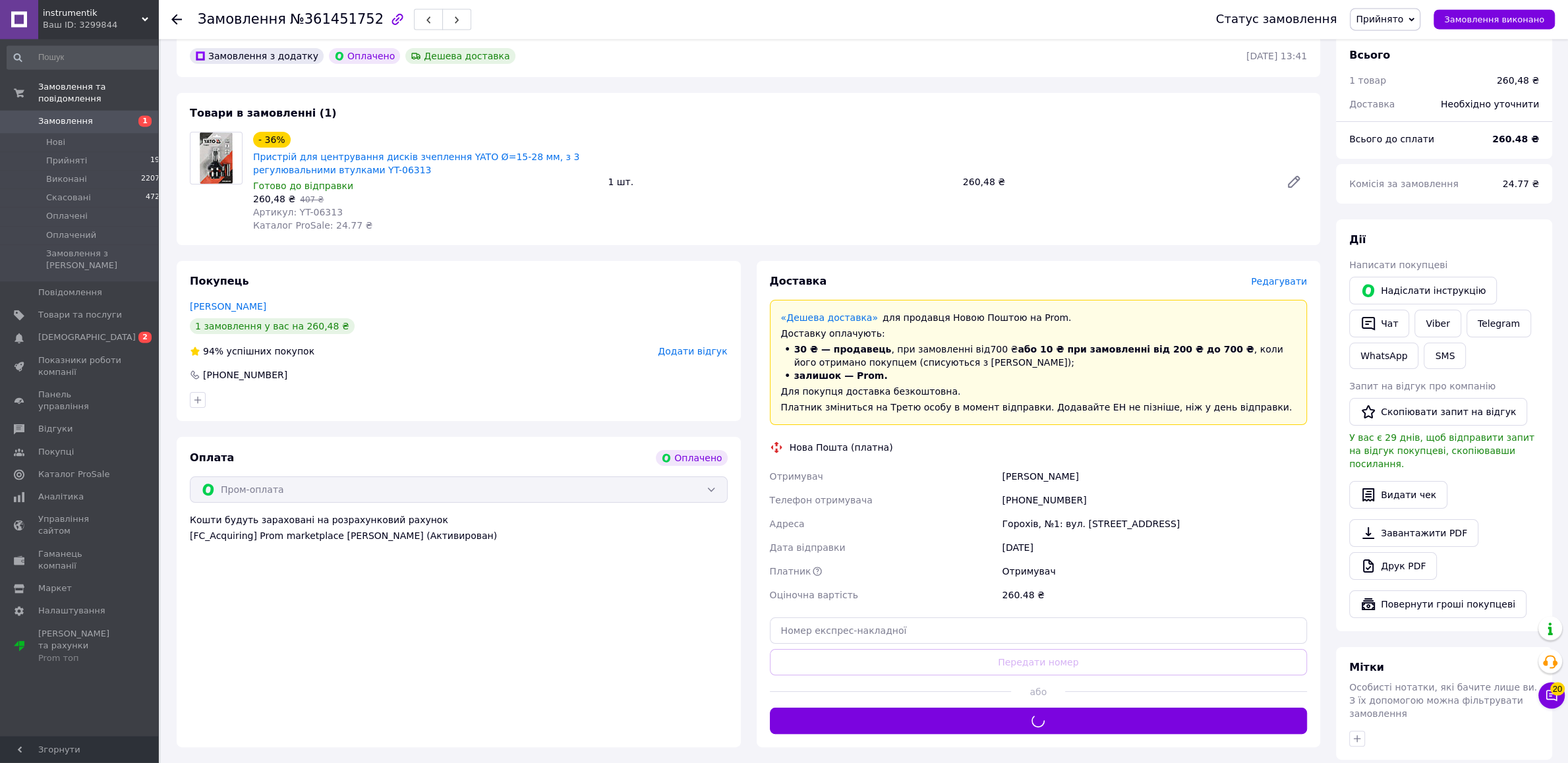
scroll to position [0, 0]
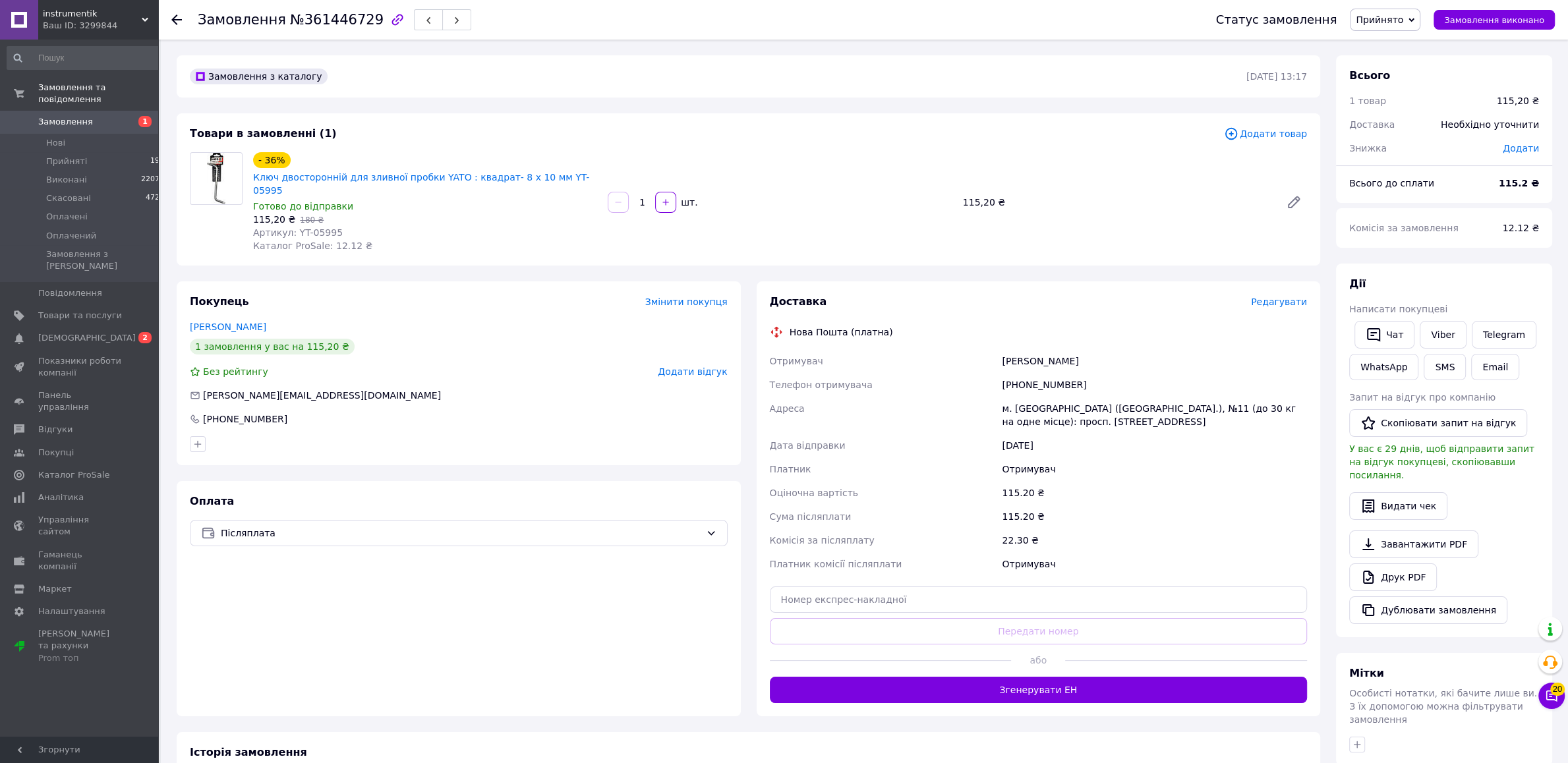
click at [1114, 691] on div "Доставка Редагувати Нова Пошта (платна) Отримувач [PERSON_NAME] Телефон отримув…" at bounding box center [1039, 498] width 564 height 435
click at [1115, 685] on button "Згенерувати ЕН" at bounding box center [1039, 690] width 538 height 26
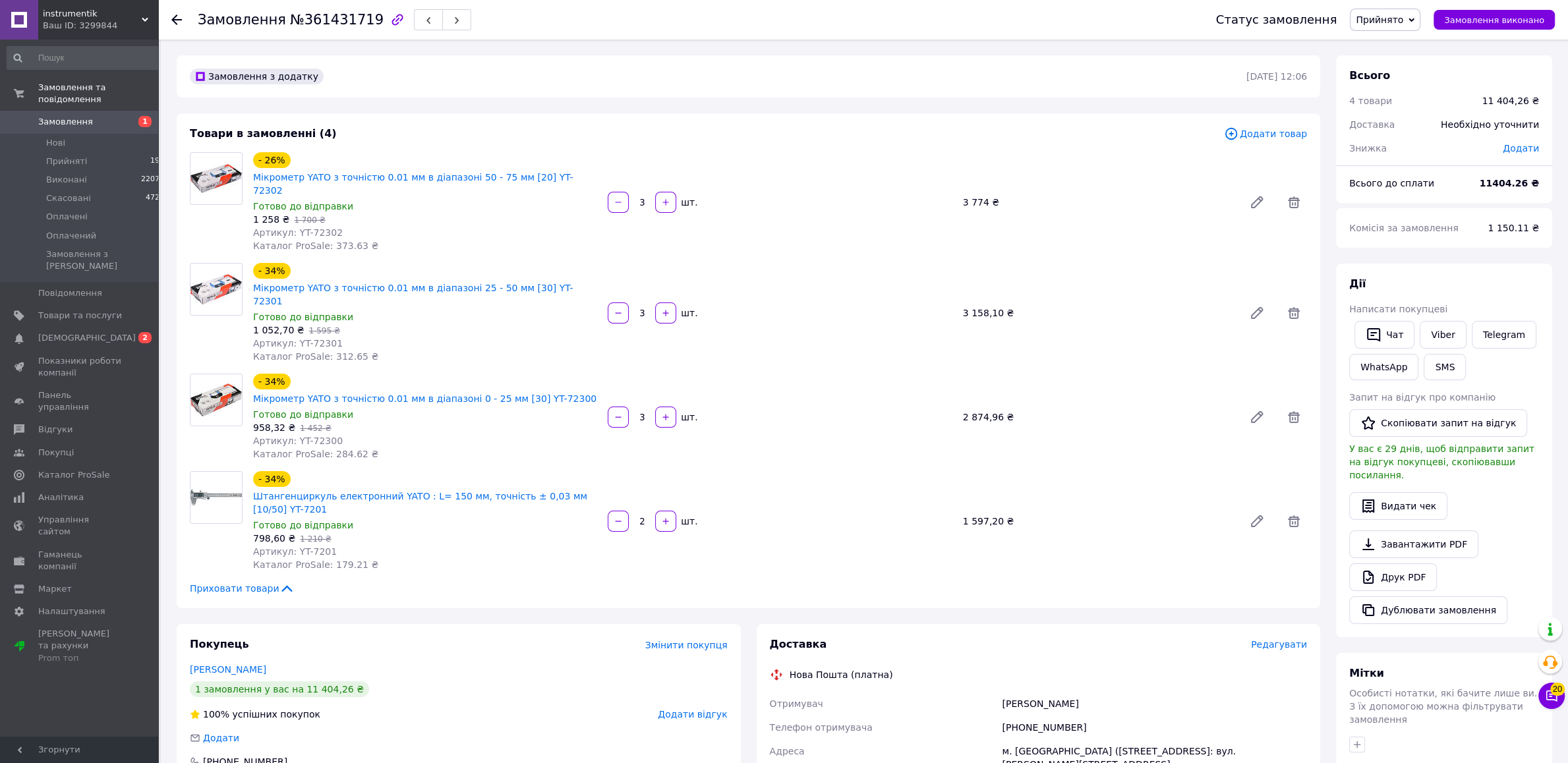
click at [1072, 526] on div "Товари в замовленні (4) Додати товар - 26% Мікрометр YATO з точністю 0.01 мм в …" at bounding box center [748, 361] width 1143 height 495
drag, startPoint x: 363, startPoint y: 25, endPoint x: 353, endPoint y: 25, distance: 10.0
click at [383, 25] on div at bounding box center [427, 20] width 87 height 23
click at [567, 58] on div "Замовлення №361431719 Статус замовлення Прийнято Виконано Скасовано Оплачено Оп…" at bounding box center [864, 619] width 1407 height 1160
drag, startPoint x: 363, startPoint y: 25, endPoint x: 342, endPoint y: 20, distance: 21.6
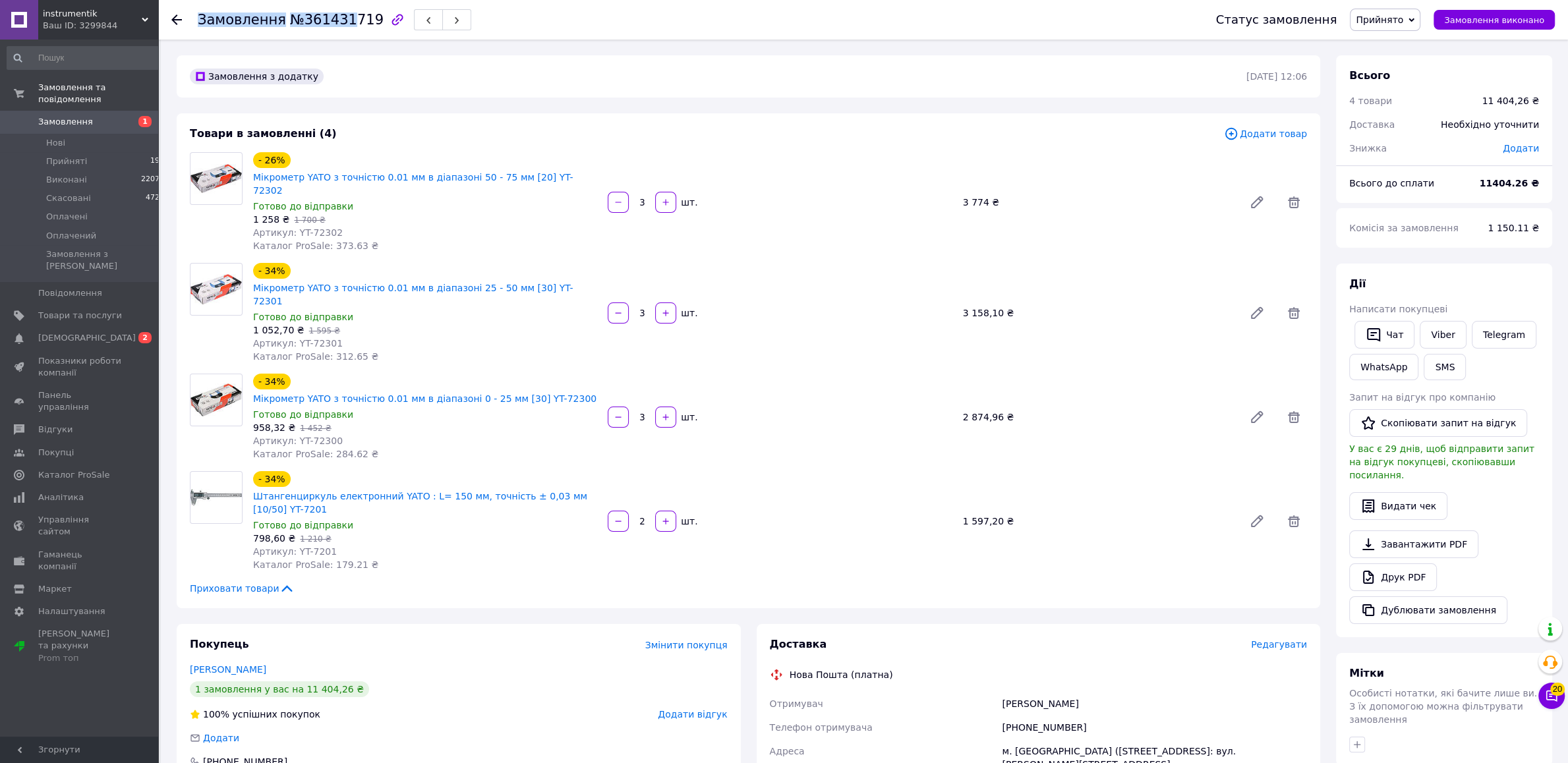
click at [383, 20] on div at bounding box center [427, 20] width 87 height 23
drag, startPoint x: 404, startPoint y: 58, endPoint x: 345, endPoint y: 49, distance: 59.7
click at [405, 58] on div "Замовлення з додатку [DATE] 12:06" at bounding box center [748, 76] width 1143 height 42
drag, startPoint x: 296, startPoint y: 28, endPoint x: 361, endPoint y: 36, distance: 65.5
click at [361, 36] on div "Замовлення №361431719" at bounding box center [693, 19] width 991 height 39
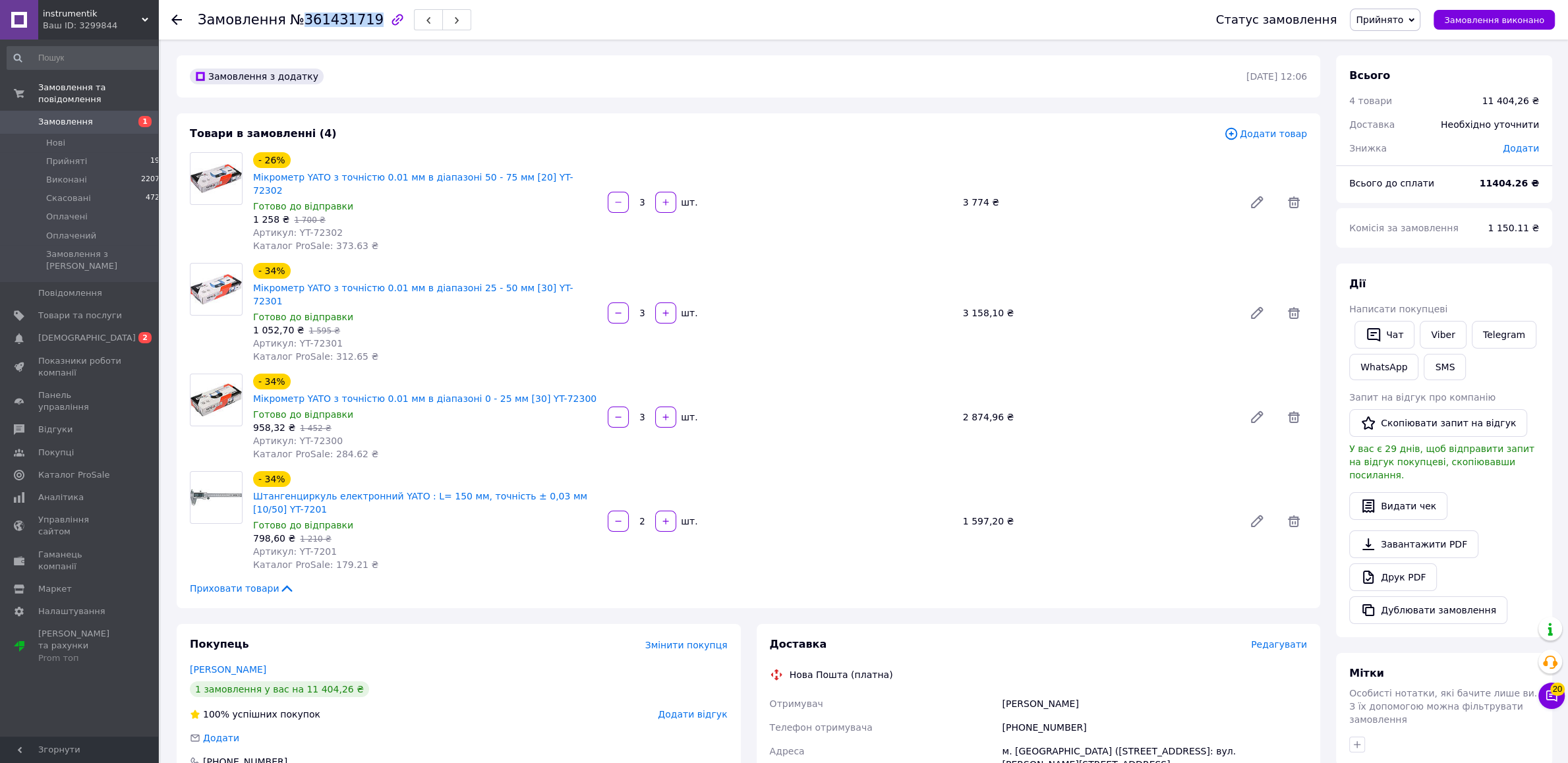
copy span "361431719"
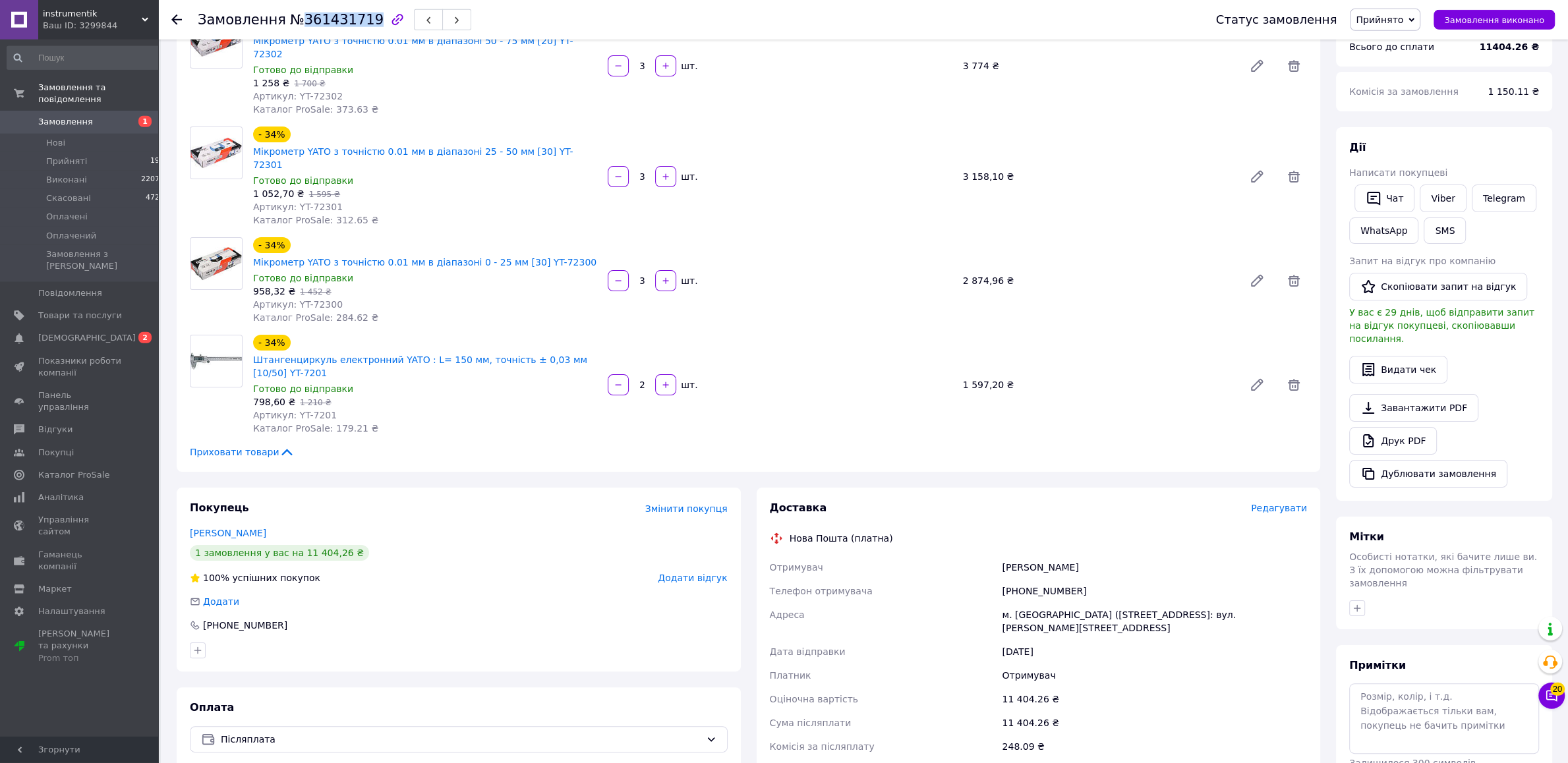
scroll to position [138, 0]
click at [1041, 601] on div "м. [GEOGRAPHIC_DATA] ([STREET_ADDRESS]: вул. [PERSON_NAME][STREET_ADDRESS]" at bounding box center [1154, 619] width 310 height 37
copy div "[GEOGRAPHIC_DATA]"
click at [1024, 577] on div "[PHONE_NUMBER]" at bounding box center [1154, 588] width 310 height 24
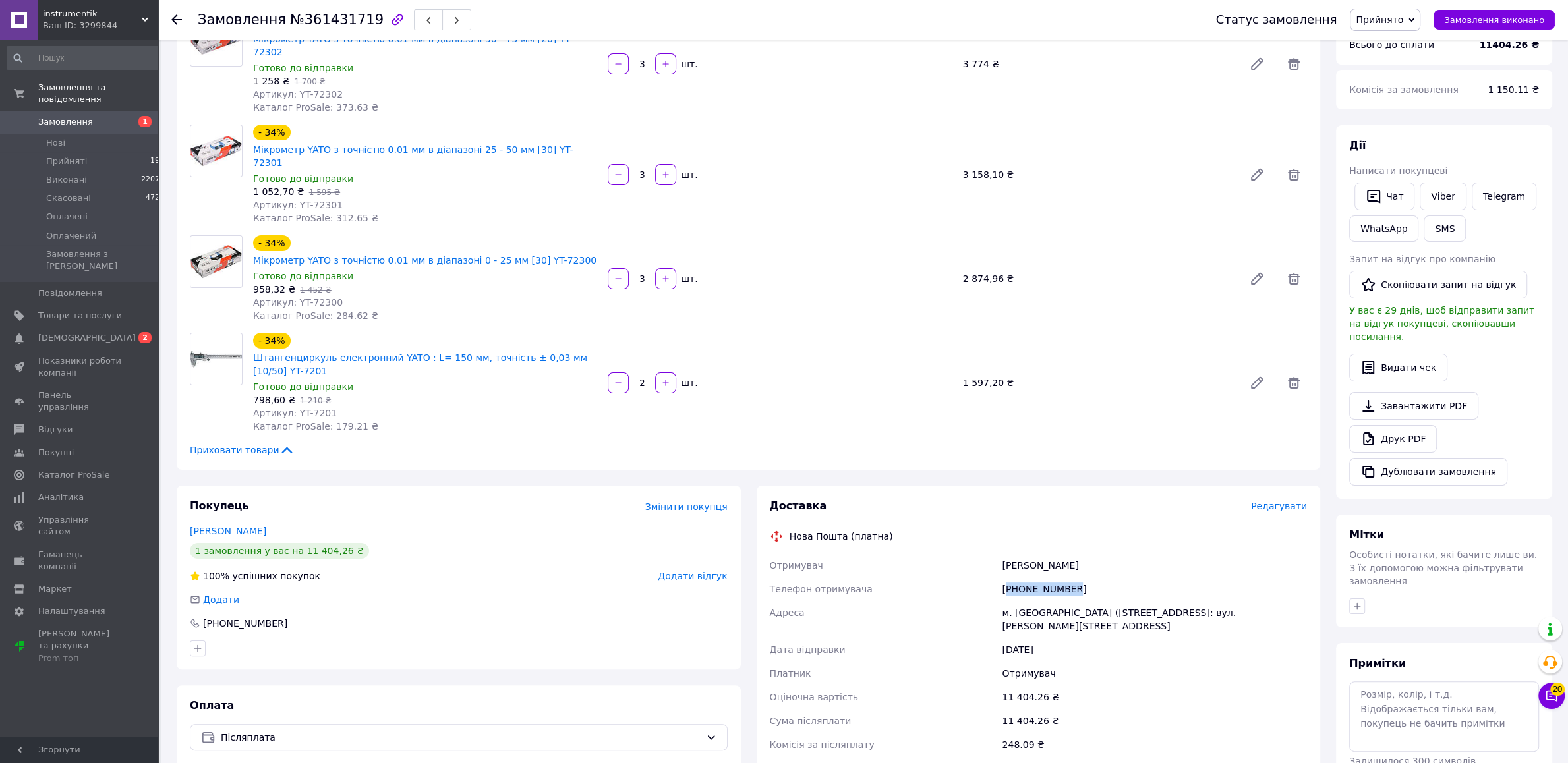
click at [1024, 577] on div "[PHONE_NUMBER]" at bounding box center [1154, 588] width 310 height 24
copy div "380993141288"
click at [1014, 553] on div "[PERSON_NAME]" at bounding box center [1154, 565] width 310 height 24
copy div "[PERSON_NAME]"
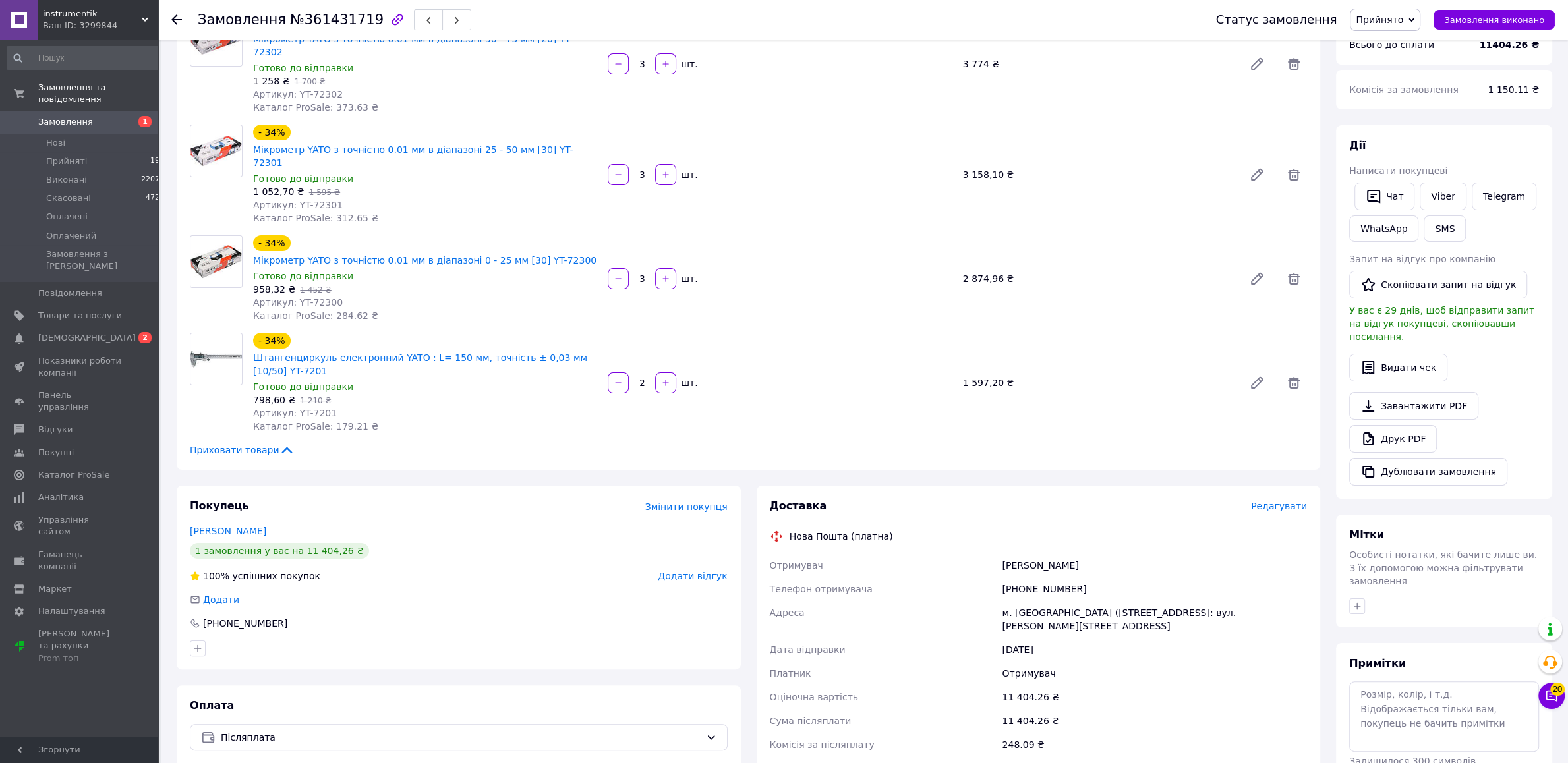
click at [1055, 553] on div "[PERSON_NAME]" at bounding box center [1154, 565] width 310 height 24
copy div "Катя"
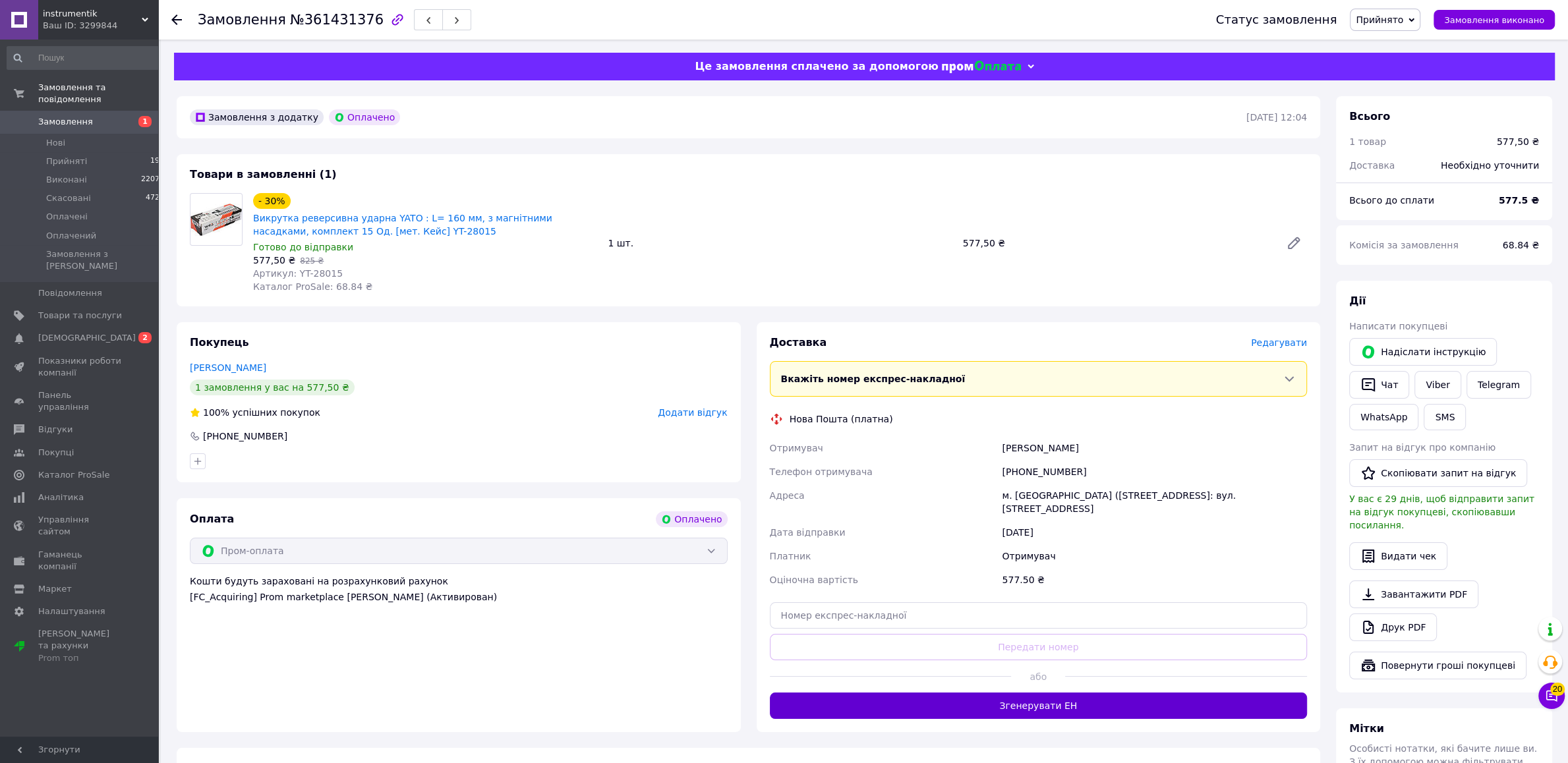
click at [959, 704] on button "Згенерувати ЕН" at bounding box center [1039, 705] width 538 height 26
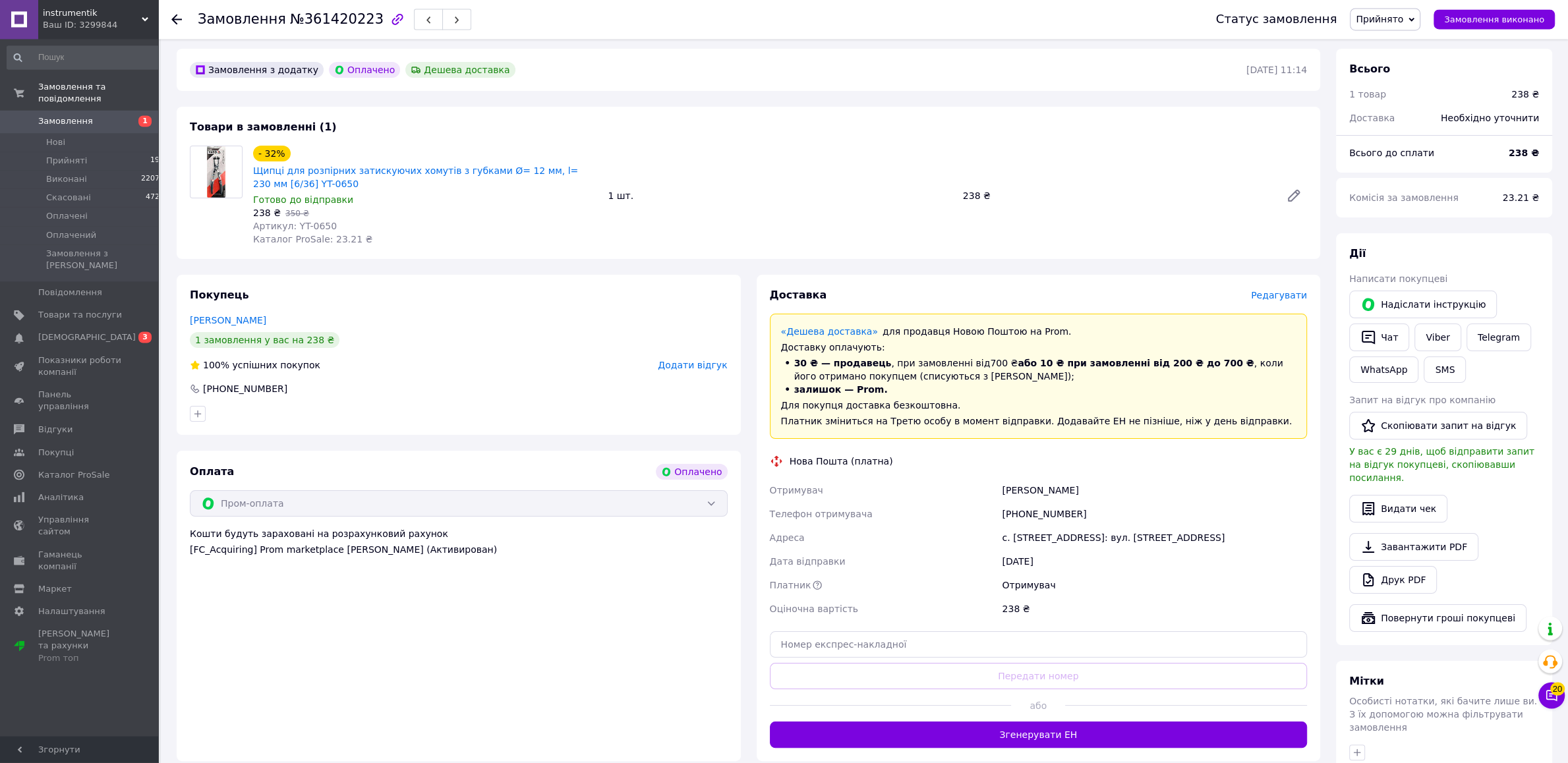
scroll to position [138, 0]
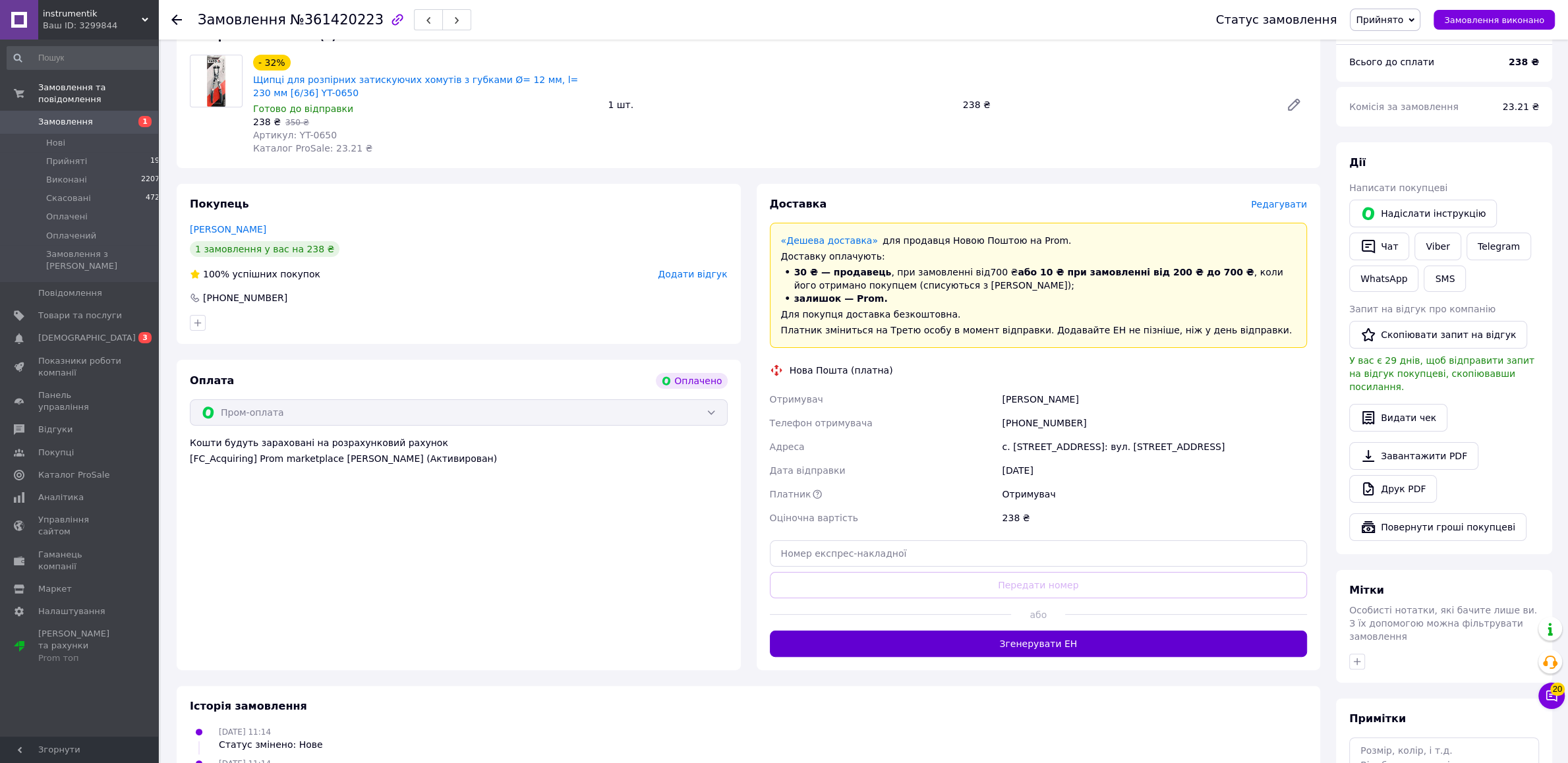
click at [1041, 646] on button "Згенерувати ЕН" at bounding box center [1039, 643] width 538 height 26
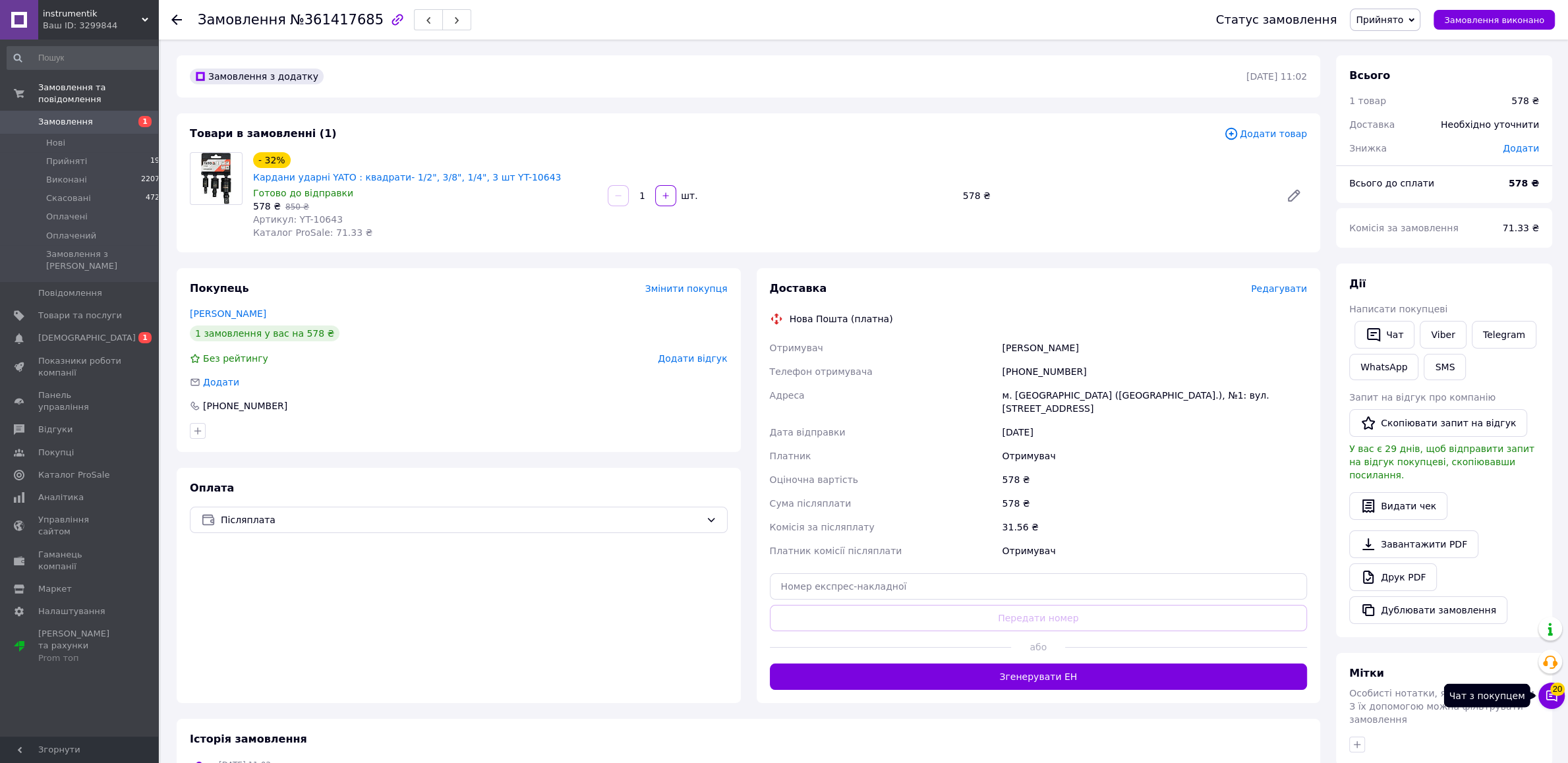
click at [1558, 693] on span "20" at bounding box center [1557, 689] width 15 height 13
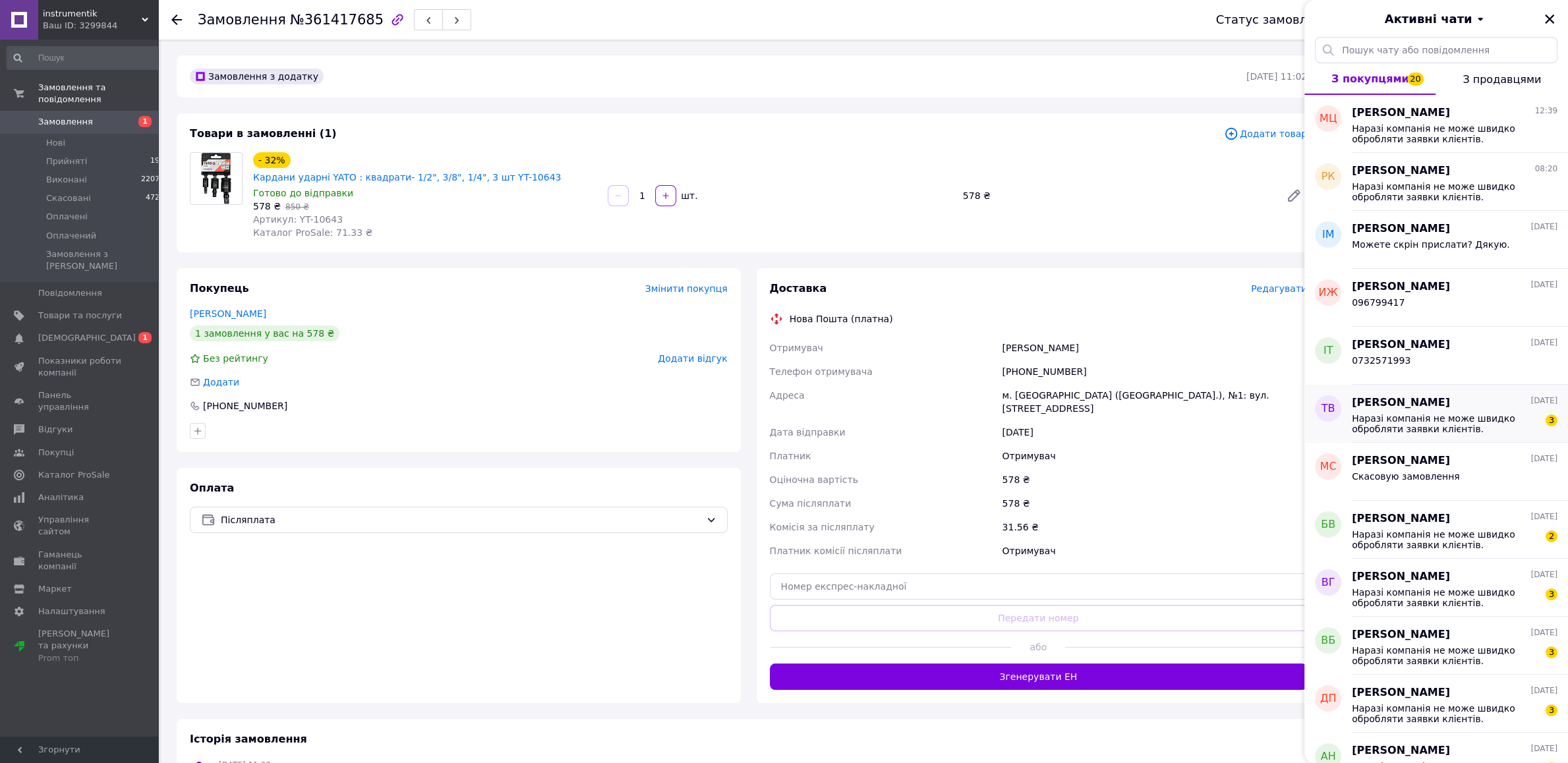
click at [1456, 417] on span "Наразі компанія не може швидко обробляти заявки клієнтів. Замовлення та повідом…" at bounding box center [1445, 423] width 187 height 21
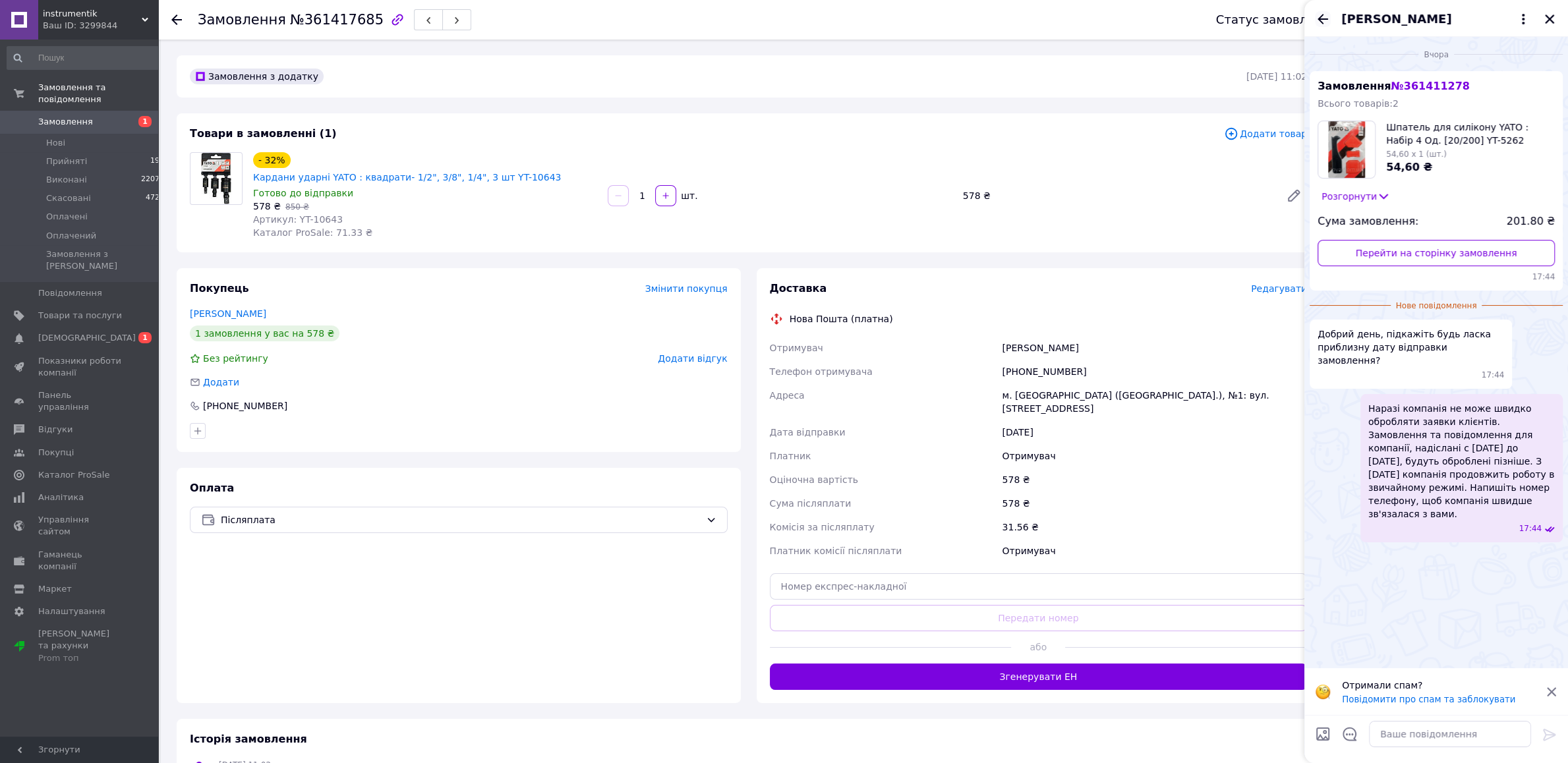
click at [1324, 20] on icon "Назад" at bounding box center [1323, 18] width 10 height 10
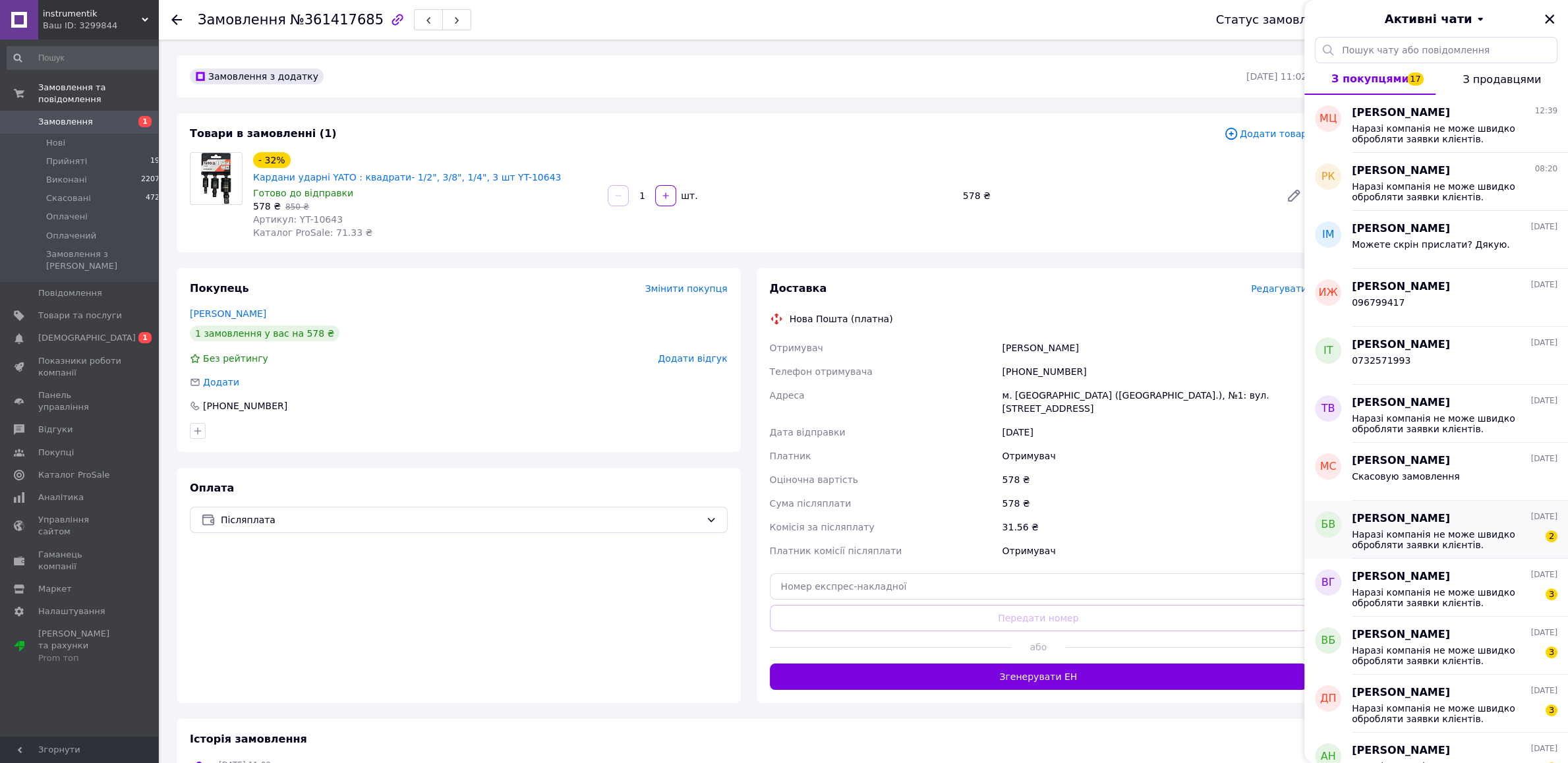
click at [1399, 533] on span "Наразі компанія не може швидко обробляти заявки клієнтів. Замовлення та повідом…" at bounding box center [1445, 540] width 187 height 21
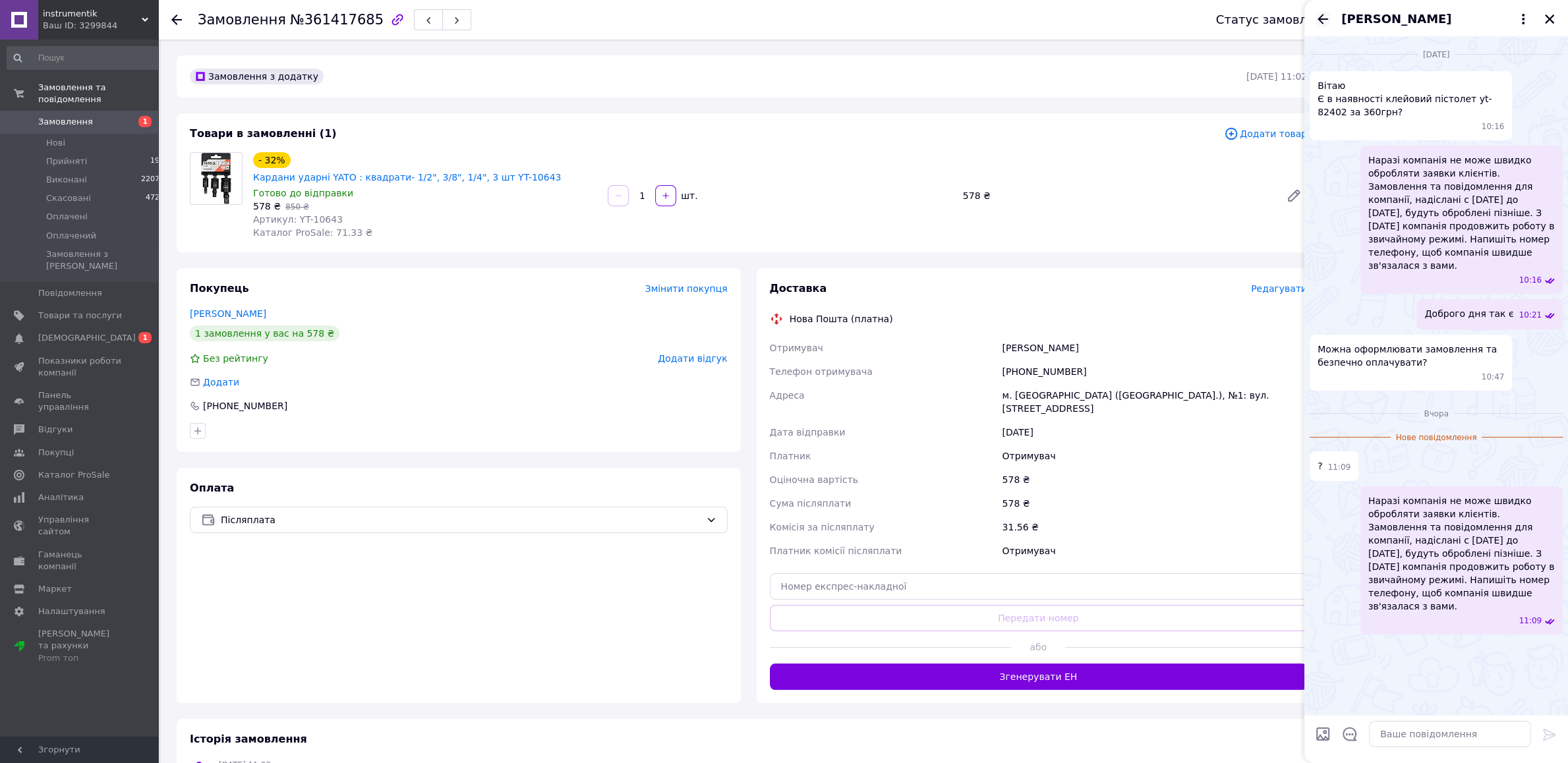
click at [1323, 20] on icon "Назад" at bounding box center [1323, 19] width 16 height 16
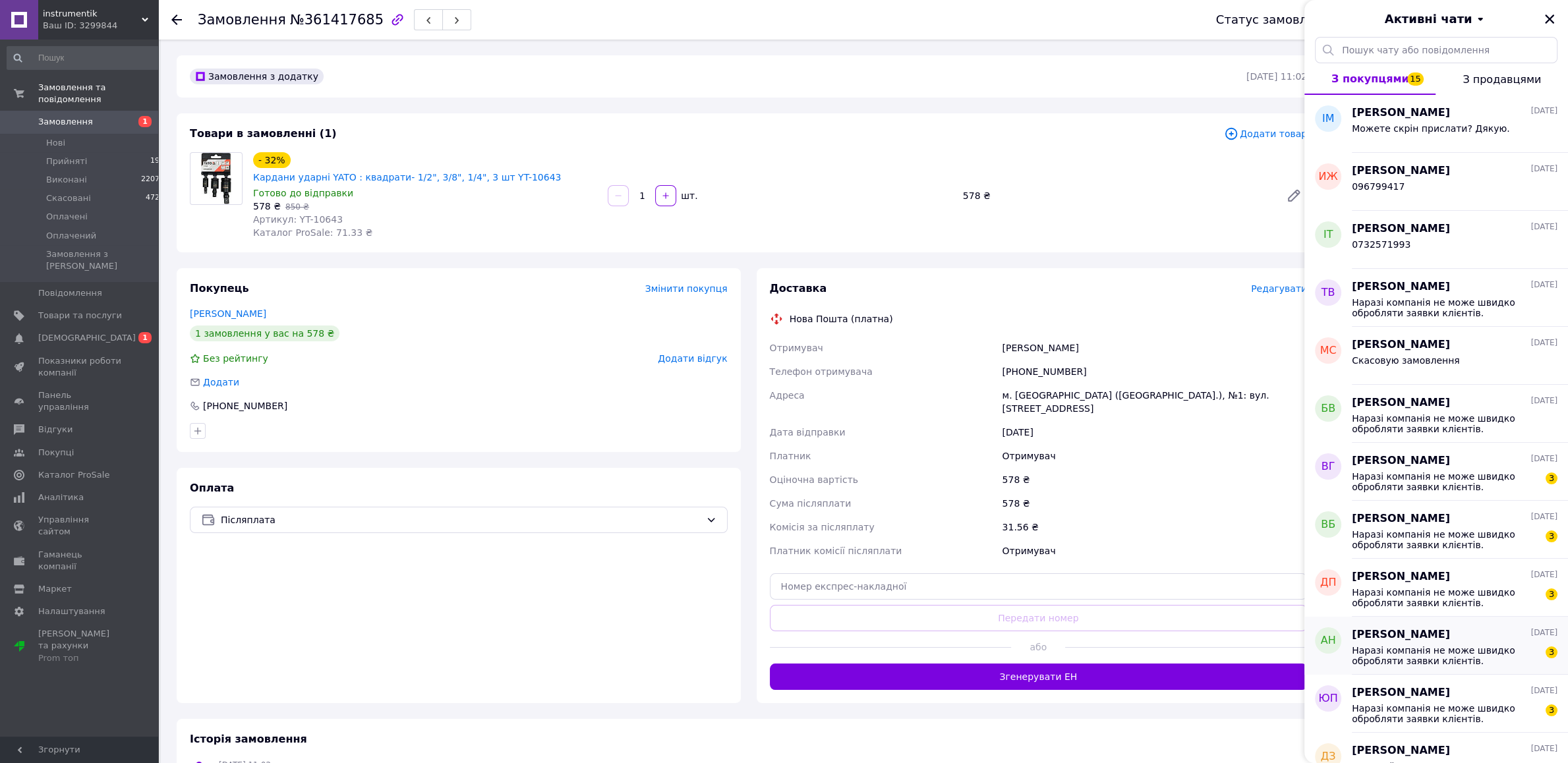
scroll to position [148, 0]
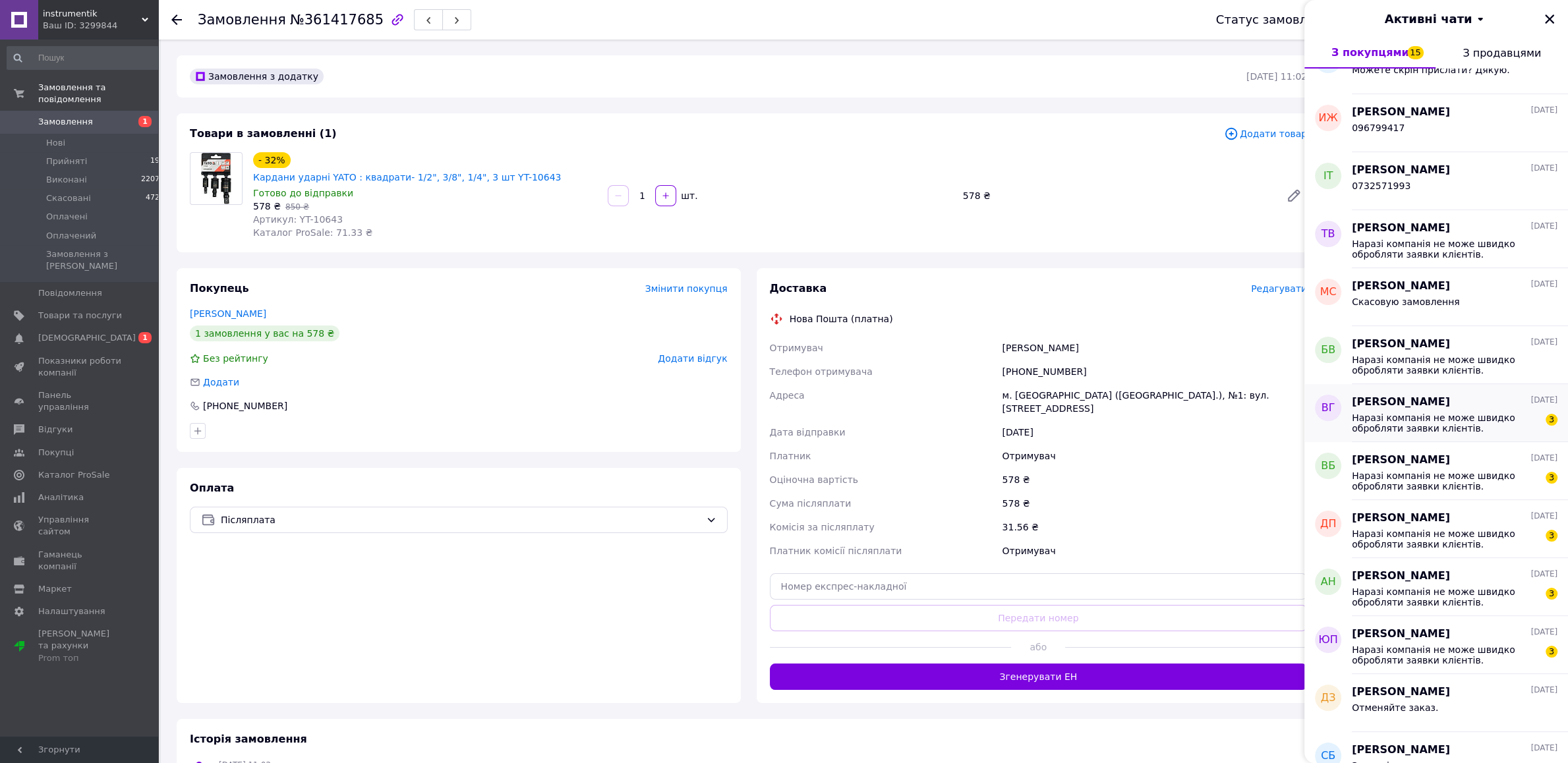
click at [1440, 411] on div "Володимиг Гринишина 11.09.2025 Наразі компанія не може швидко обробляти заявки …" at bounding box center [1459, 413] width 216 height 58
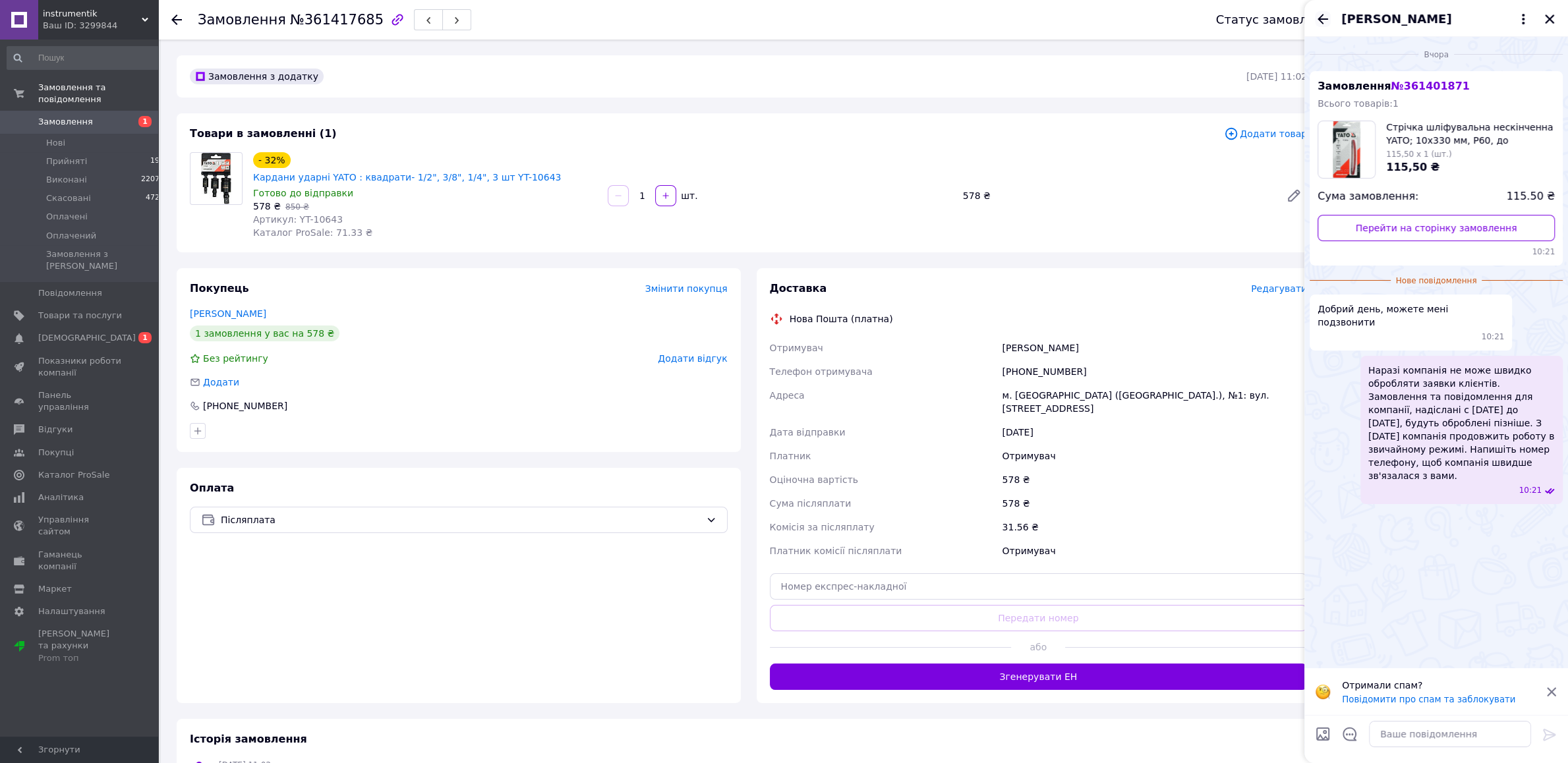
click at [1323, 23] on icon "Назад" at bounding box center [1323, 19] width 16 height 16
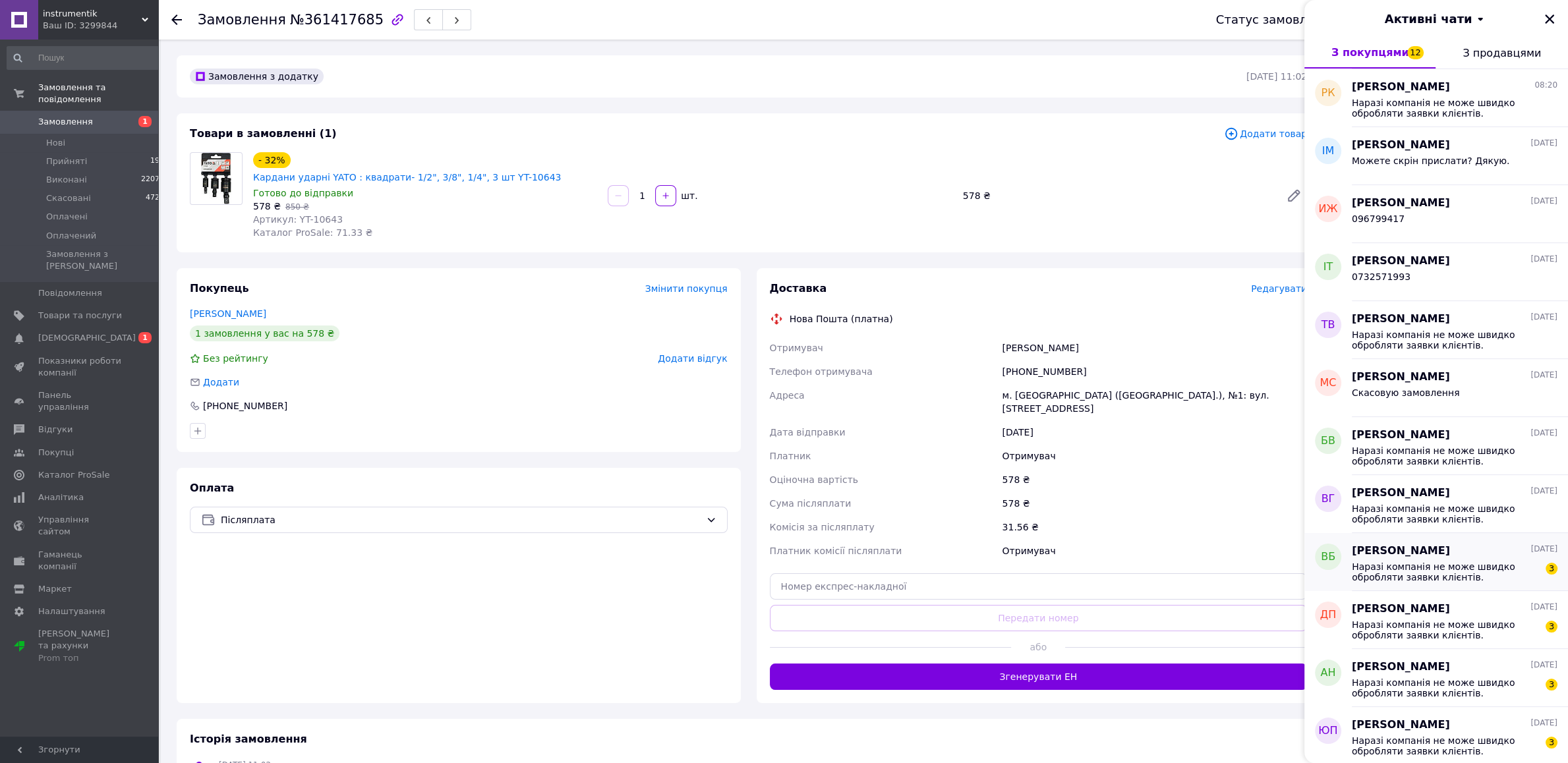
scroll to position [73, 0]
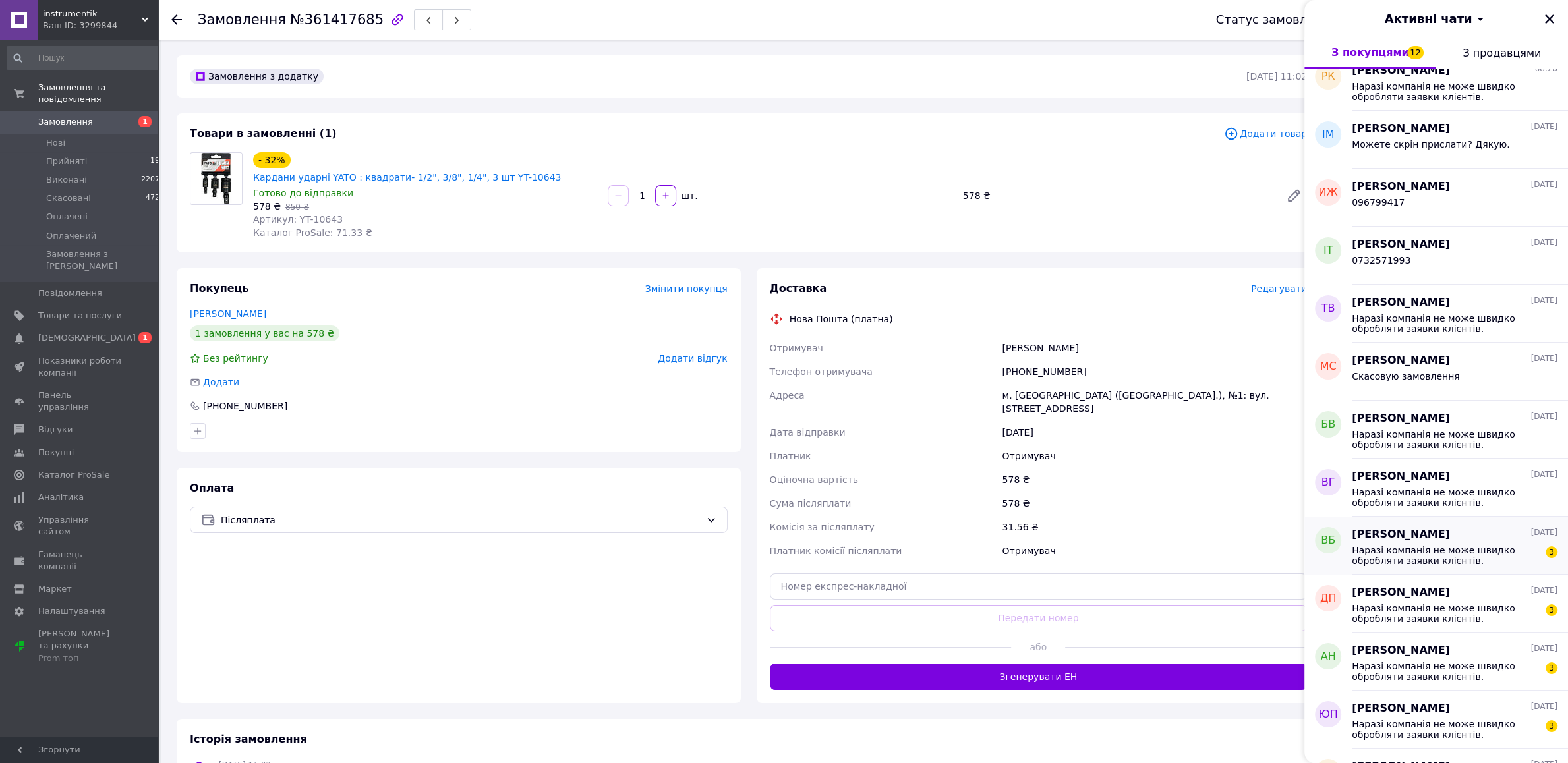
click at [1426, 544] on div "Наразі компанія не може швидко обробляти заявки клієнтів. Замовлення та повідом…" at bounding box center [1454, 553] width 205 height 24
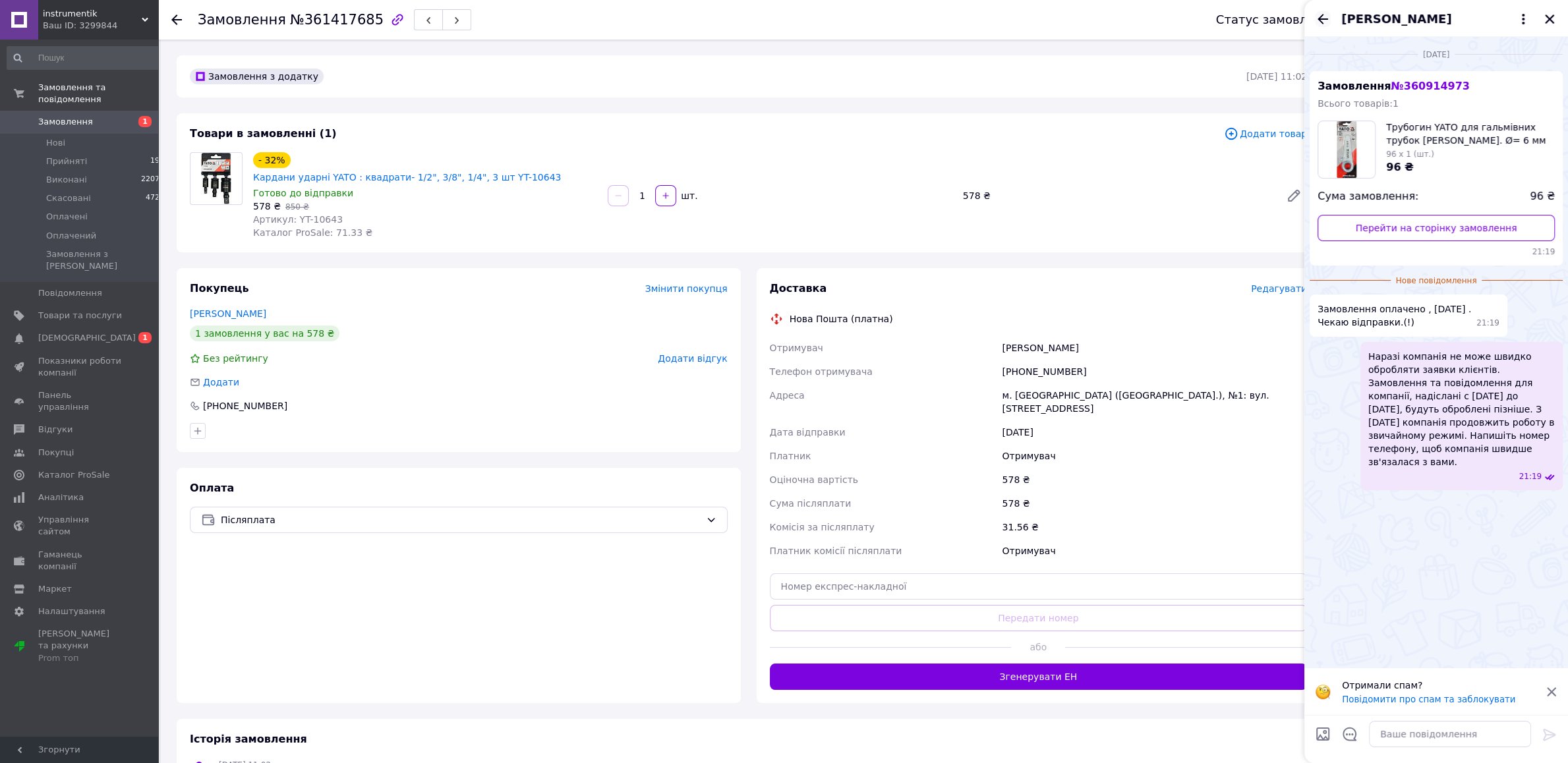
click at [1323, 23] on icon "Назад" at bounding box center [1323, 19] width 16 height 16
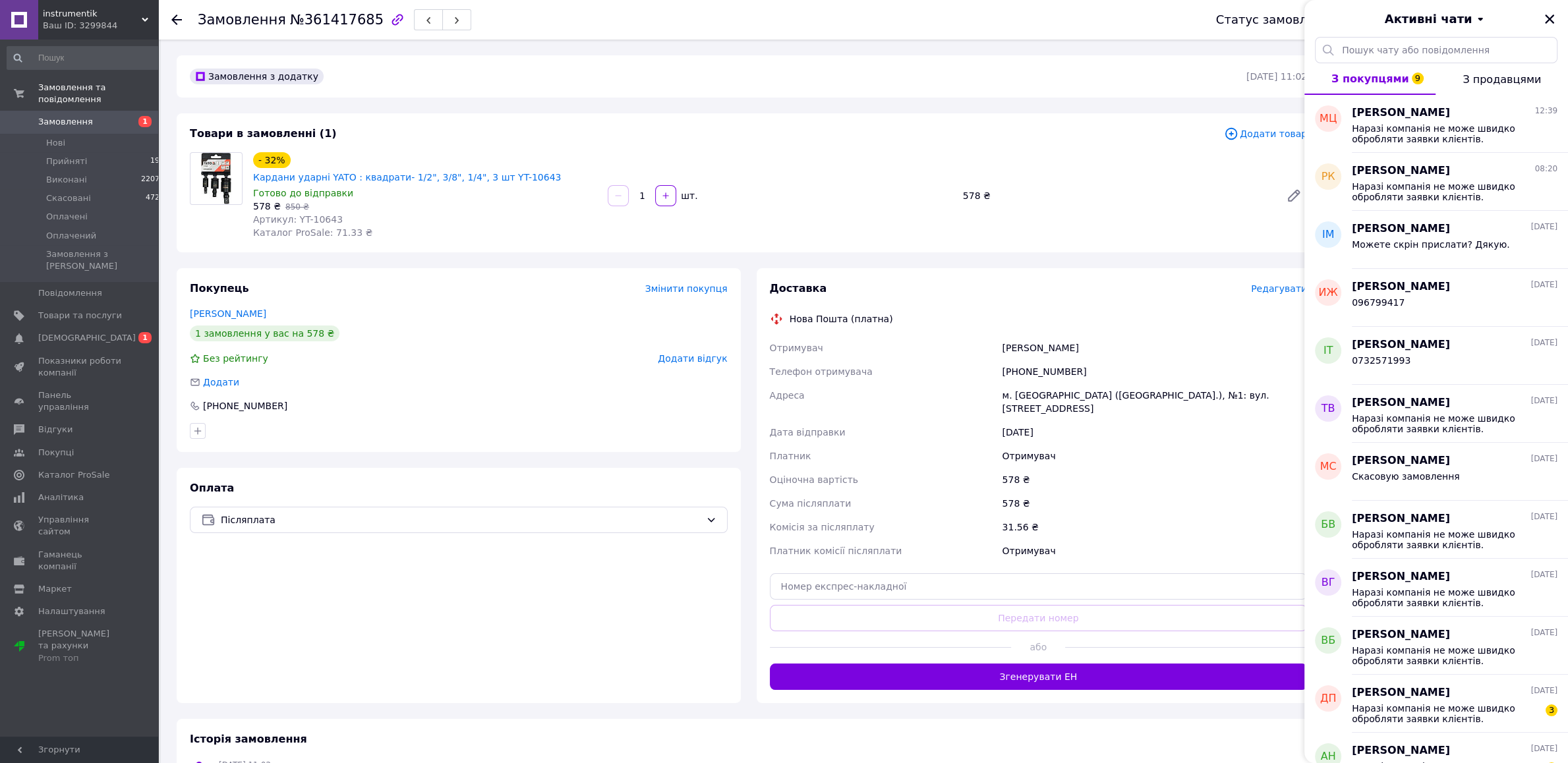
scroll to position [222, 0]
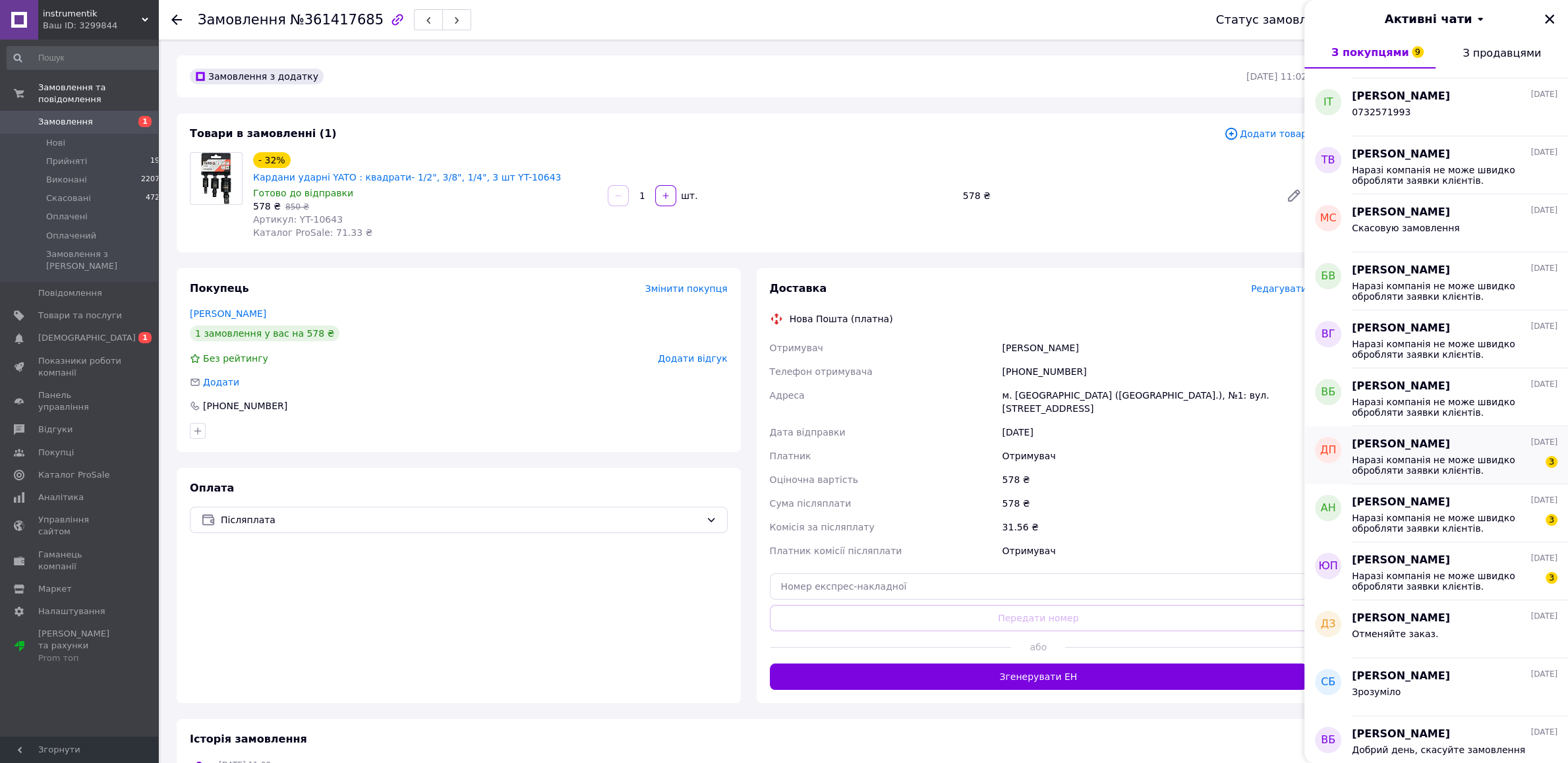
click at [1413, 460] on span "Наразі компанія не може швидко обробляти заявки клієнтів. Замовлення та повідом…" at bounding box center [1445, 465] width 187 height 21
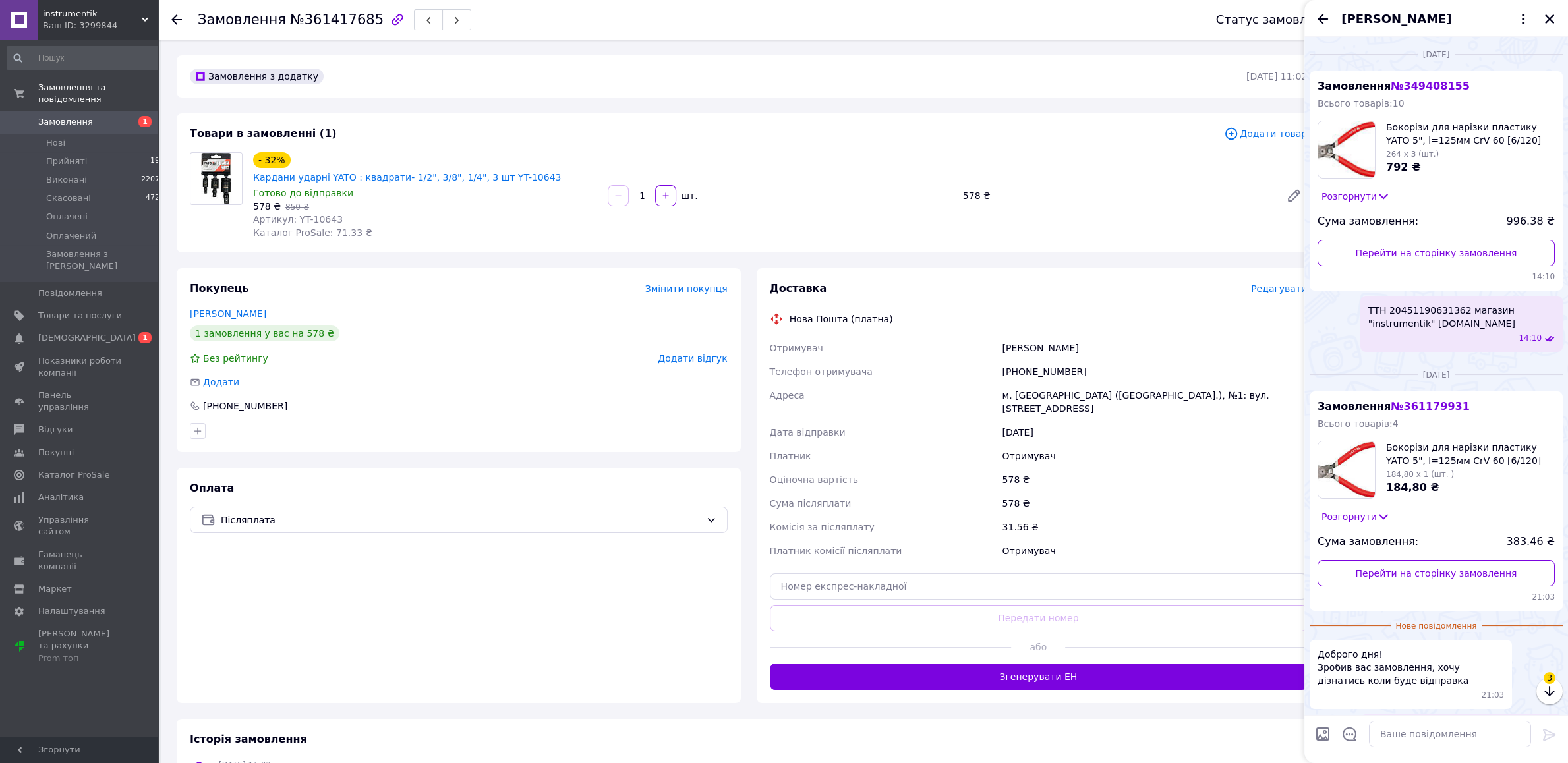
scroll to position [141, 0]
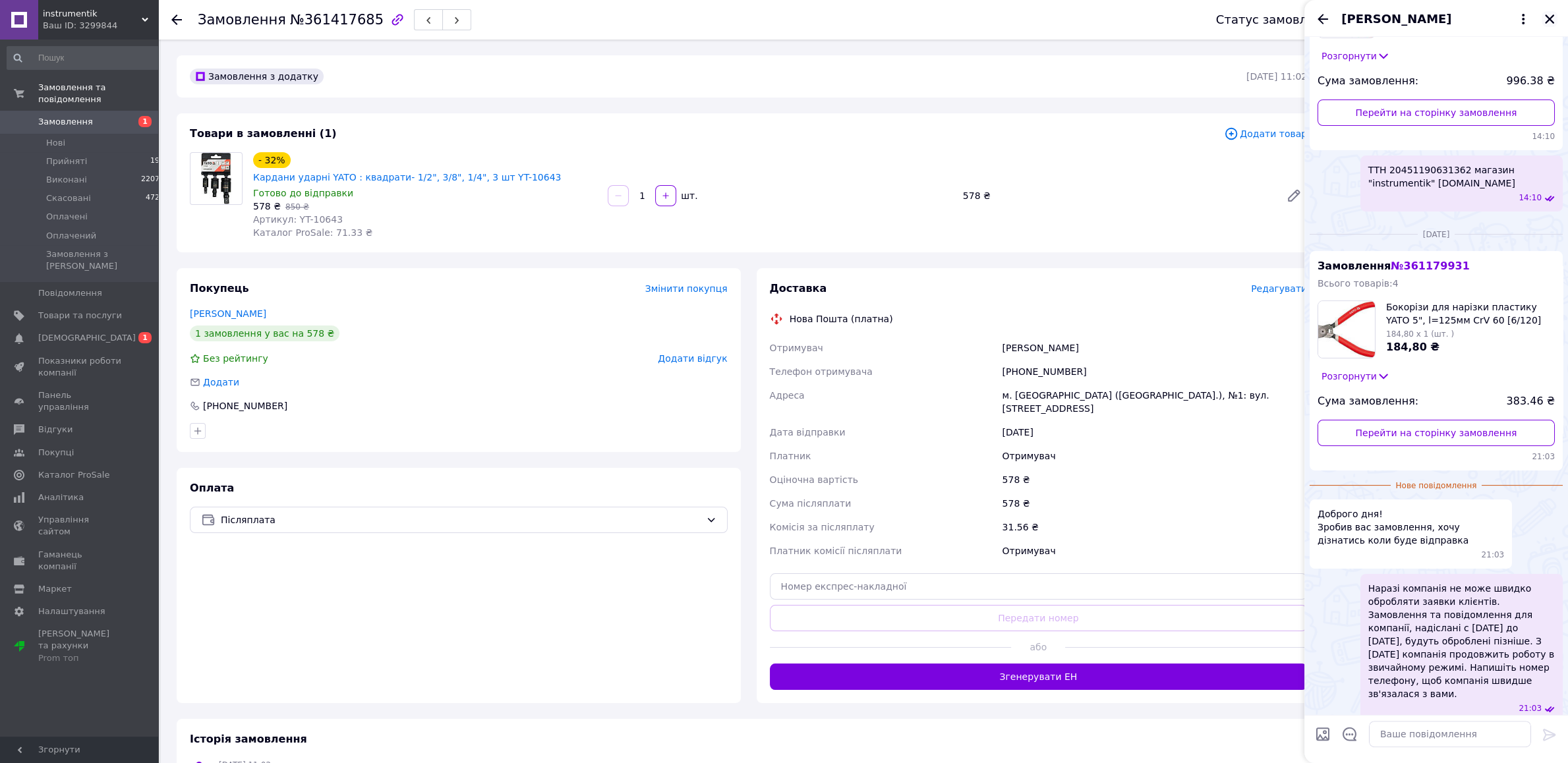
click at [1547, 16] on icon "Закрити" at bounding box center [1550, 19] width 12 height 12
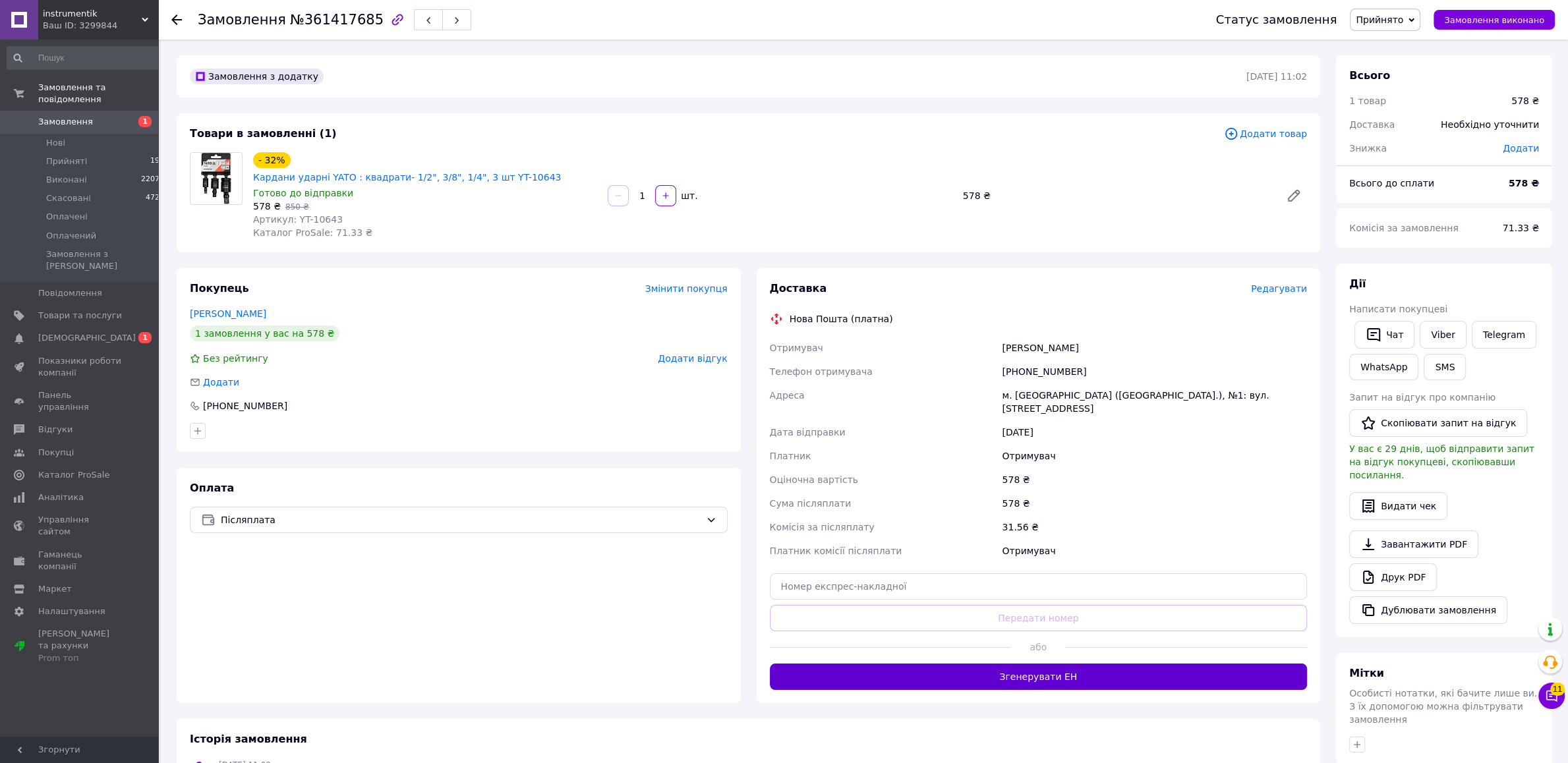
click at [1037, 663] on button "Згенерувати ЕН" at bounding box center [1039, 677] width 538 height 26
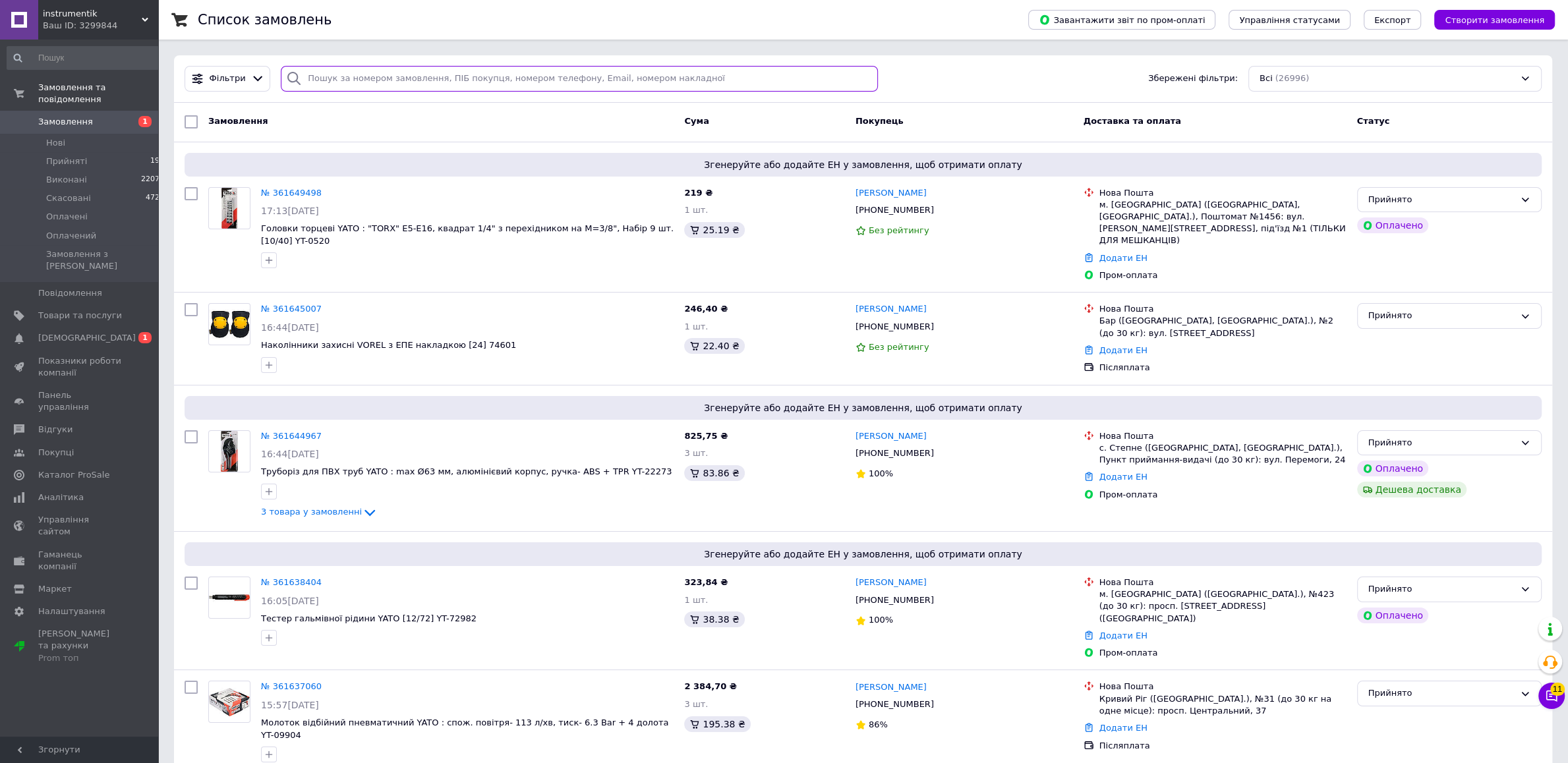
click at [353, 83] on input "search" at bounding box center [578, 78] width 597 height 25
type input "4385"
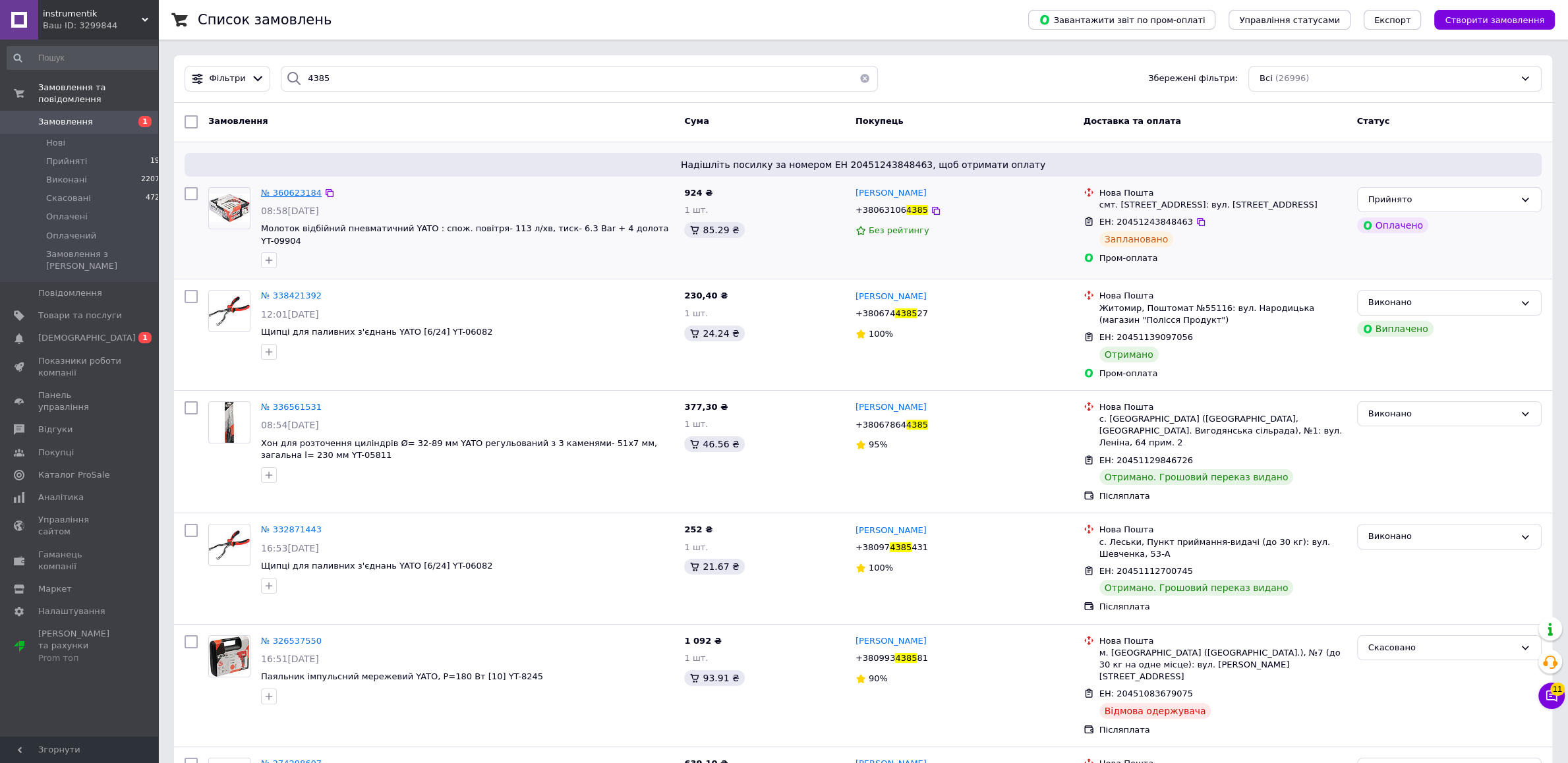
click at [299, 192] on span "№ 360623184" at bounding box center [291, 192] width 60 height 10
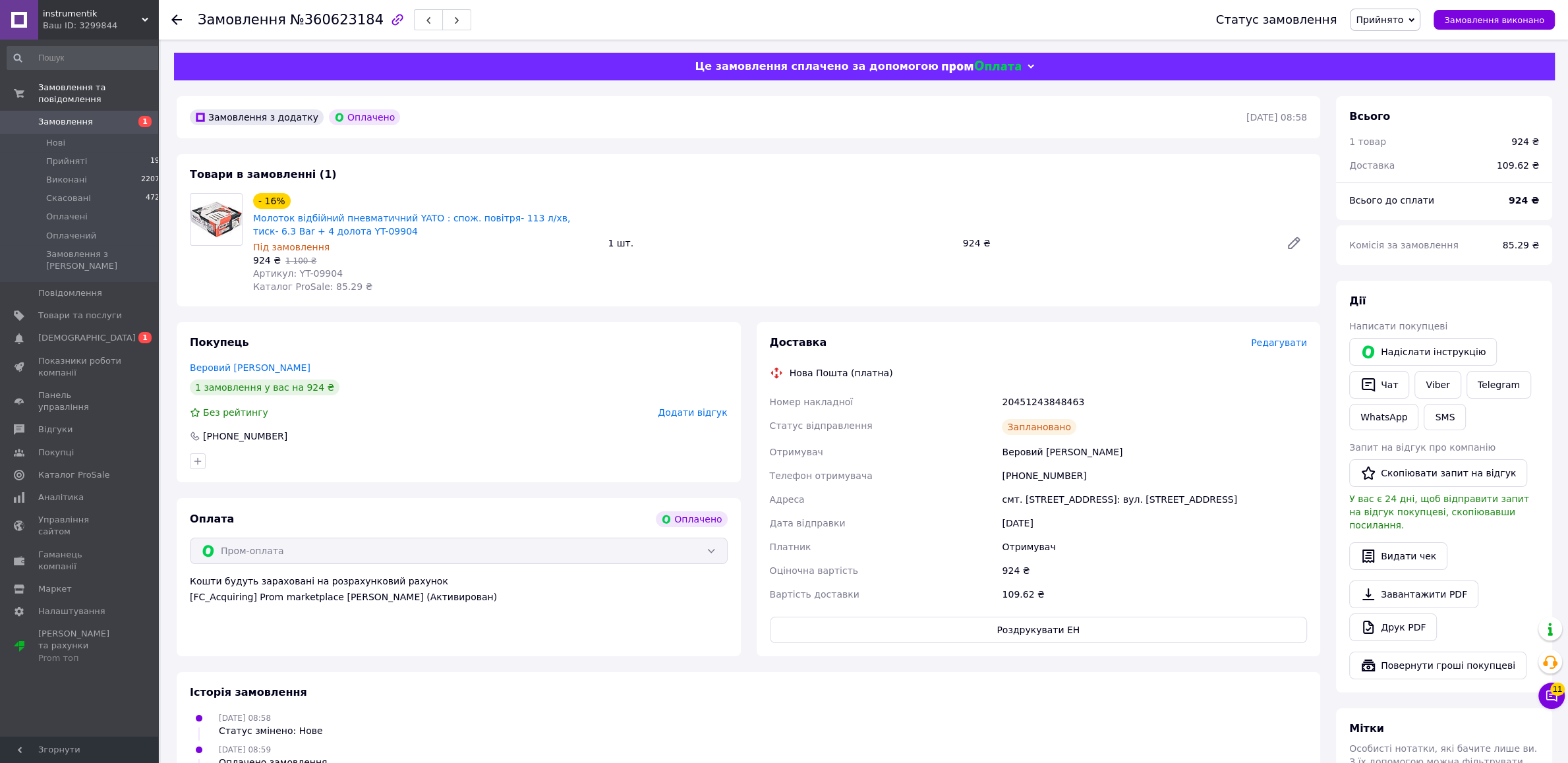
click at [982, 321] on div "Замовлення з додатку Оплачено [DATE] 08:58 Товари в замовленні (1) - 16% Молото…" at bounding box center [748, 553] width 1159 height 915
drag, startPoint x: 1048, startPoint y: 599, endPoint x: 766, endPoint y: 328, distance: 391.1
click at [765, 328] on div "Доставка Редагувати Нова Пошта (платна) Номер накладної 20451243848463 Статус в…" at bounding box center [1039, 489] width 564 height 333
click at [369, 290] on div "- 16% Молоток відбійний пневматичний YATO : спож. повітря- 113 л/хв, тиск- 6.3 …" at bounding box center [425, 243] width 355 height 106
drag, startPoint x: 371, startPoint y: 288, endPoint x: 226, endPoint y: 215, distance: 162.3
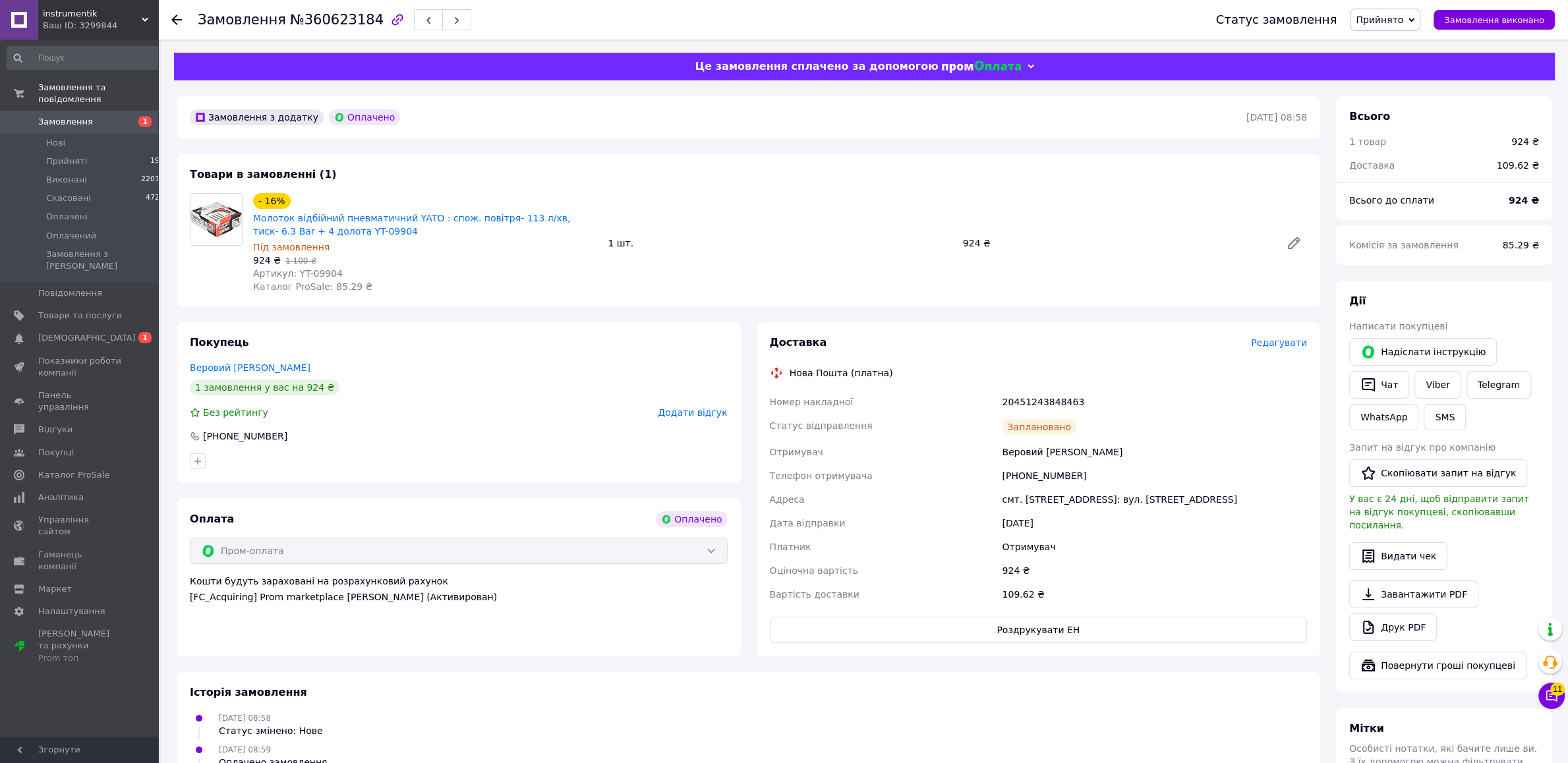
click at [226, 215] on div "- 16% Молоток відбійний пневматичний YATO : спож. повітря- 113 л/хв, тиск- 6.3 …" at bounding box center [748, 243] width 1128 height 100
click at [1126, 363] on div "Доставка Редагувати Нова Пошта (платна) Номер накладної 20451243848463 Статус в…" at bounding box center [1039, 489] width 538 height 307
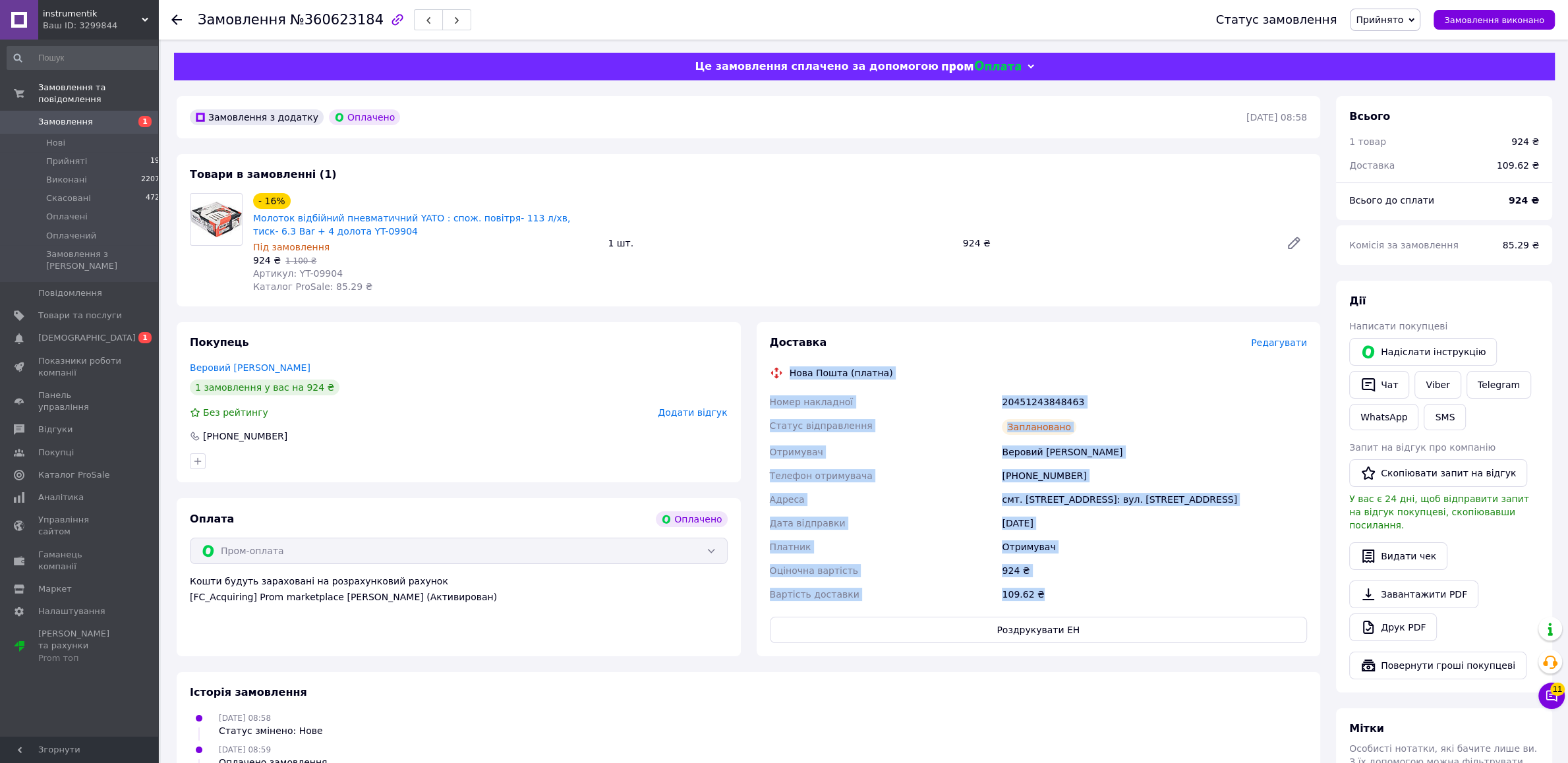
drag, startPoint x: 770, startPoint y: 347, endPoint x: 1137, endPoint y: 603, distance: 447.5
click at [1137, 603] on div "Доставка Редагувати Нова Пошта (платна) Номер накладної 20451243848463 Статус в…" at bounding box center [1039, 489] width 538 height 307
click at [1137, 603] on div "109.62 ₴" at bounding box center [1154, 594] width 310 height 24
drag, startPoint x: 771, startPoint y: 345, endPoint x: 1168, endPoint y: 606, distance: 475.1
click at [1168, 606] on div "Доставка Редагувати Нова Пошта (платна) Номер накладної 20451243848463 Статус в…" at bounding box center [1039, 489] width 538 height 307
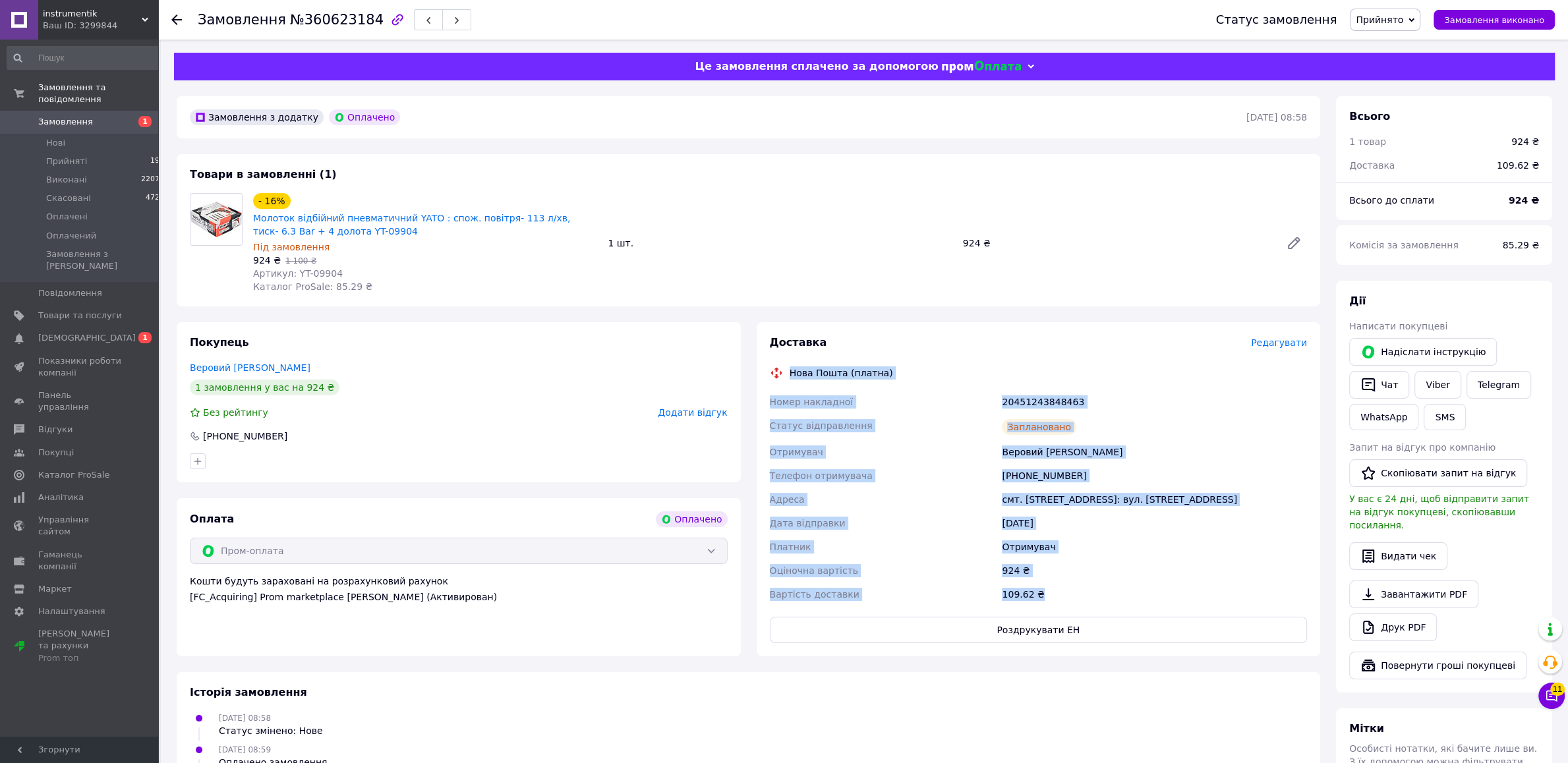
click at [1176, 611] on div "Доставка Редагувати Нова Пошта (платна) Номер накладної 20451243848463 Статус в…" at bounding box center [1039, 489] width 538 height 307
drag, startPoint x: 1004, startPoint y: 402, endPoint x: 1115, endPoint y: 591, distance: 219.2
click at [1115, 591] on div "Номер накладної 20451243848463 Статус відправлення Заплановано Отримувач Верови…" at bounding box center [1039, 498] width 543 height 216
click at [1125, 588] on div "109.62 ₴" at bounding box center [1154, 594] width 310 height 24
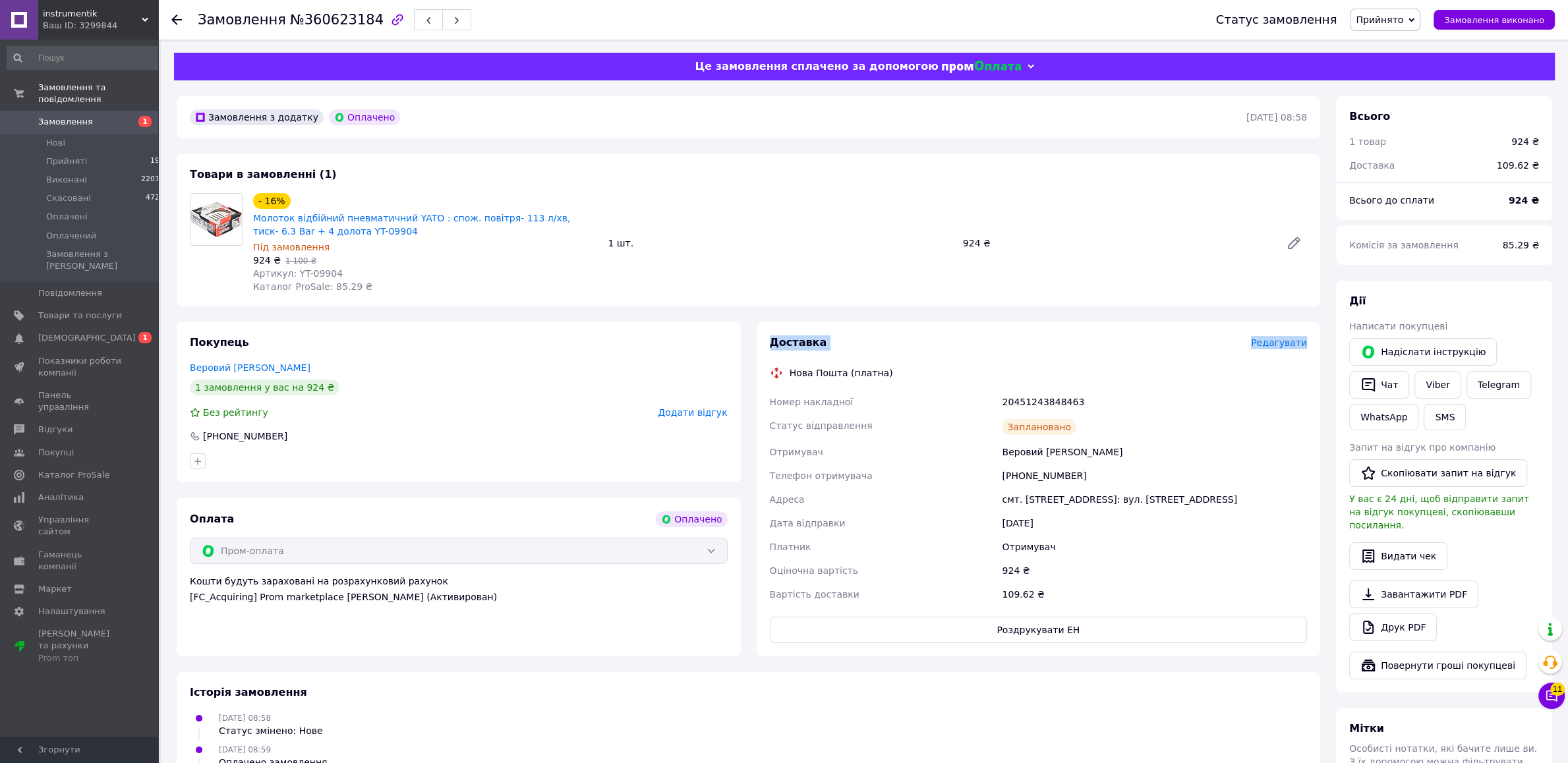
drag, startPoint x: 1069, startPoint y: 596, endPoint x: 773, endPoint y: 334, distance: 395.3
click at [773, 334] on div "Доставка Редагувати Нова Пошта (платна) Номер накладної 20451243848463 Статус в…" at bounding box center [1039, 489] width 564 height 333
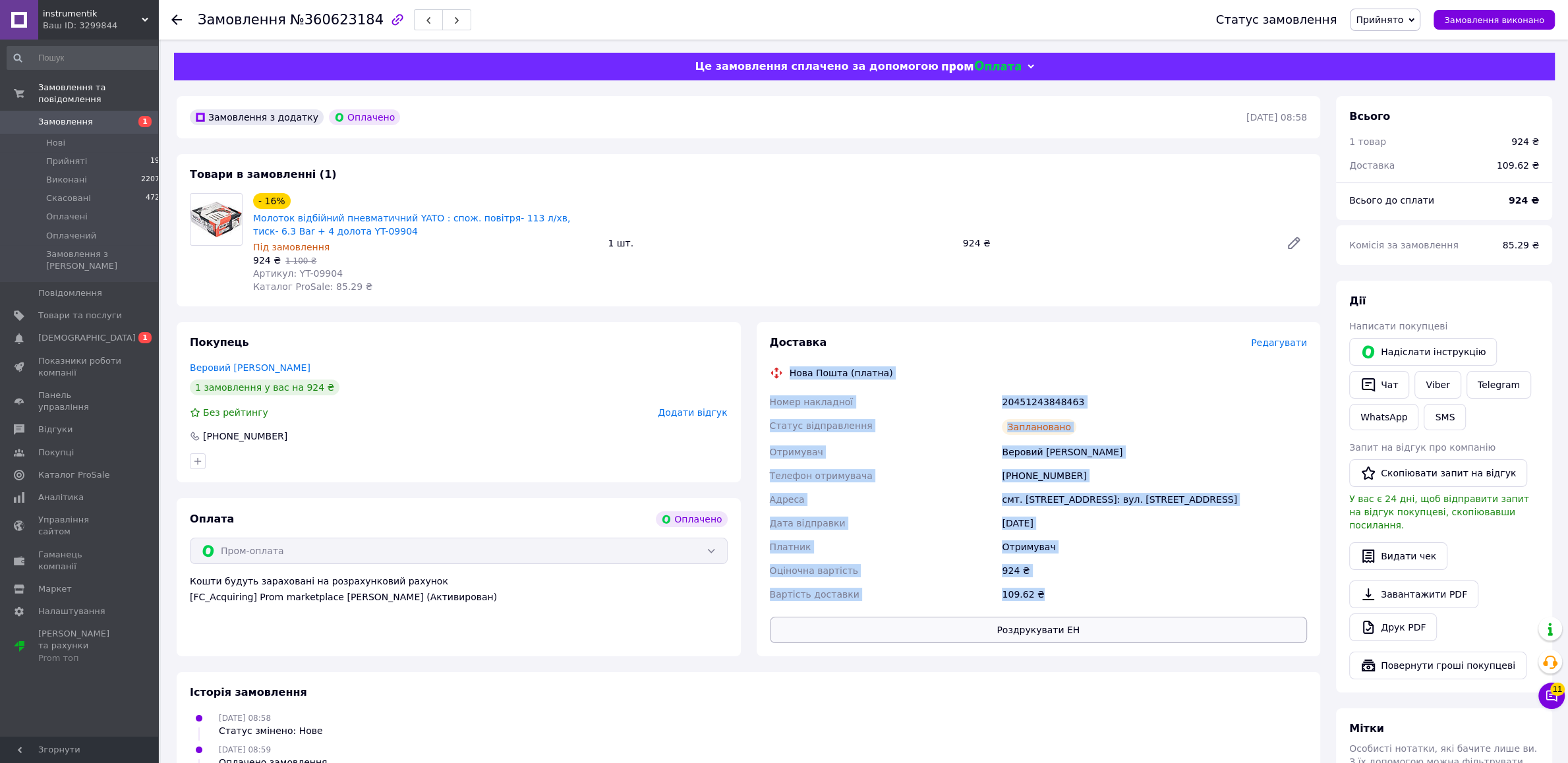
drag, startPoint x: 188, startPoint y: 116, endPoint x: 1122, endPoint y: 626, distance: 1064.2
click at [1122, 626] on div "Замовлення з додатку Оплачено [DATE] 08:58 Товари в замовленні (1) - 16% Молото…" at bounding box center [748, 553] width 1159 height 915
drag, startPoint x: 1222, startPoint y: 210, endPoint x: 1234, endPoint y: 201, distance: 15.0
click at [1222, 213] on div "- 16% Молоток відбійний пневматичний YATO : спож. повітря- 113 л/хв, тиск- 6.3 …" at bounding box center [780, 243] width 1064 height 106
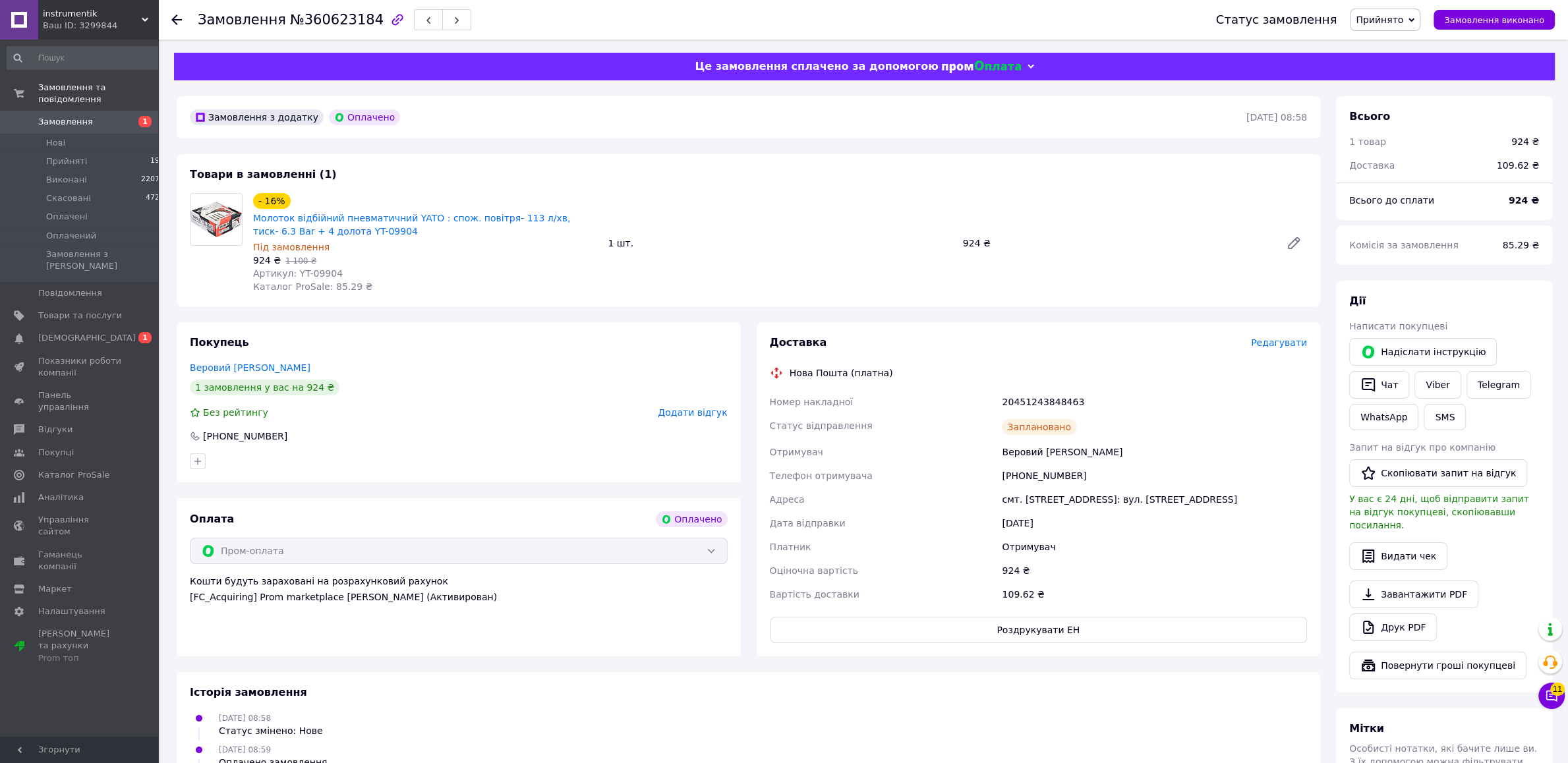
click at [1109, 684] on div "Історія замовлення [DATE] 08:58 Статус змінено: Нове [DATE] 08:59 Оплачено замо…" at bounding box center [748, 773] width 1143 height 205
drag, startPoint x: 1312, startPoint y: 639, endPoint x: 262, endPoint y: 347, distance: 1089.8
click at [262, 347] on div "Покупець Веровий [PERSON_NAME] 1 замовлення у вас на 924 ₴ Без рейтингу Додати …" at bounding box center [748, 489] width 1159 height 333
click at [366, 359] on div "Покупець Веровий [PERSON_NAME] 1 замовлення у вас на 924 ₴ Без рейтингу Додати …" at bounding box center [459, 402] width 564 height 160
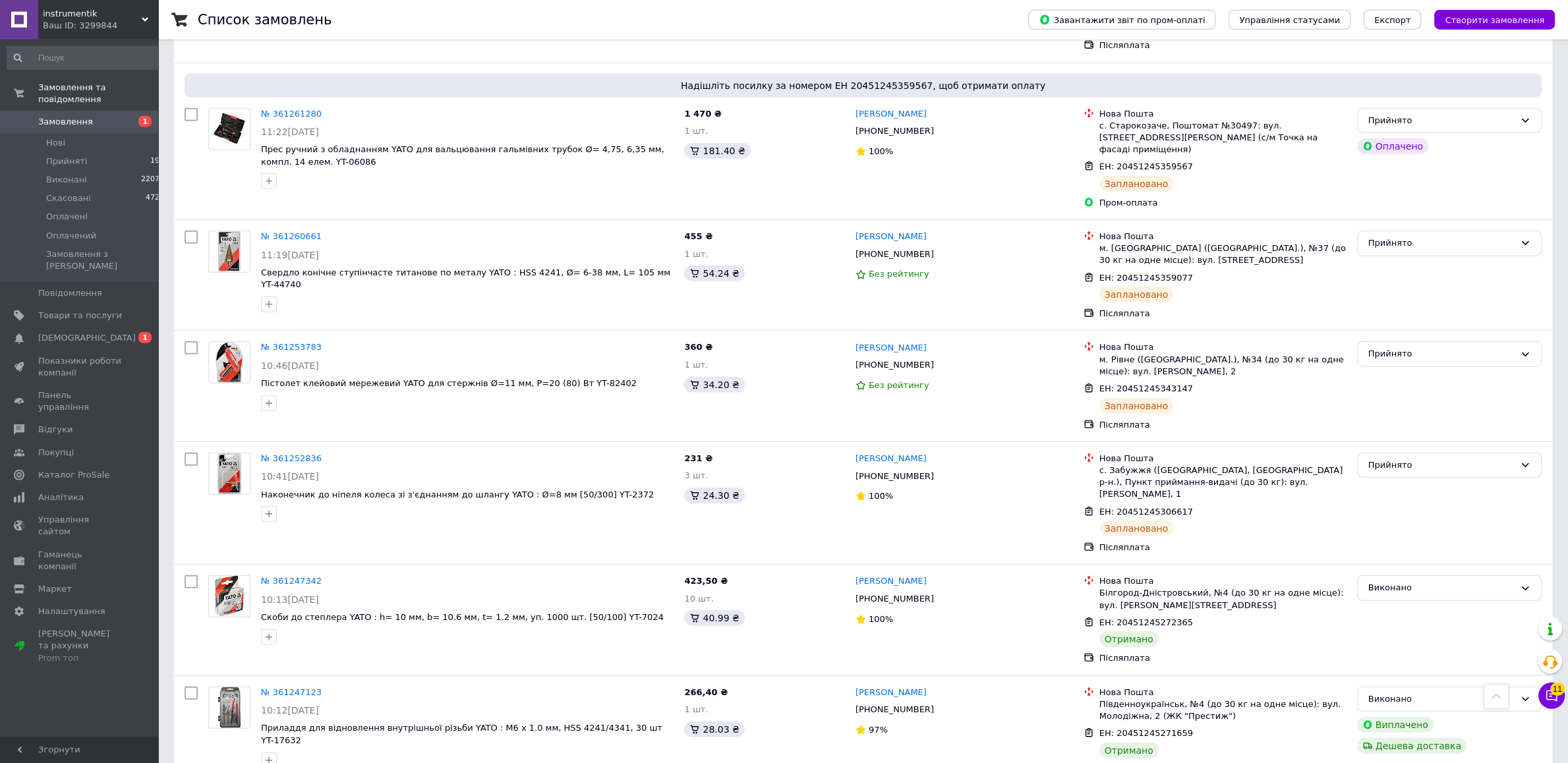
scroll to position [11454, 0]
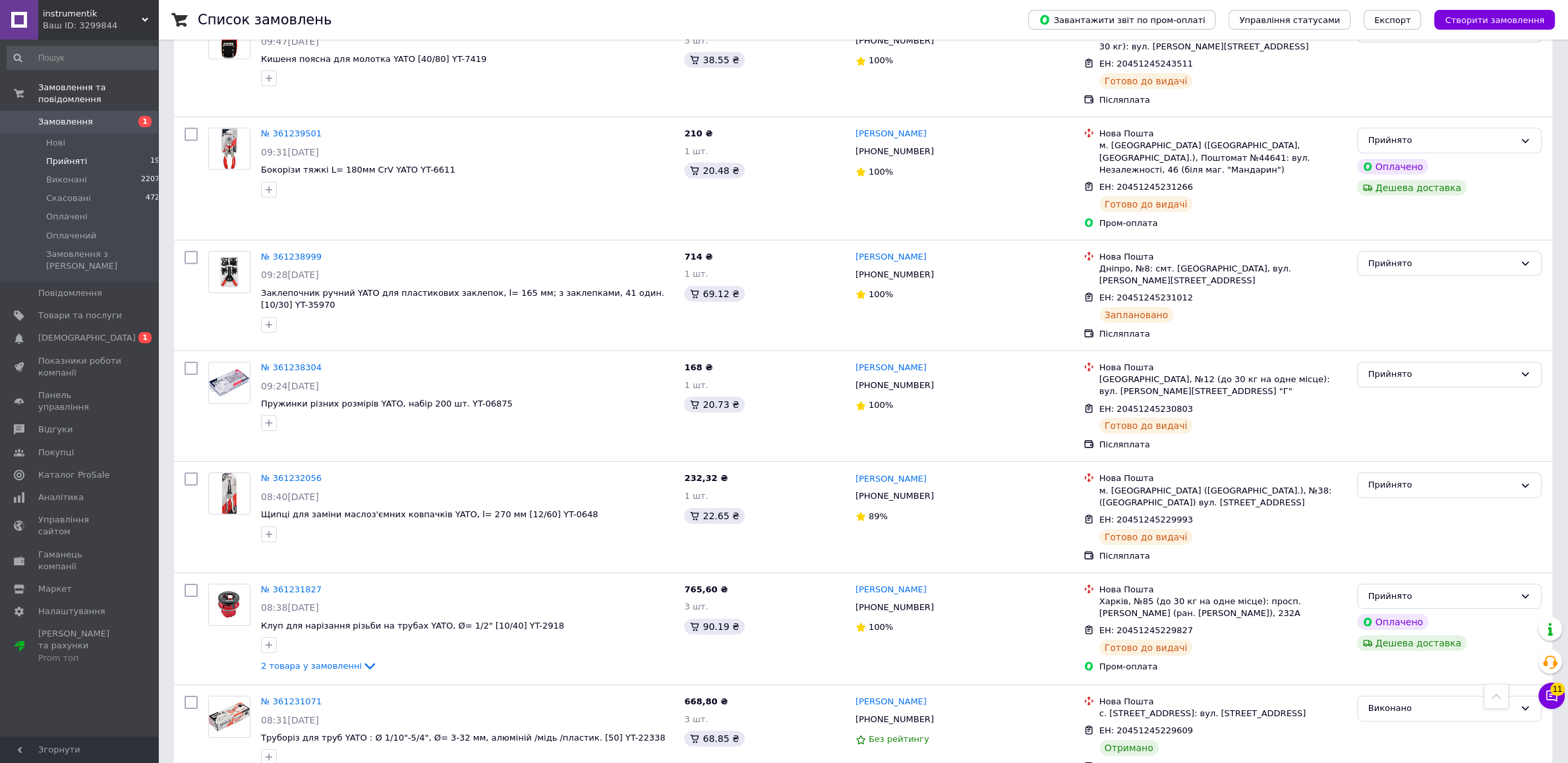
click at [70, 155] on span "Прийняті" at bounding box center [66, 162] width 41 height 12
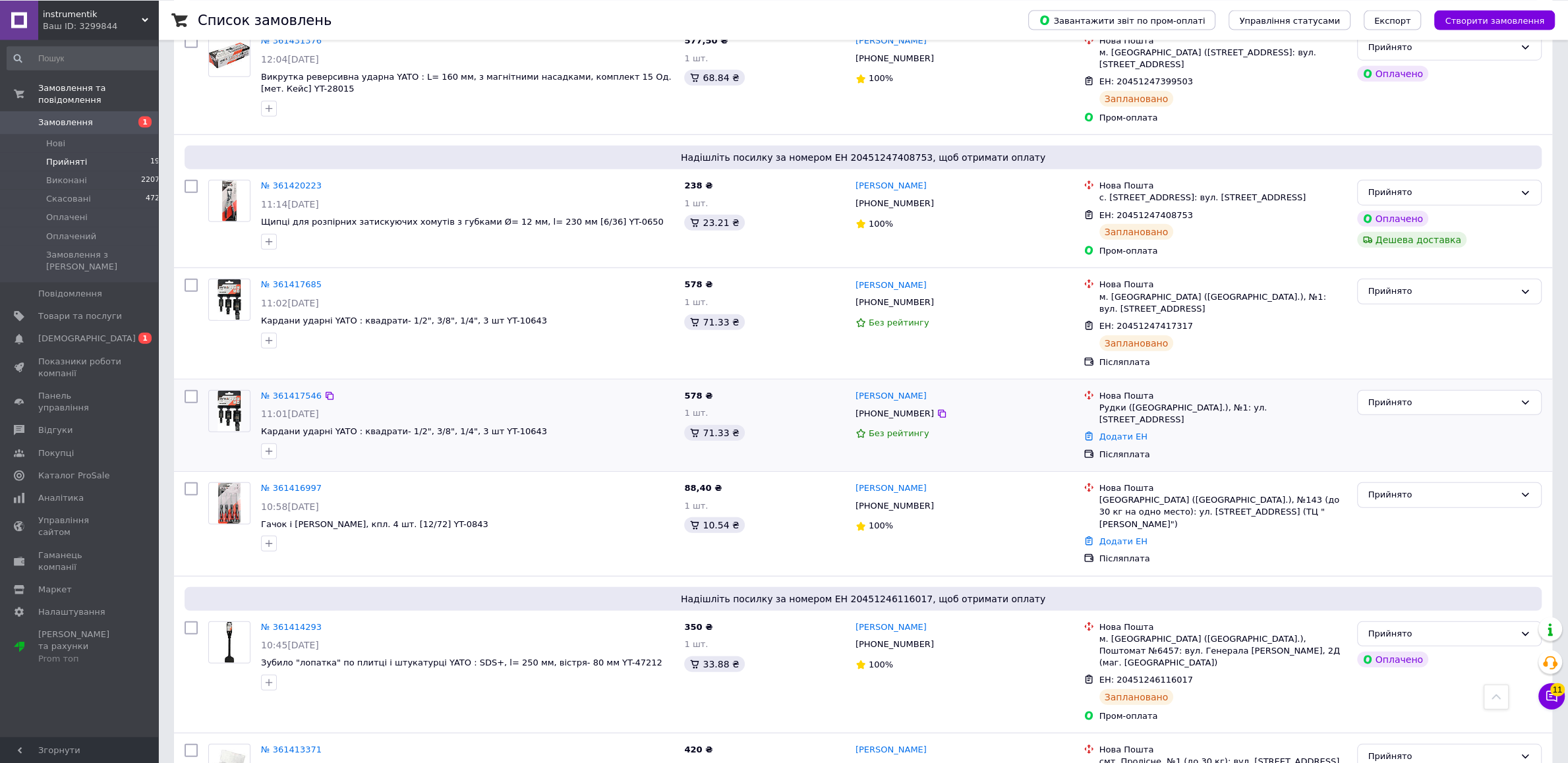
scroll to position [4287, 0]
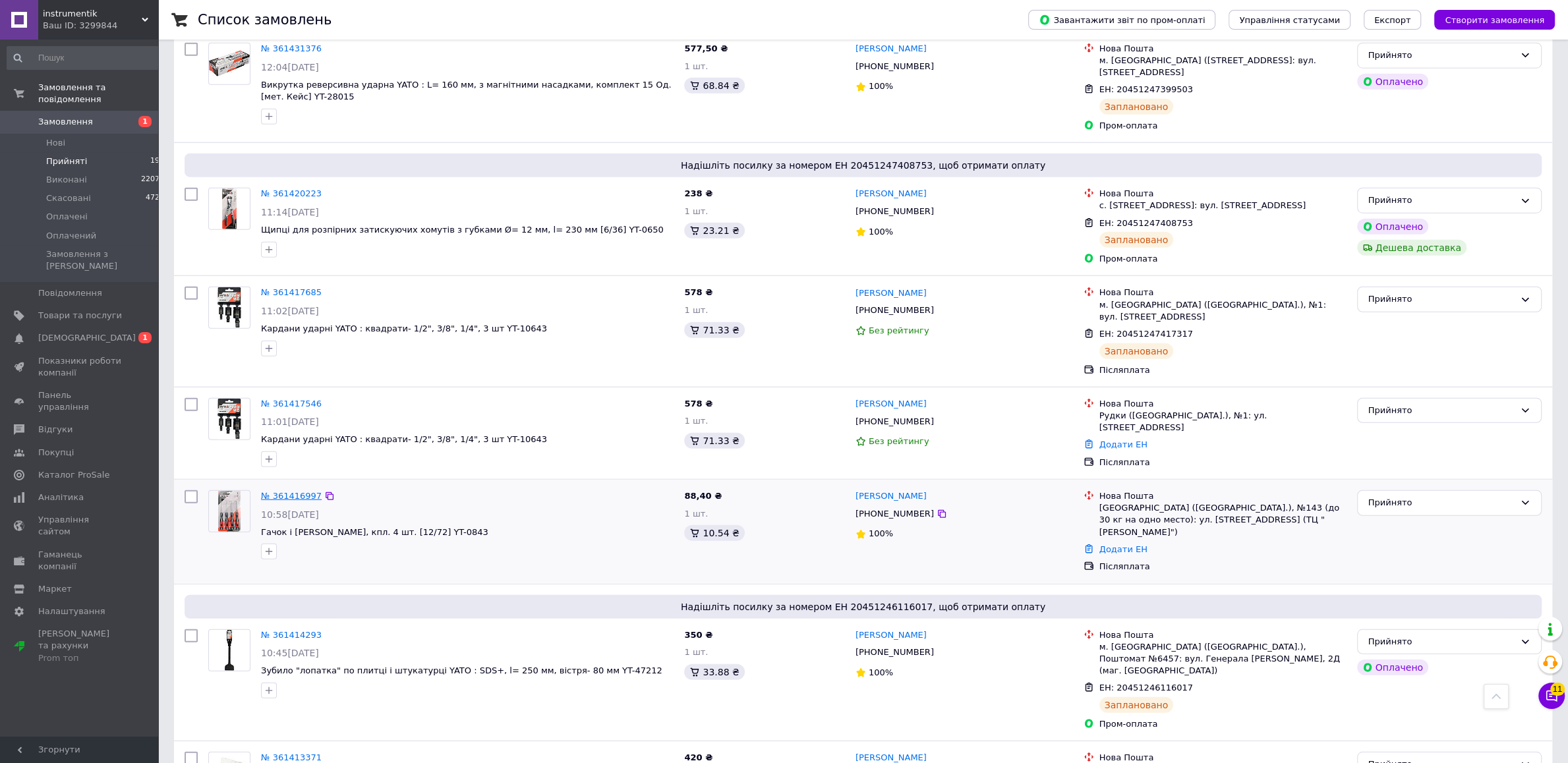
click at [280, 491] on link "№ 361416997" at bounding box center [291, 495] width 60 height 10
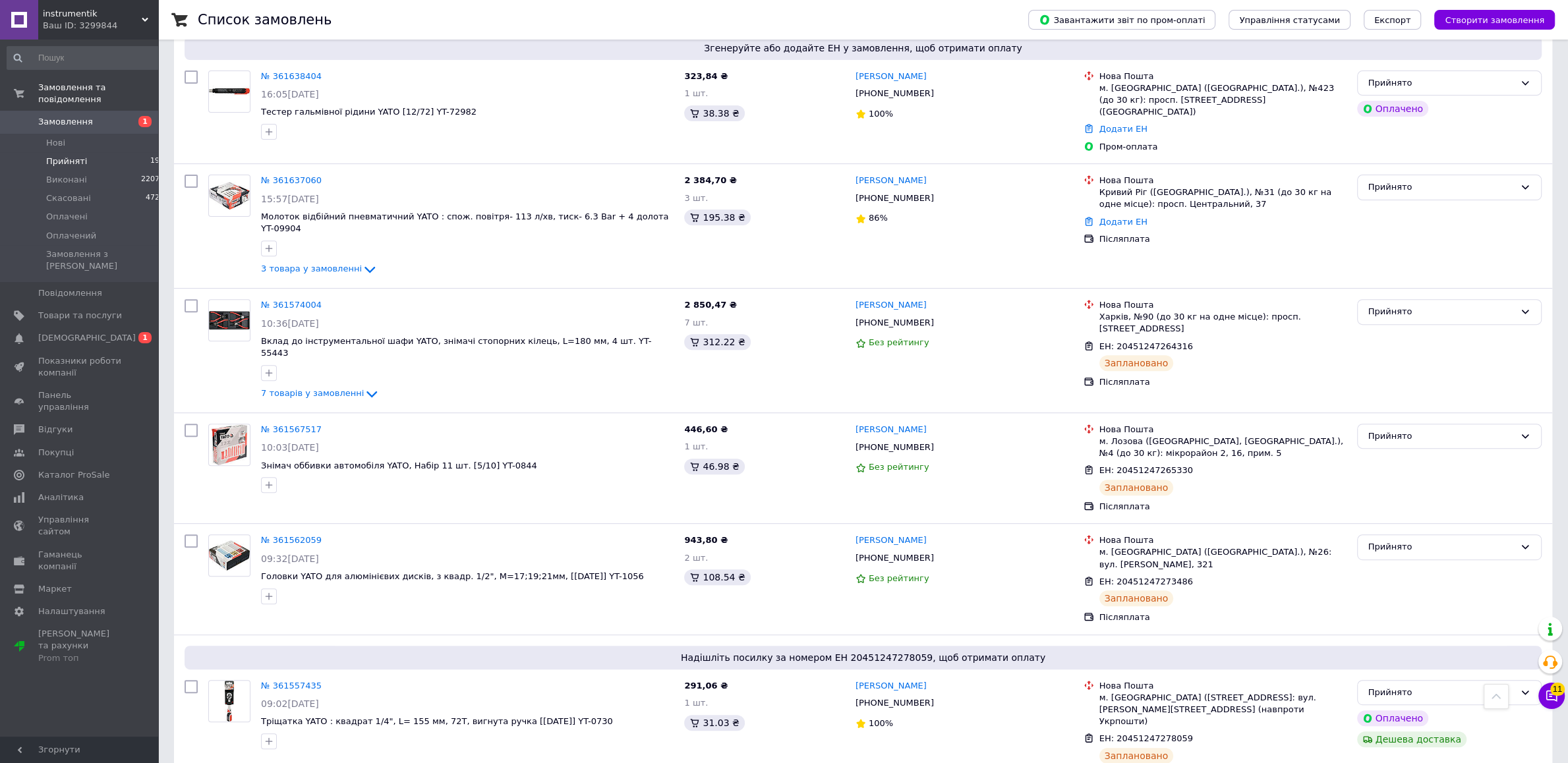
scroll to position [346, 0]
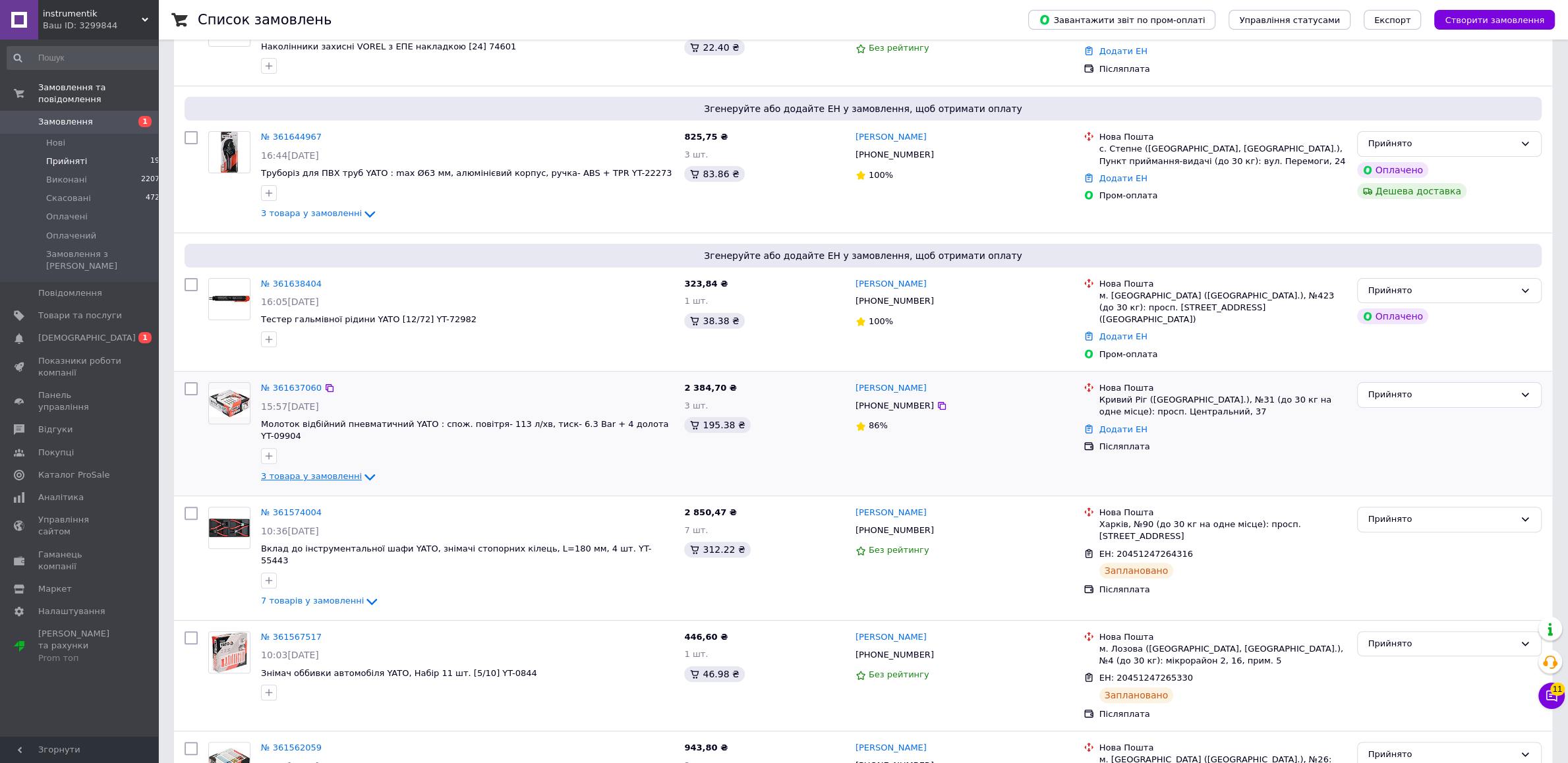
click at [364, 474] on icon at bounding box center [370, 478] width 10 height 7
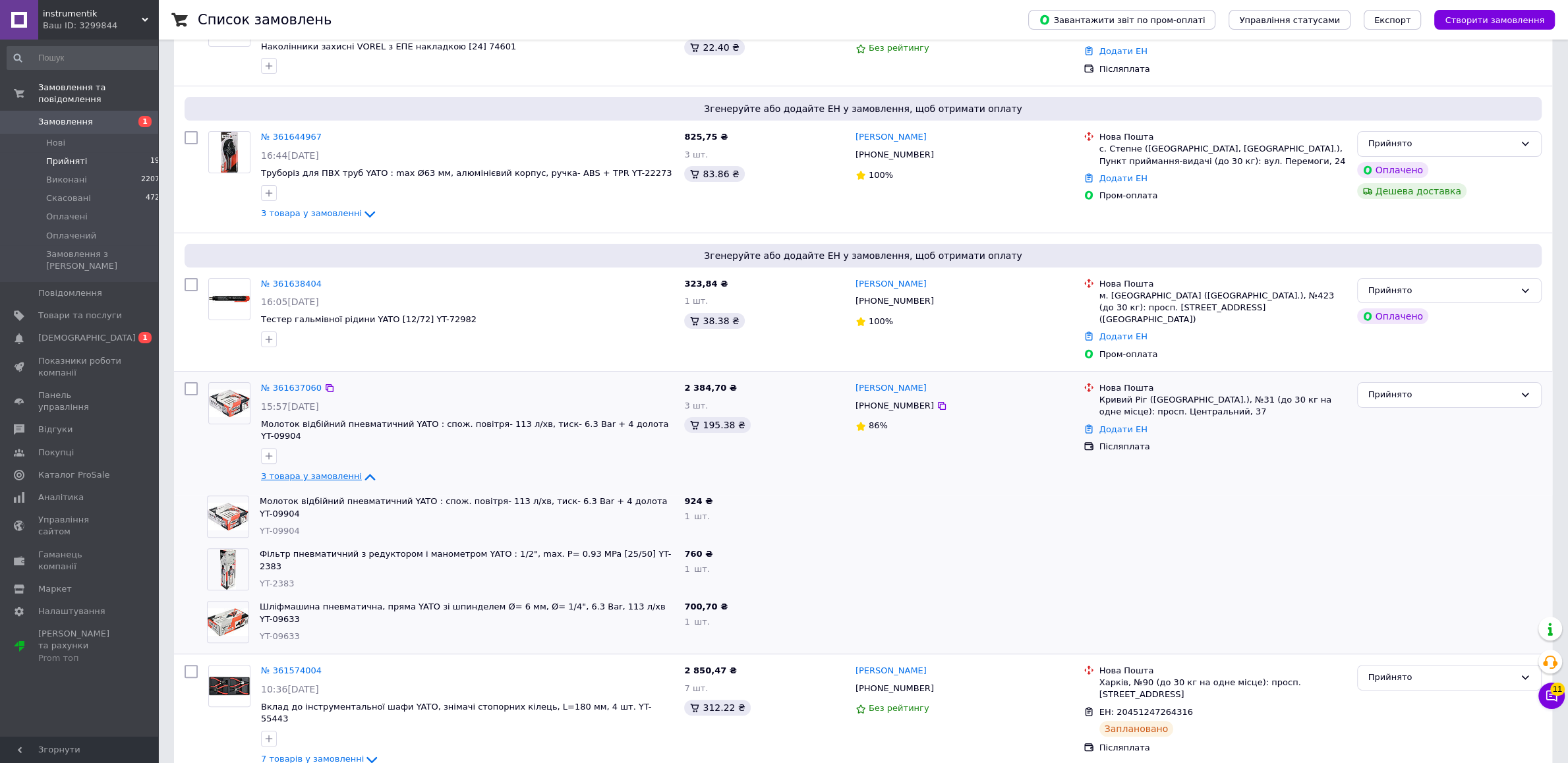
scroll to position [138, 0]
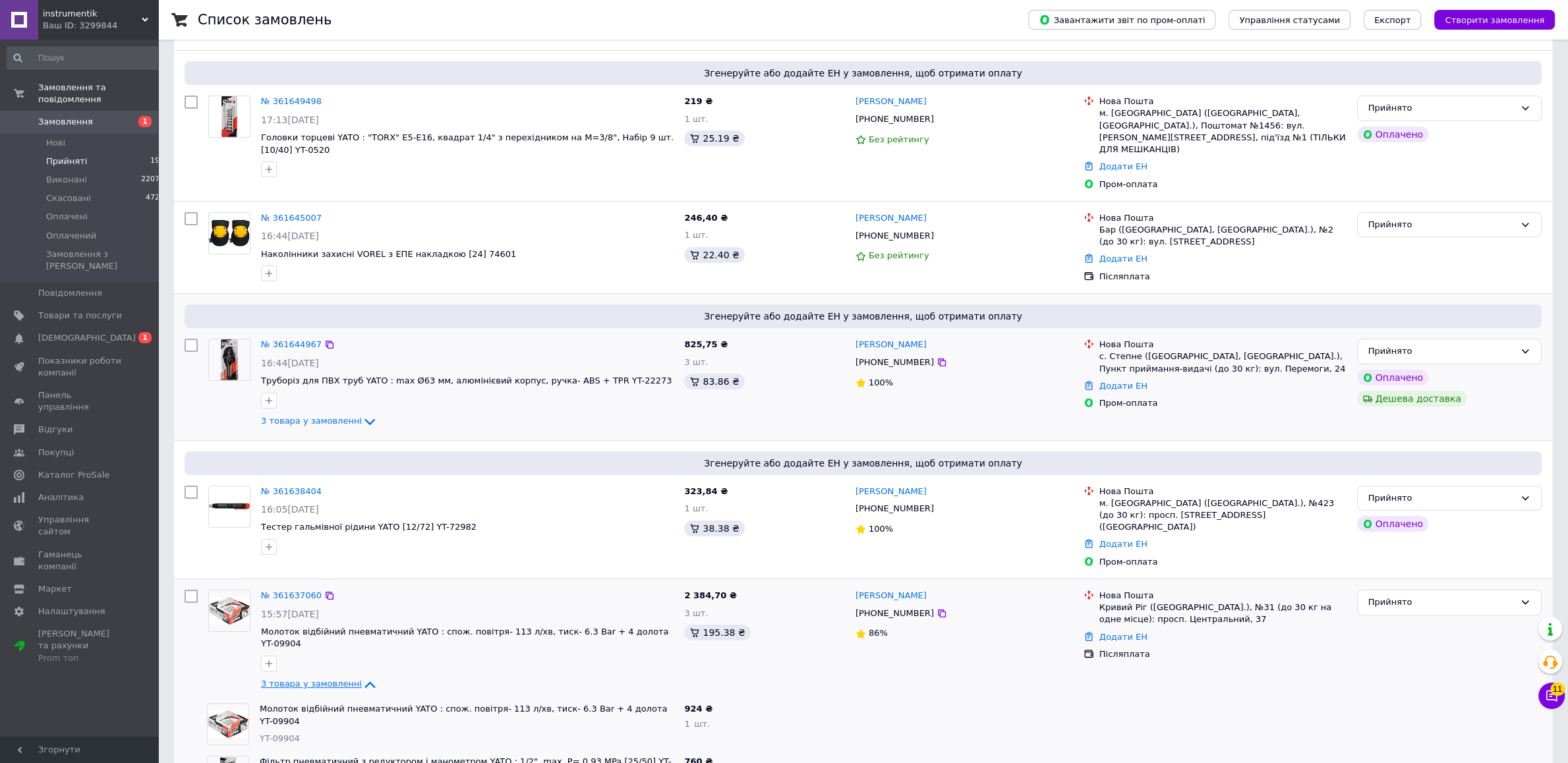
click at [334, 421] on div "№ 361644967 16:44, 12.09.2025 Труборіз для ПВХ труб YATO : max Ø63 мм, алюмініє…" at bounding box center [467, 383] width 423 height 100
click at [349, 416] on link "3 товара у замовленні" at bounding box center [320, 420] width 117 height 10
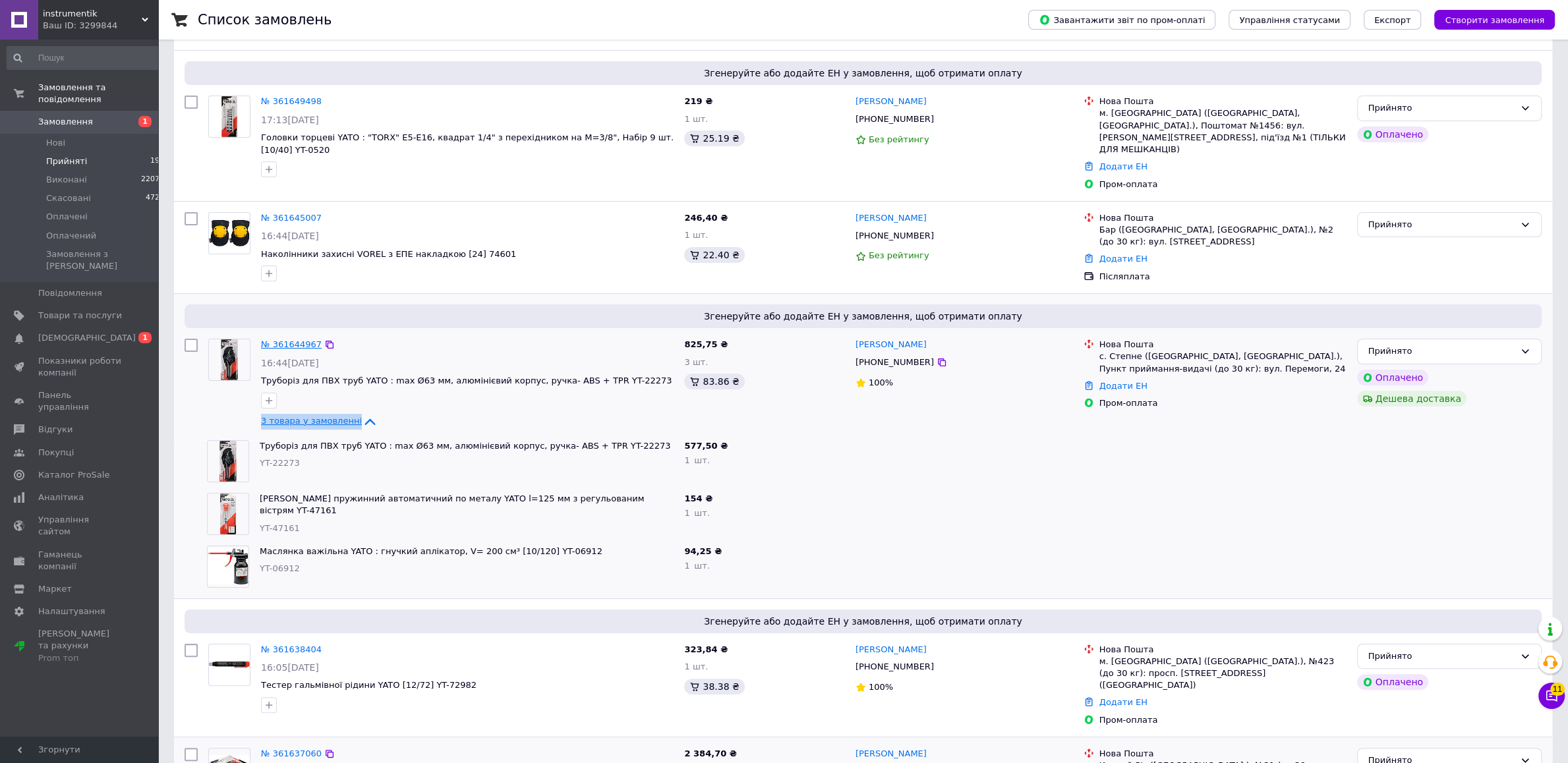
click at [291, 339] on link "№ 361644967" at bounding box center [291, 343] width 60 height 10
click at [280, 213] on link "№ 361645007" at bounding box center [291, 217] width 60 height 10
click at [277, 102] on link "№ 361649498" at bounding box center [291, 100] width 60 height 10
click at [70, 111] on link "Замовлення 1" at bounding box center [86, 122] width 172 height 23
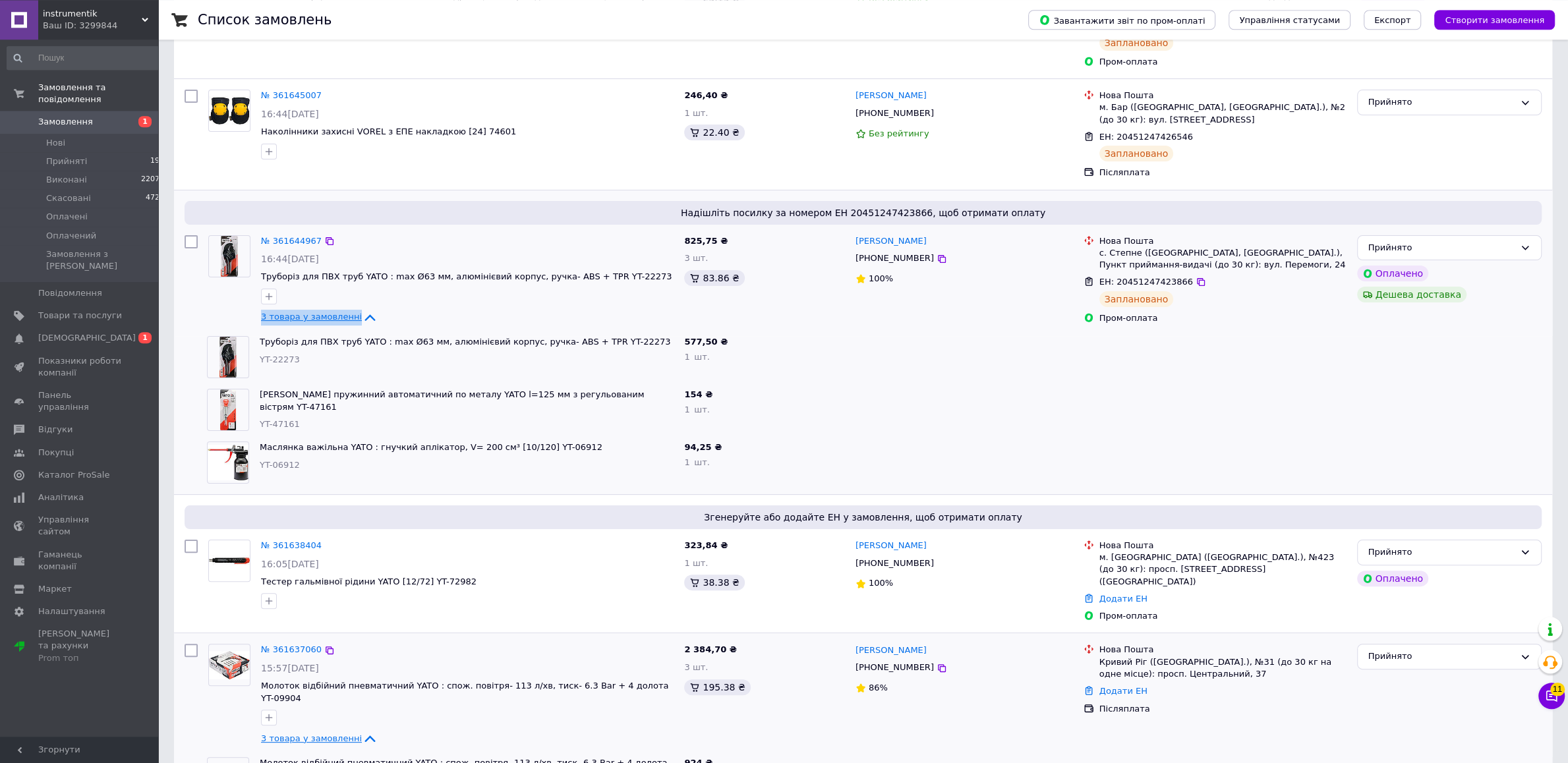
scroll to position [277, 0]
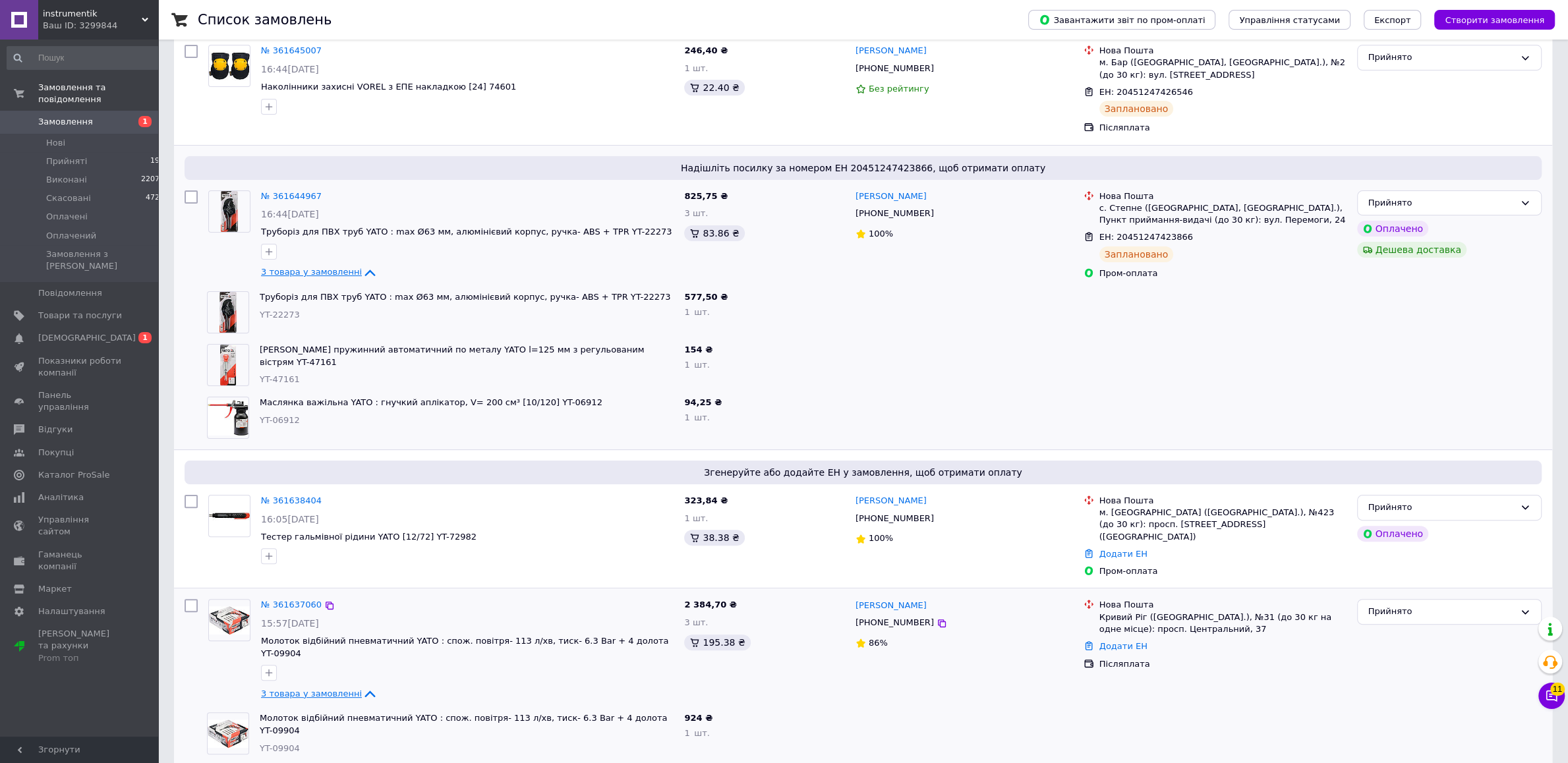
click at [362, 265] on icon at bounding box center [370, 272] width 16 height 16
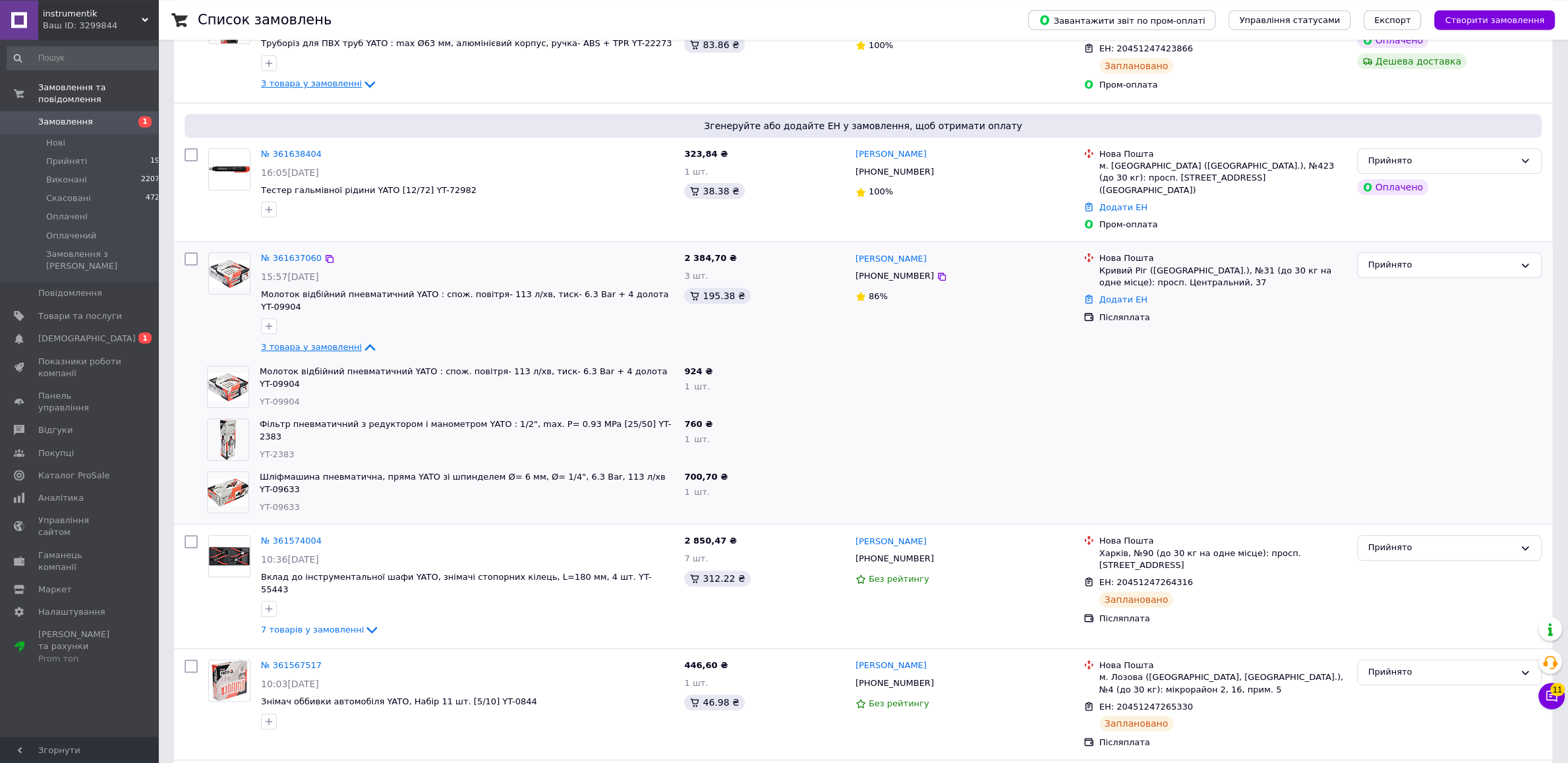
scroll to position [484, 0]
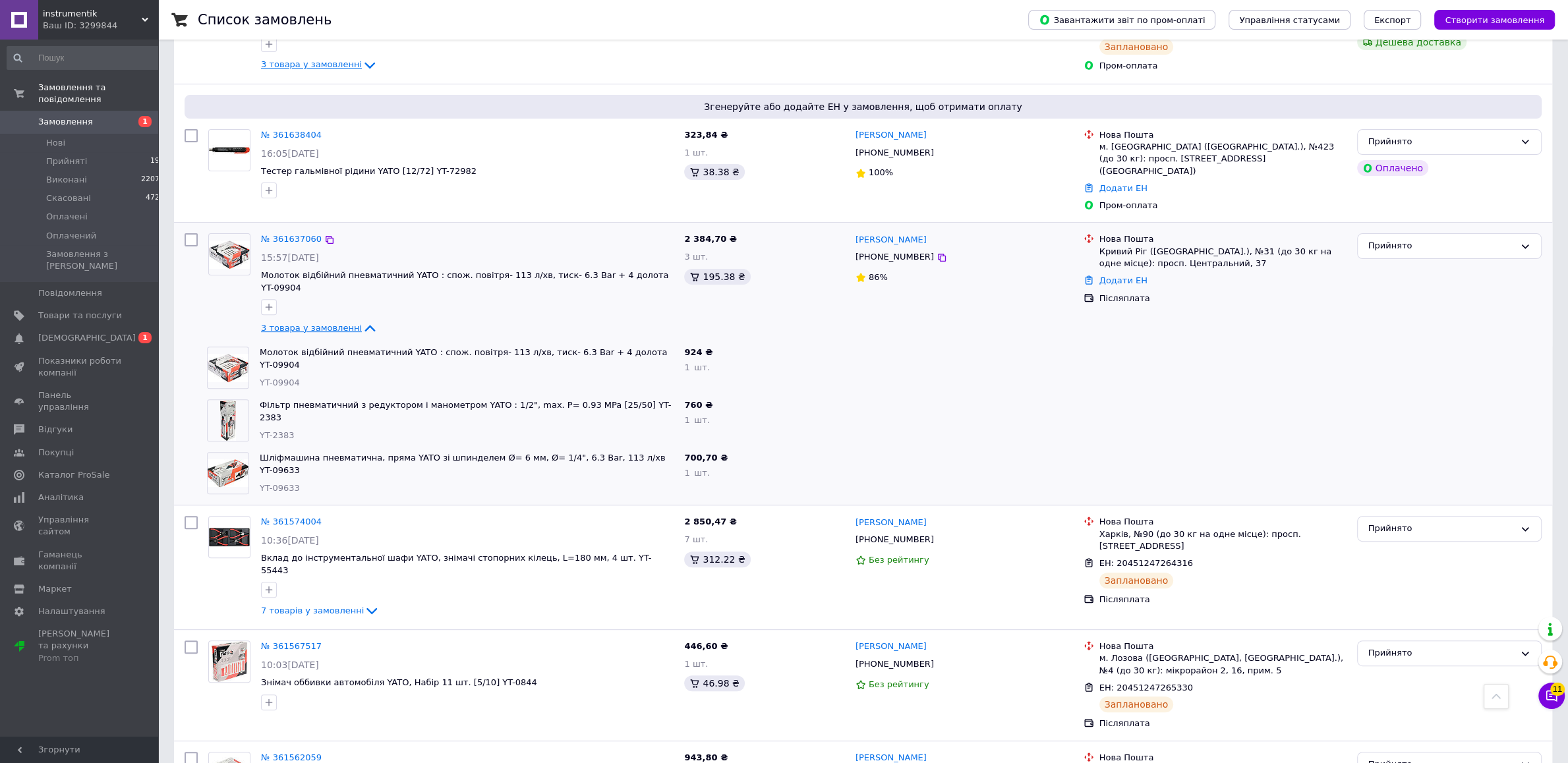
click at [362, 320] on icon at bounding box center [370, 328] width 16 height 16
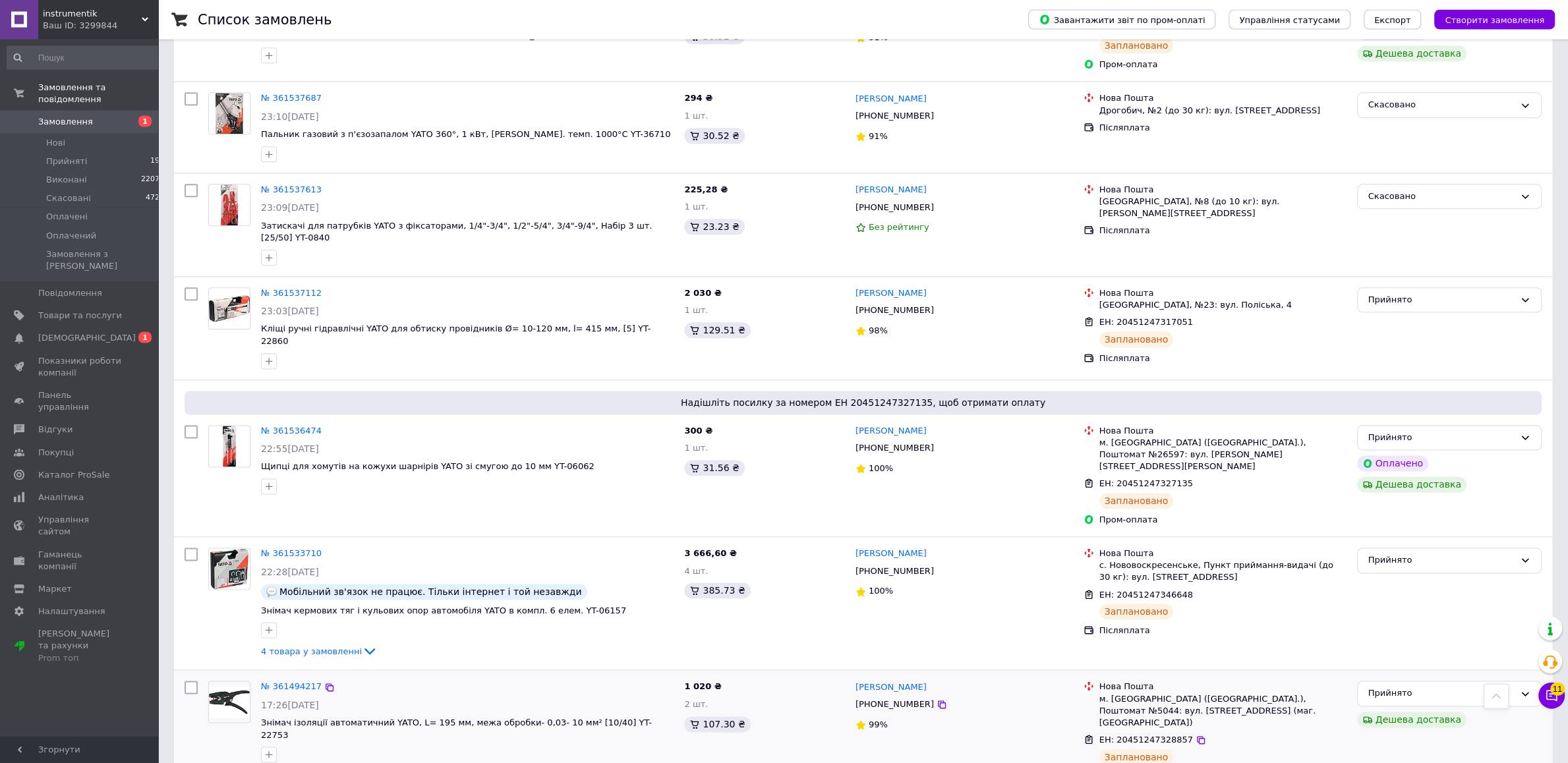
scroll to position [2143, 0]
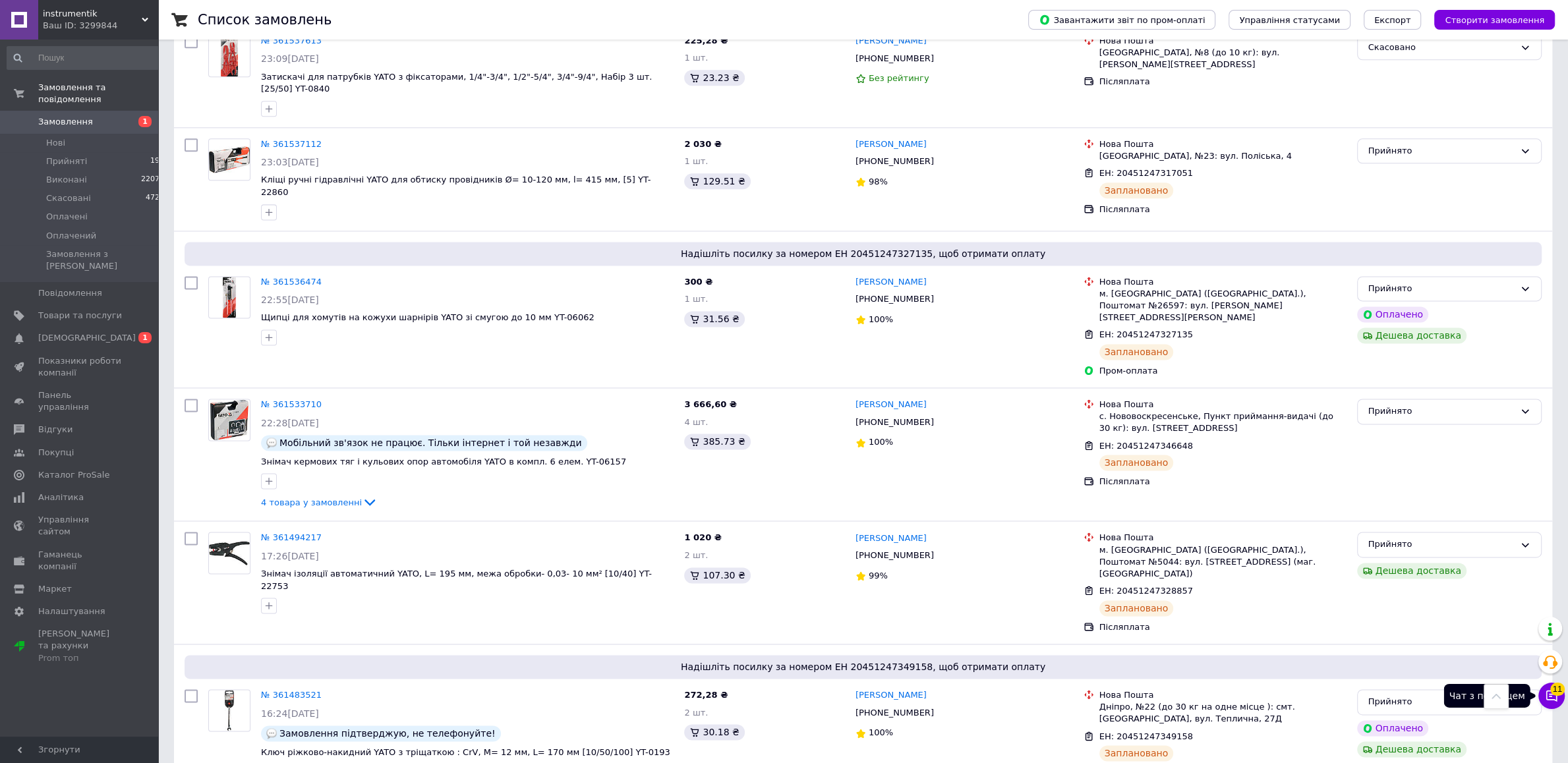
click at [1558, 691] on span "11" at bounding box center [1557, 689] width 15 height 13
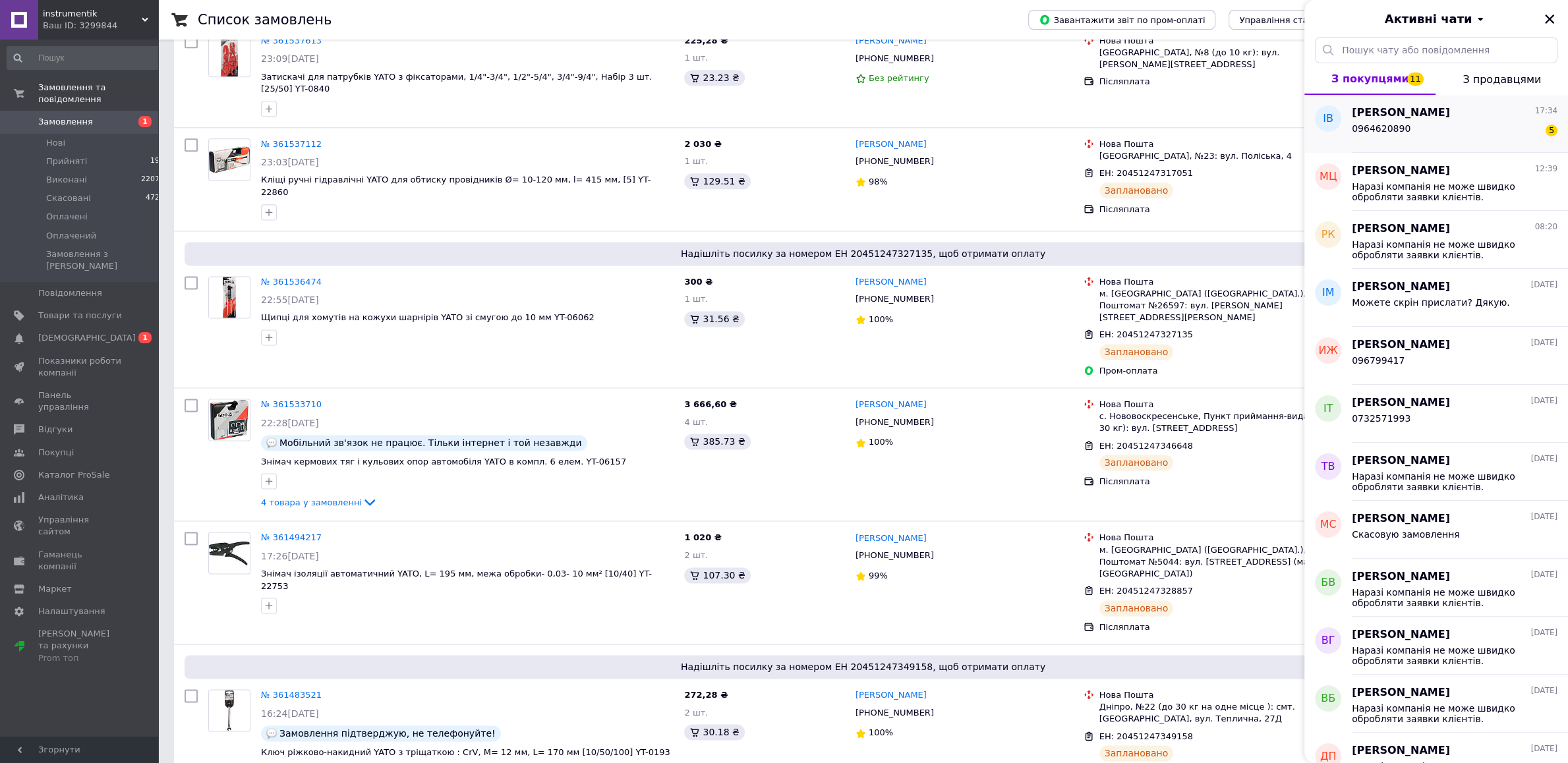
click at [1423, 130] on div "0964620890 5" at bounding box center [1454, 131] width 205 height 21
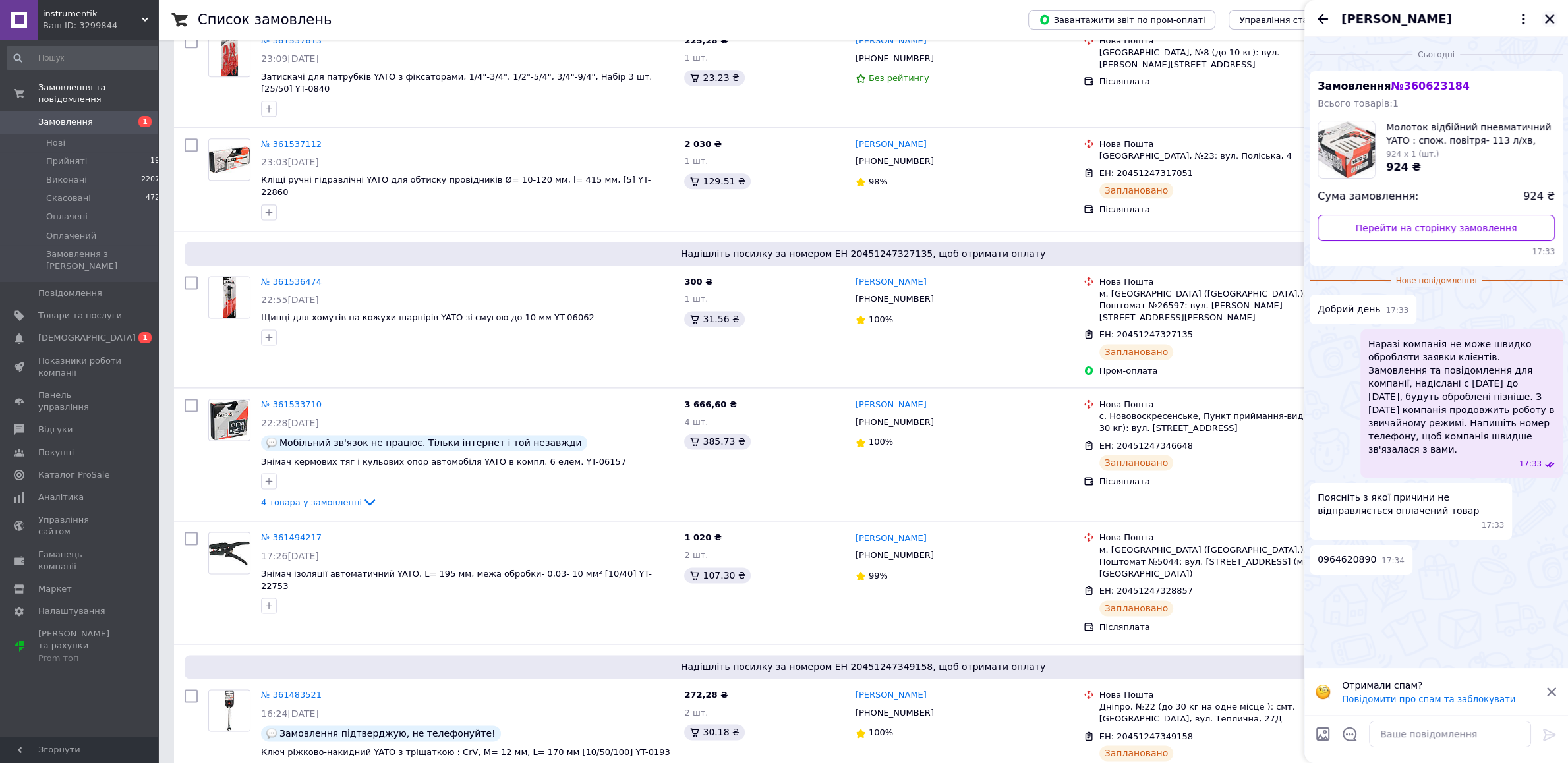
click at [1554, 20] on icon "Закрити" at bounding box center [1550, 19] width 12 height 12
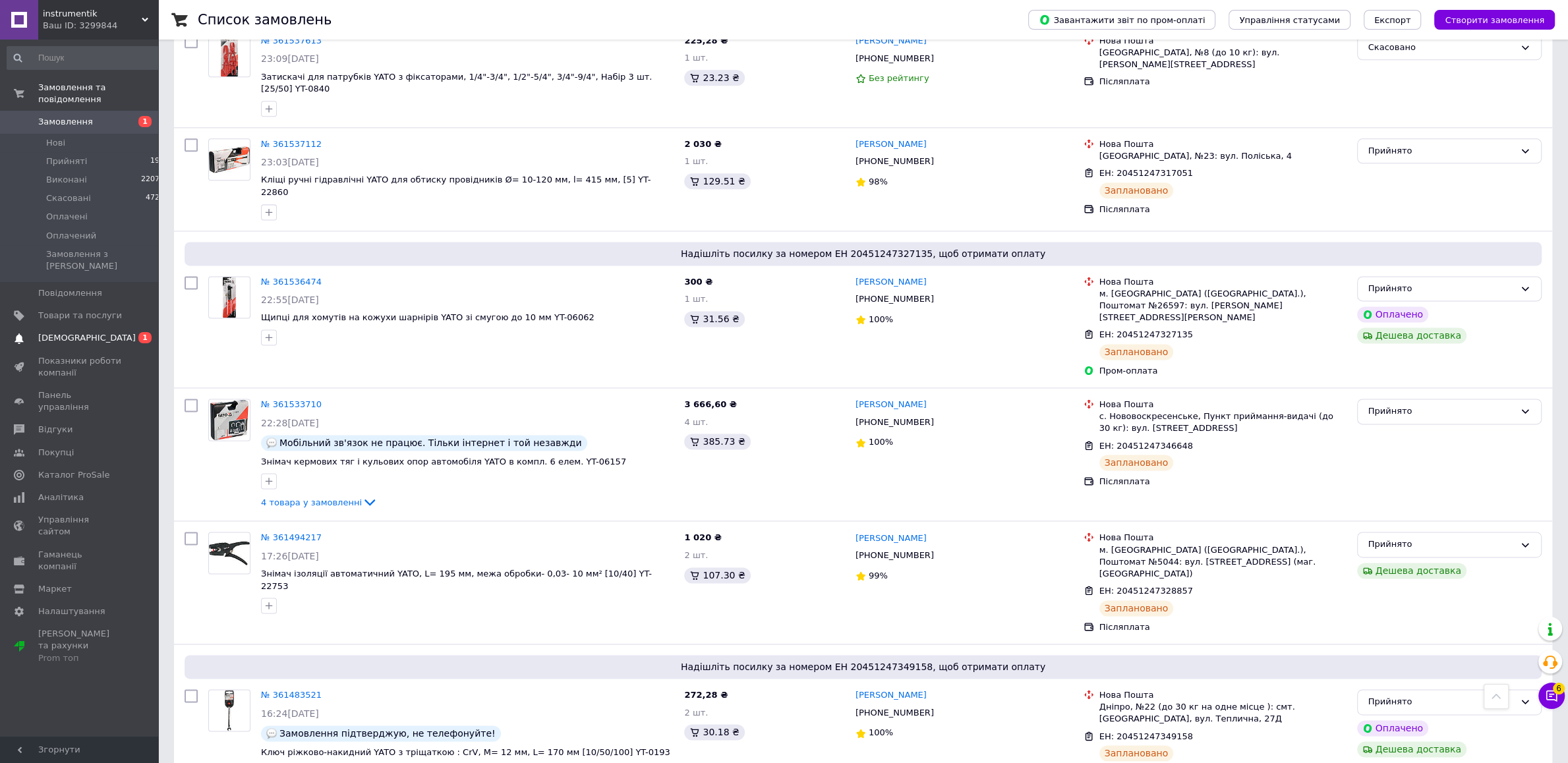
click at [78, 332] on span "[DEMOGRAPHIC_DATA]" at bounding box center [87, 338] width 98 height 12
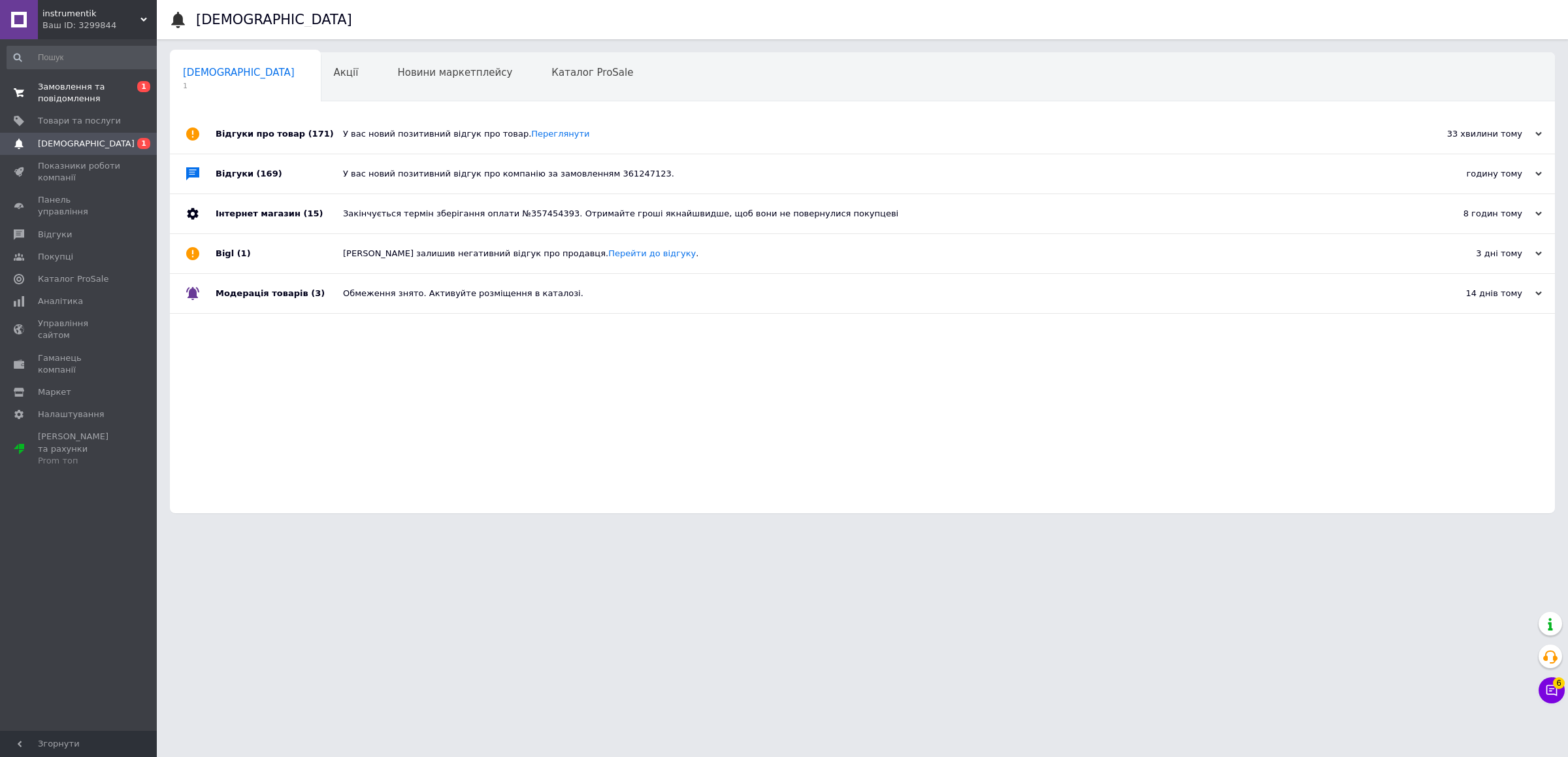
click at [62, 87] on span "Замовлення та повідомлення" at bounding box center [80, 93] width 83 height 23
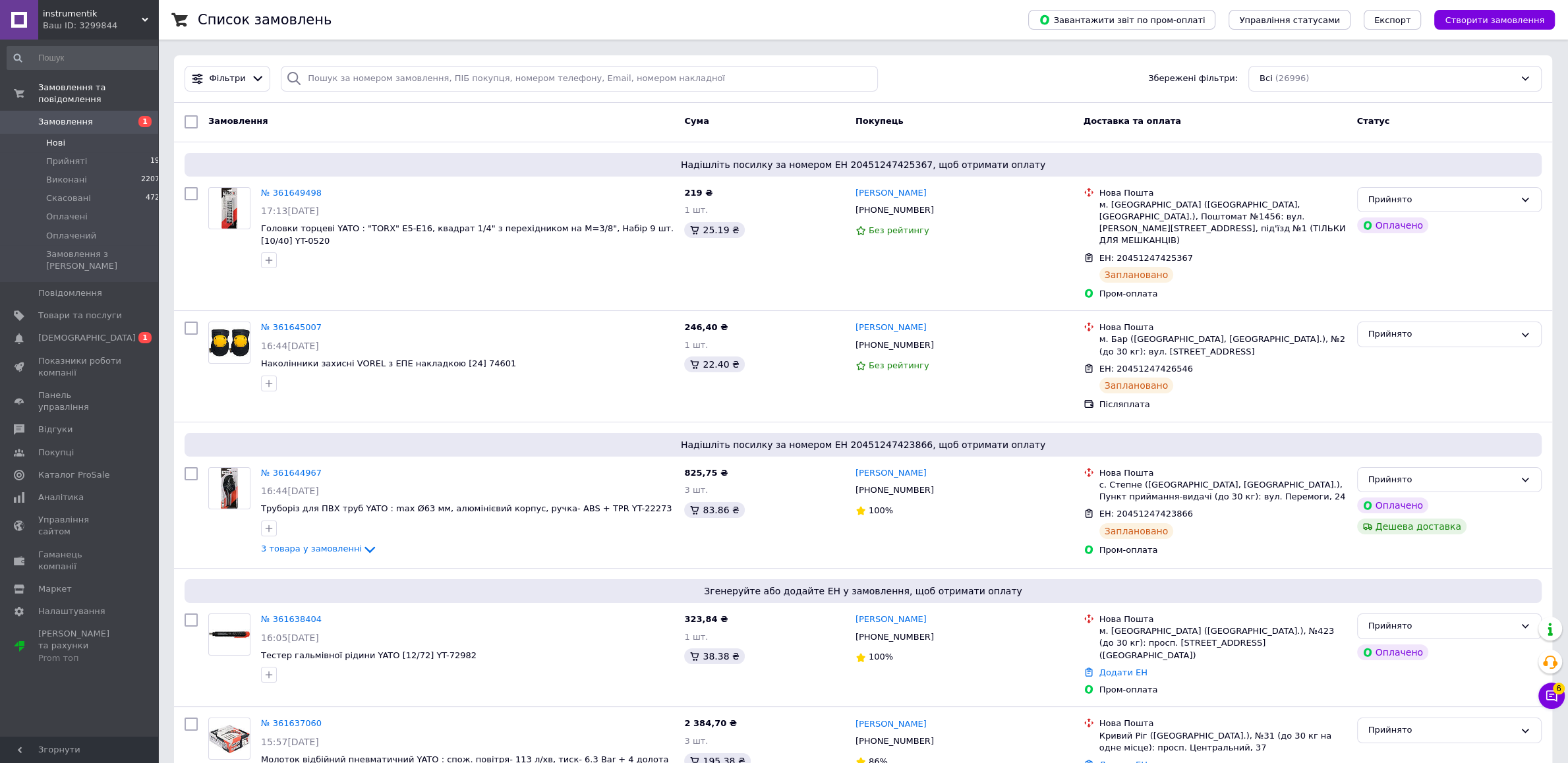
click at [96, 134] on li "Нові 1" at bounding box center [86, 142] width 172 height 18
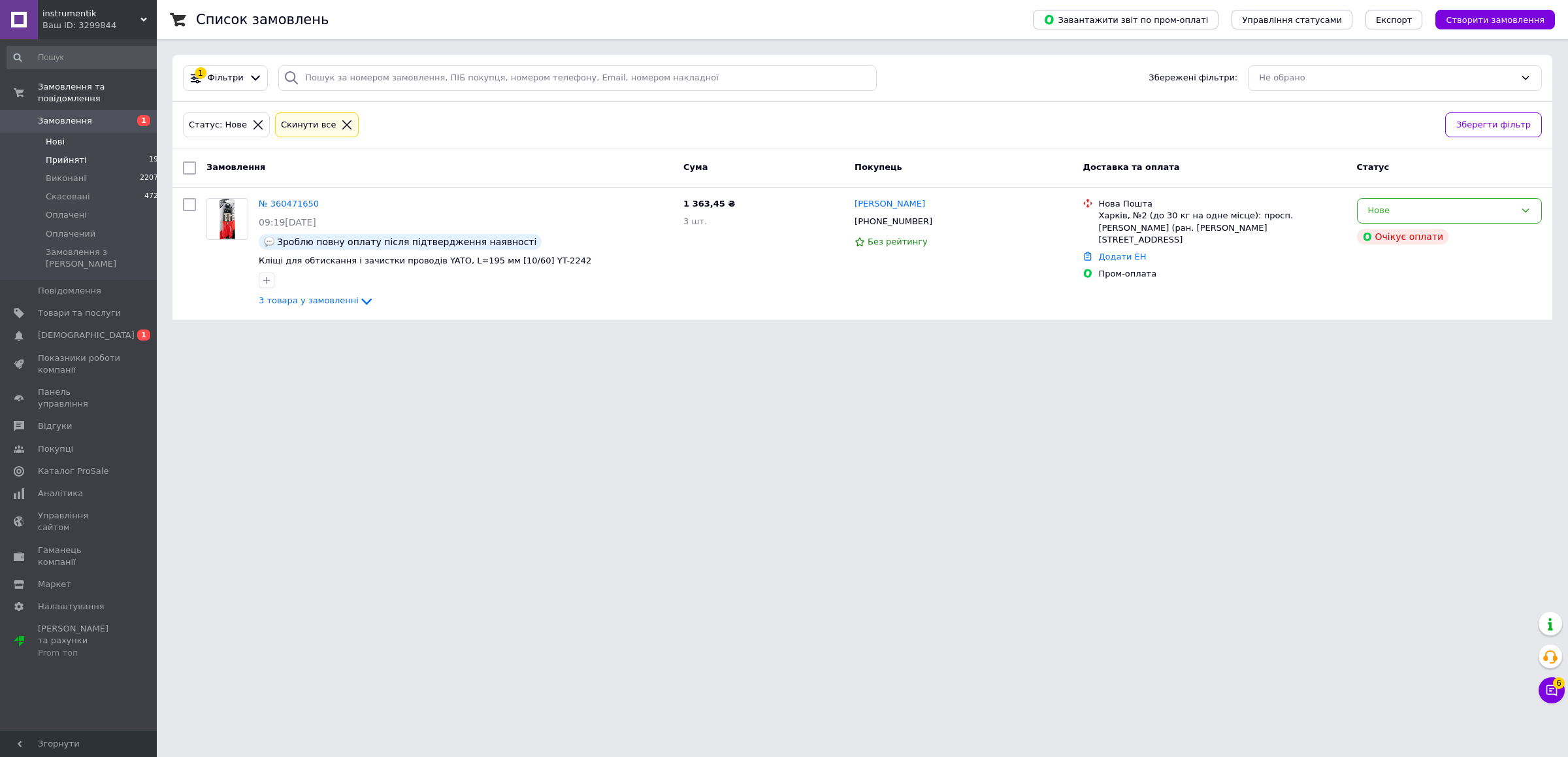
click at [97, 151] on li "Прийняті 198" at bounding box center [85, 159] width 171 height 18
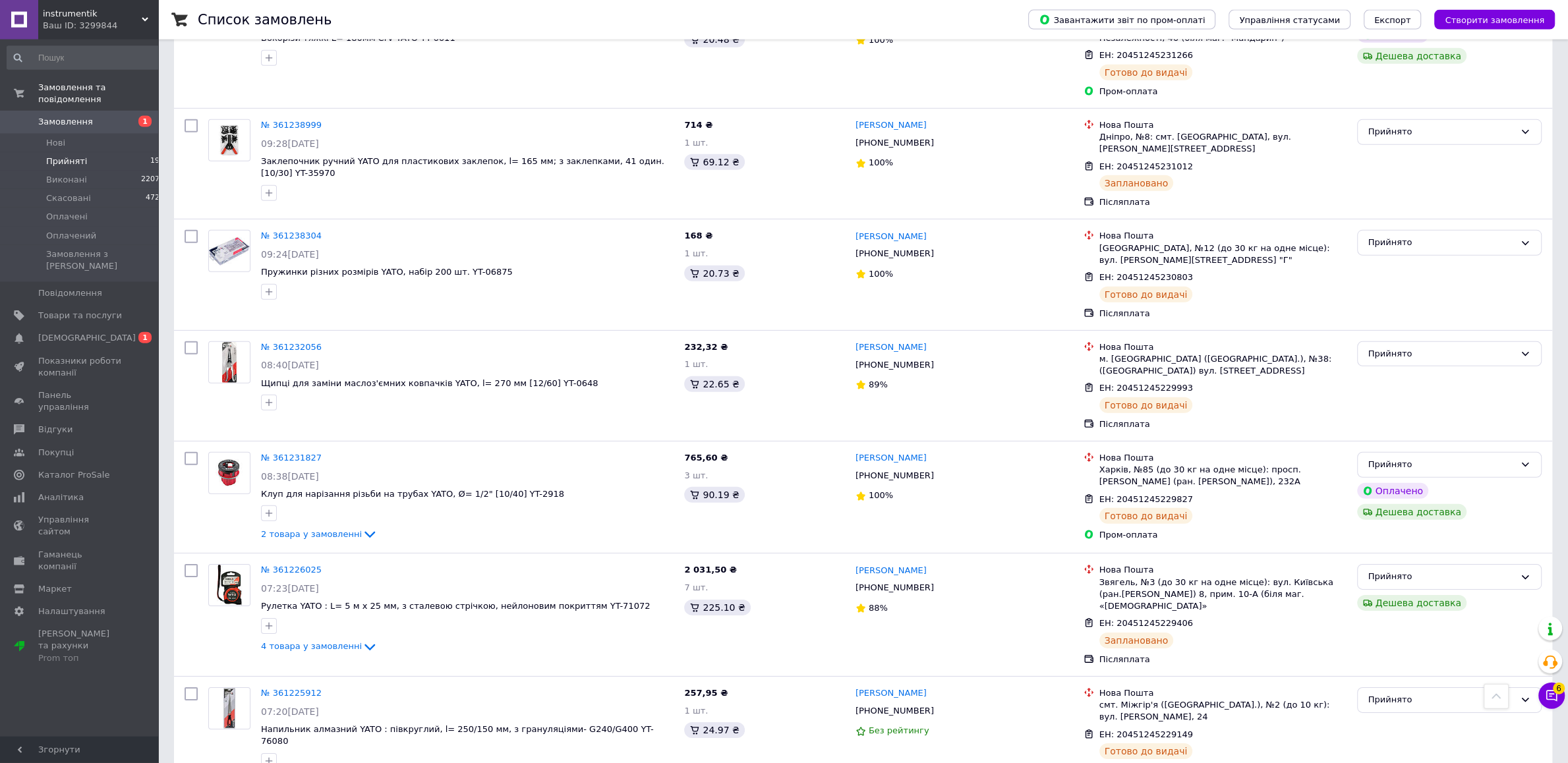
scroll to position [11595, 0]
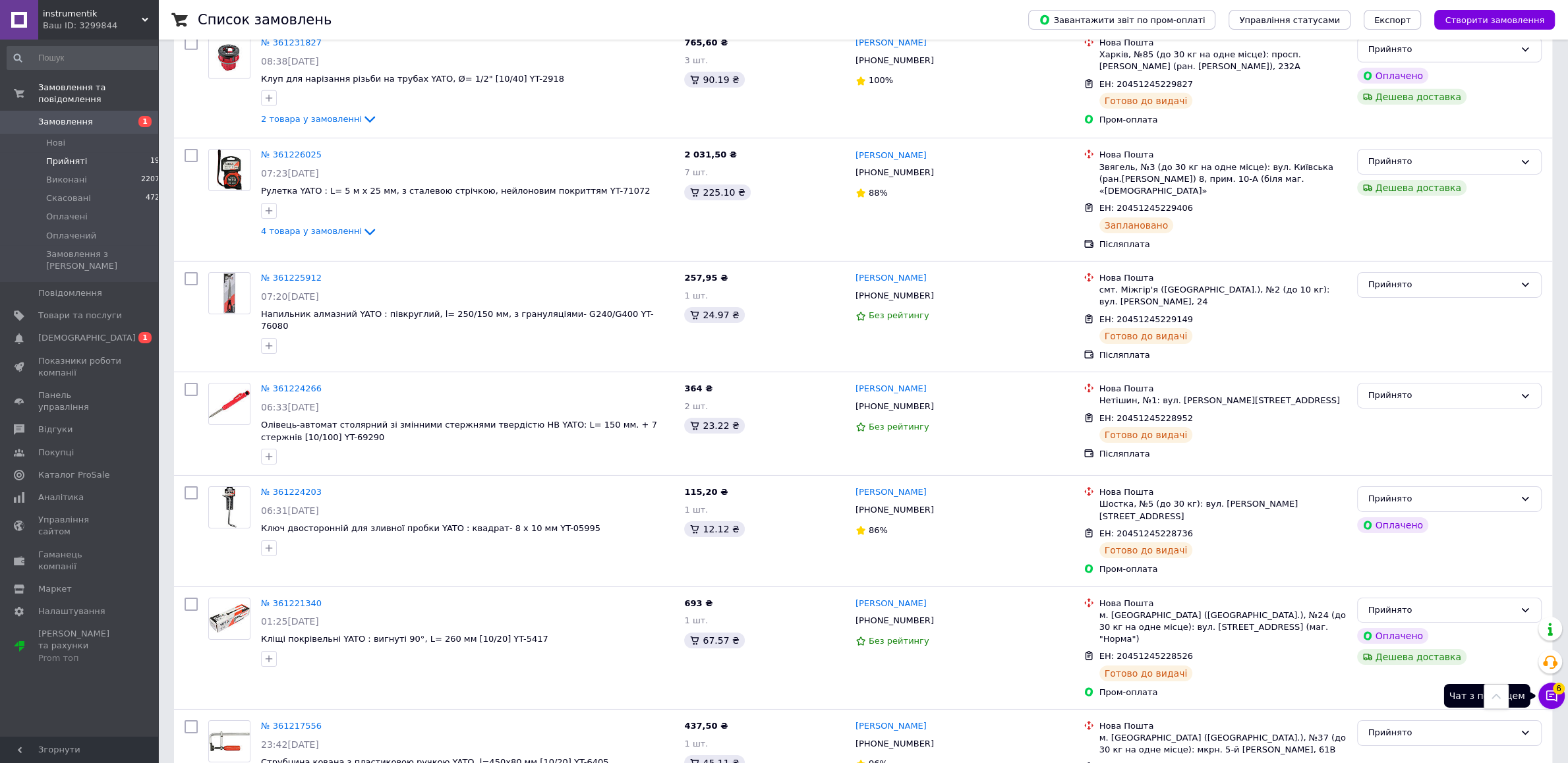
click at [1554, 688] on button "Чат з покупцем 6" at bounding box center [1551, 696] width 26 height 26
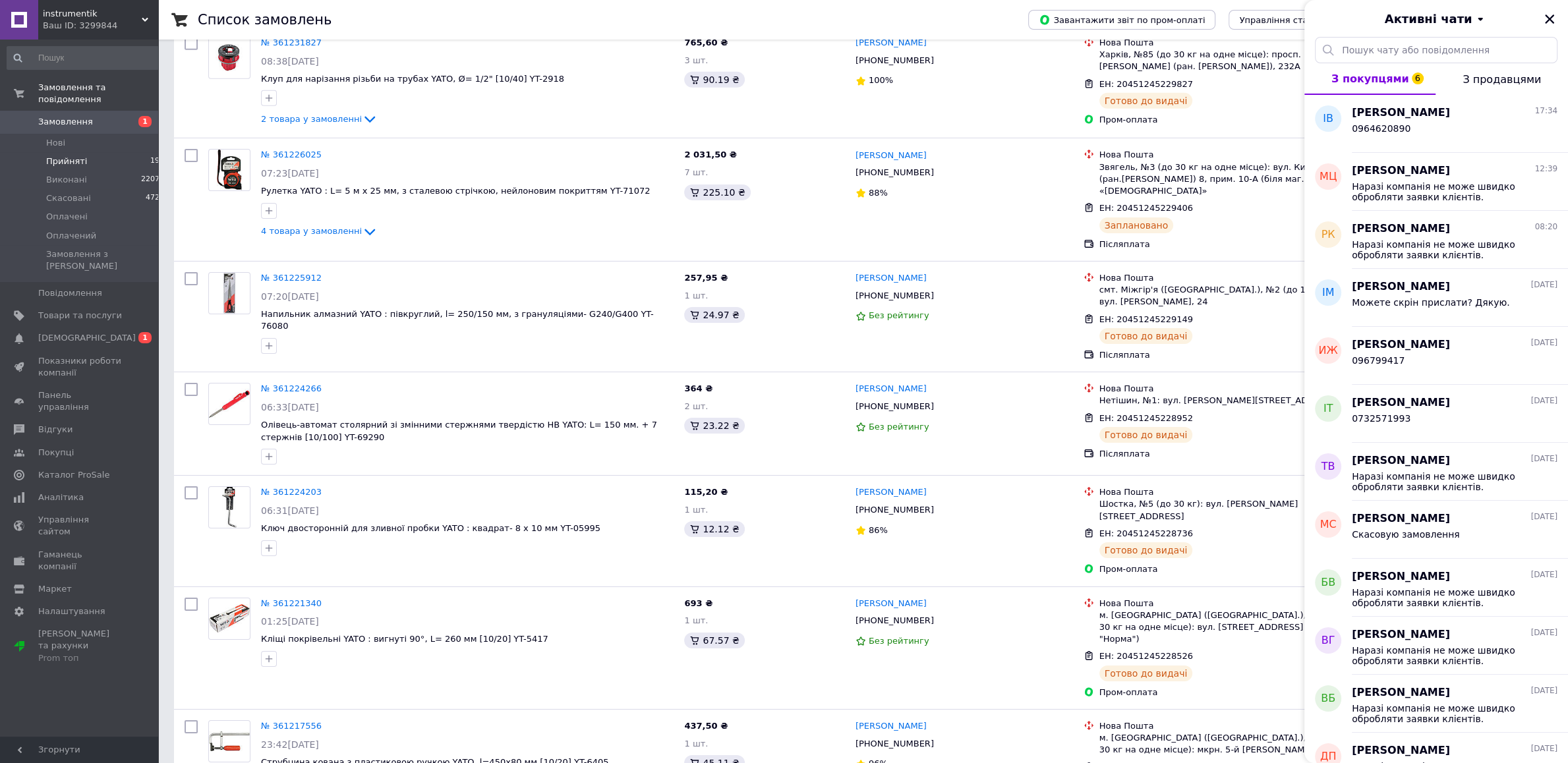
scroll to position [370, 0]
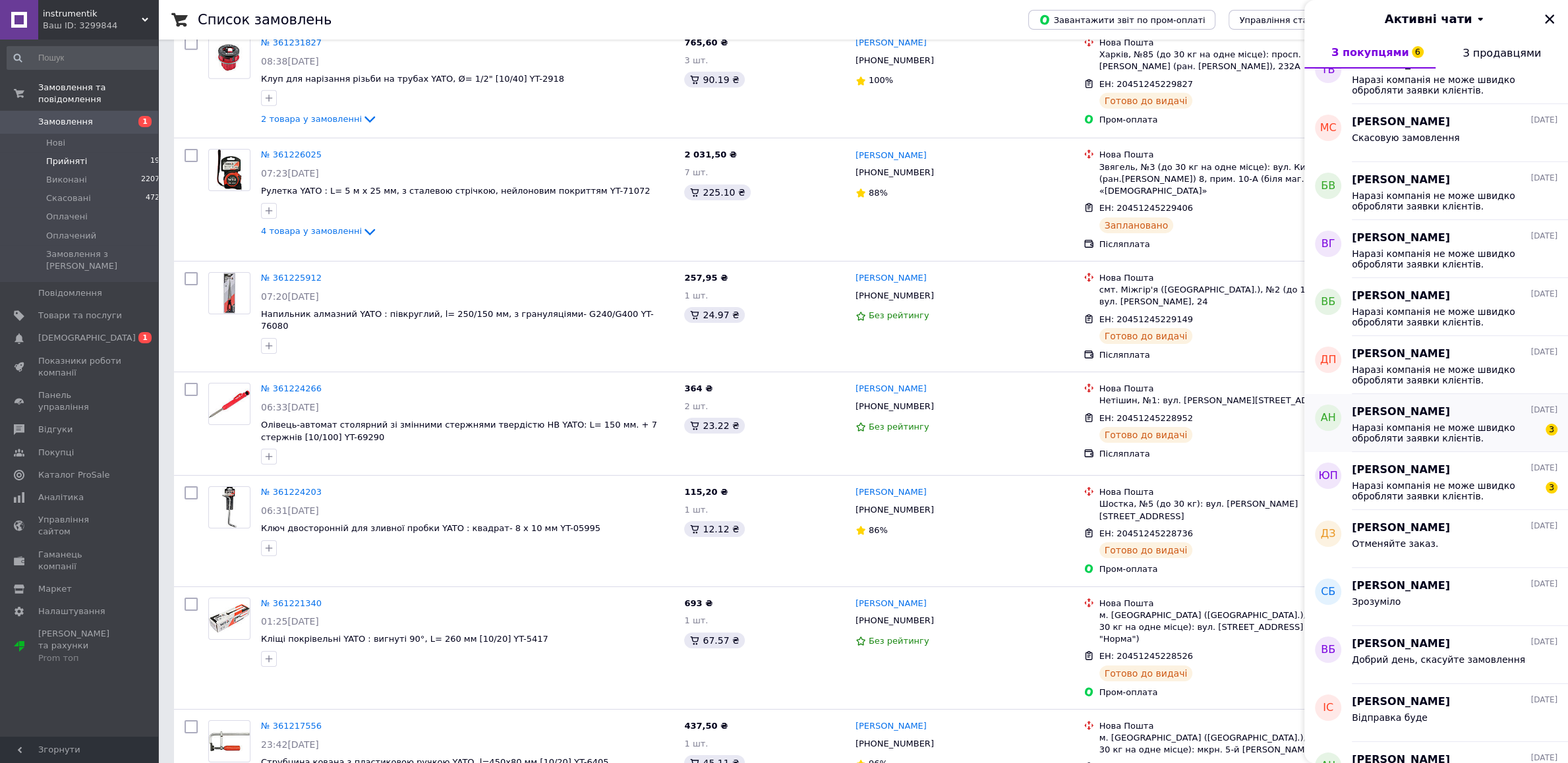
click at [1427, 417] on span "Александр Новиков" at bounding box center [1400, 411] width 98 height 15
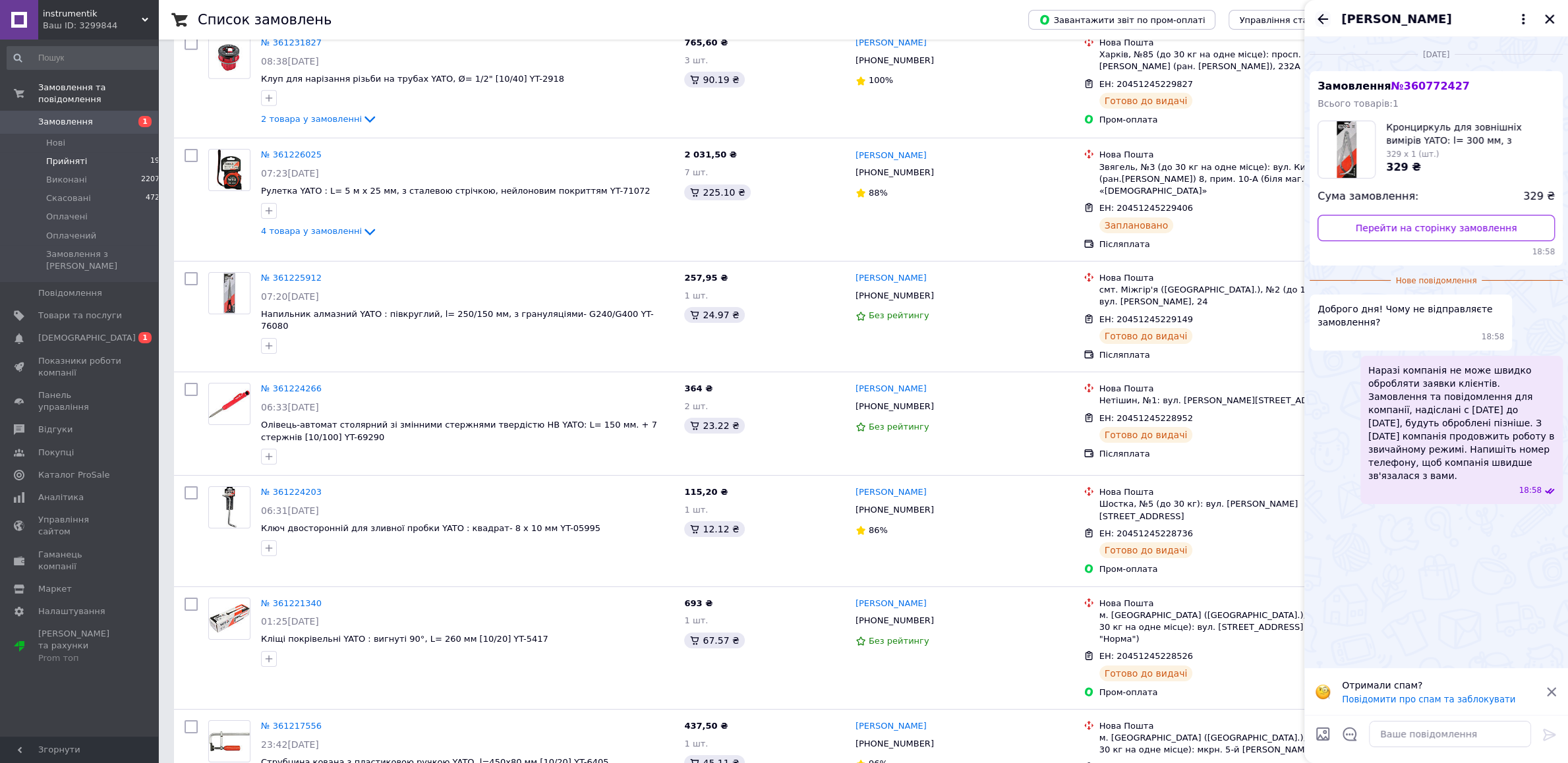
click at [1321, 18] on icon "Назад" at bounding box center [1323, 18] width 10 height 10
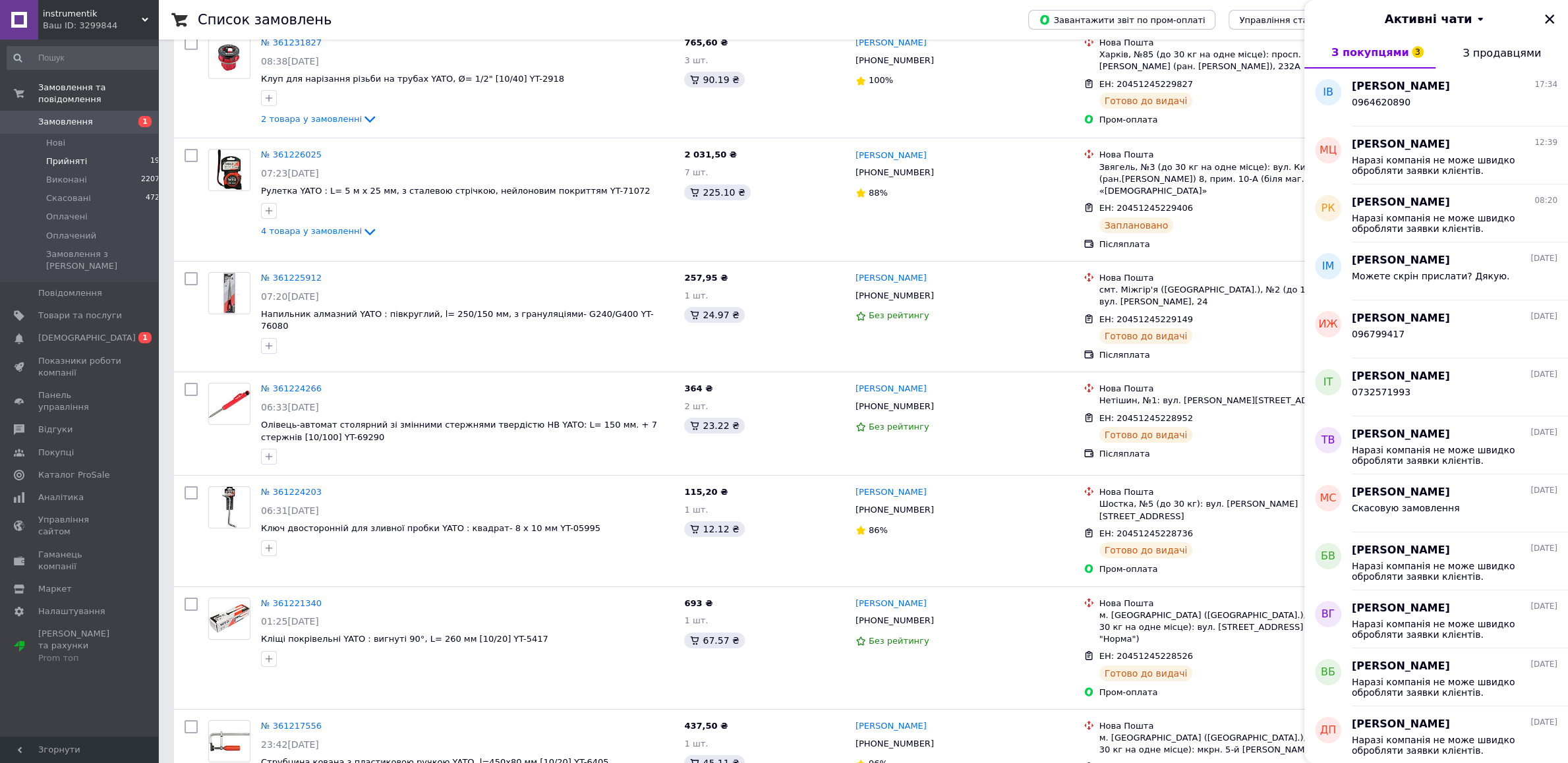
scroll to position [465, 0]
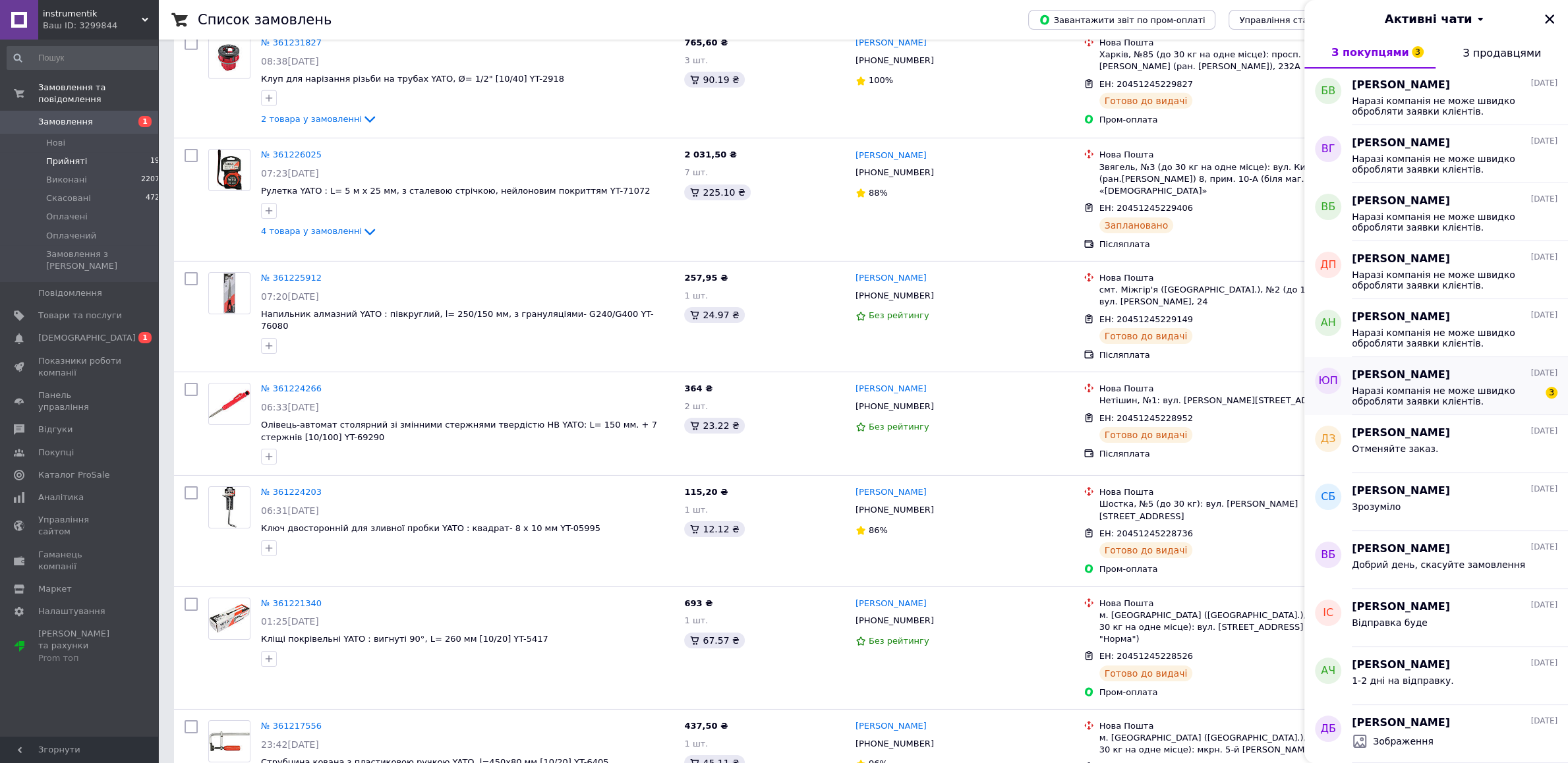
click at [1423, 411] on div "Юра Подкидыш 10.09.2025 Наразі компанія не може швидко обробляти заявки клієнті…" at bounding box center [1459, 386] width 216 height 58
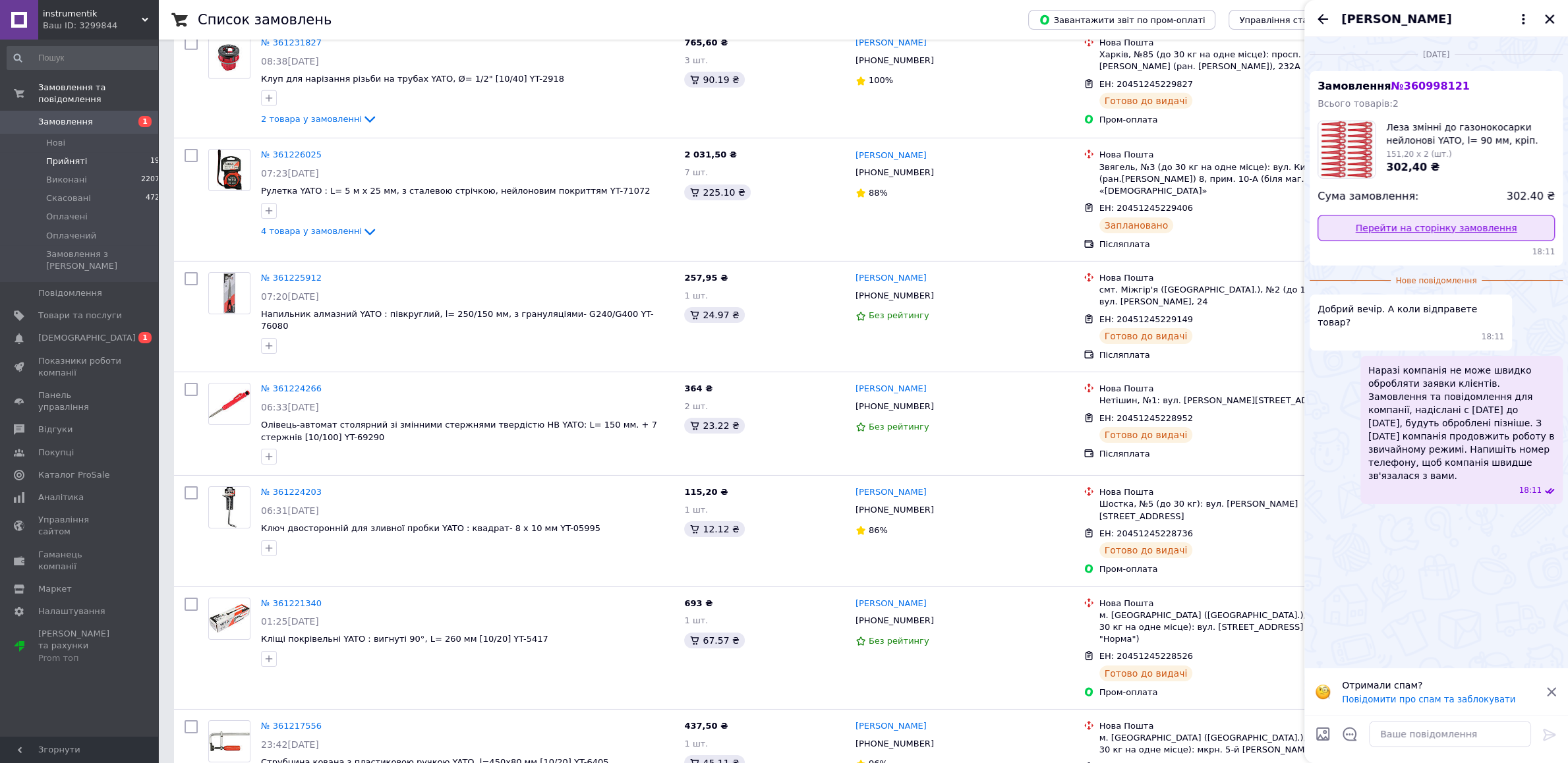
click at [1437, 237] on link "Перейти на сторінку замовлення" at bounding box center [1436, 228] width 238 height 26
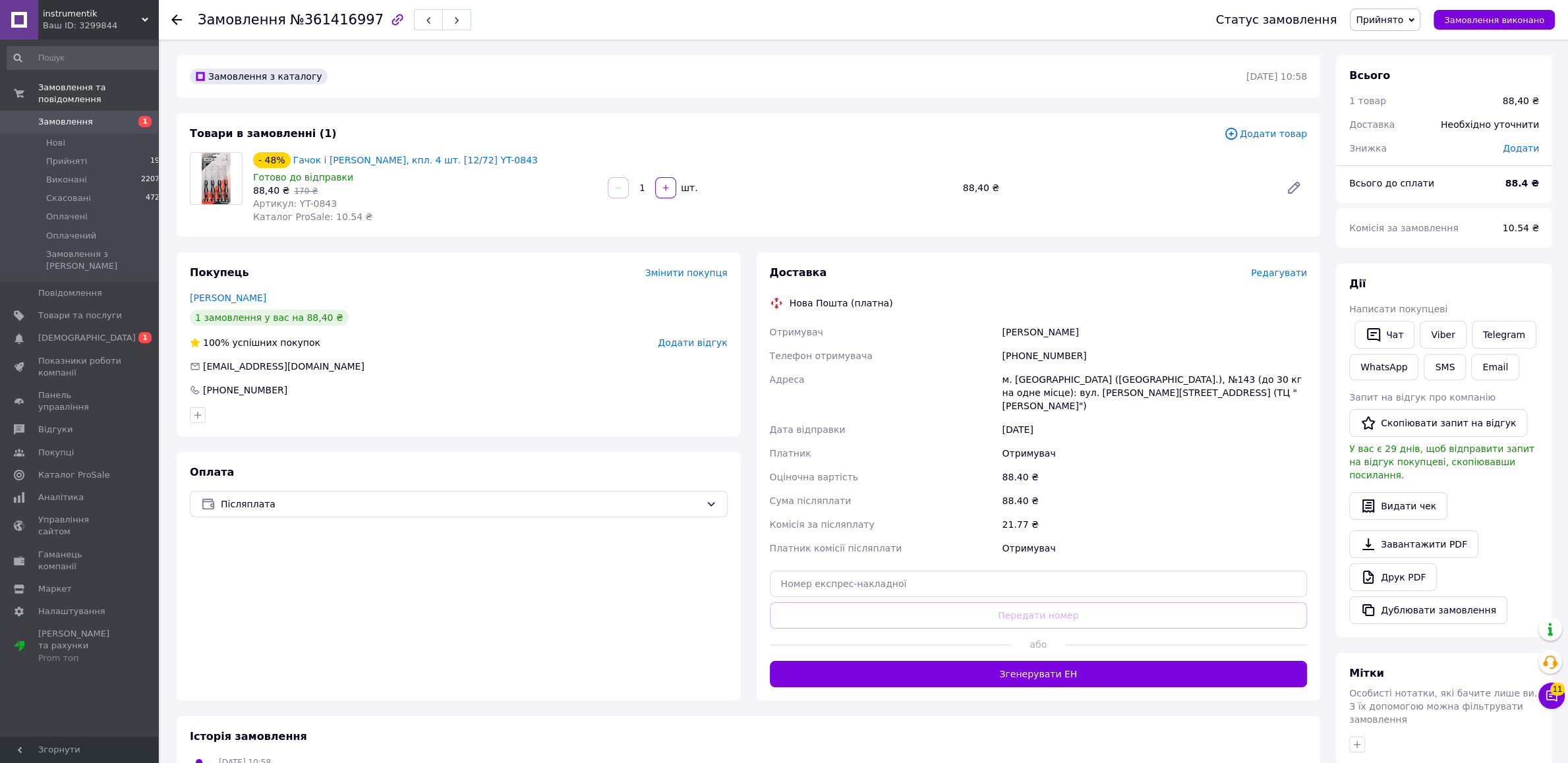
click at [939, 646] on div at bounding box center [890, 644] width 242 height 32
click at [944, 667] on button "Згенерувати ЕН" at bounding box center [1039, 674] width 538 height 26
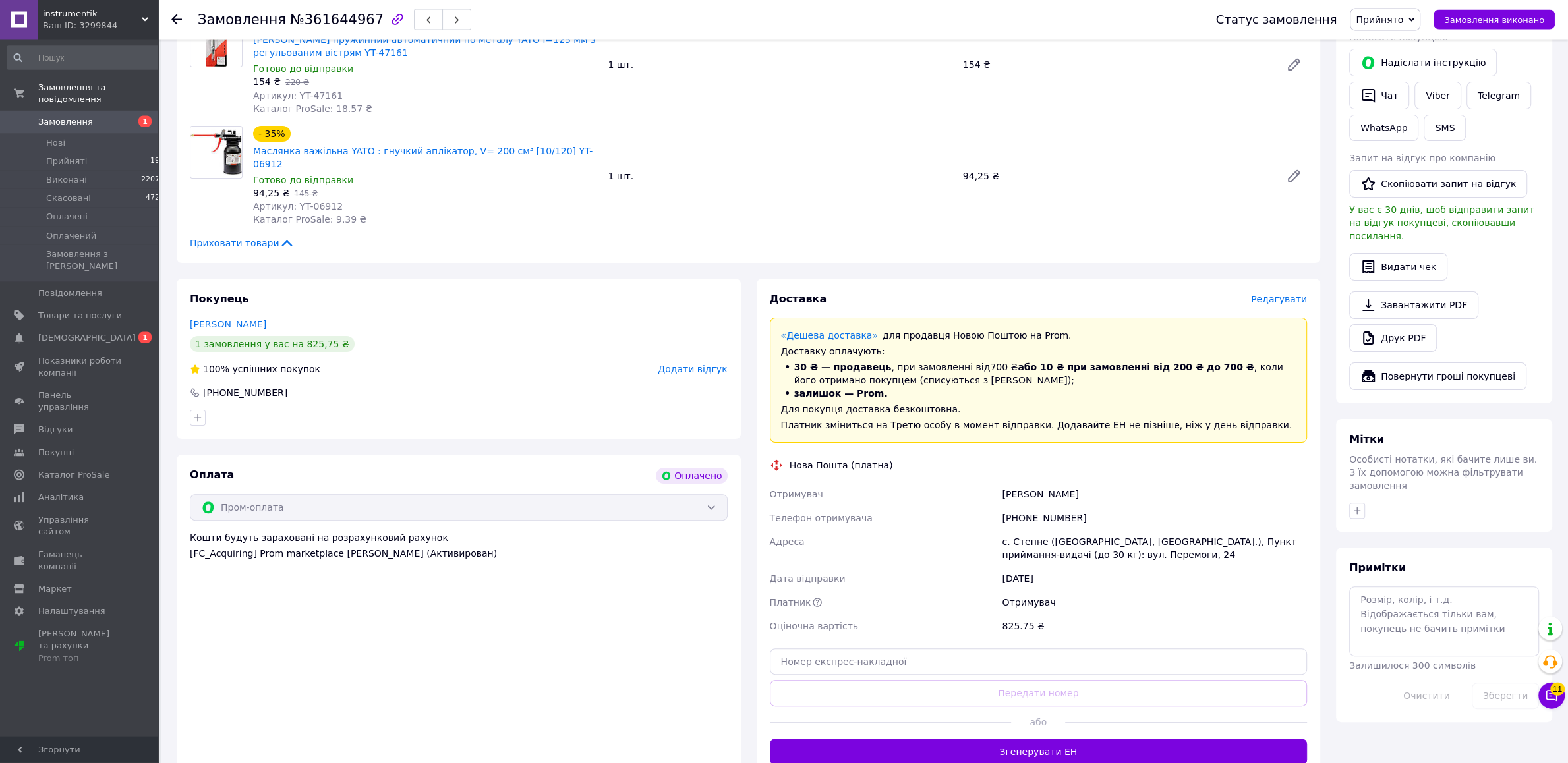
scroll to position [290, 0]
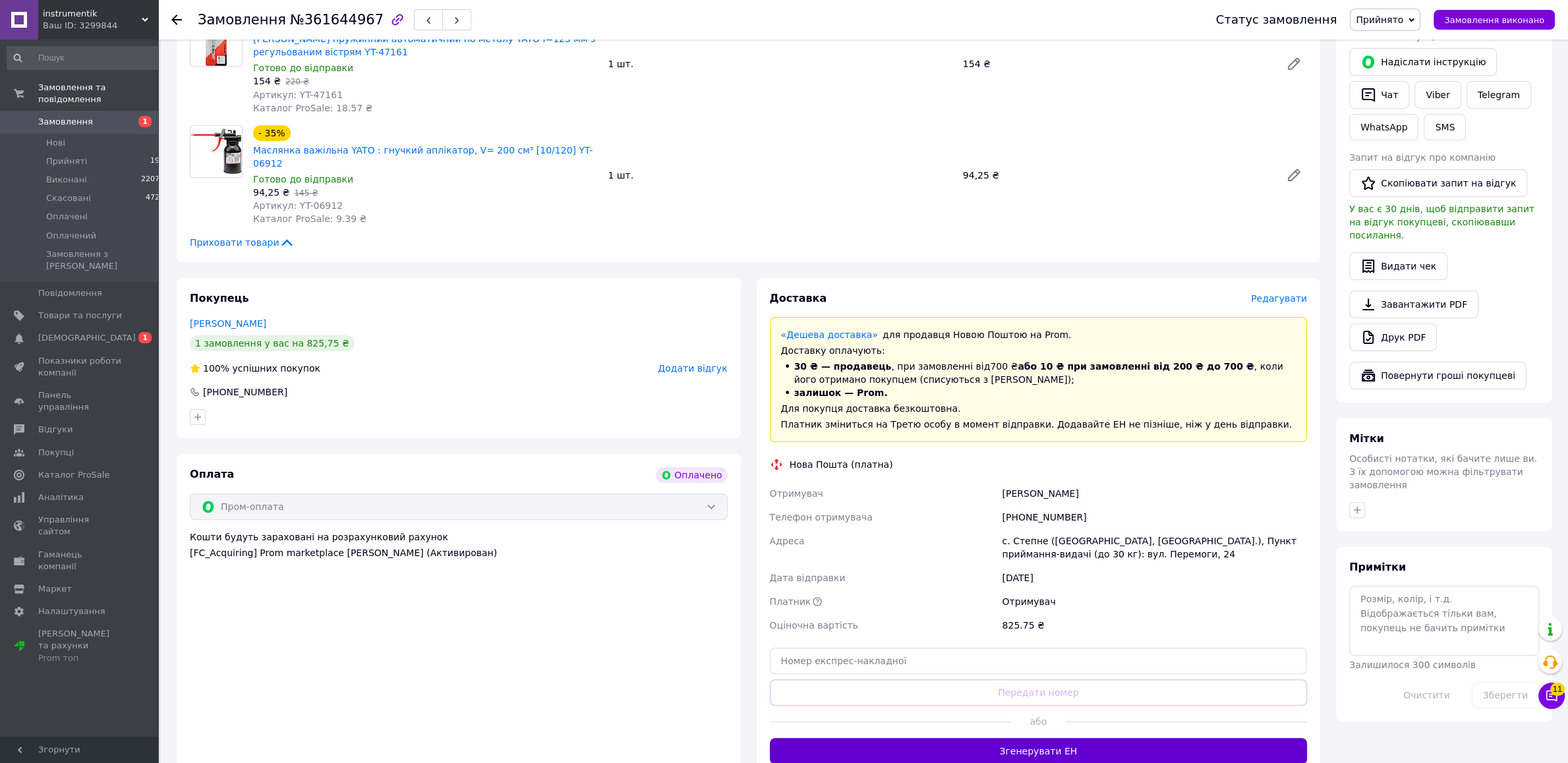
click at [918, 738] on button "Згенерувати ЕН" at bounding box center [1039, 751] width 538 height 26
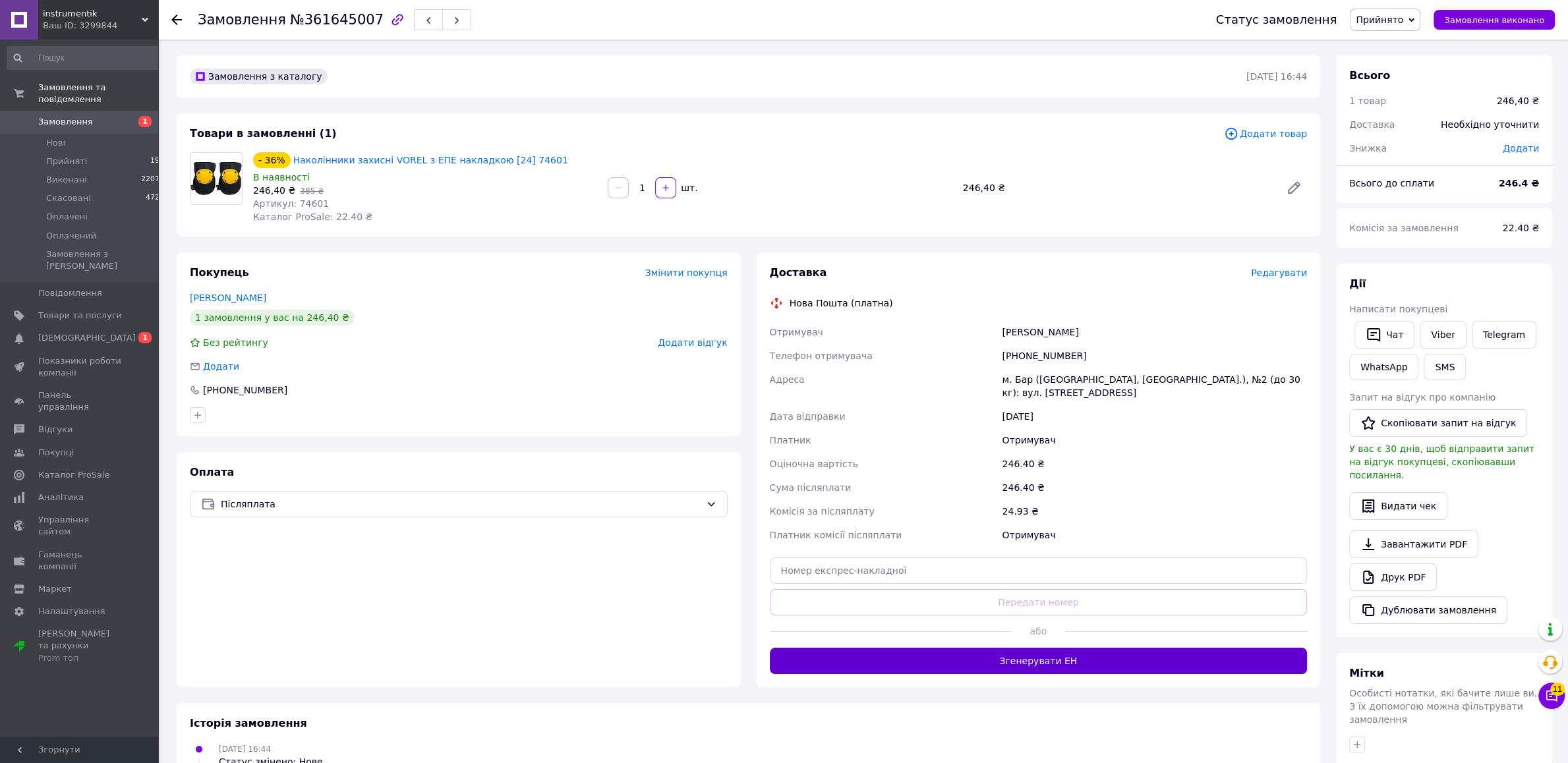
click at [958, 656] on button "Згенерувати ЕН" at bounding box center [1039, 661] width 538 height 26
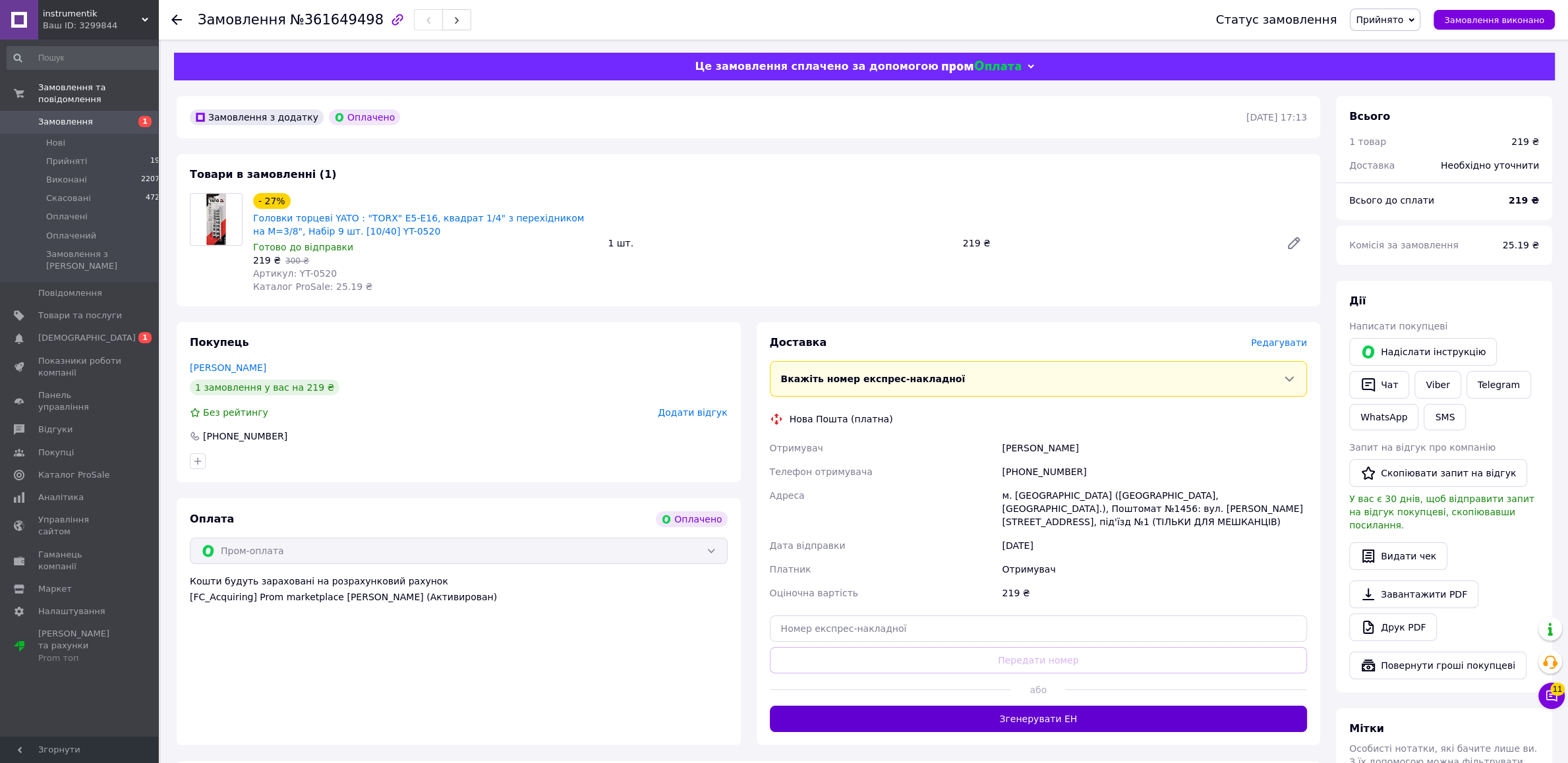
click at [1086, 707] on button "Згенерувати ЕН" at bounding box center [1039, 718] width 538 height 26
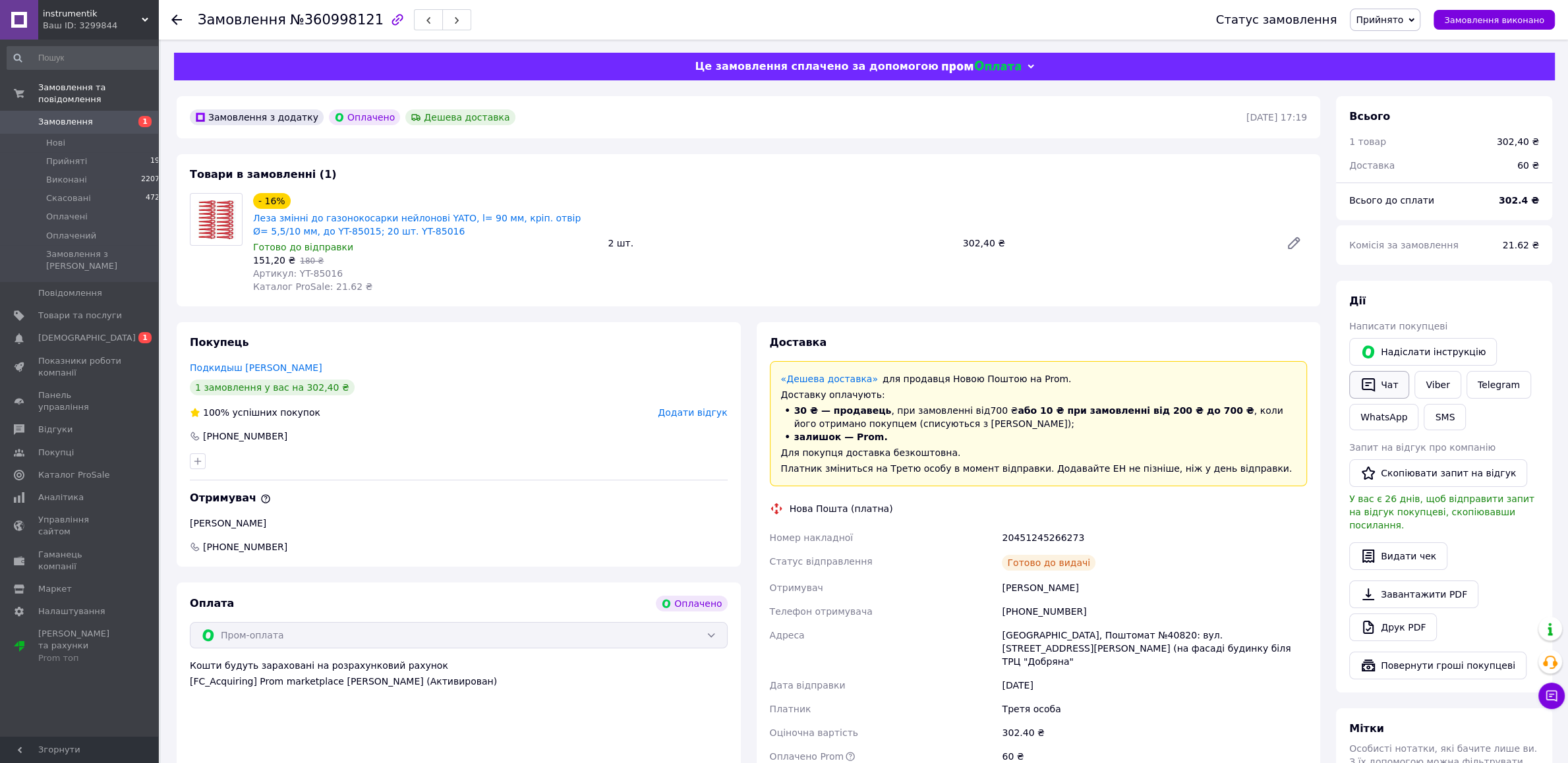
click at [1378, 385] on button "Чат" at bounding box center [1378, 385] width 60 height 28
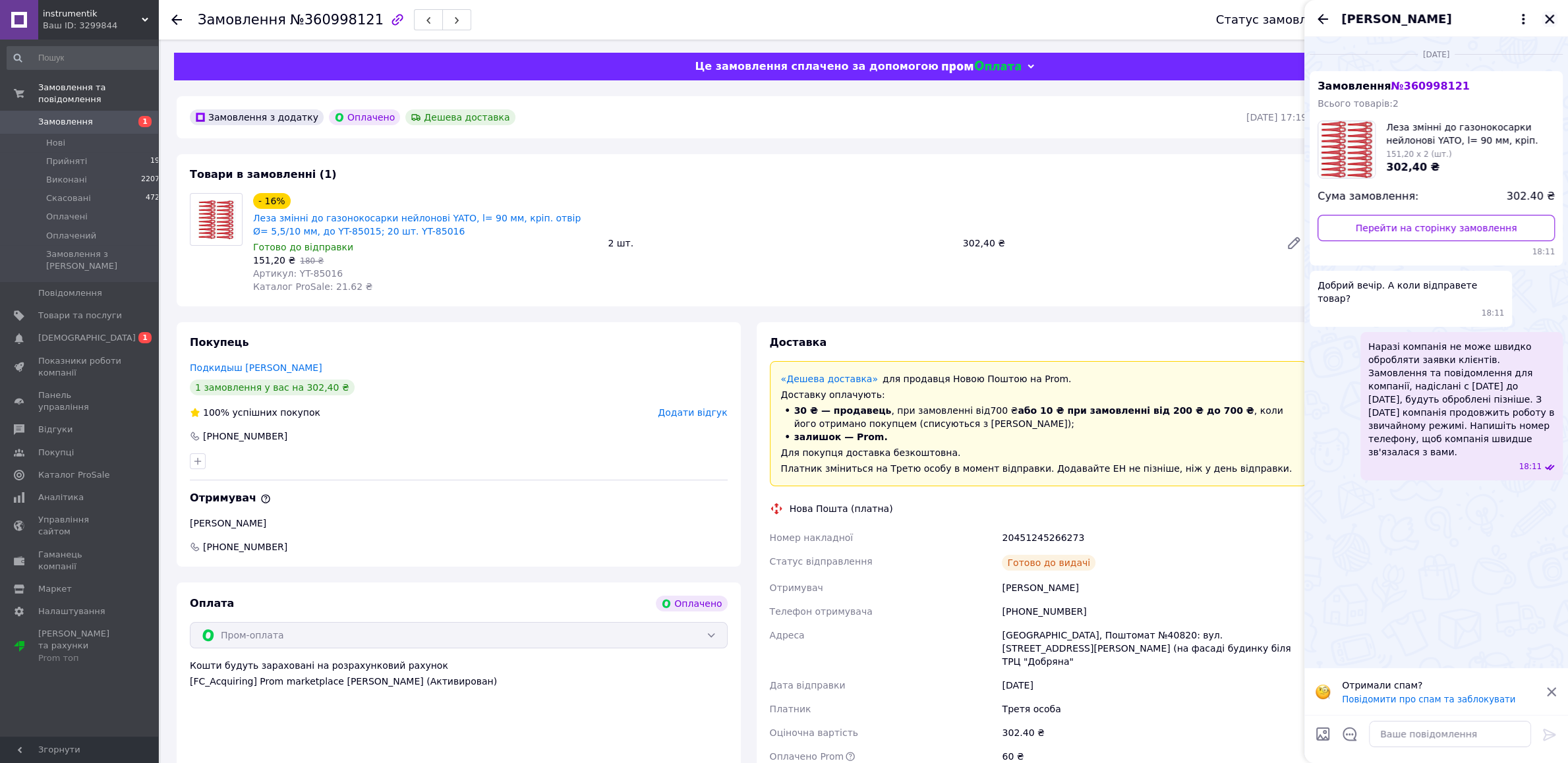
click at [1551, 19] on icon "Закрити" at bounding box center [1550, 19] width 12 height 12
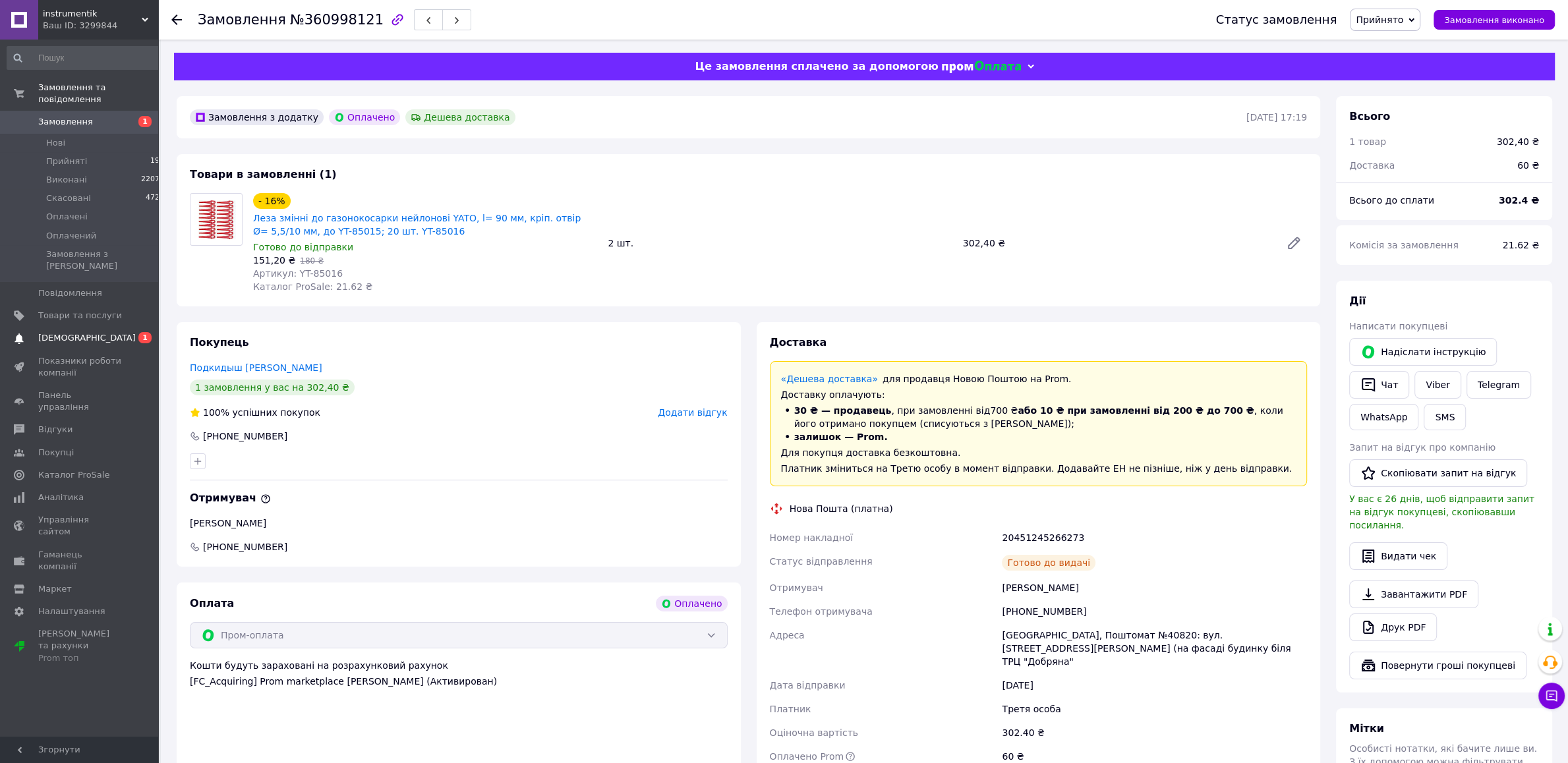
click at [81, 332] on span "[DEMOGRAPHIC_DATA]" at bounding box center [87, 338] width 98 height 12
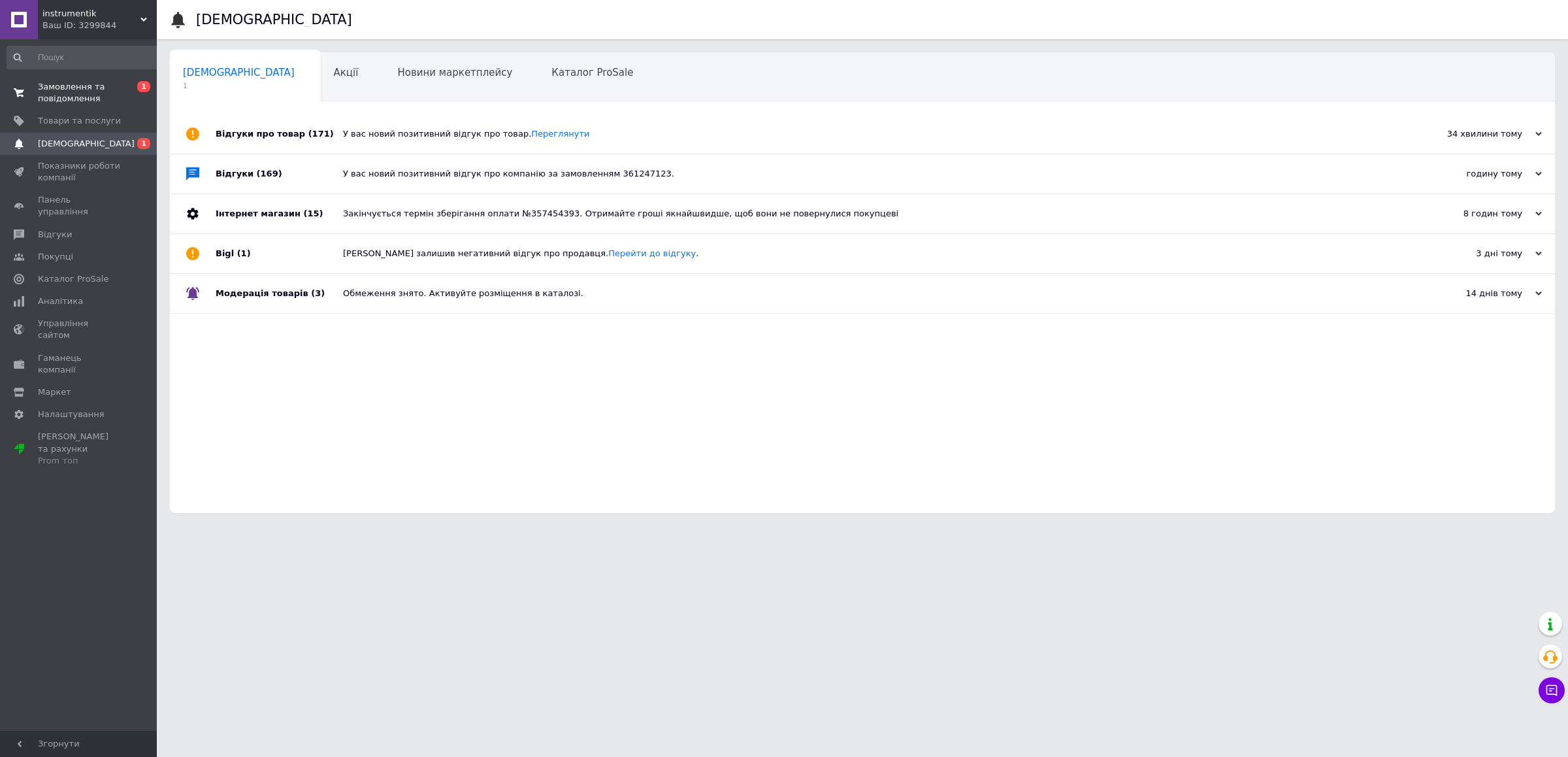
click at [87, 91] on span "Замовлення та повідомлення" at bounding box center [80, 93] width 83 height 23
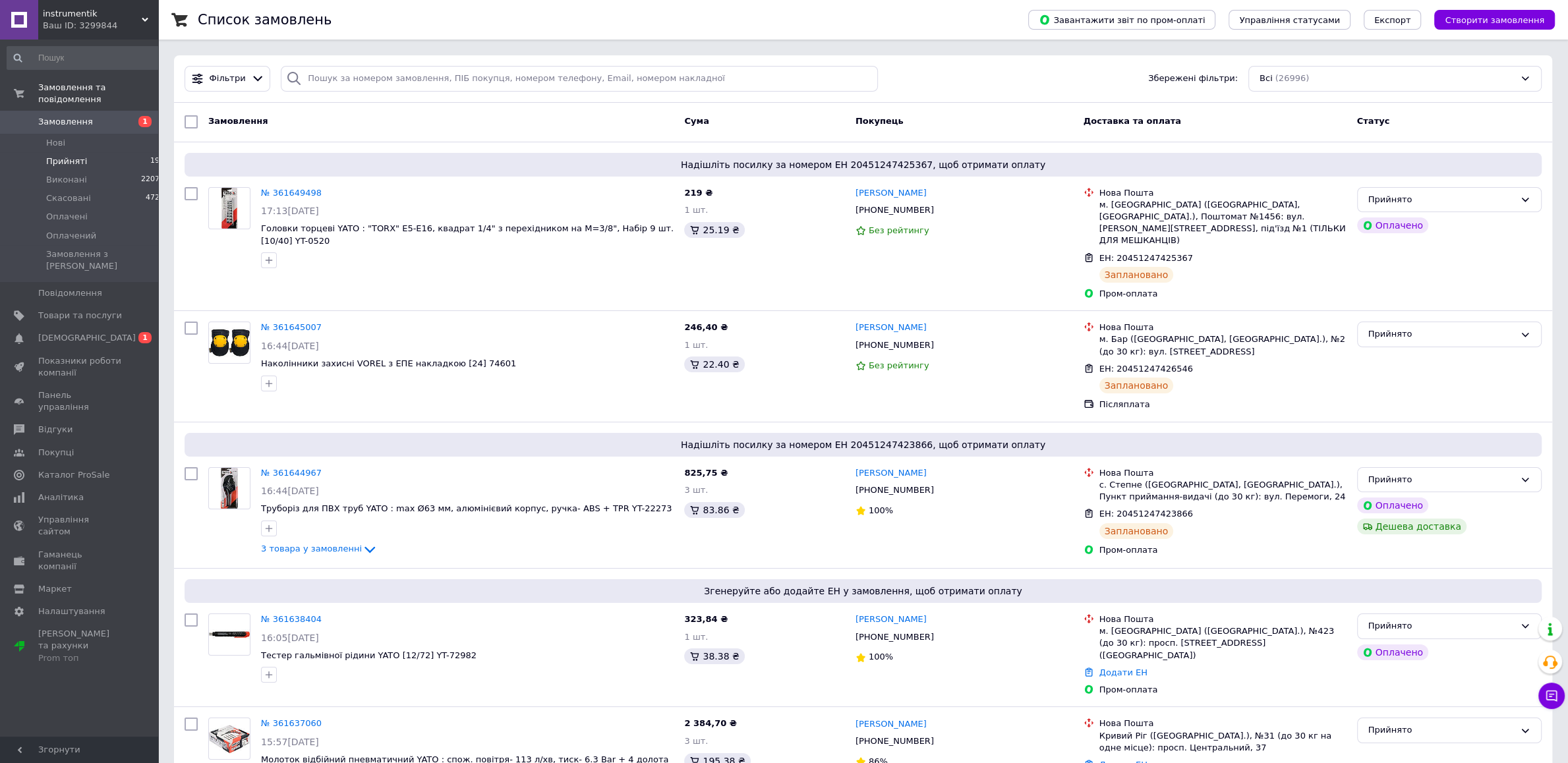
click at [82, 152] on li "Прийняті 198" at bounding box center [86, 161] width 172 height 18
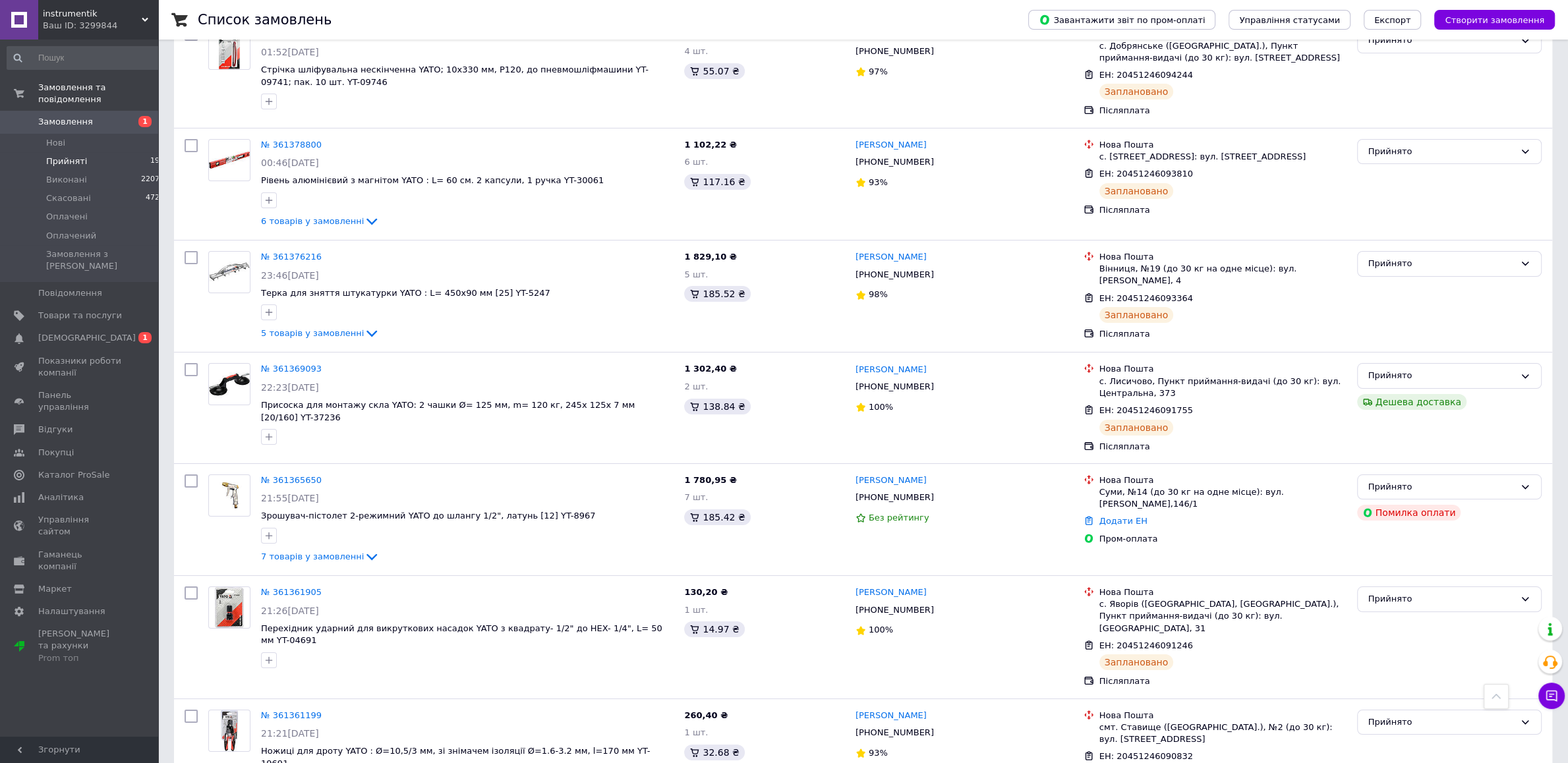
scroll to position [5856, 0]
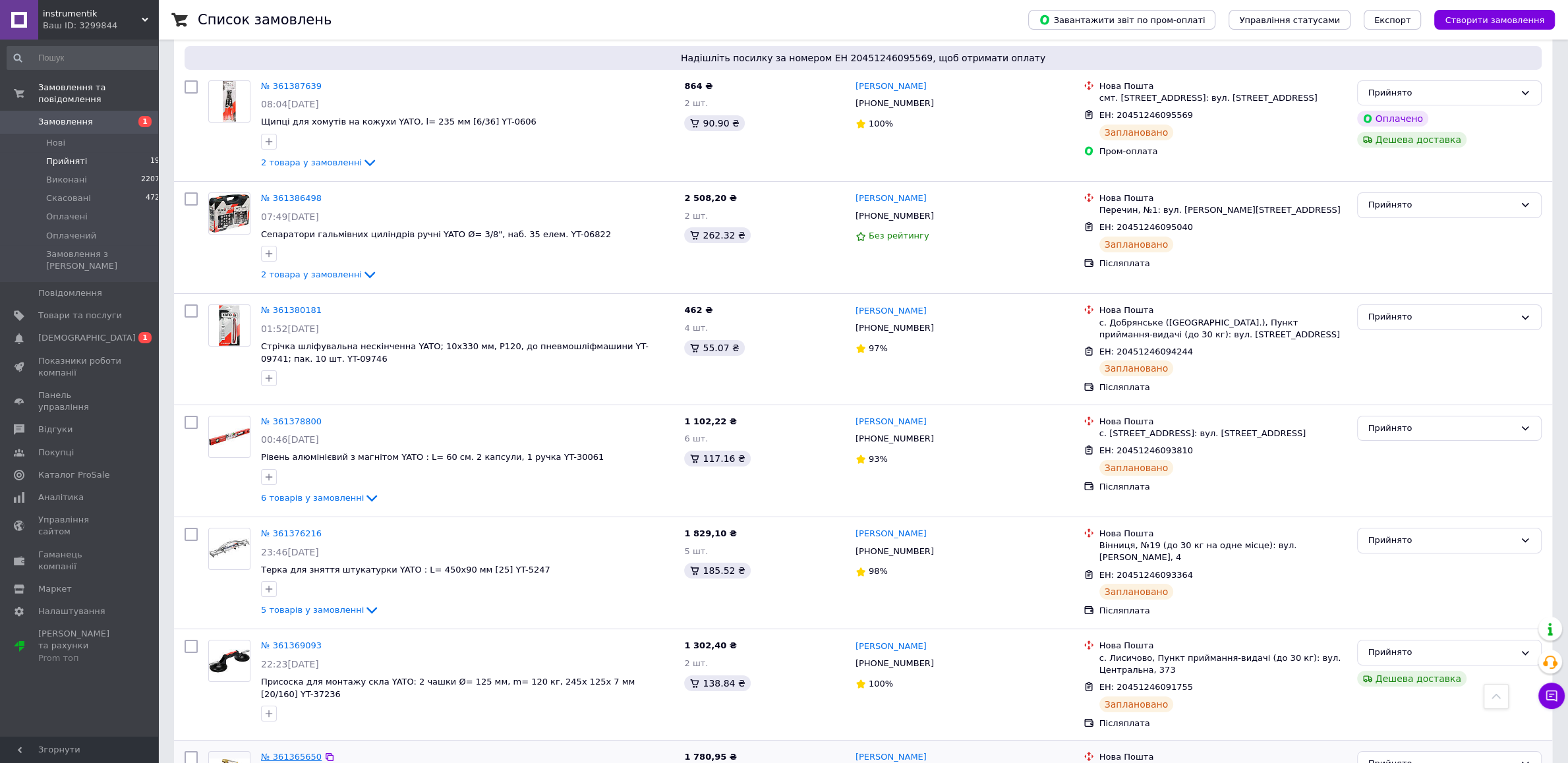
click at [294, 752] on link "№ 361365650" at bounding box center [291, 756] width 60 height 10
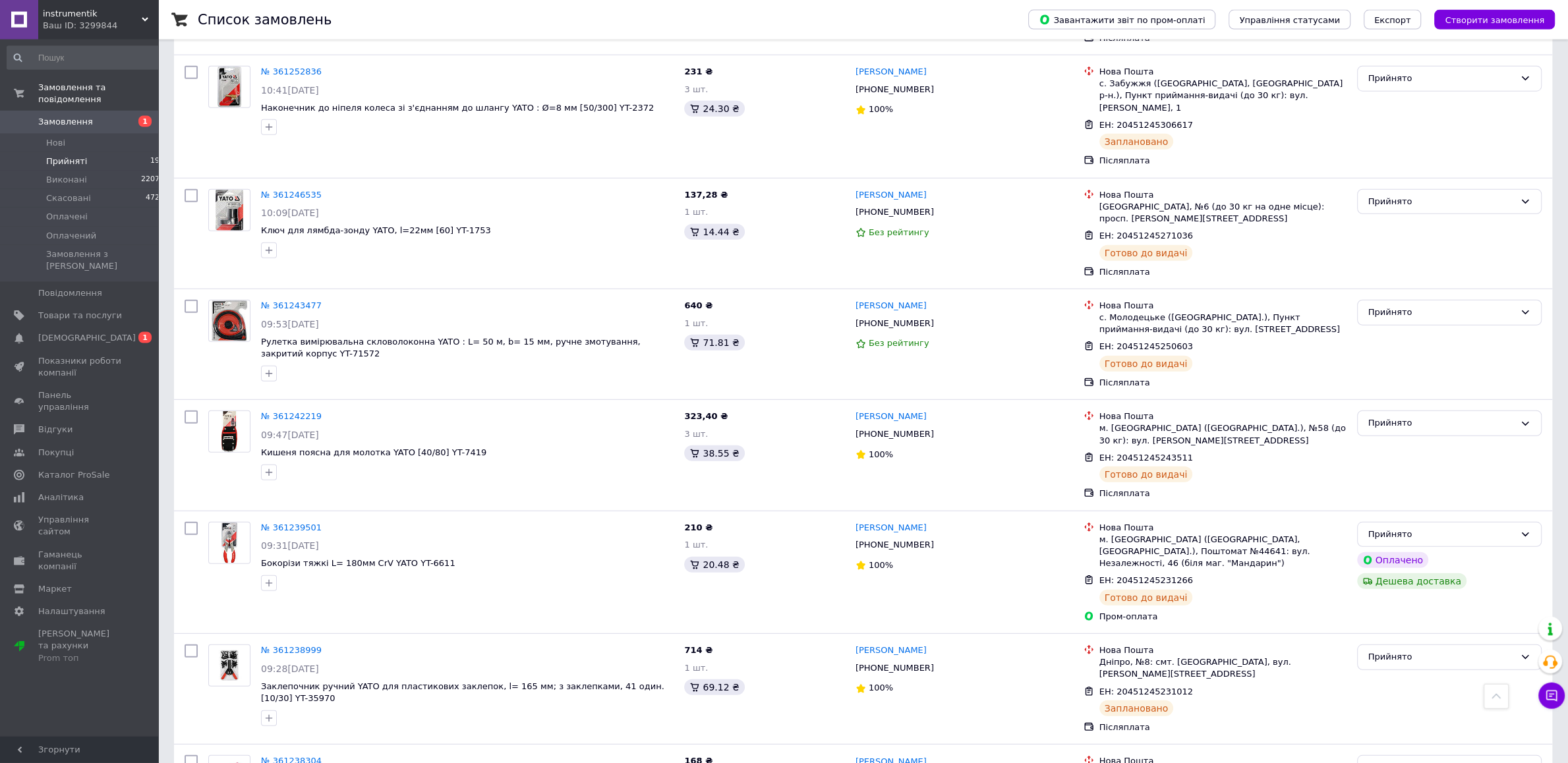
scroll to position [11595, 0]
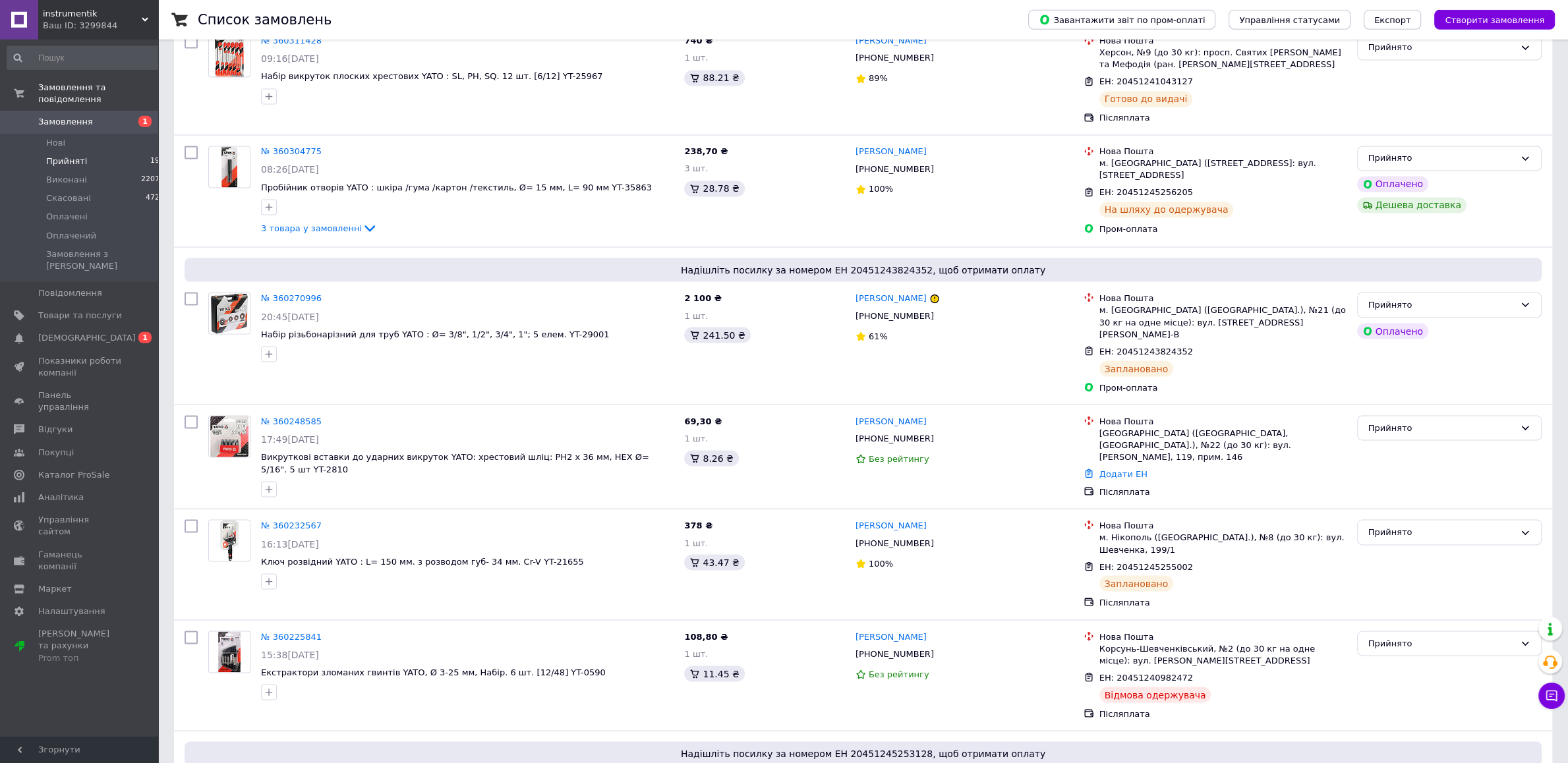
scroll to position [10439, 0]
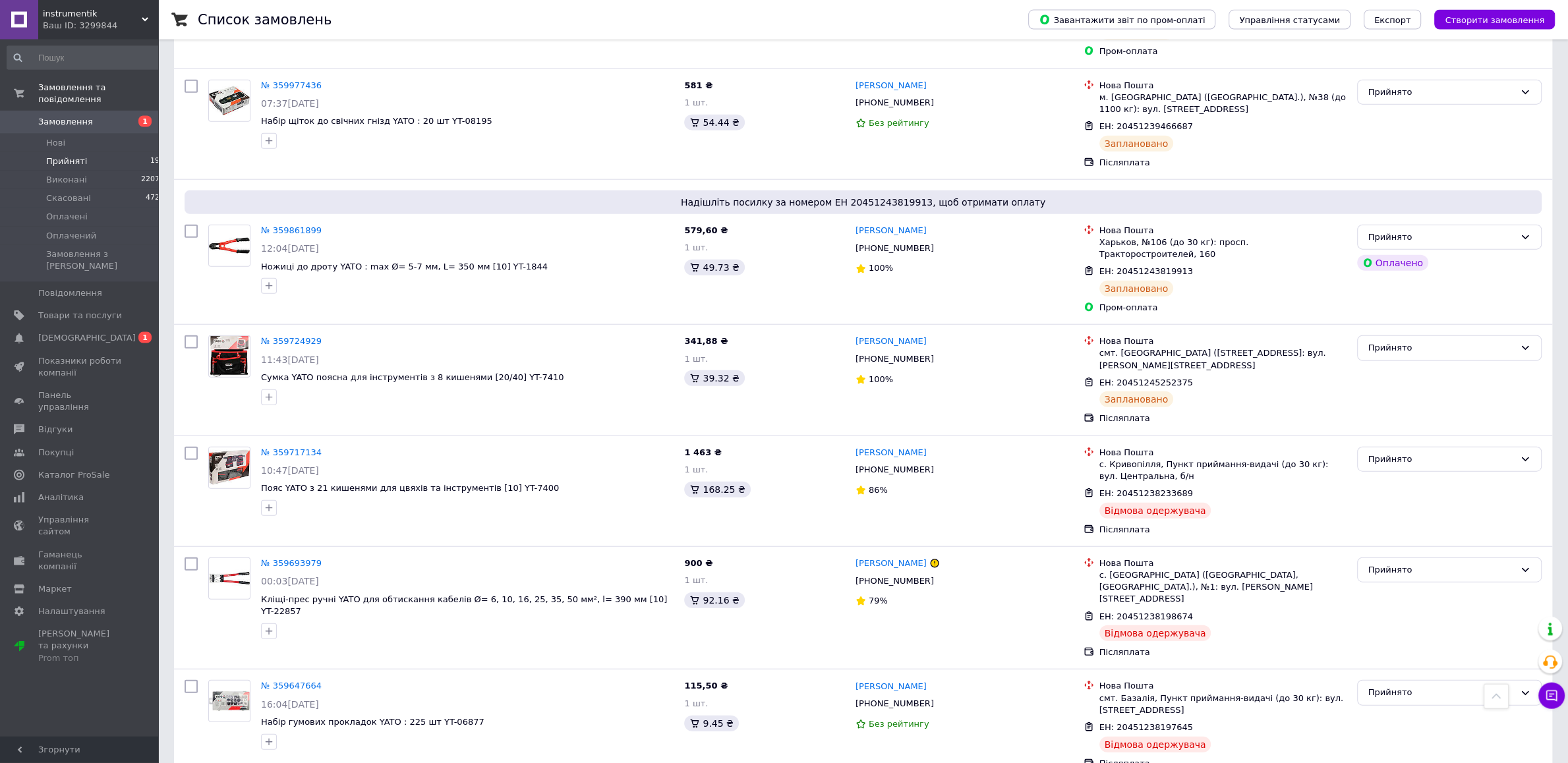
scroll to position [10094, 0]
